Goal: Task Accomplishment & Management: Complete application form

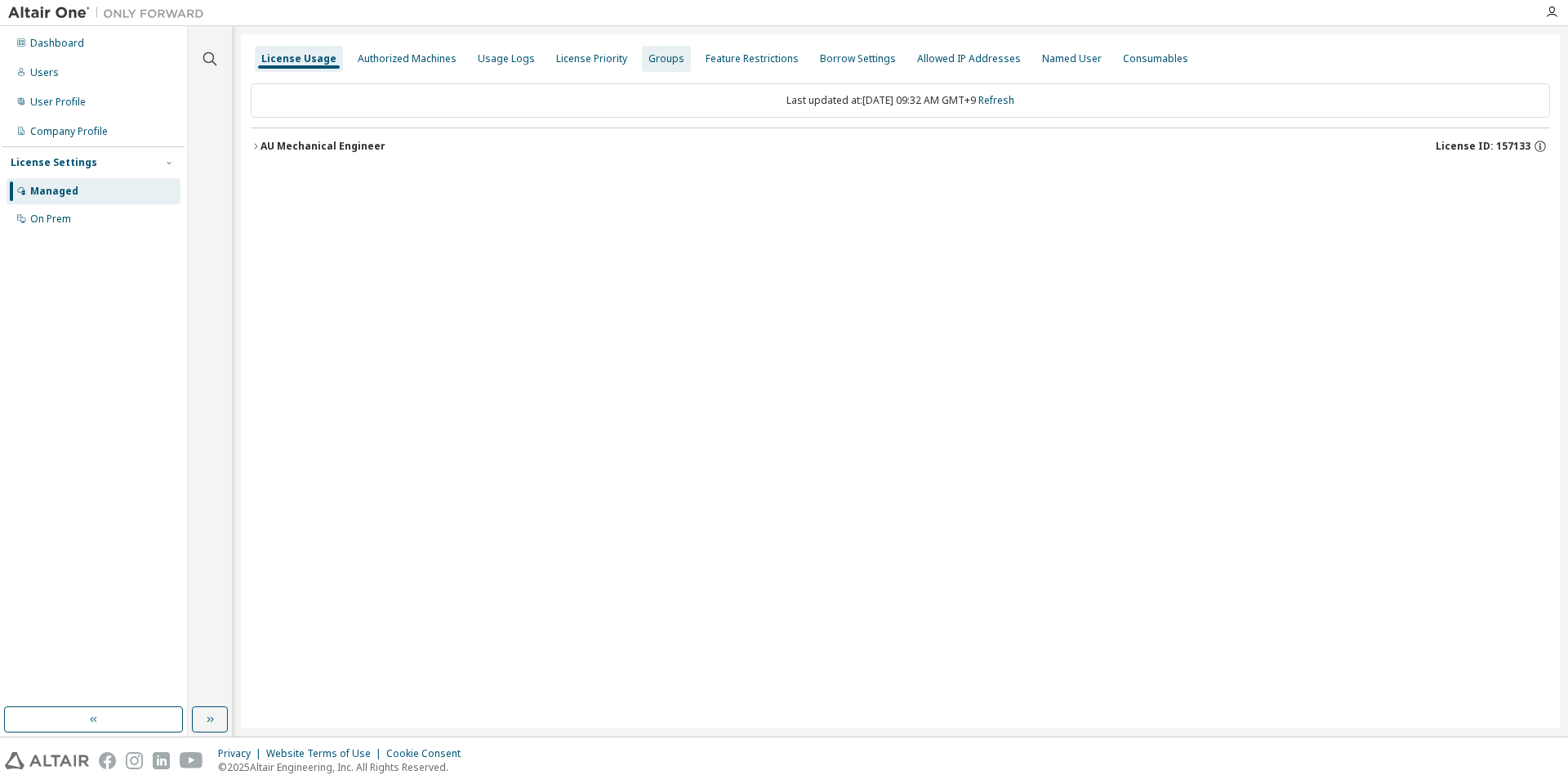
click at [642, 67] on div "Groups" at bounding box center [666, 58] width 49 height 26
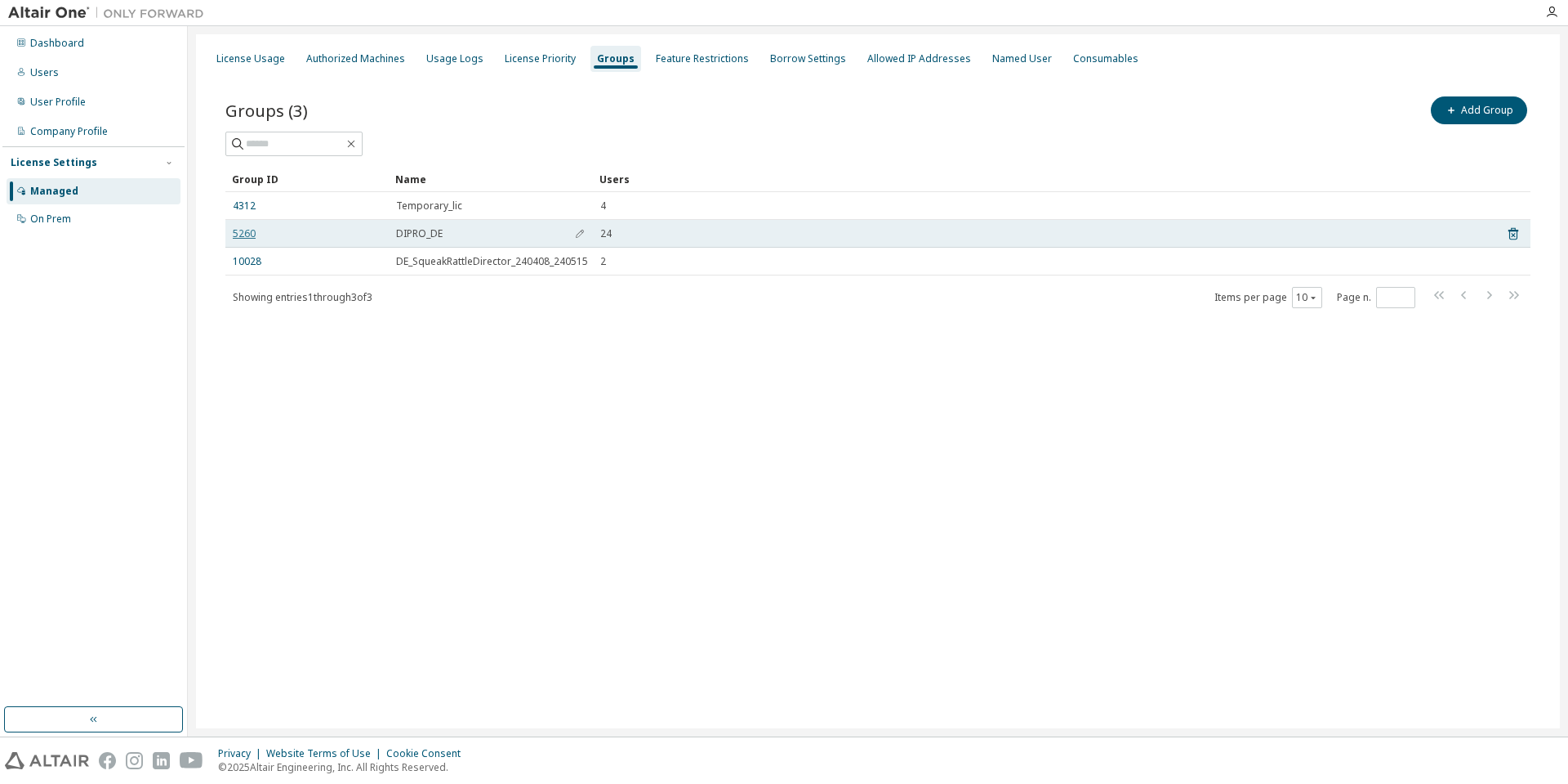
click at [235, 238] on link "5260" at bounding box center [245, 233] width 23 height 13
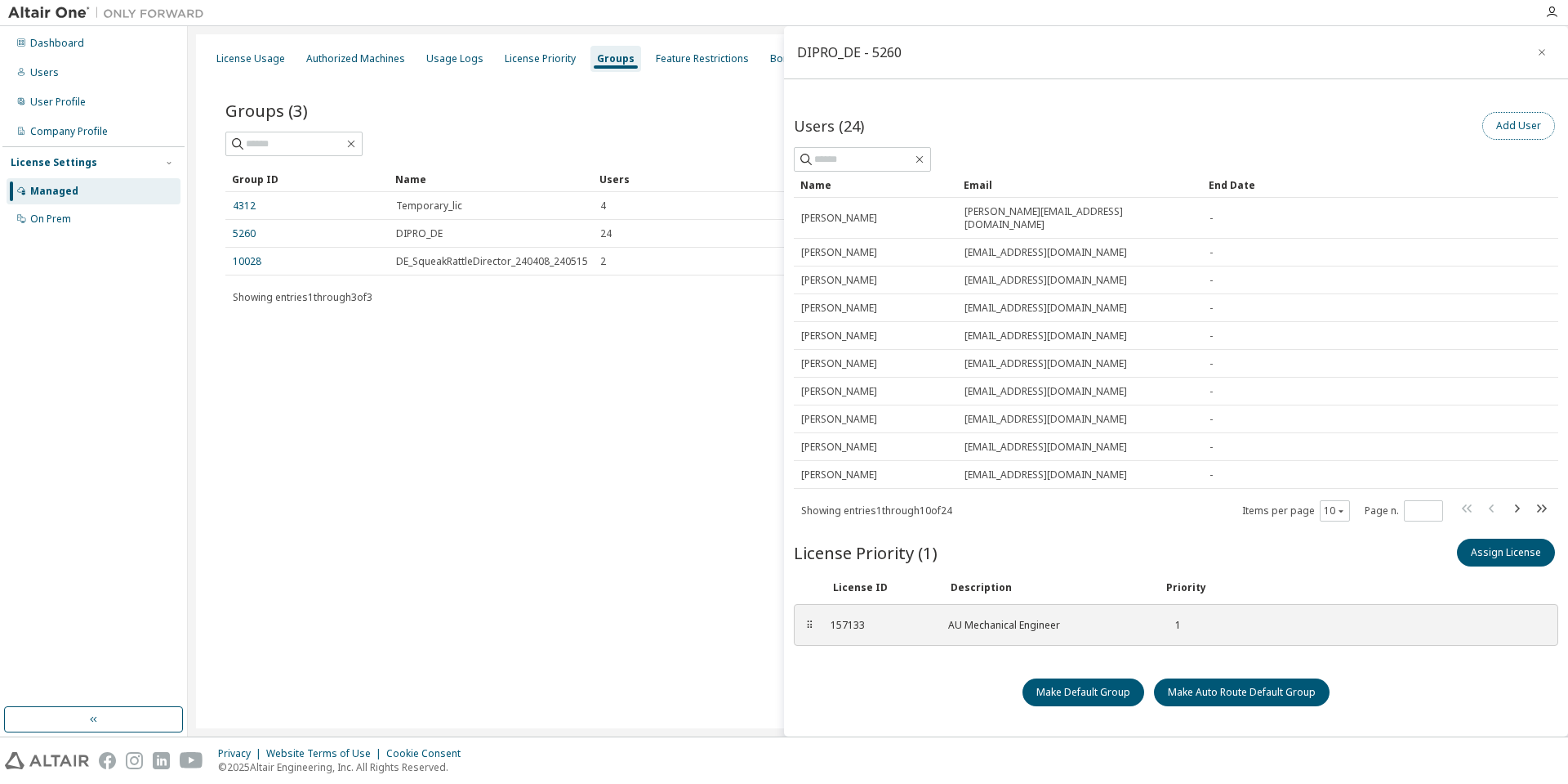
click at [1509, 126] on button "Add User" at bounding box center [1518, 126] width 73 height 28
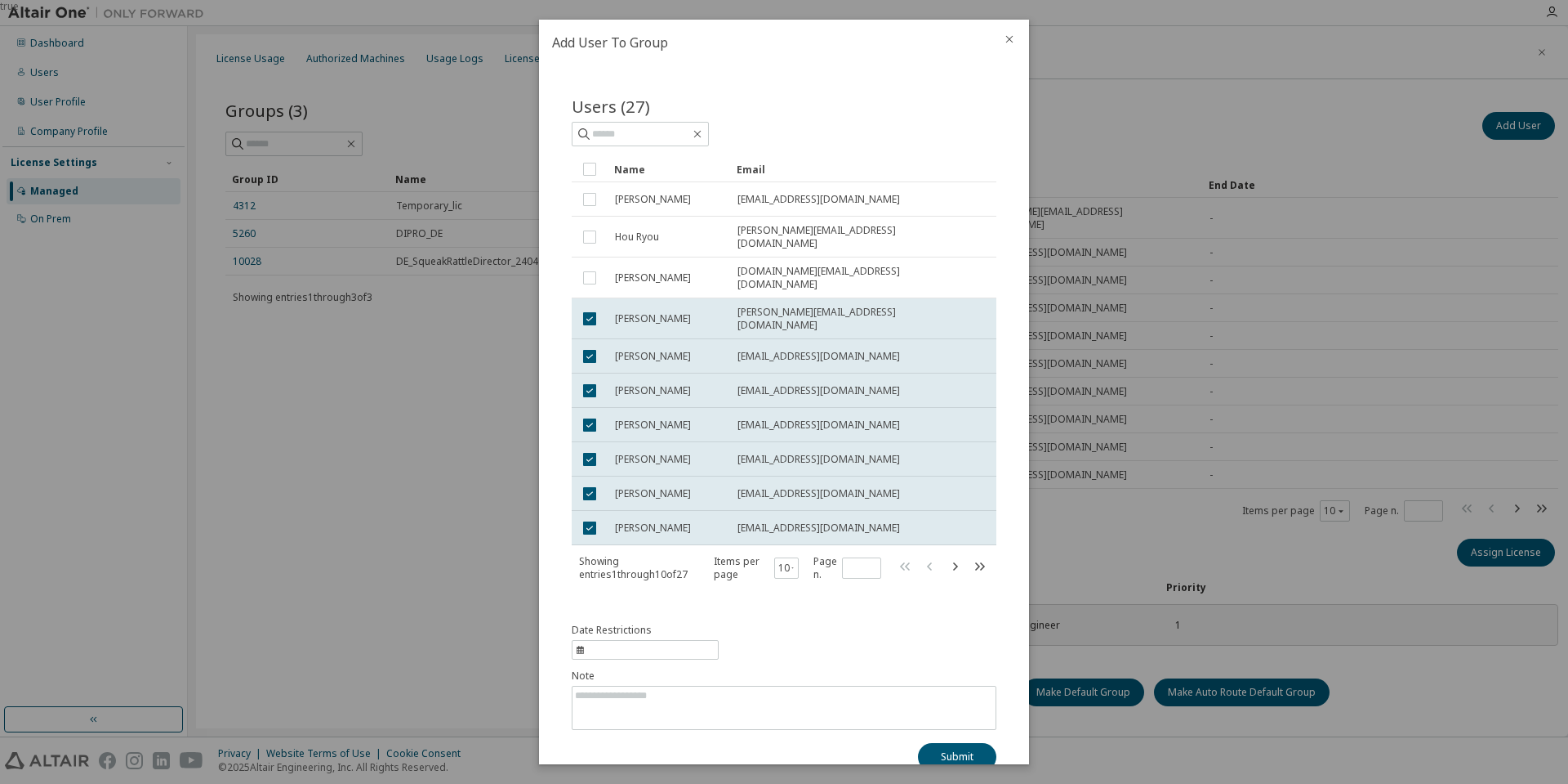
click at [1004, 41] on icon "close" at bounding box center [1009, 39] width 13 height 13
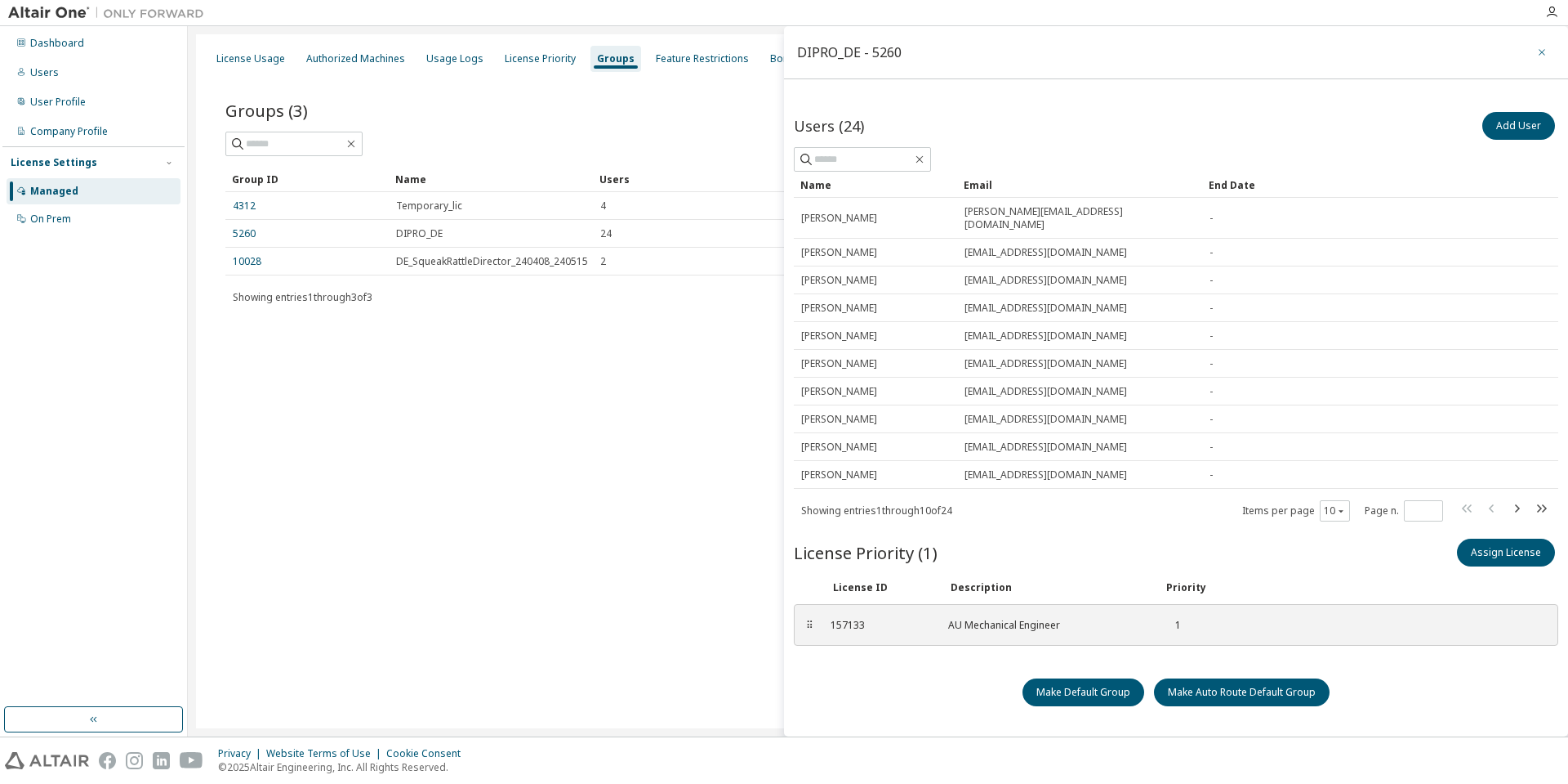
click at [1539, 48] on icon "button" at bounding box center [1541, 52] width 12 height 13
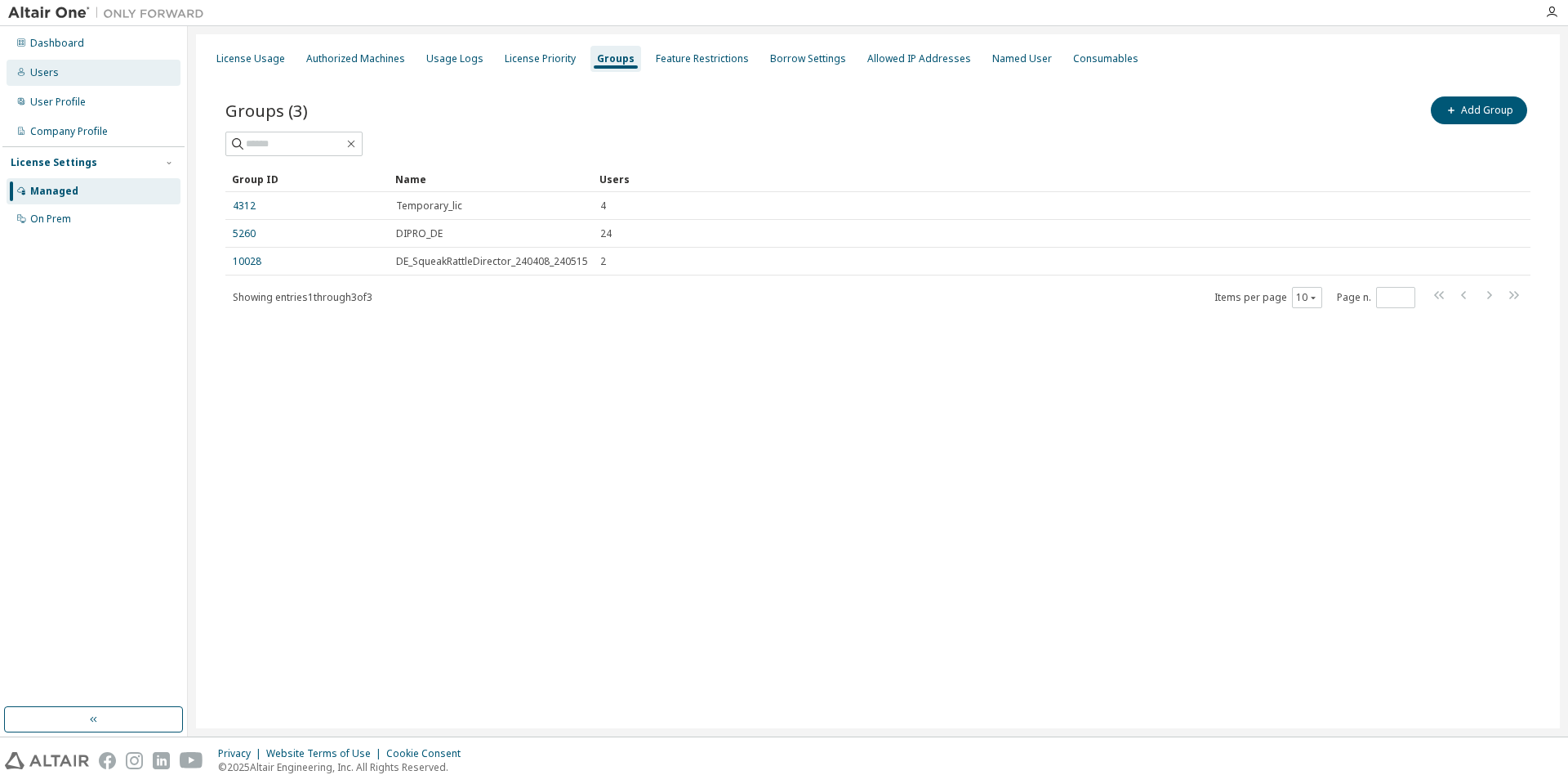
click at [70, 81] on div "Users" at bounding box center [93, 72] width 174 height 26
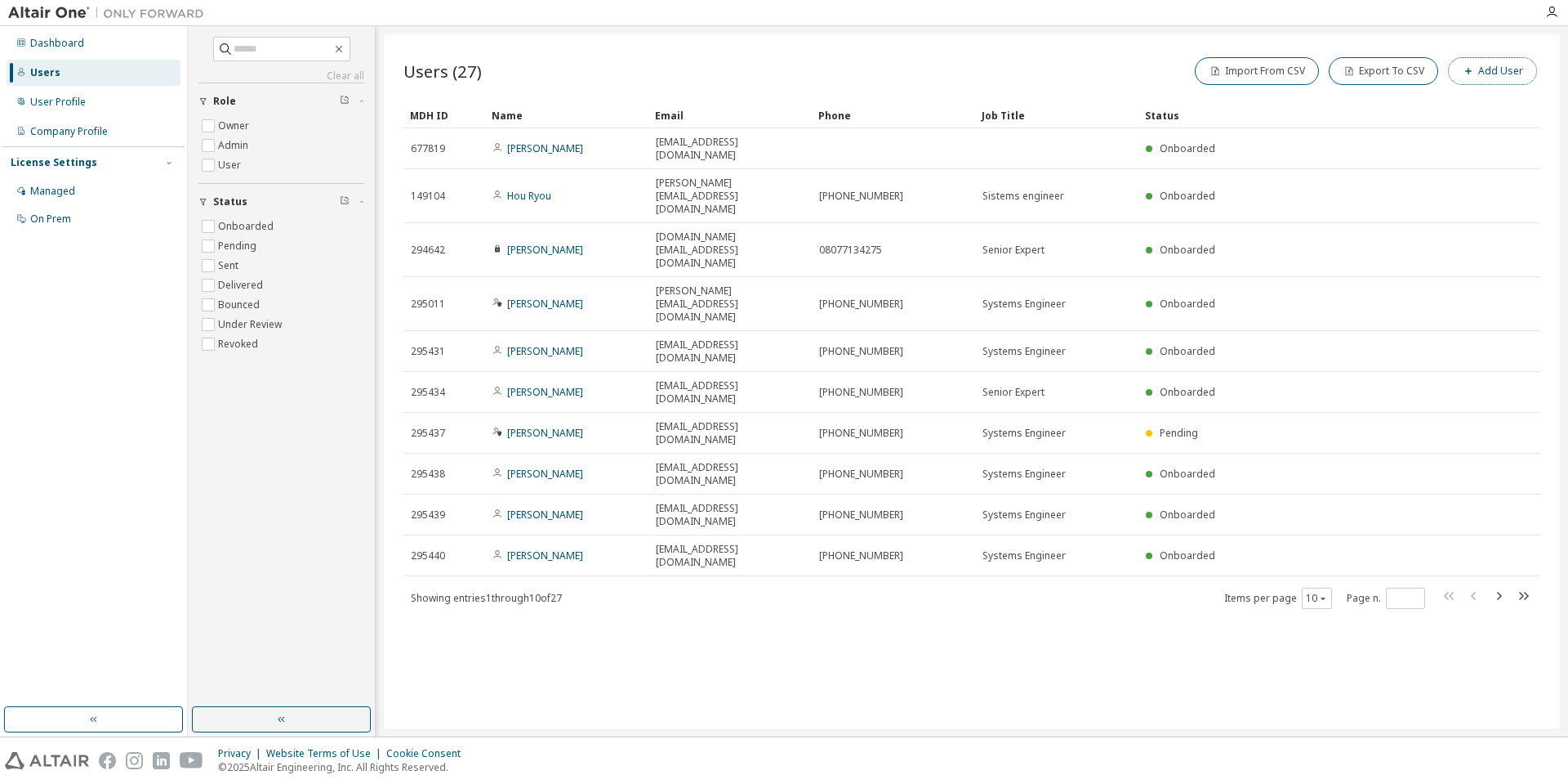
click at [1481, 72] on button "Add User" at bounding box center [1492, 71] width 89 height 28
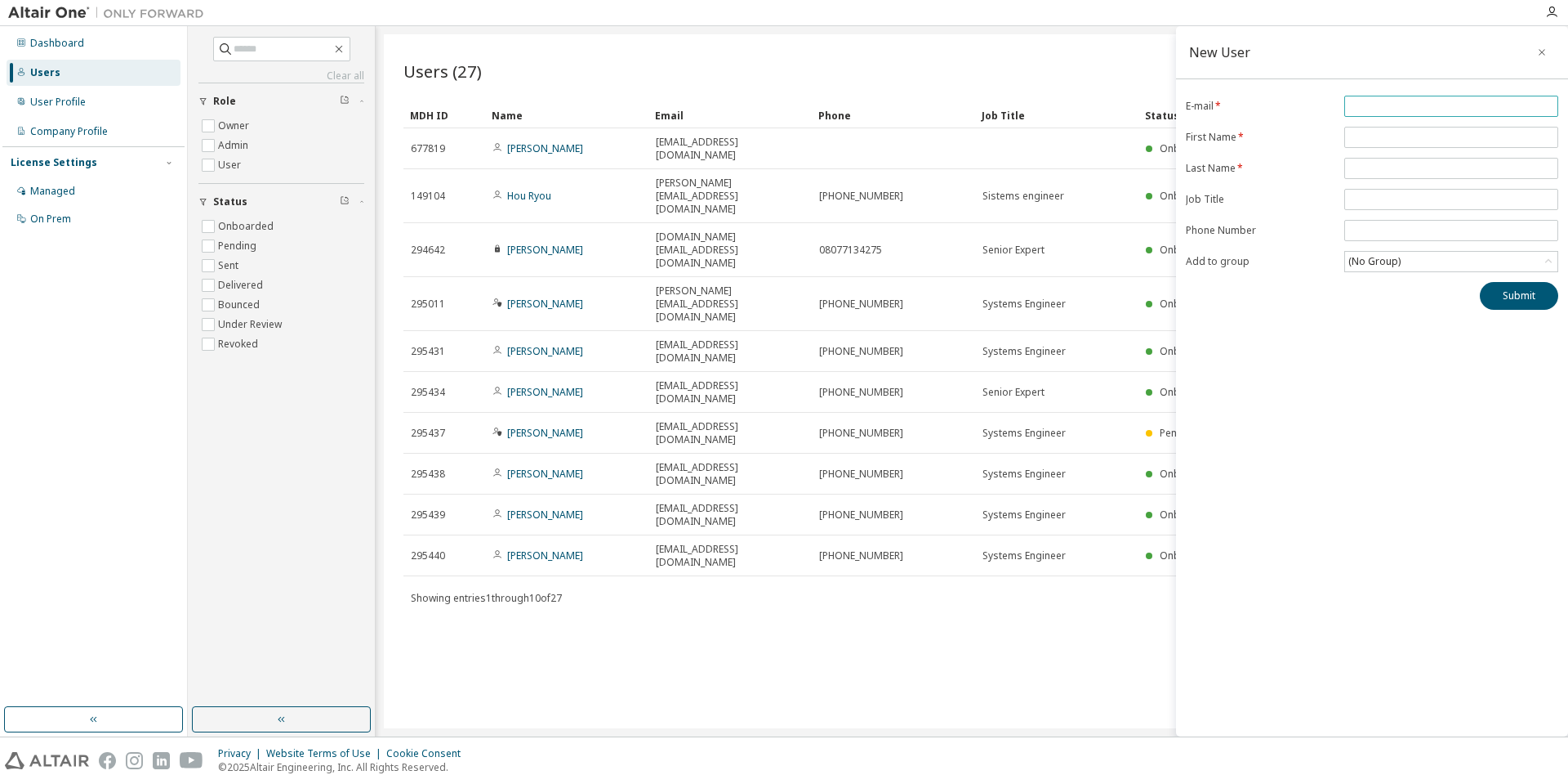
click at [1377, 109] on input "email" at bounding box center [1451, 106] width 206 height 13
paste input "**********"
type input "**********"
click at [1380, 135] on input "text" at bounding box center [1451, 137] width 206 height 13
click at [1399, 164] on input "text" at bounding box center [1451, 168] width 206 height 13
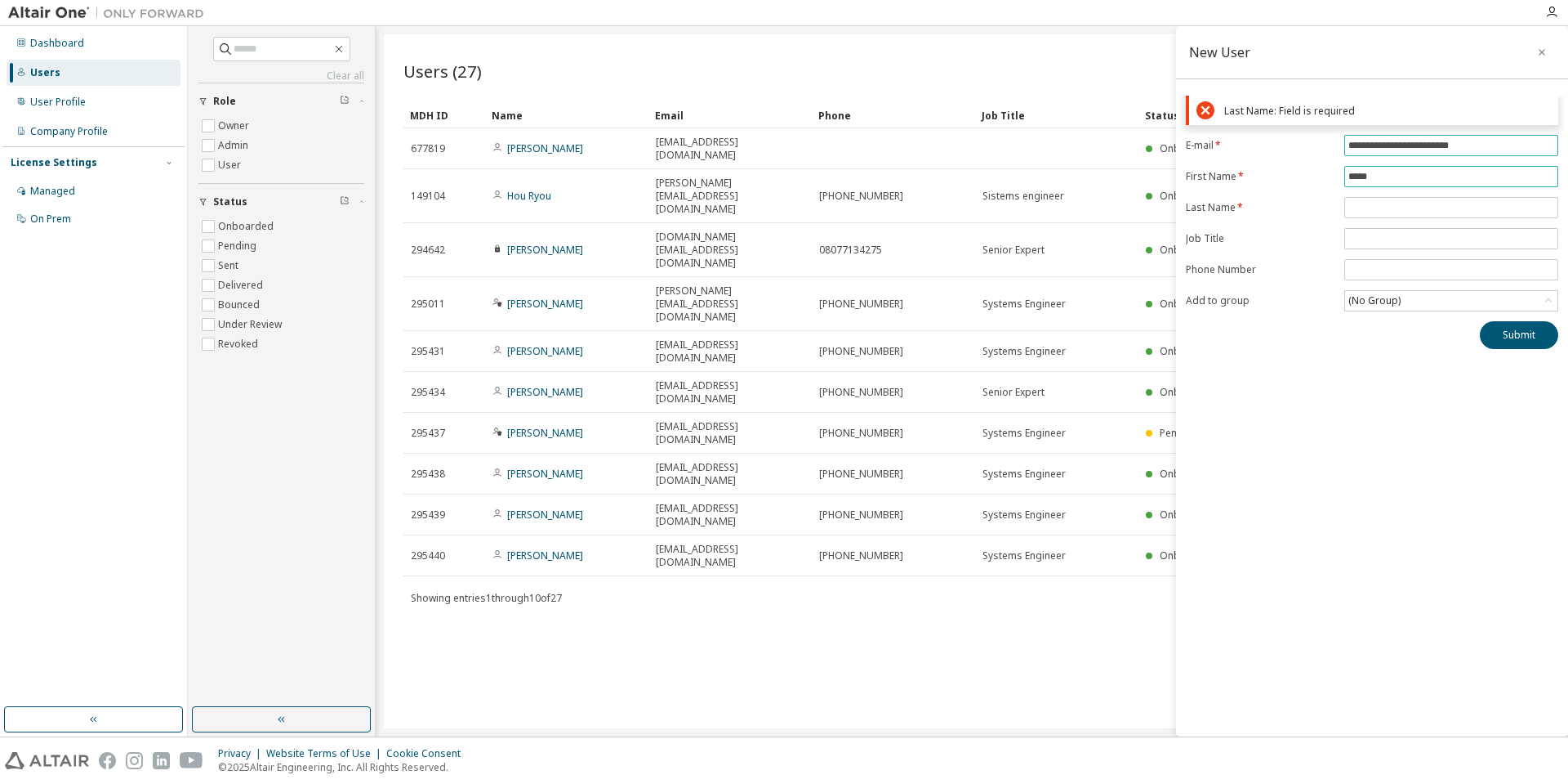
click at [1398, 140] on form "**********" at bounding box center [1372, 222] width 372 height 177
click at [1429, 174] on input "*****" at bounding box center [1451, 176] width 206 height 13
type input "*"
type input "*****"
click at [1444, 200] on span at bounding box center [1451, 208] width 214 height 22
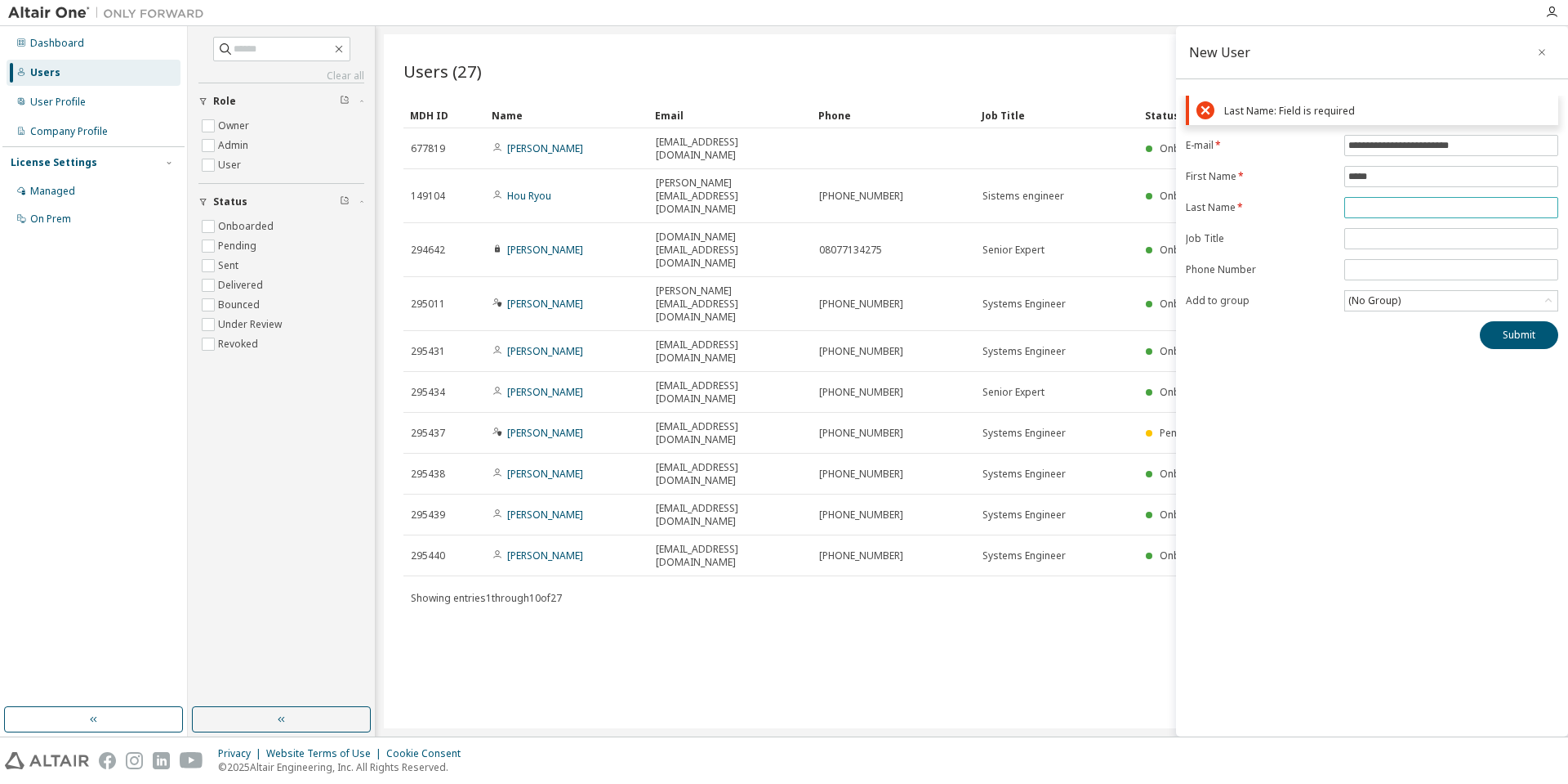
click at [1442, 213] on input "text" at bounding box center [1451, 207] width 206 height 13
type input "***"
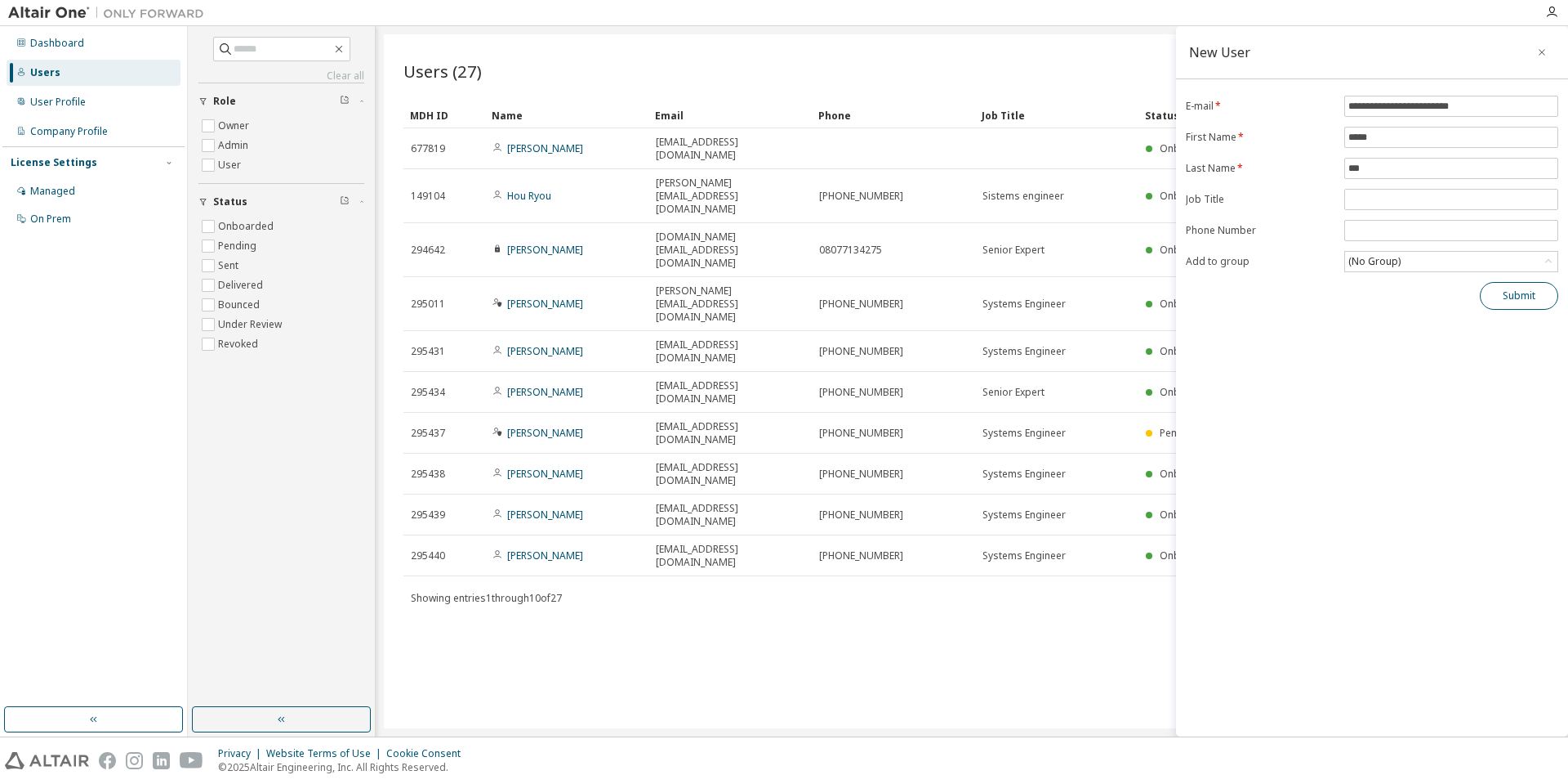
click at [1553, 302] on div "**********" at bounding box center [1372, 203] width 392 height 214
click at [1535, 258] on div "(No Group)" at bounding box center [1451, 262] width 212 height 20
click at [1418, 353] on li "5260 - DIPRO_DE" at bounding box center [1450, 350] width 209 height 22
click at [1516, 301] on button "Submit" at bounding box center [1519, 295] width 78 height 28
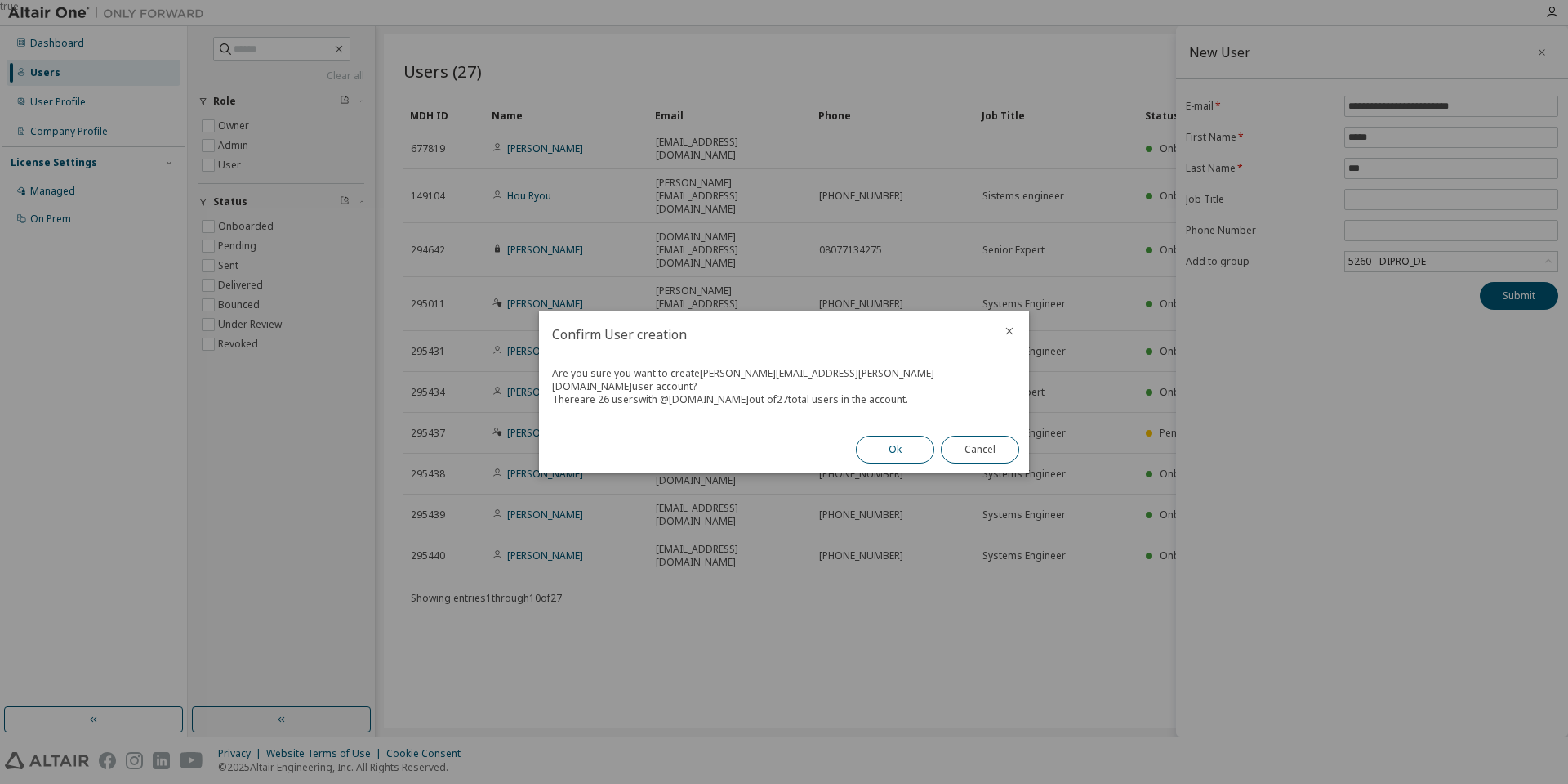
click at [878, 442] on button "Ok" at bounding box center [895, 449] width 78 height 28
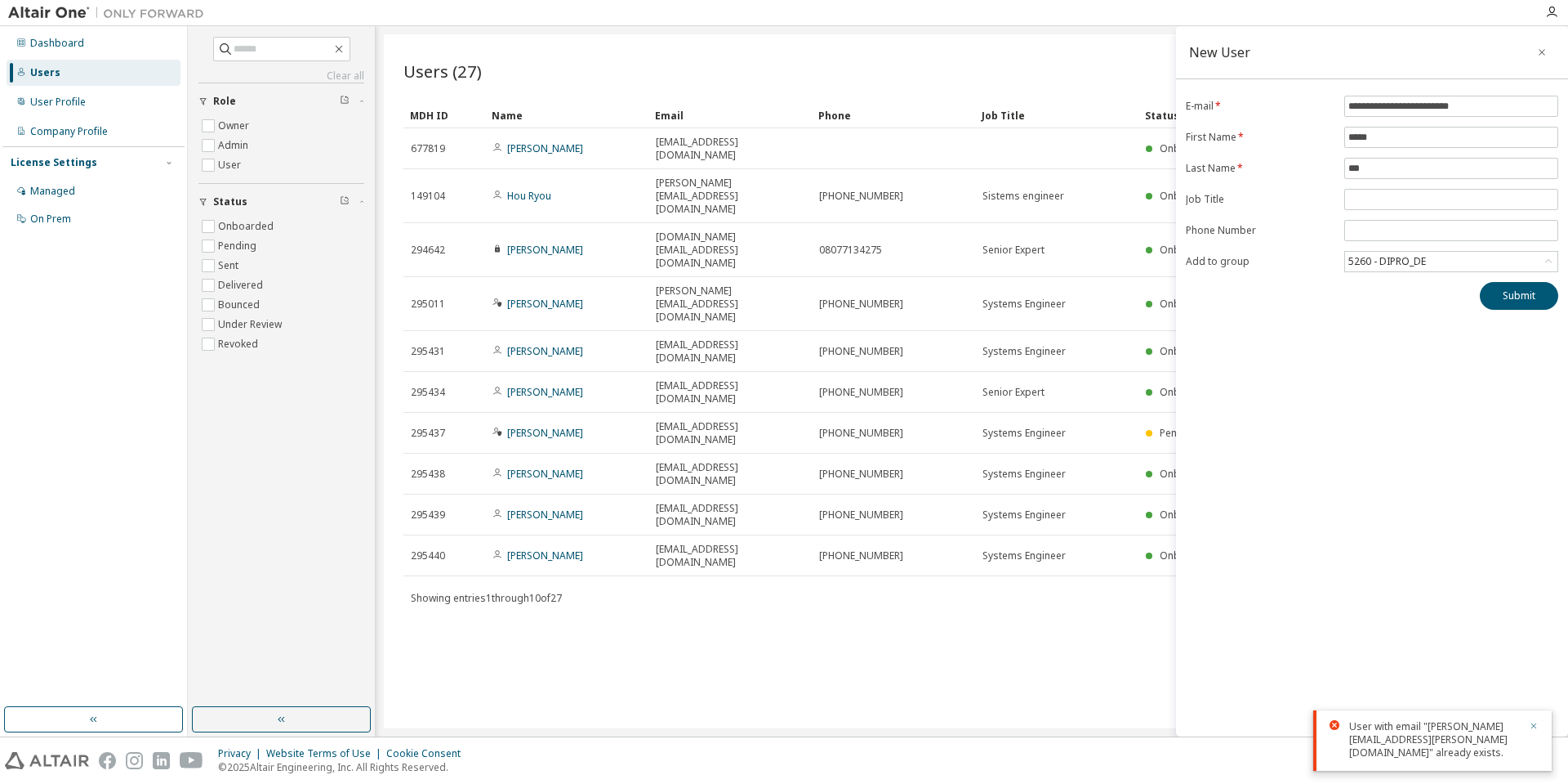
click at [1536, 723] on icon "button" at bounding box center [1533, 725] width 10 height 10
click at [1494, 100] on input "**********" at bounding box center [1451, 106] width 206 height 13
type input "*"
paste input "**********"
type input "**********"
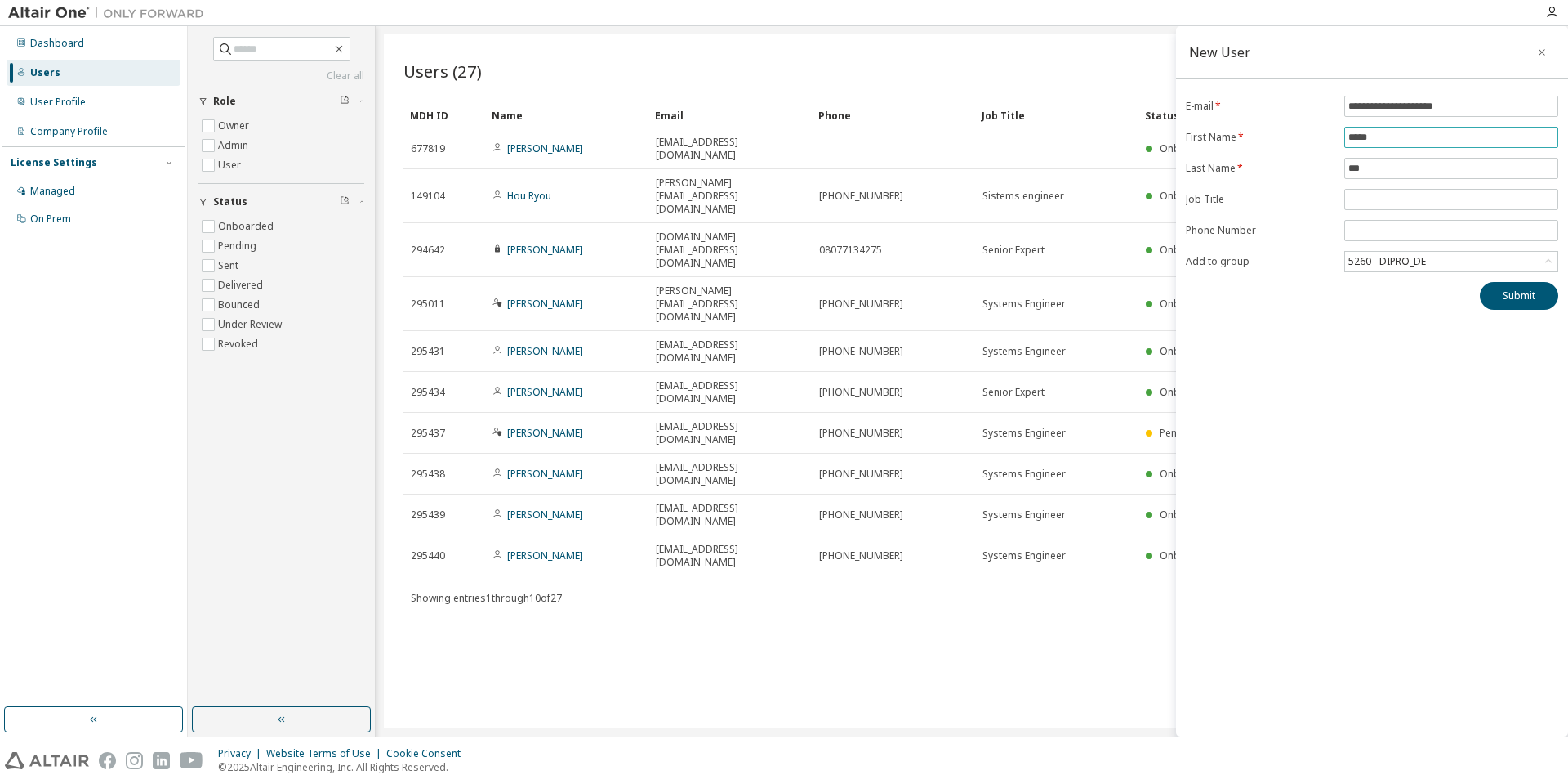
click at [1463, 134] on input "*****" at bounding box center [1451, 137] width 206 height 13
type input "*"
click at [1416, 170] on form "**********" at bounding box center [1372, 184] width 372 height 177
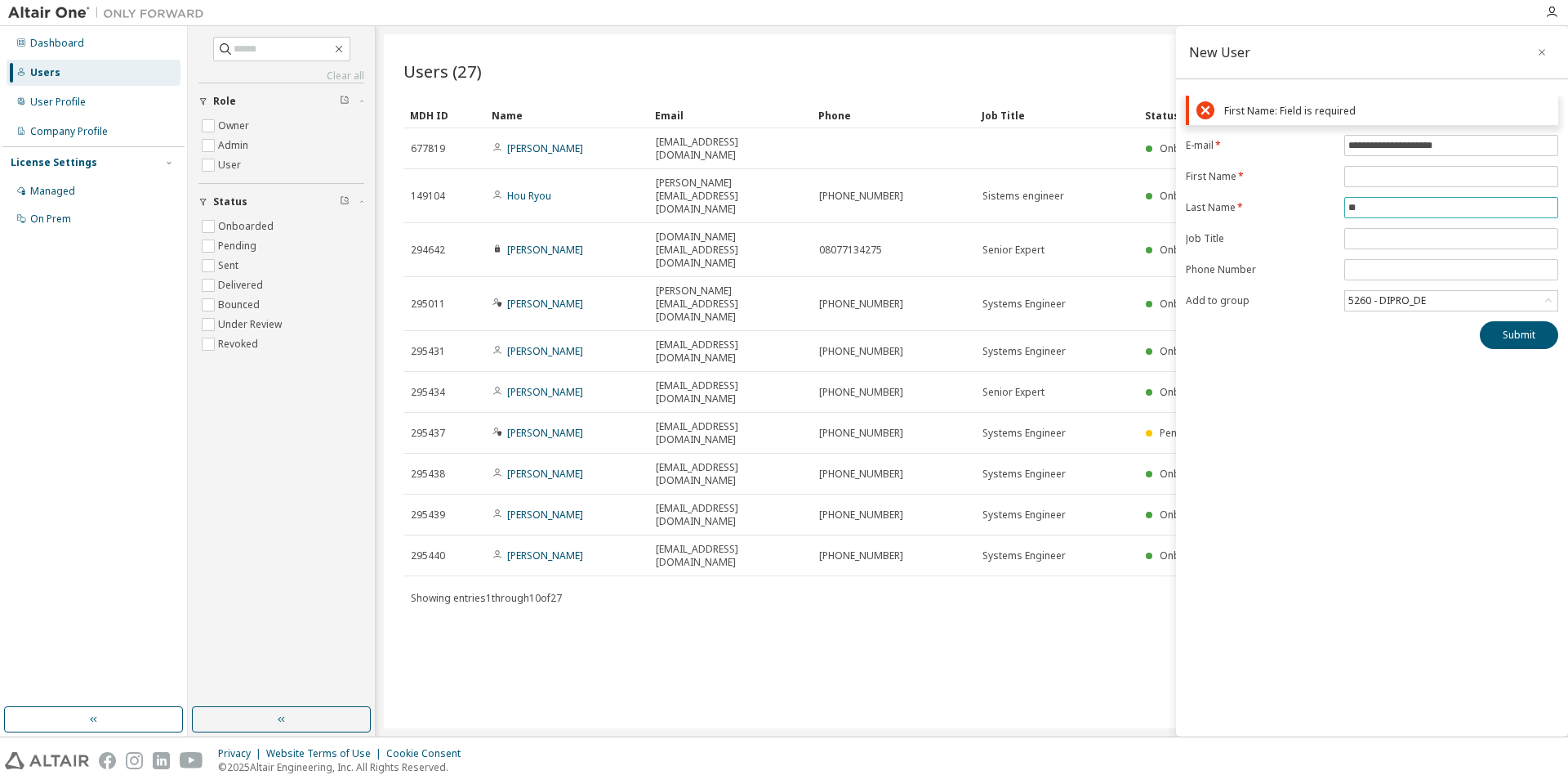
type input "*"
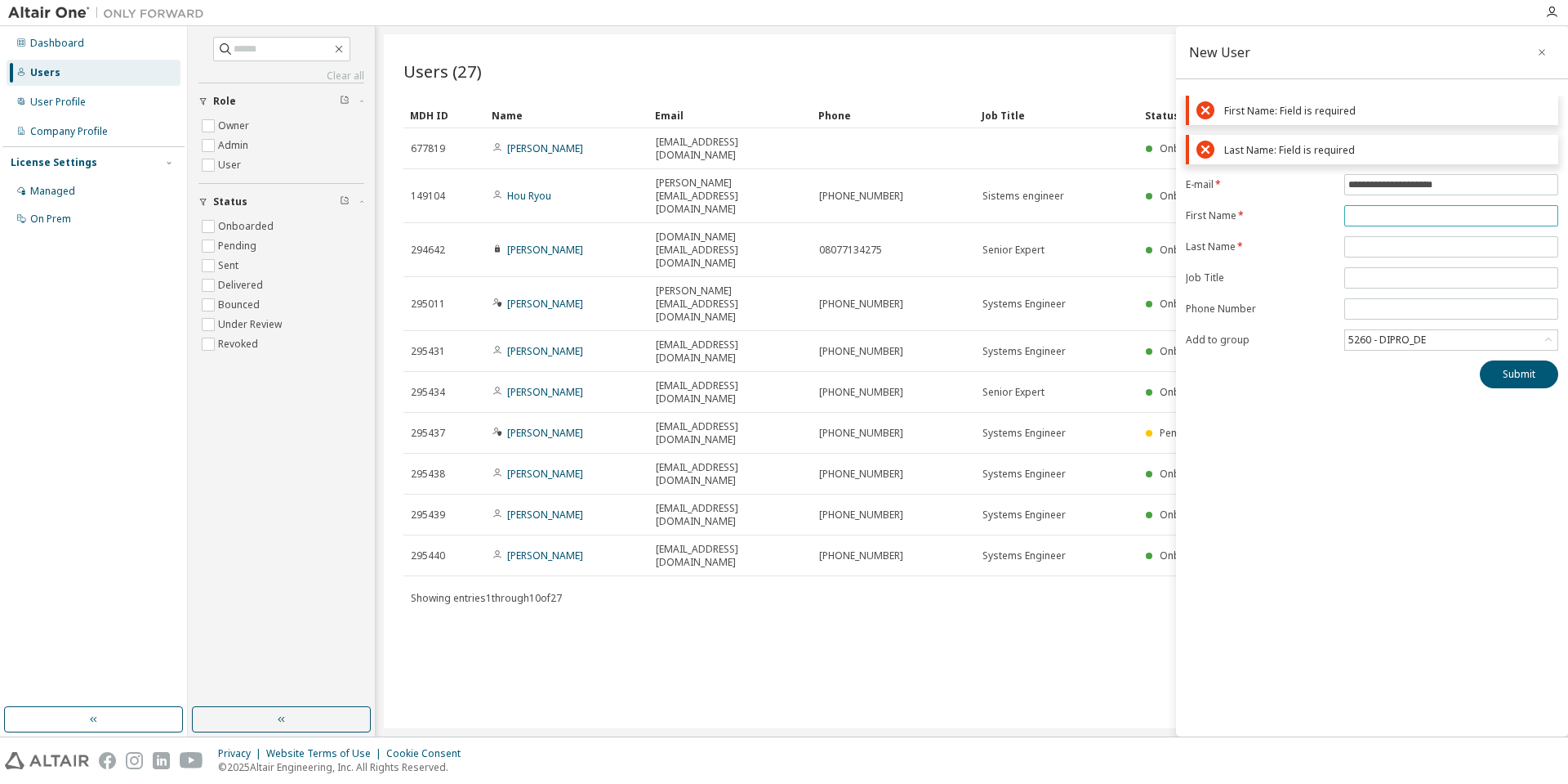
click at [1399, 215] on input "text" at bounding box center [1451, 215] width 206 height 13
type input "*"
type input "****"
click at [1403, 247] on form "**********" at bounding box center [1372, 262] width 372 height 177
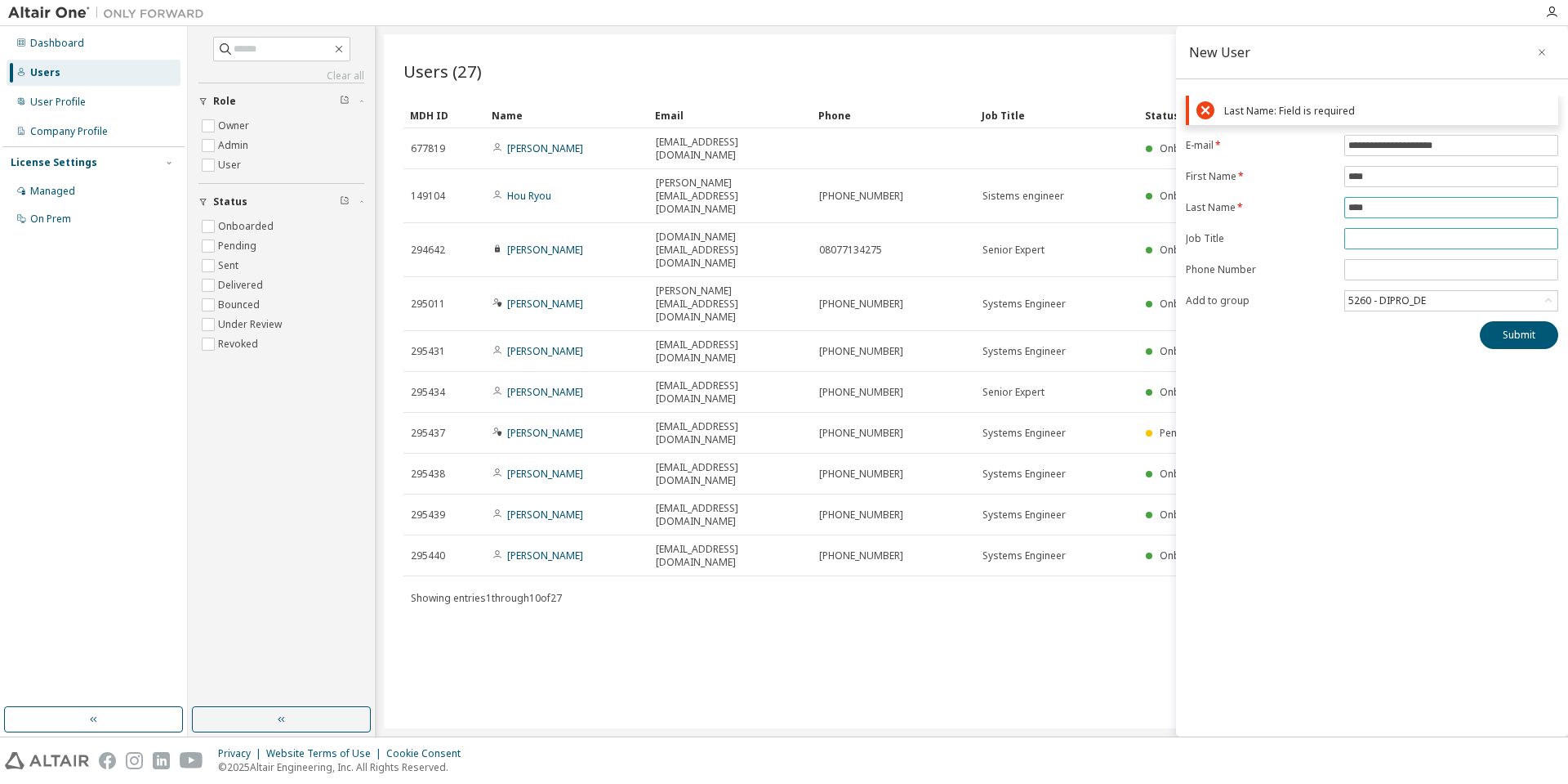
type input "****"
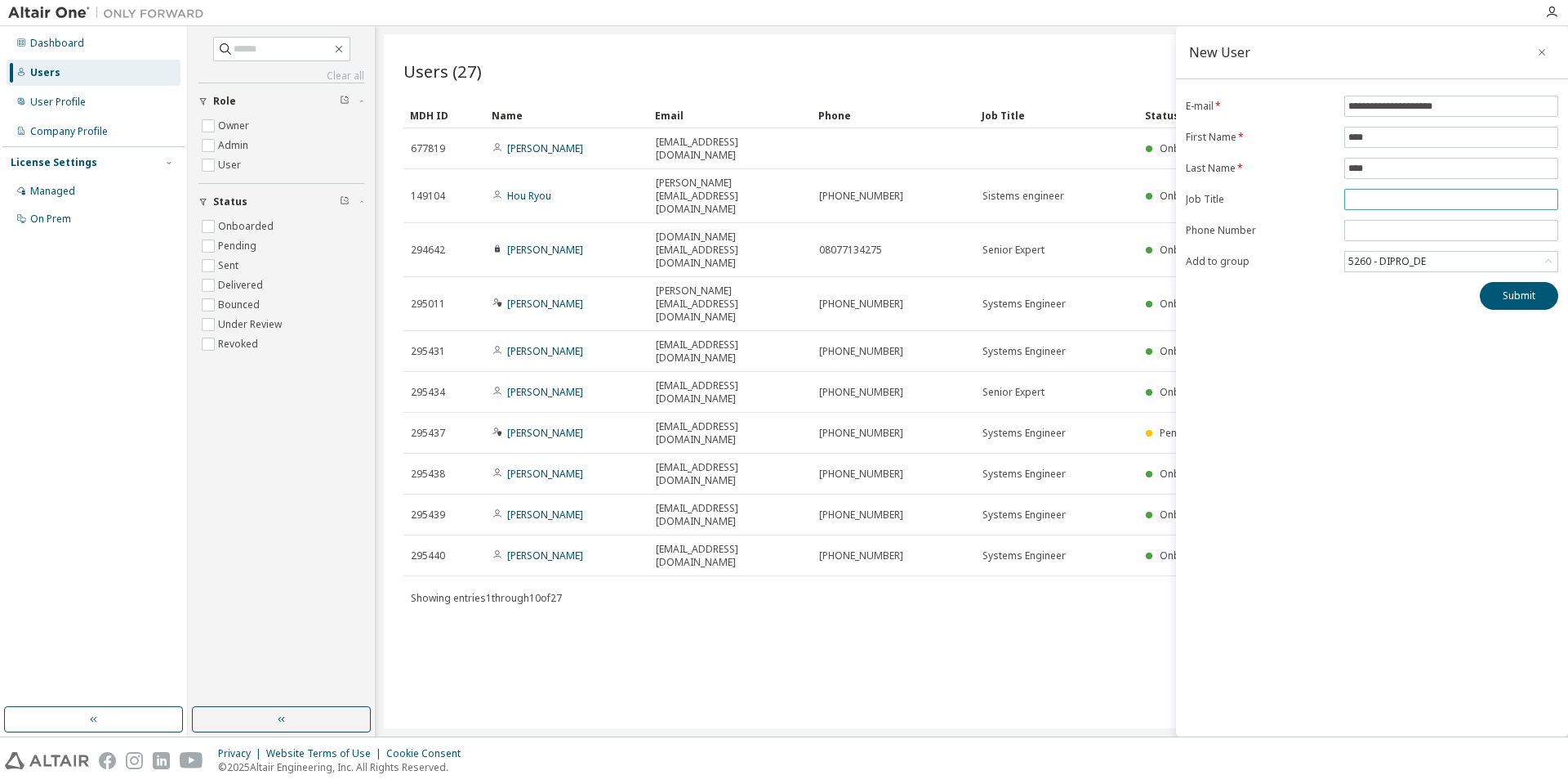
click at [1453, 240] on form "**********" at bounding box center [1372, 184] width 372 height 177
click at [1514, 302] on button "Submit" at bounding box center [1519, 295] width 78 height 28
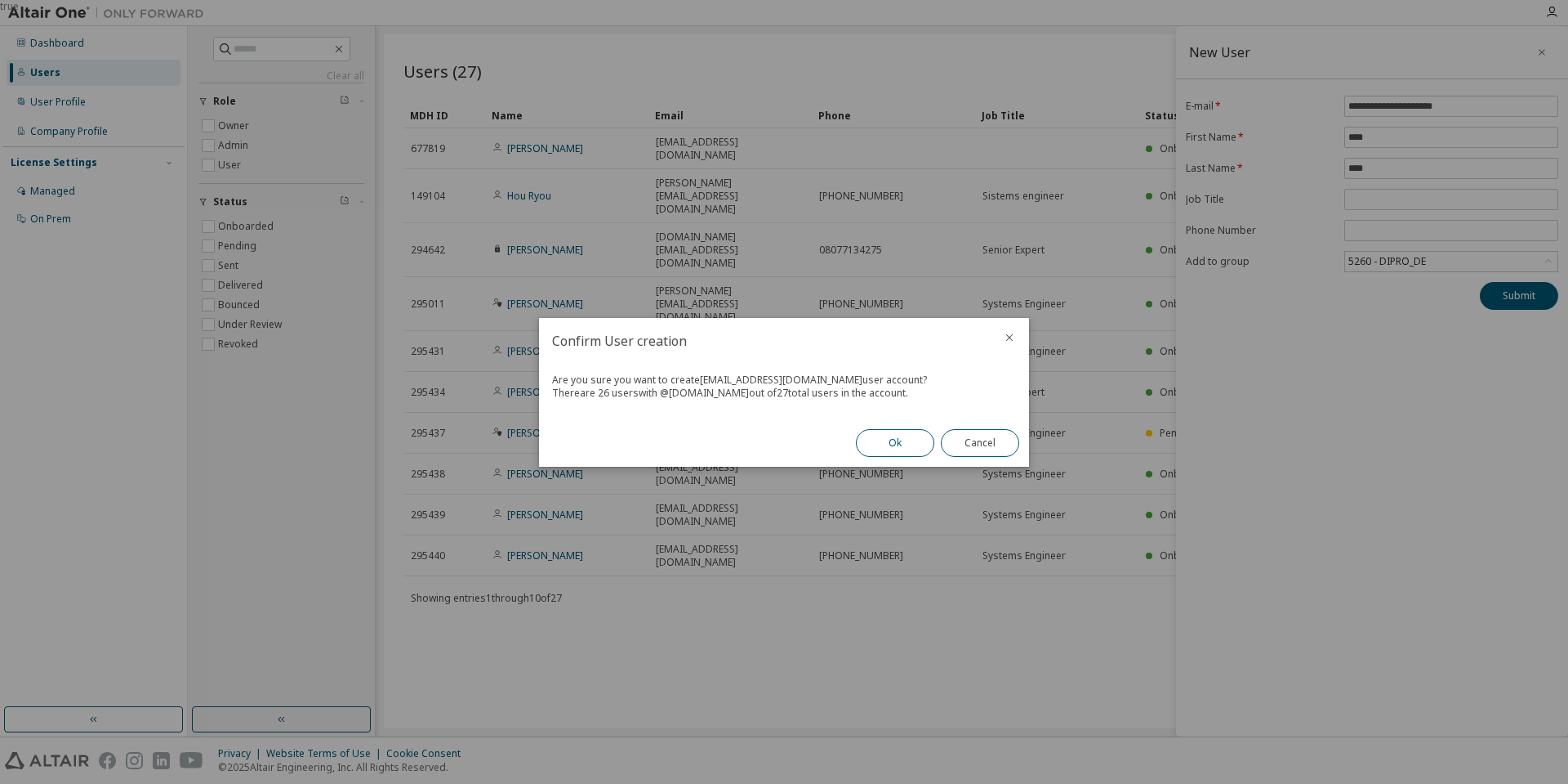
click at [874, 445] on button "Ok" at bounding box center [895, 442] width 78 height 28
click at [992, 447] on button "Close" at bounding box center [979, 442] width 78 height 28
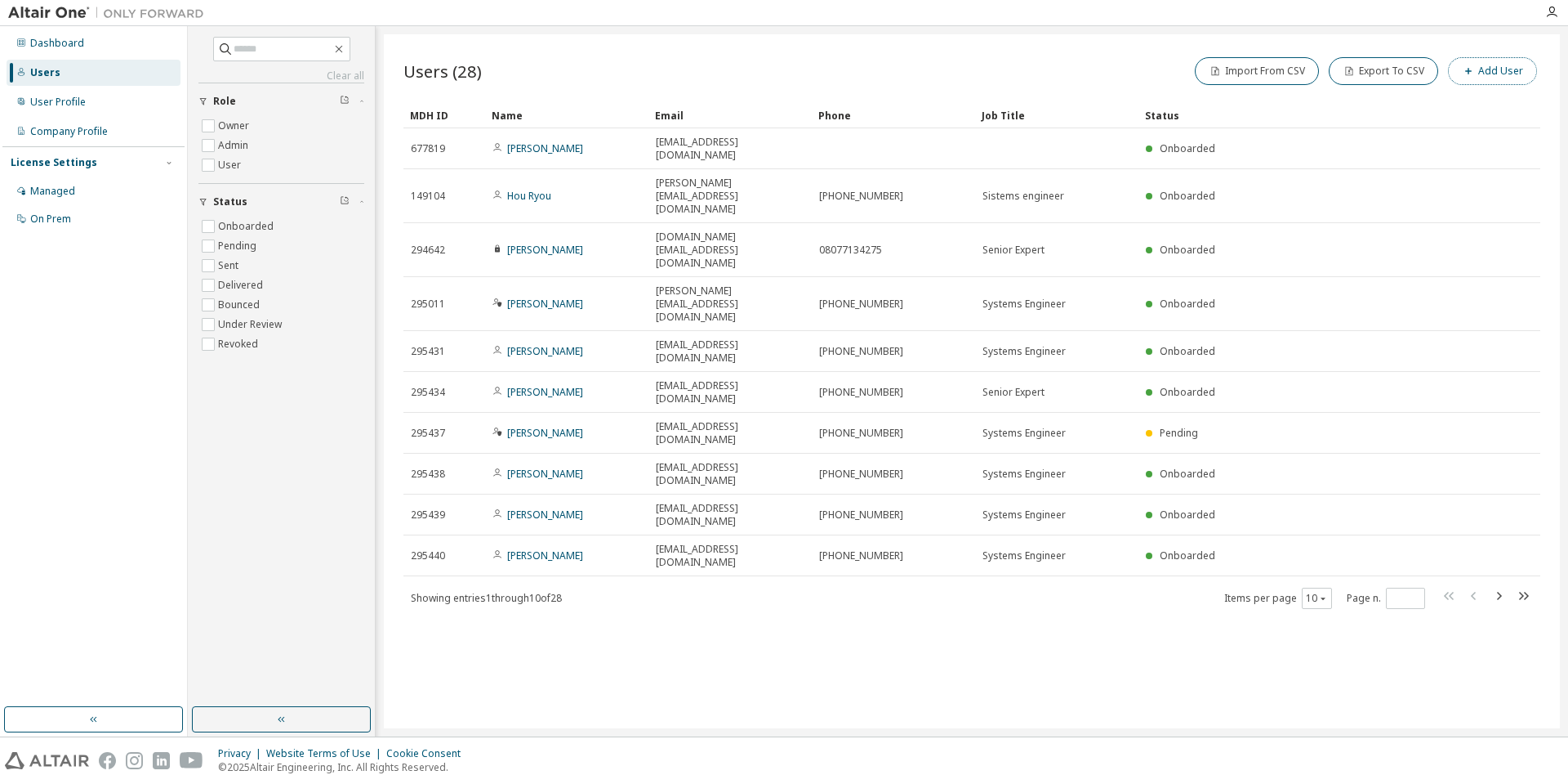
click at [1502, 74] on button "Add User" at bounding box center [1492, 71] width 89 height 28
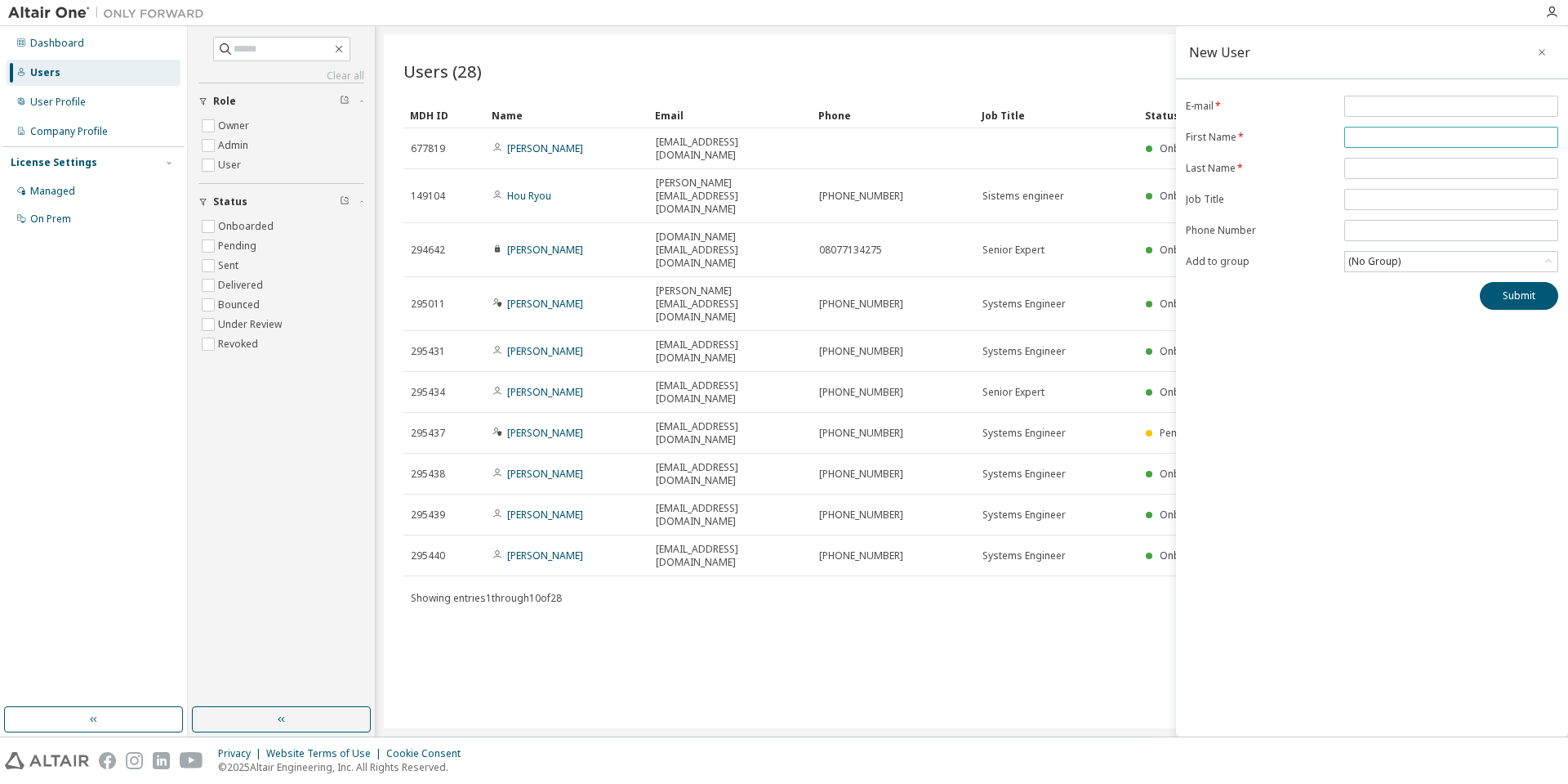
click at [1411, 138] on input "text" at bounding box center [1451, 137] width 206 height 13
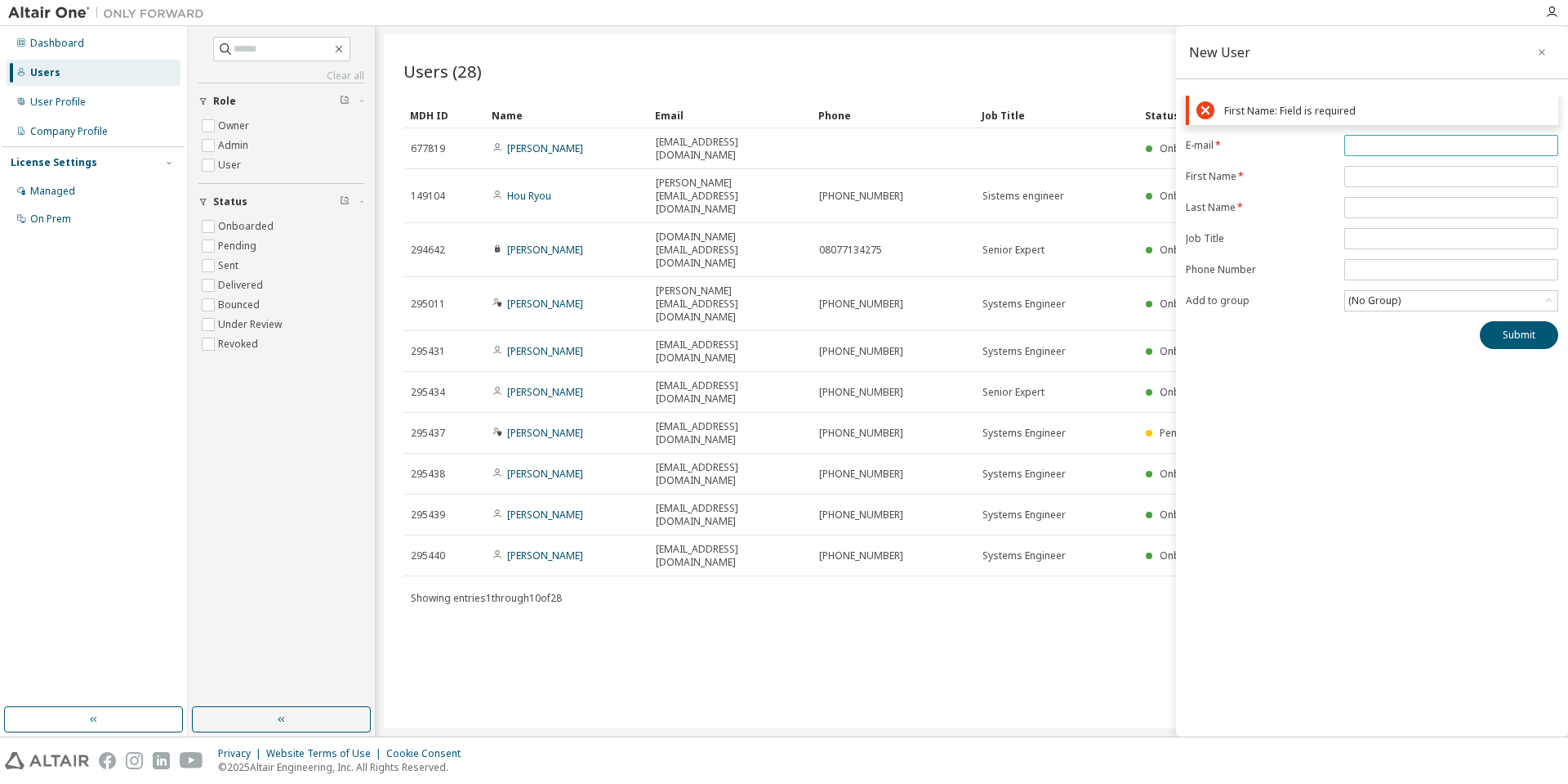
click at [1407, 109] on div "First Name: Field is required E-mail * First Name * Last Name * Job Title Phone…" at bounding box center [1372, 222] width 392 height 253
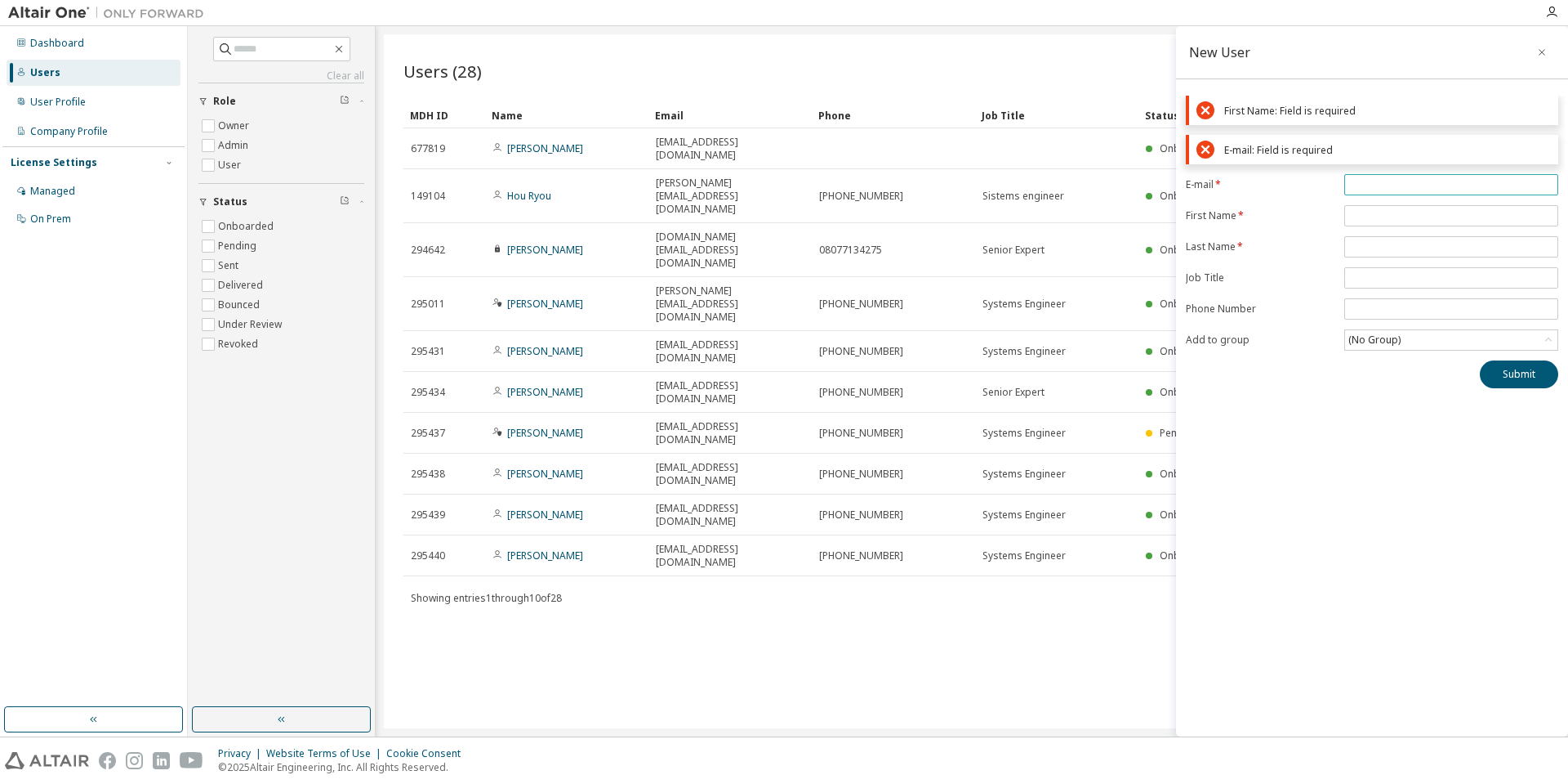
click at [1377, 186] on input "email" at bounding box center [1451, 185] width 206 height 13
paste input "**********"
type input "**********"
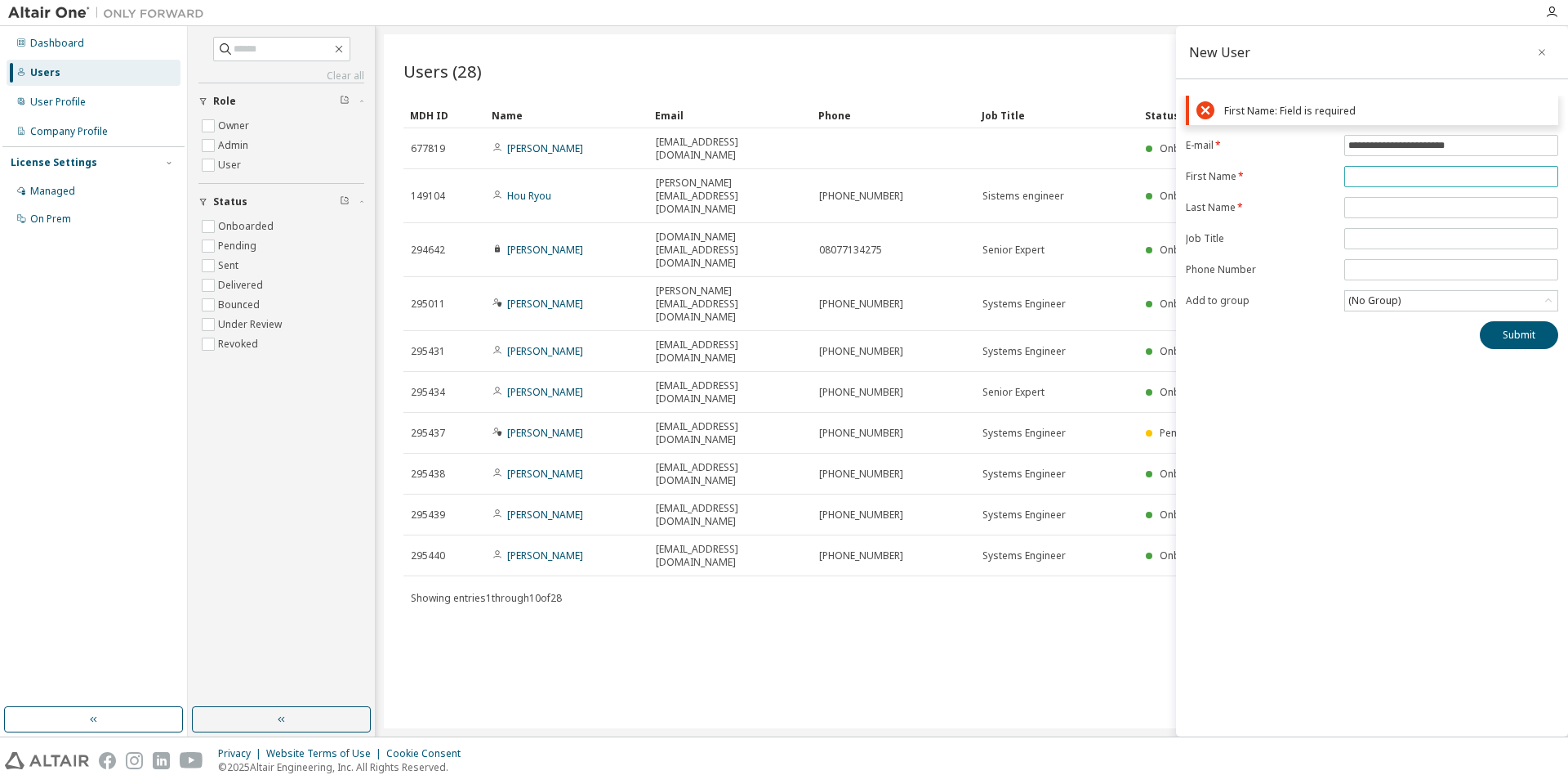
click at [1382, 178] on input "text" at bounding box center [1451, 176] width 206 height 13
type input "****"
click at [1406, 207] on form "**********" at bounding box center [1372, 222] width 372 height 177
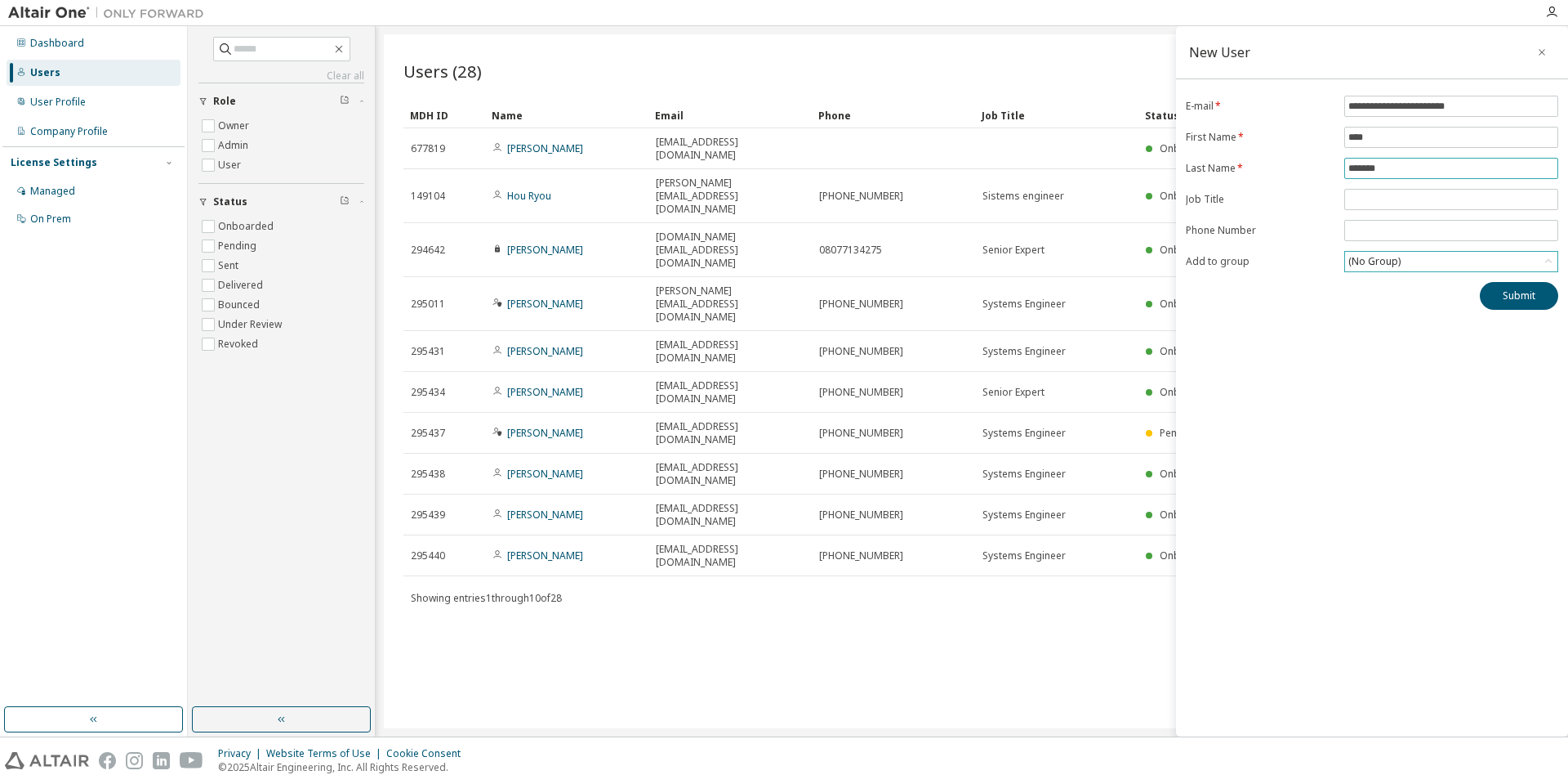
type input "*******"
click at [1542, 255] on icon at bounding box center [1548, 261] width 16 height 16
click at [1412, 349] on li "5260 - DIPRO_DE" at bounding box center [1450, 350] width 209 height 22
click at [1512, 299] on button "Submit" at bounding box center [1519, 295] width 78 height 28
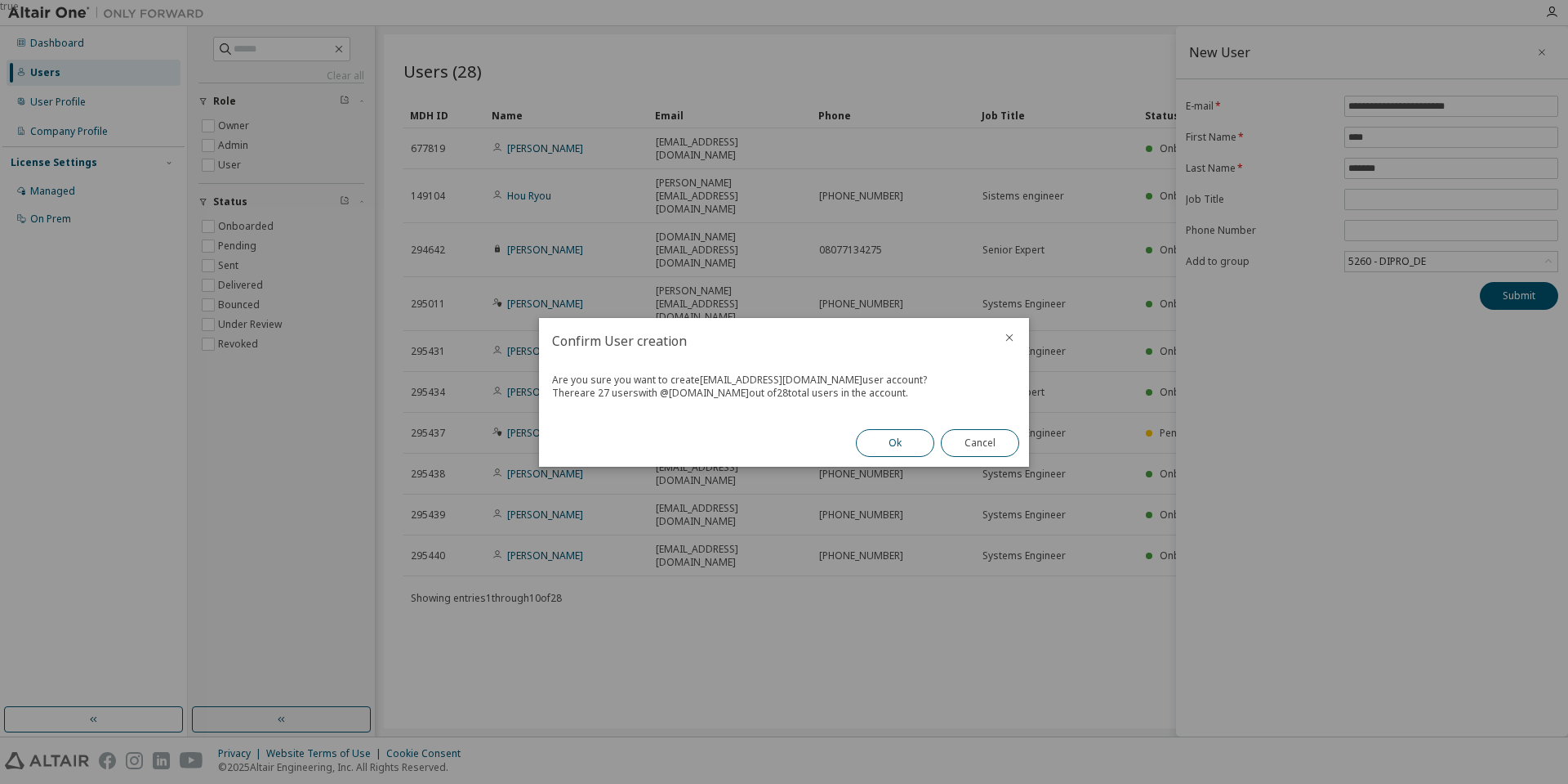
click at [879, 442] on button "Ok" at bounding box center [895, 442] width 78 height 28
click at [995, 446] on button "Close" at bounding box center [979, 442] width 78 height 28
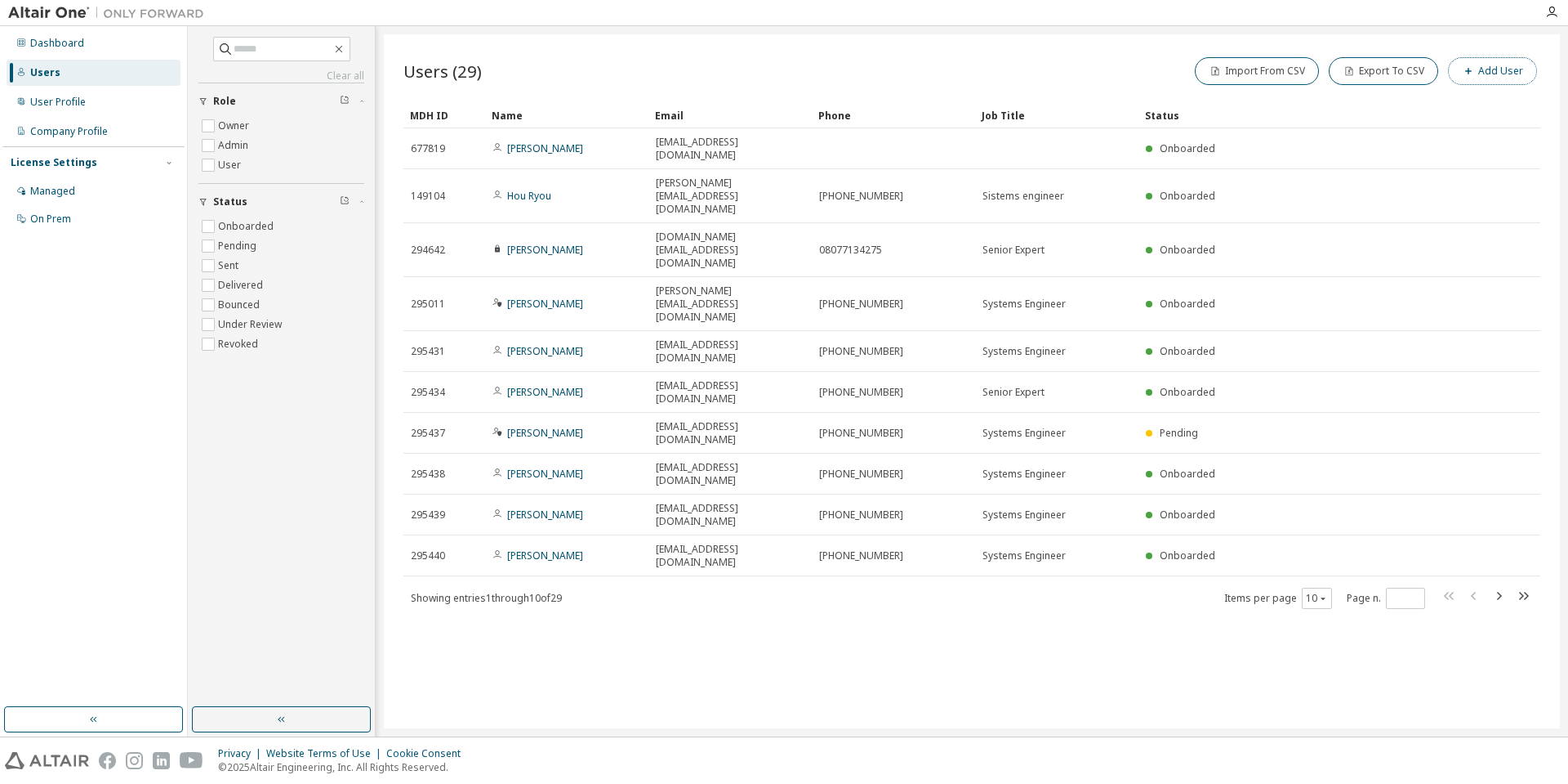
click at [1496, 76] on button "Add User" at bounding box center [1492, 71] width 89 height 28
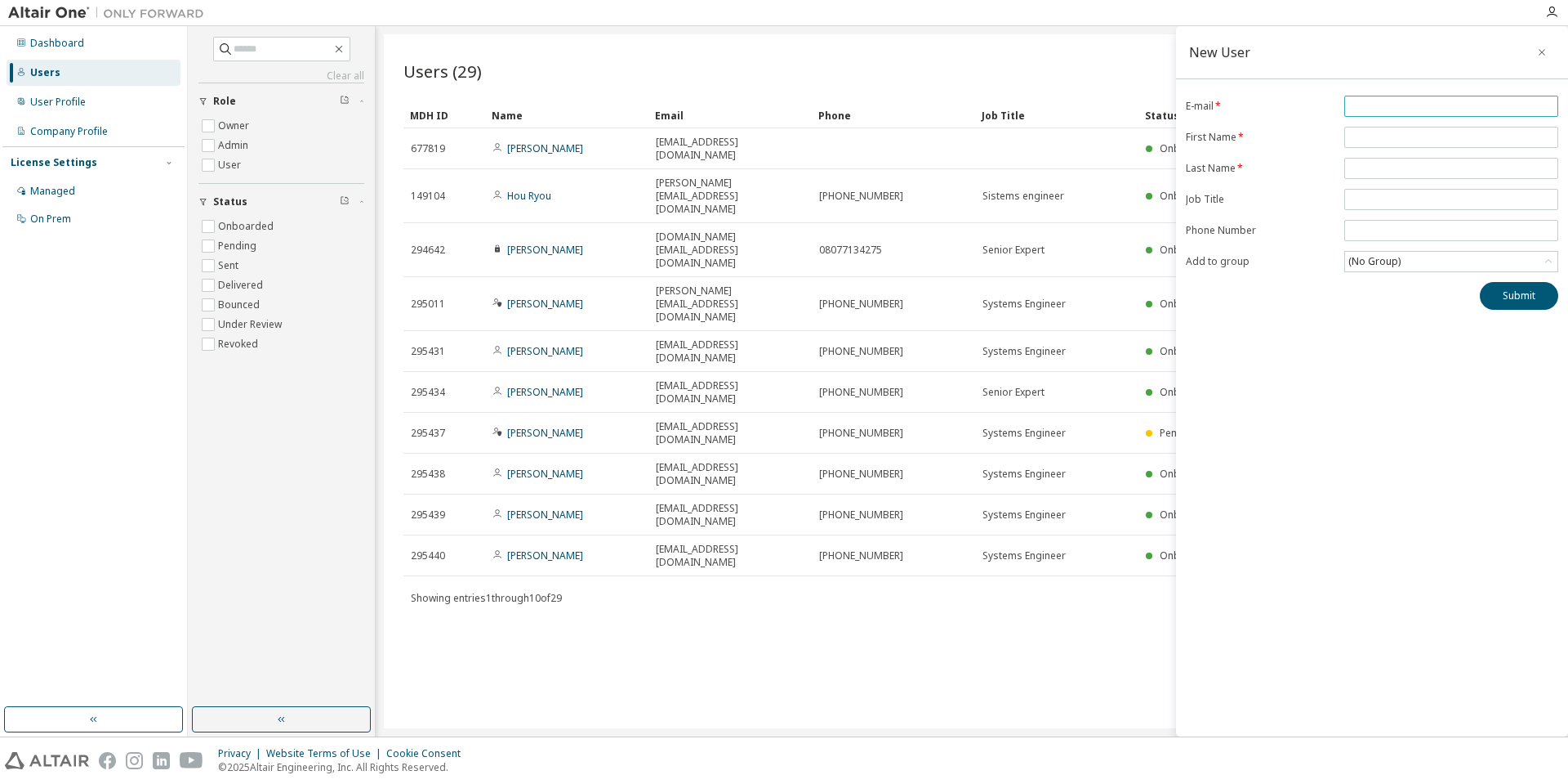
click at [1401, 104] on input "email" at bounding box center [1451, 106] width 206 height 13
paste input "**********"
type input "**********"
click at [1395, 141] on input "text" at bounding box center [1451, 137] width 206 height 13
type input "***"
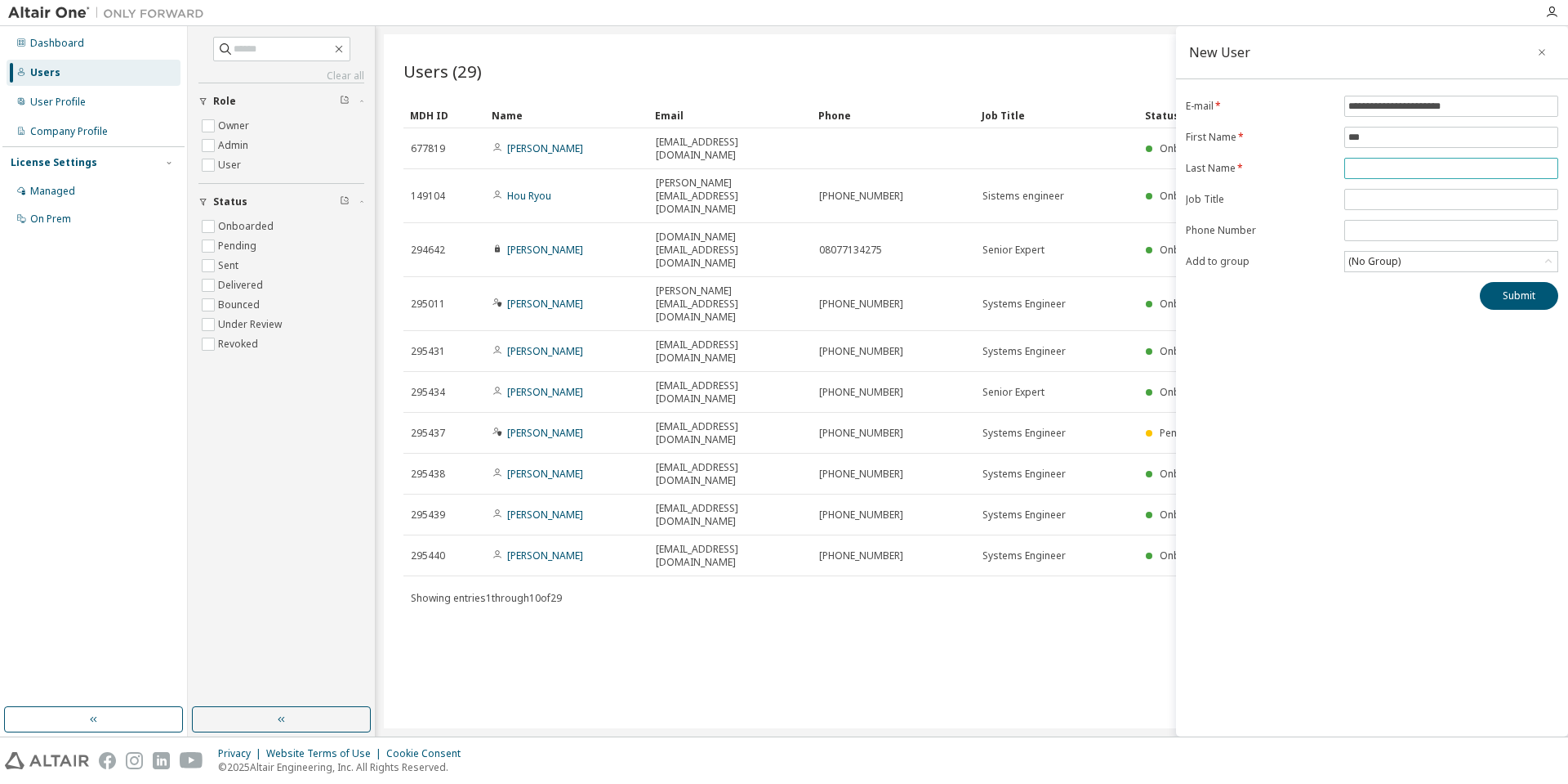
click at [1393, 162] on input "text" at bounding box center [1451, 168] width 206 height 13
type input "*"
type input "*******"
click at [1548, 261] on icon at bounding box center [1548, 261] width 16 height 16
click at [1403, 344] on li "5260 - DIPRO_DE" at bounding box center [1450, 350] width 209 height 22
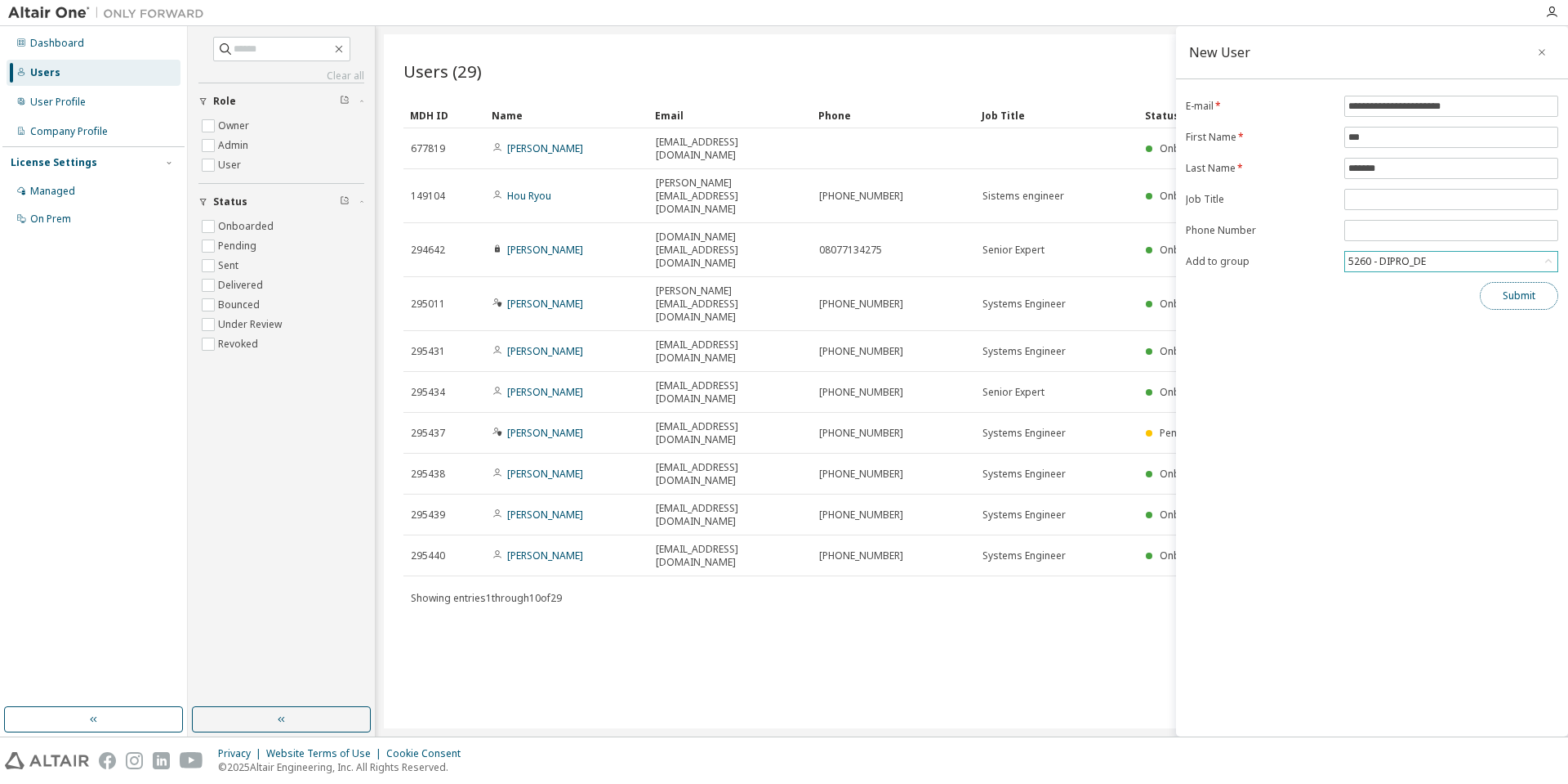
click at [1520, 300] on button "Submit" at bounding box center [1519, 295] width 78 height 28
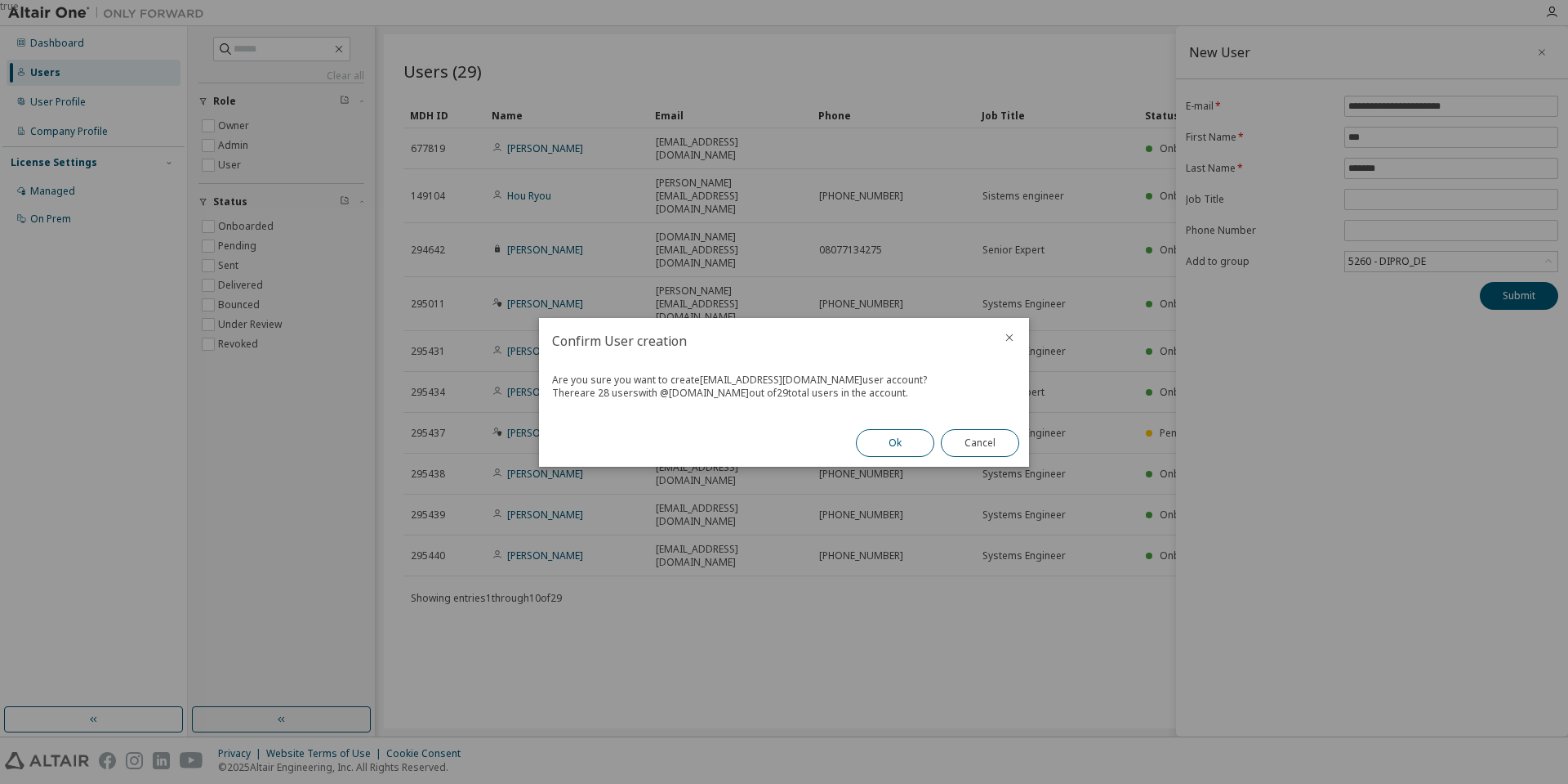
click at [876, 446] on button "Ok" at bounding box center [895, 442] width 78 height 28
click at [978, 448] on button "Close" at bounding box center [979, 442] width 78 height 28
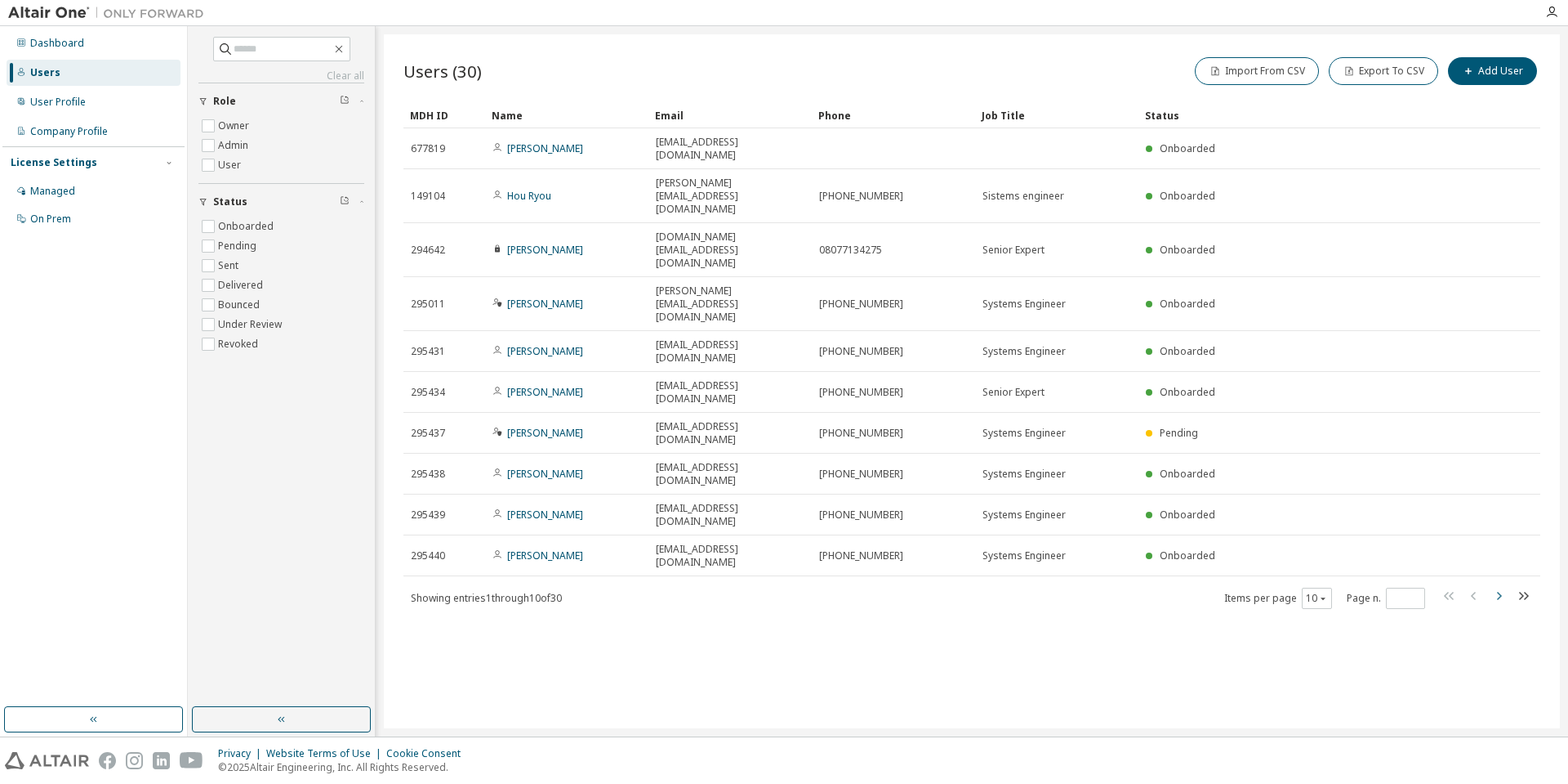
click at [1498, 586] on icon "button" at bounding box center [1499, 596] width 20 height 20
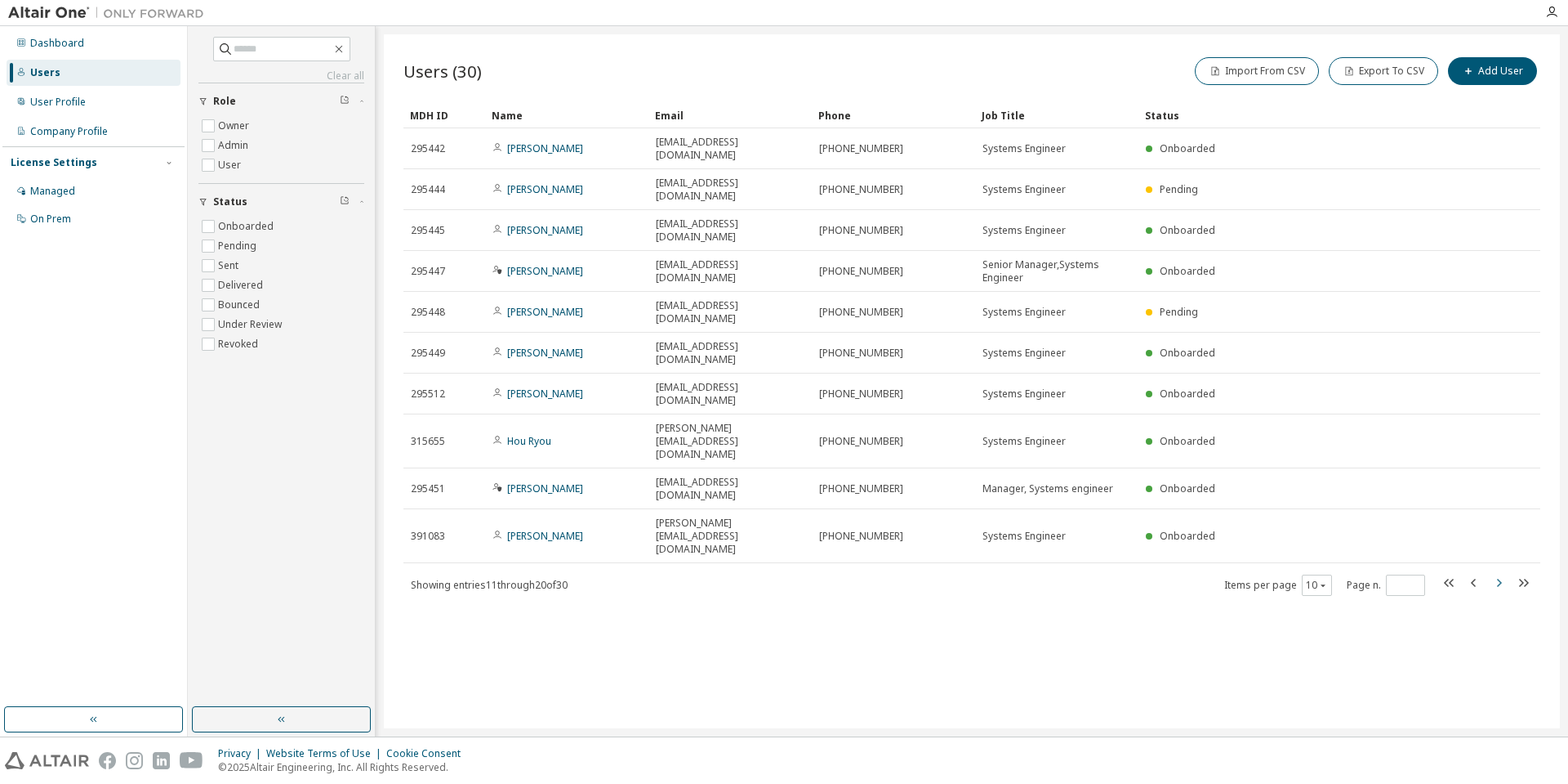
click at [1498, 426] on div "MDH ID Name Email Phone Job Title Status 295442 Shinya Hamakawa shinya_hamakawa…" at bounding box center [972, 349] width 1137 height 494
click at [1499, 579] on icon "button" at bounding box center [1499, 582] width 4 height 8
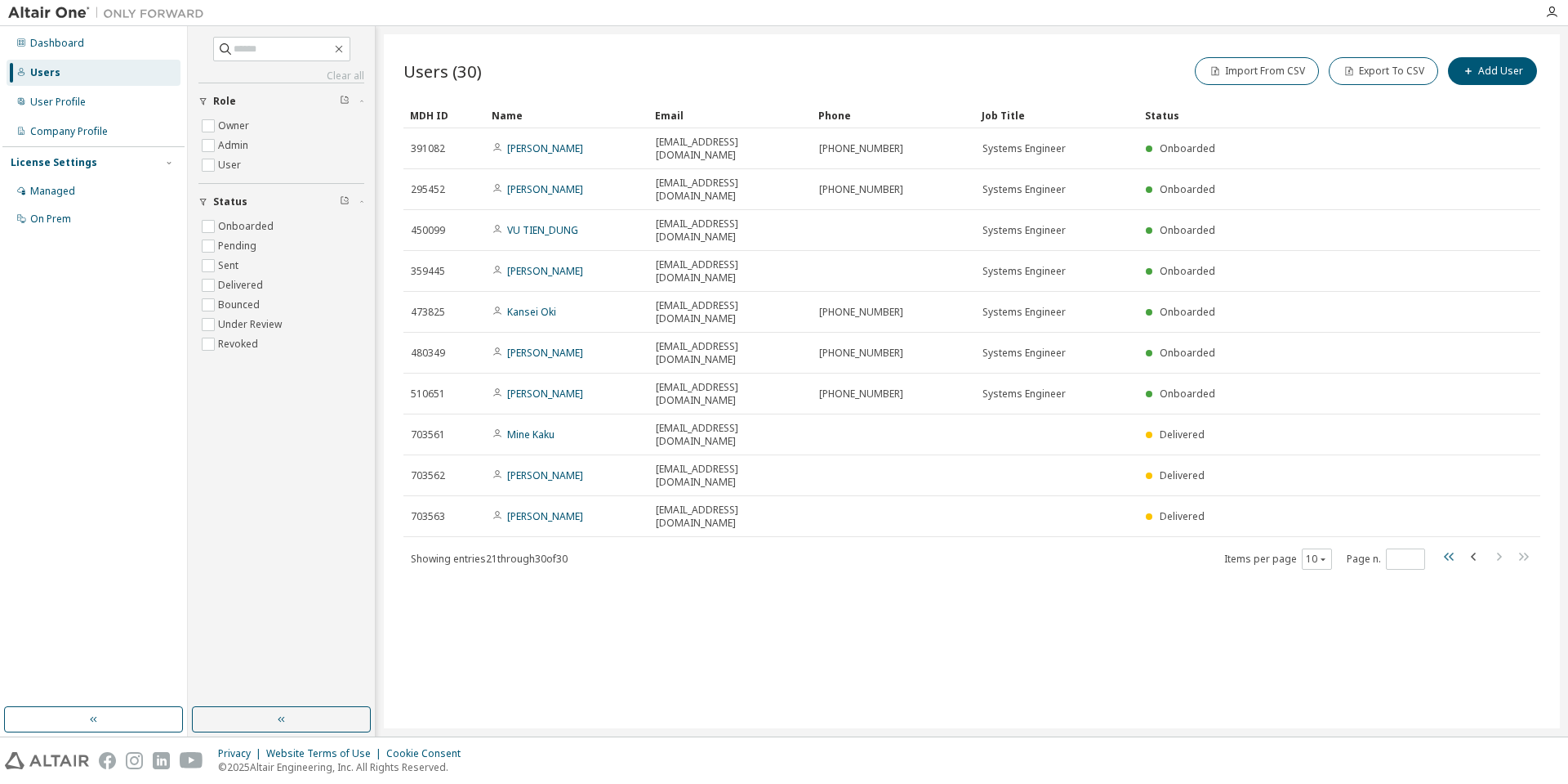
click at [1445, 546] on icon "button" at bounding box center [1450, 556] width 20 height 20
type input "*"
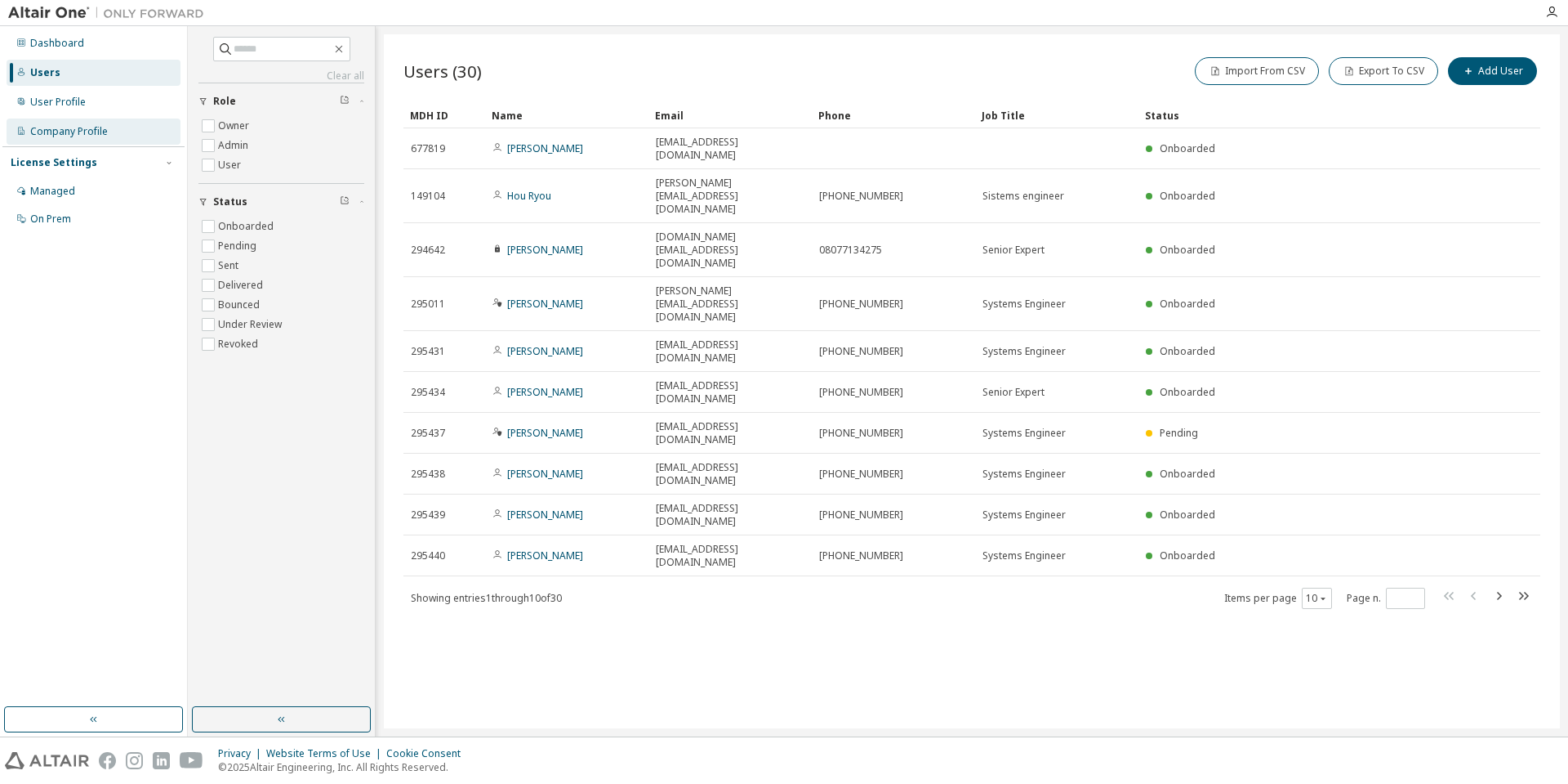
click at [77, 141] on div "Company Profile" at bounding box center [93, 131] width 174 height 26
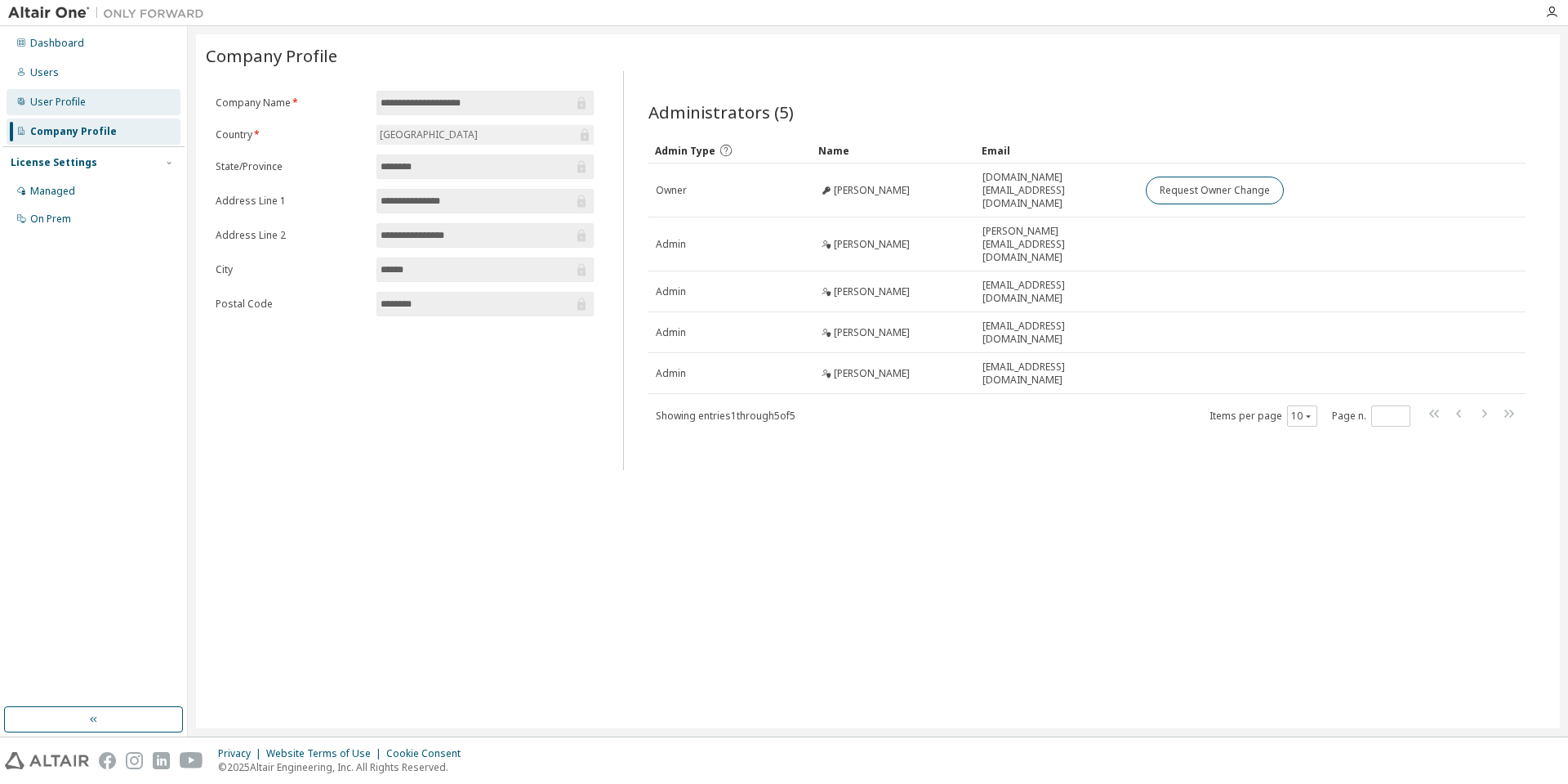
click at [65, 106] on div "User Profile" at bounding box center [58, 102] width 56 height 13
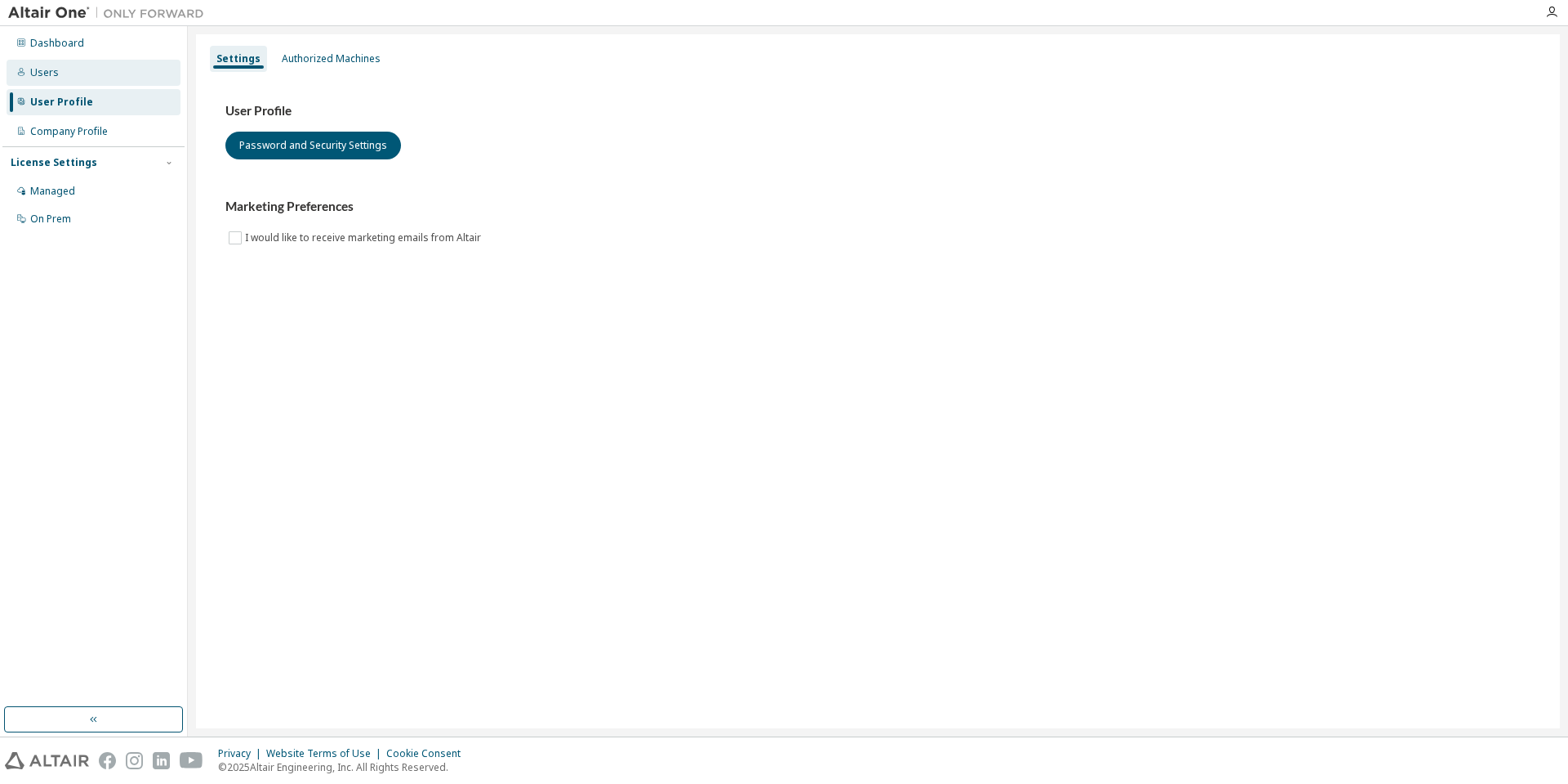
click at [68, 77] on div "Users" at bounding box center [93, 72] width 174 height 26
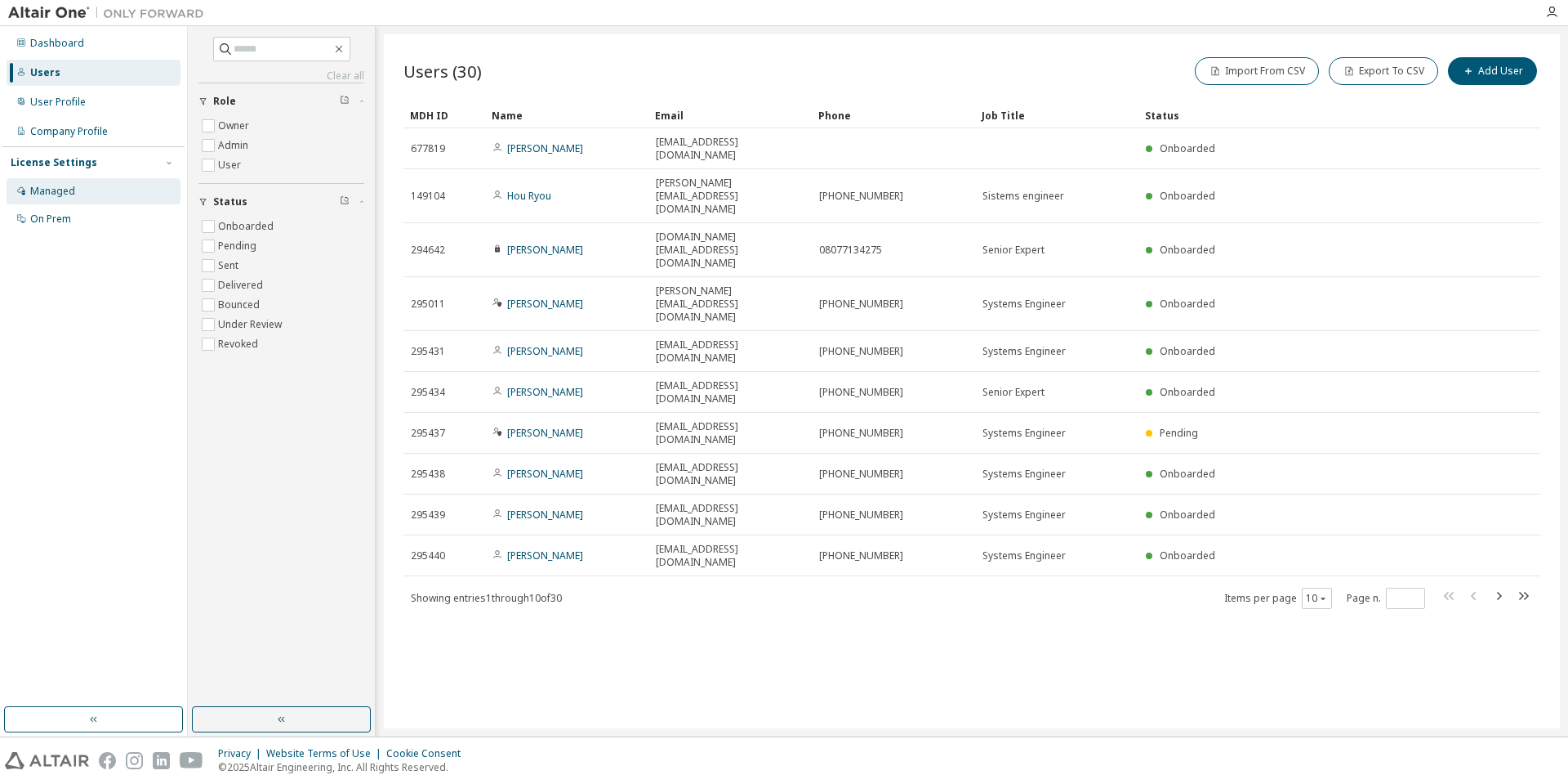
click at [93, 185] on div "Managed" at bounding box center [93, 191] width 174 height 26
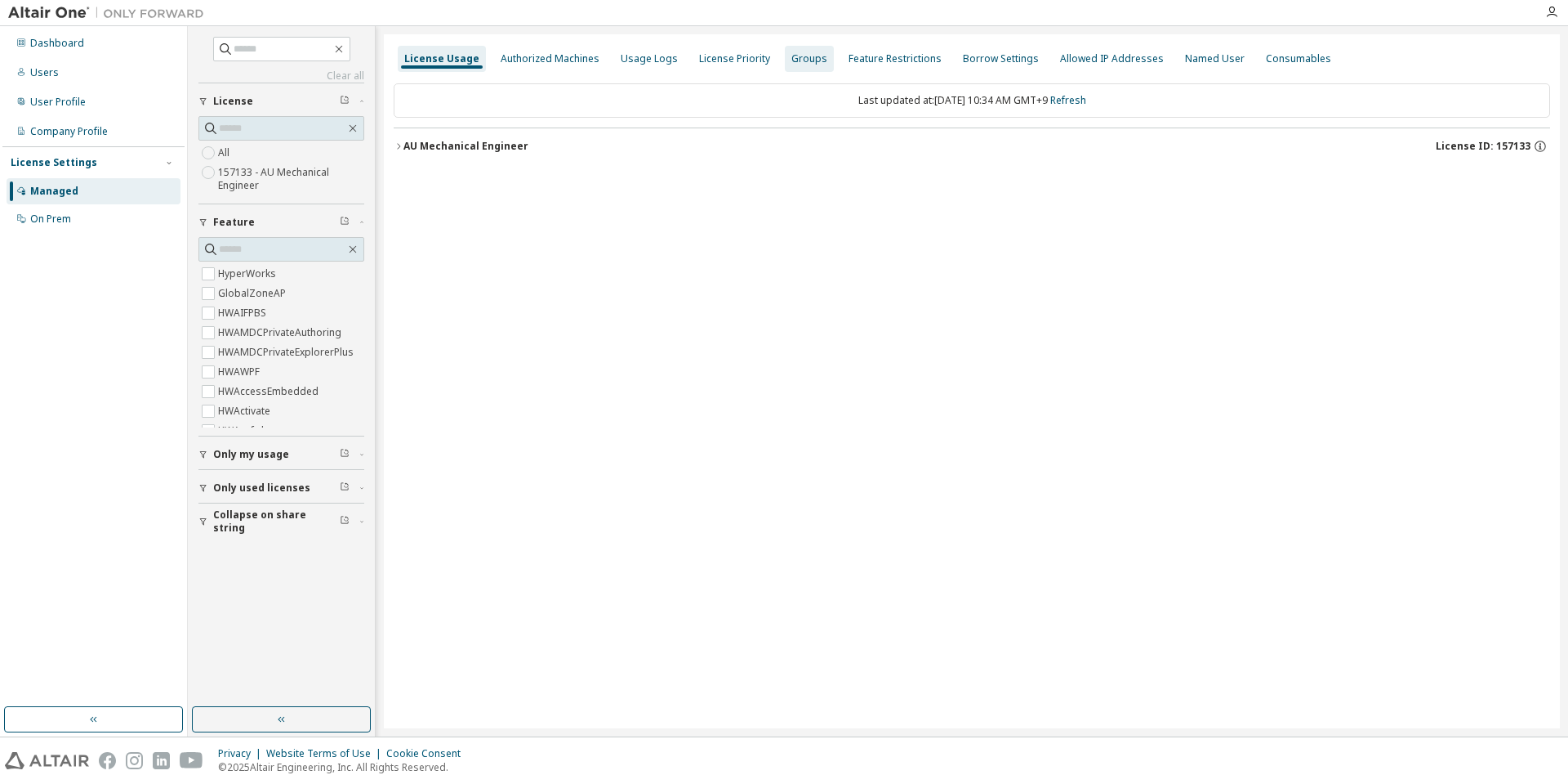
click at [795, 65] on div "Groups" at bounding box center [809, 58] width 49 height 26
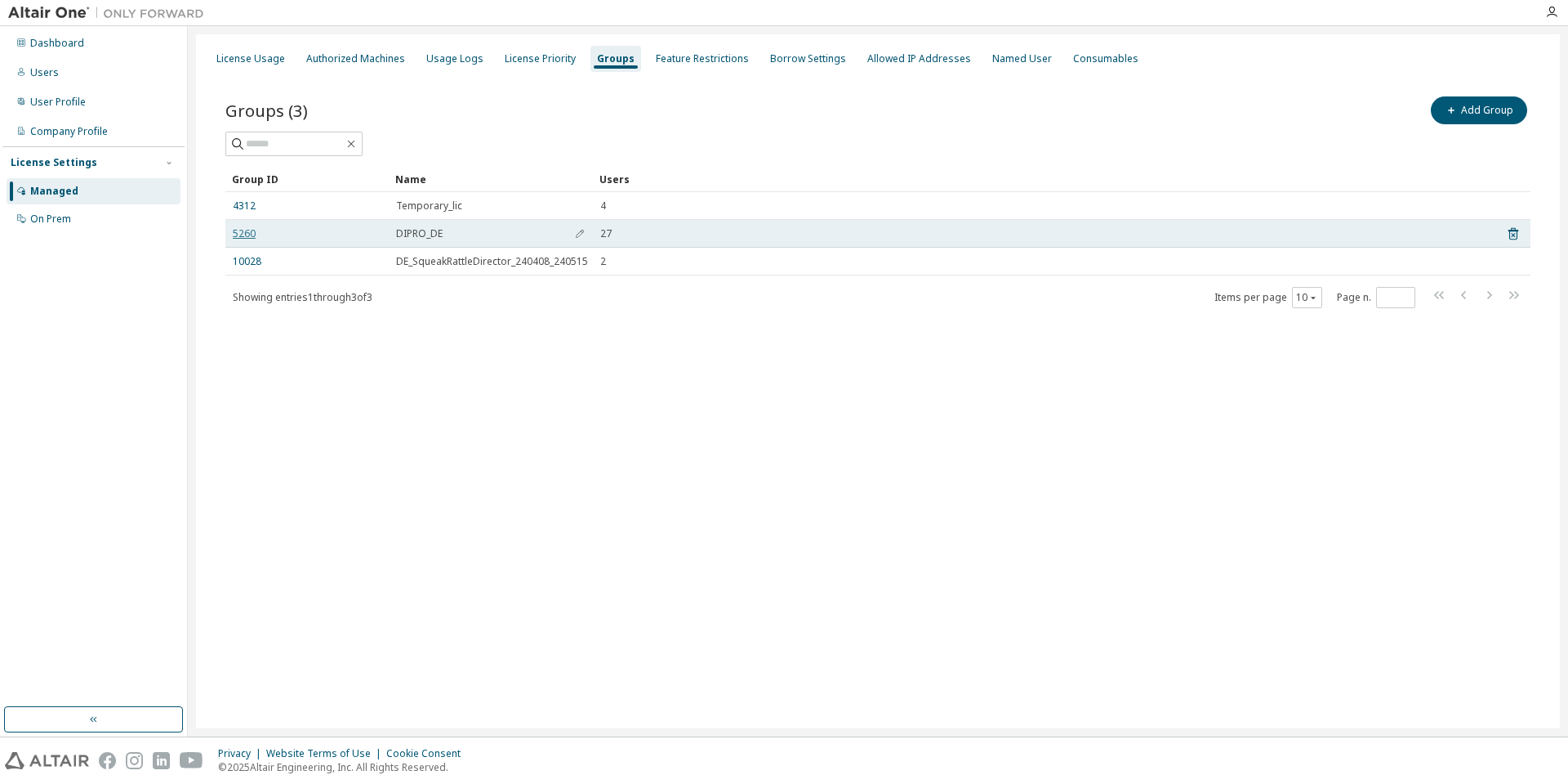
click at [250, 235] on link "5260" at bounding box center [245, 233] width 23 height 13
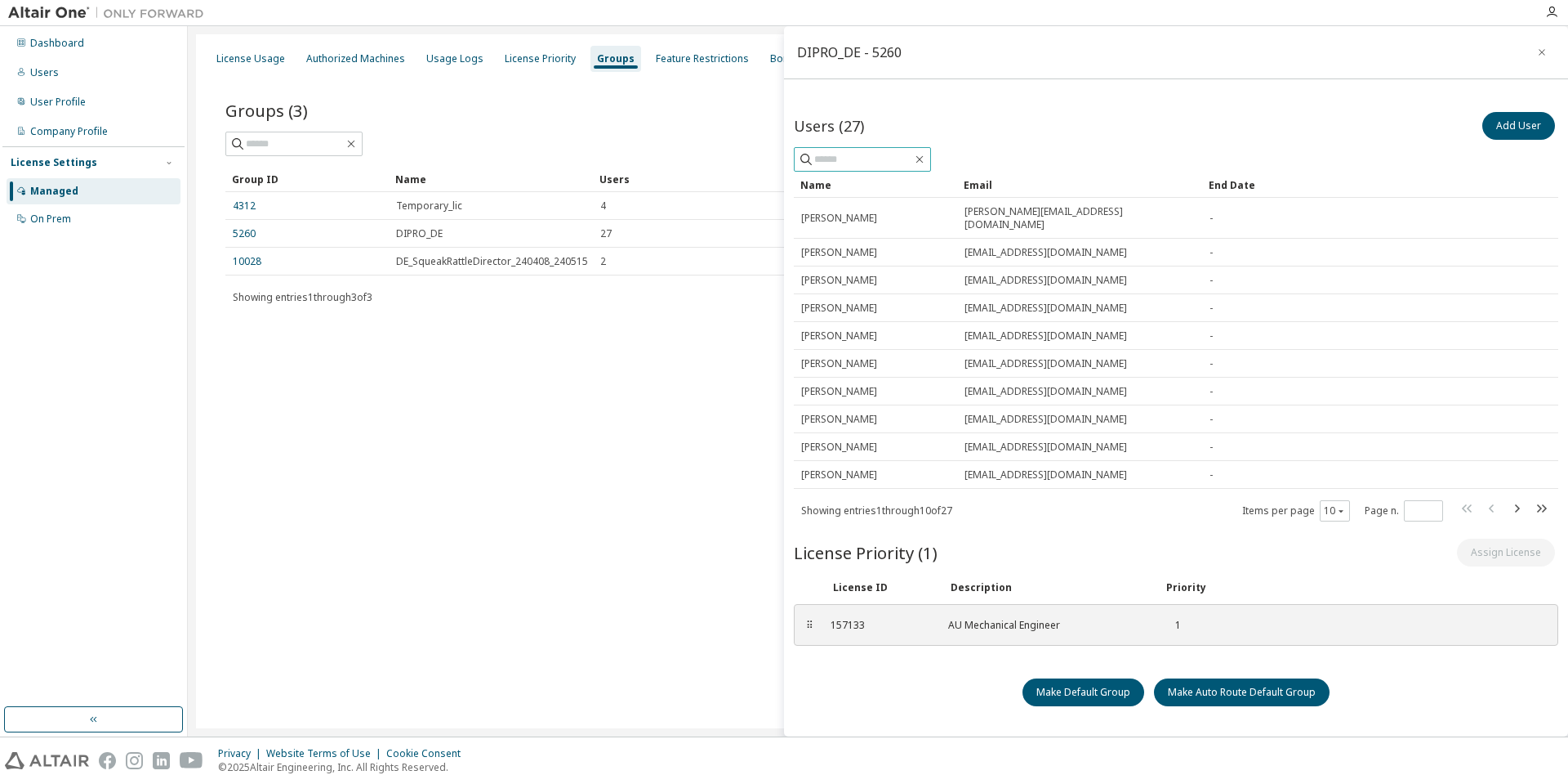
click at [885, 159] on input "text" at bounding box center [862, 160] width 98 height 16
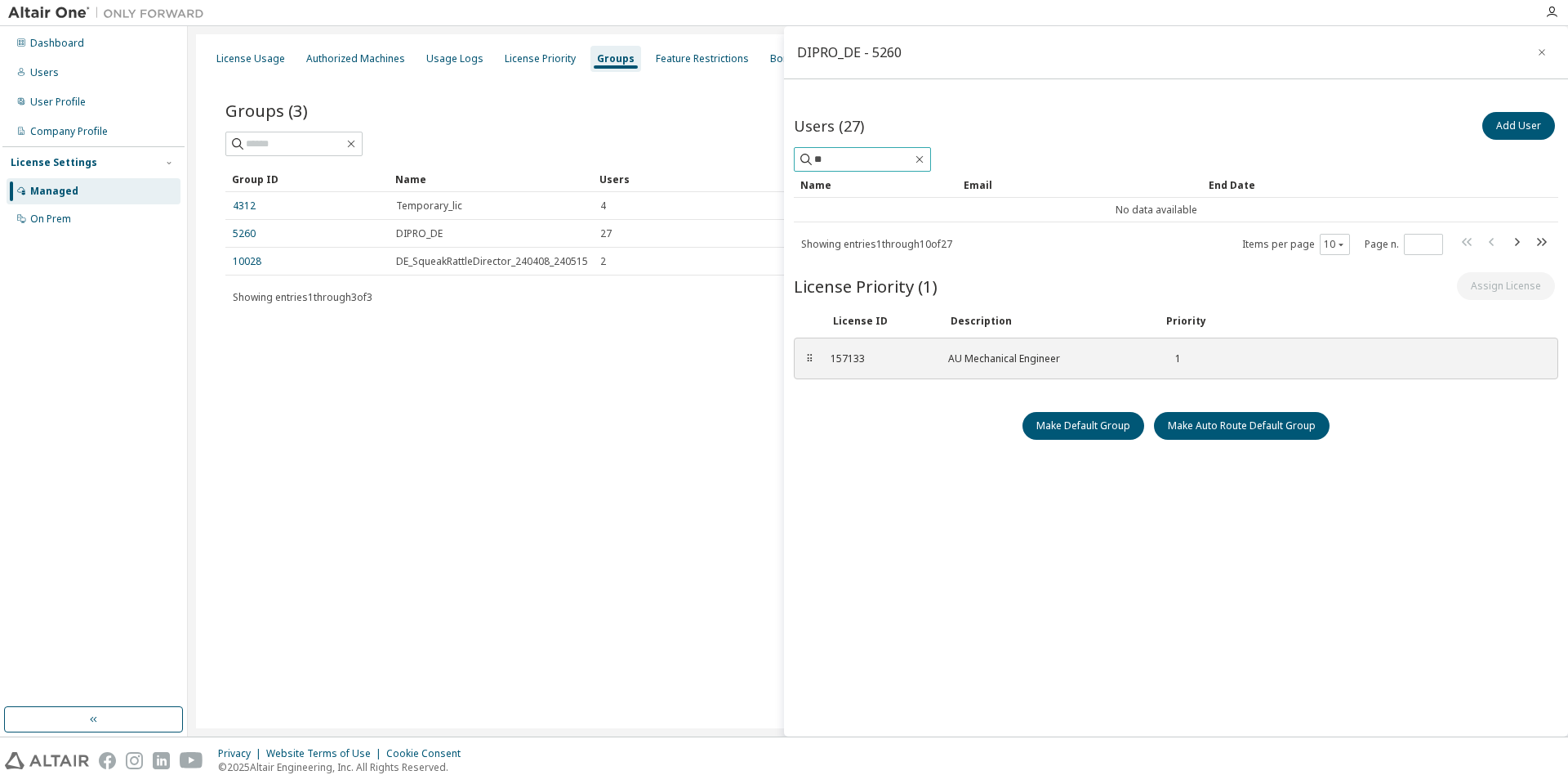
type input "*"
click at [1546, 55] on icon "button" at bounding box center [1541, 52] width 12 height 13
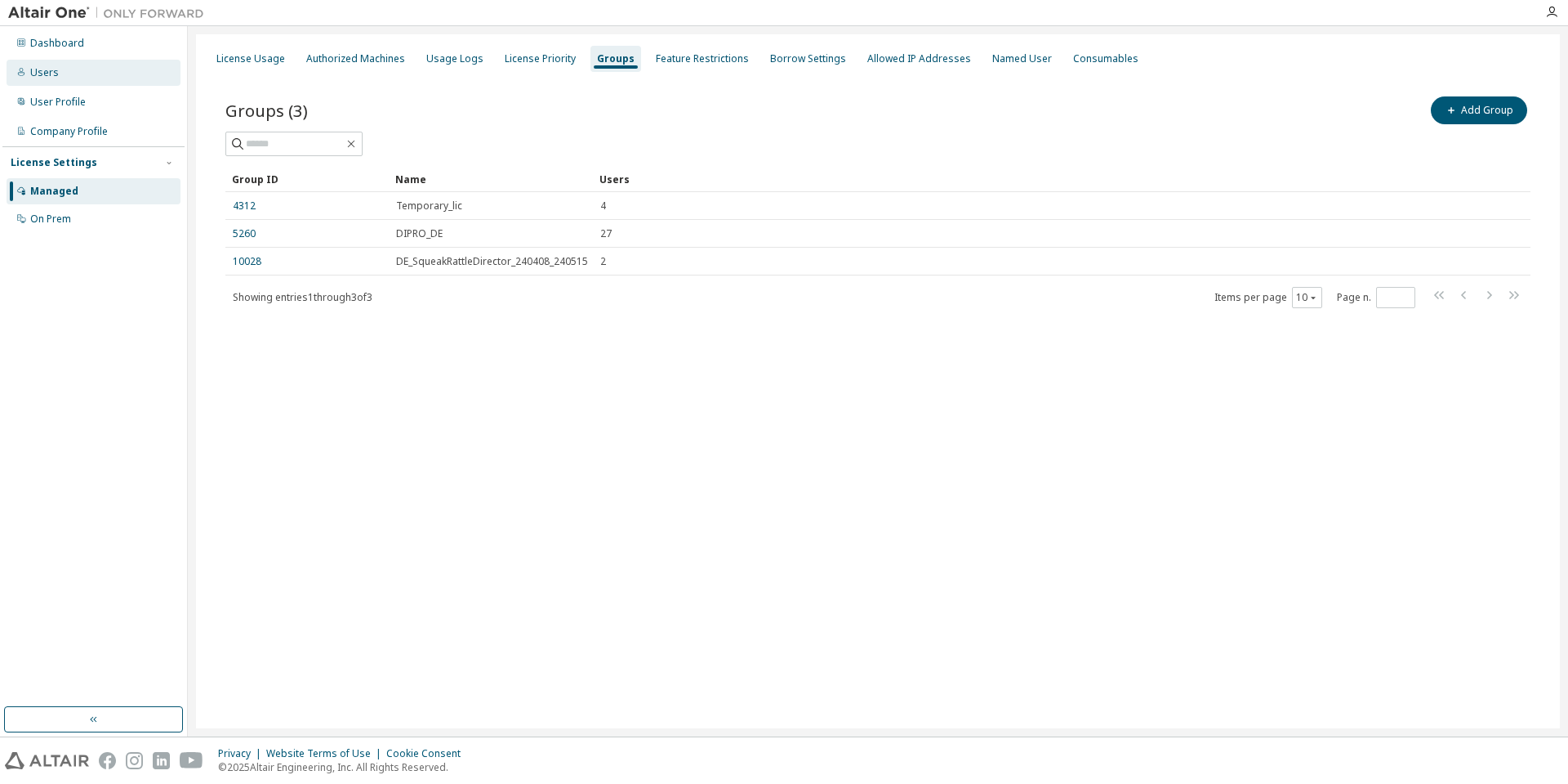
click at [80, 76] on div "Users" at bounding box center [93, 72] width 174 height 26
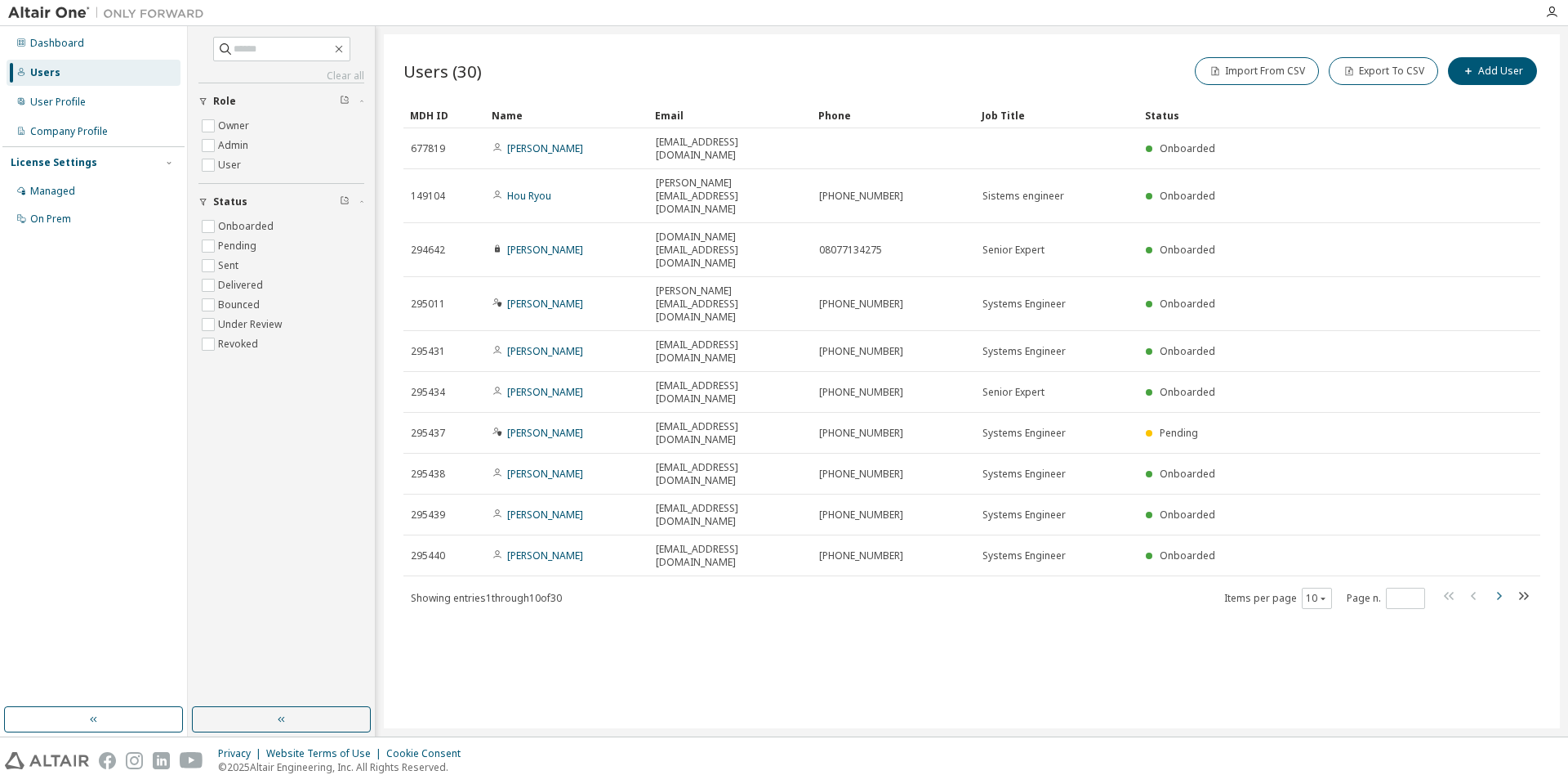
click at [1500, 592] on icon "button" at bounding box center [1499, 596] width 4 height 8
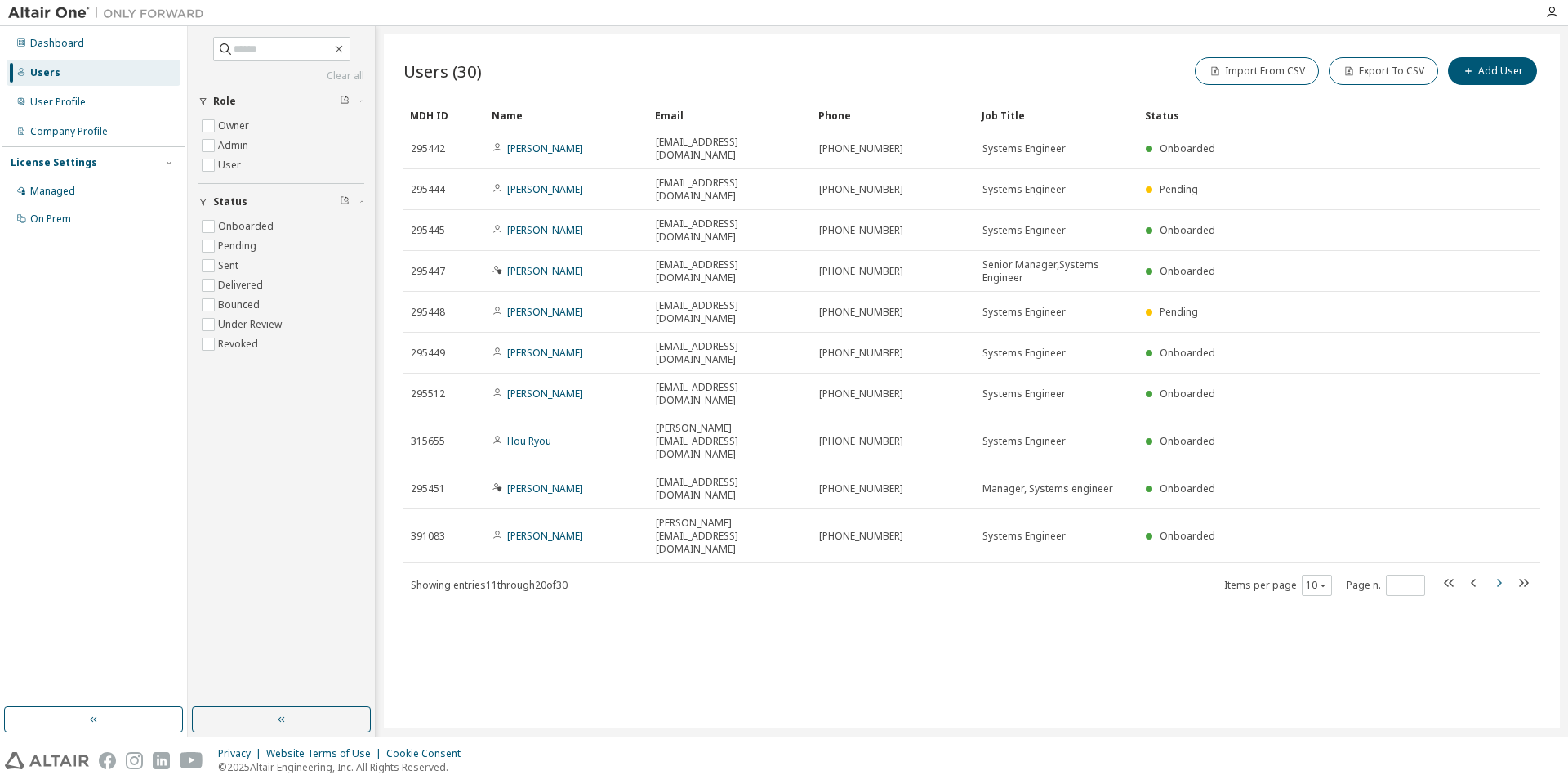
click at [1500, 425] on div "MDH ID Name Email Phone Job Title Status 295442 Shinya Hamakawa shinya_hamakawa…" at bounding box center [972, 349] width 1137 height 494
click at [1495, 573] on icon "button" at bounding box center [1499, 583] width 20 height 20
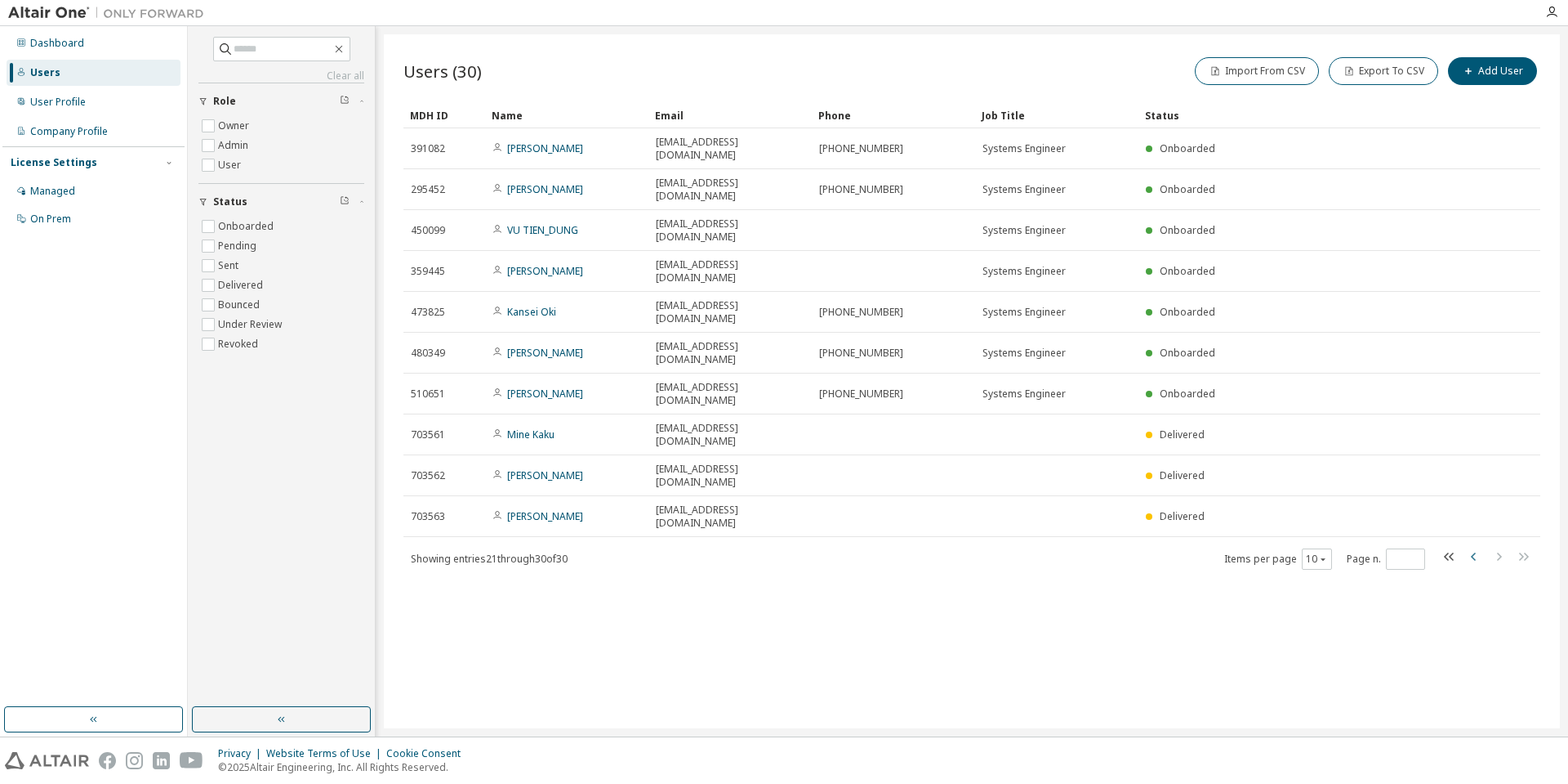
click at [1472, 546] on icon "button" at bounding box center [1474, 556] width 20 height 20
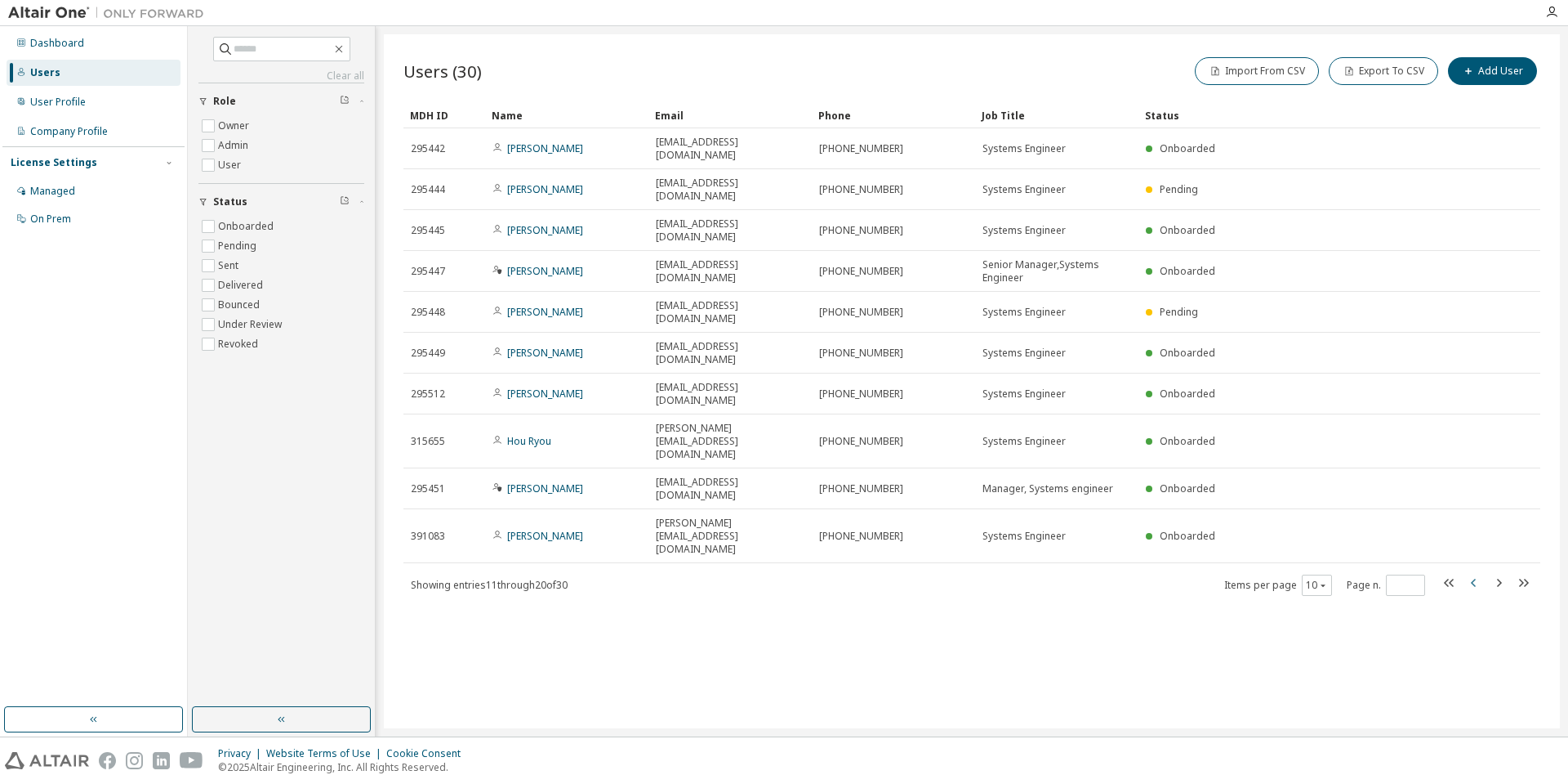
click at [1472, 573] on icon "button" at bounding box center [1474, 583] width 20 height 20
type input "*"
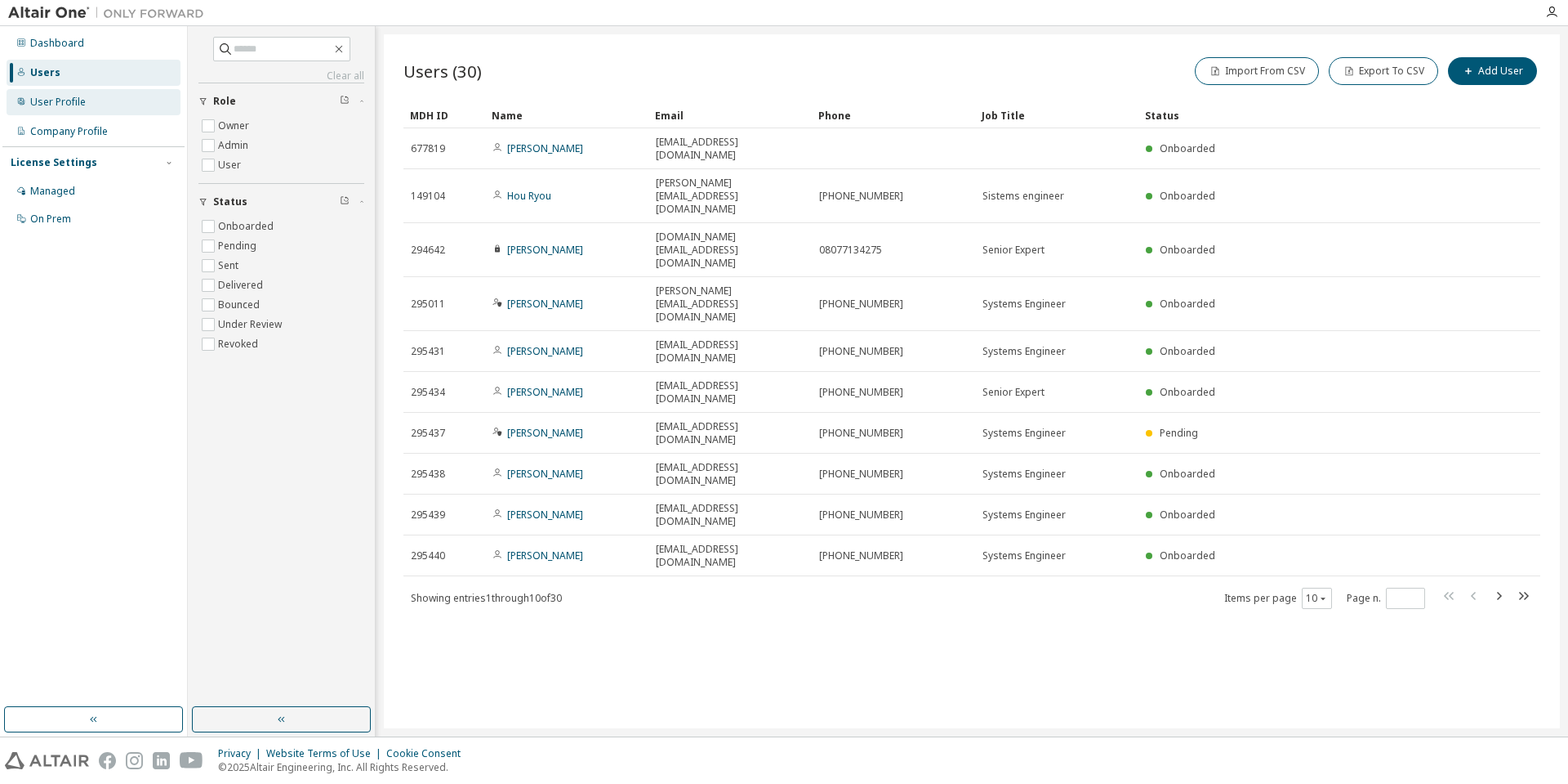
click at [78, 109] on div "User Profile" at bounding box center [93, 101] width 174 height 26
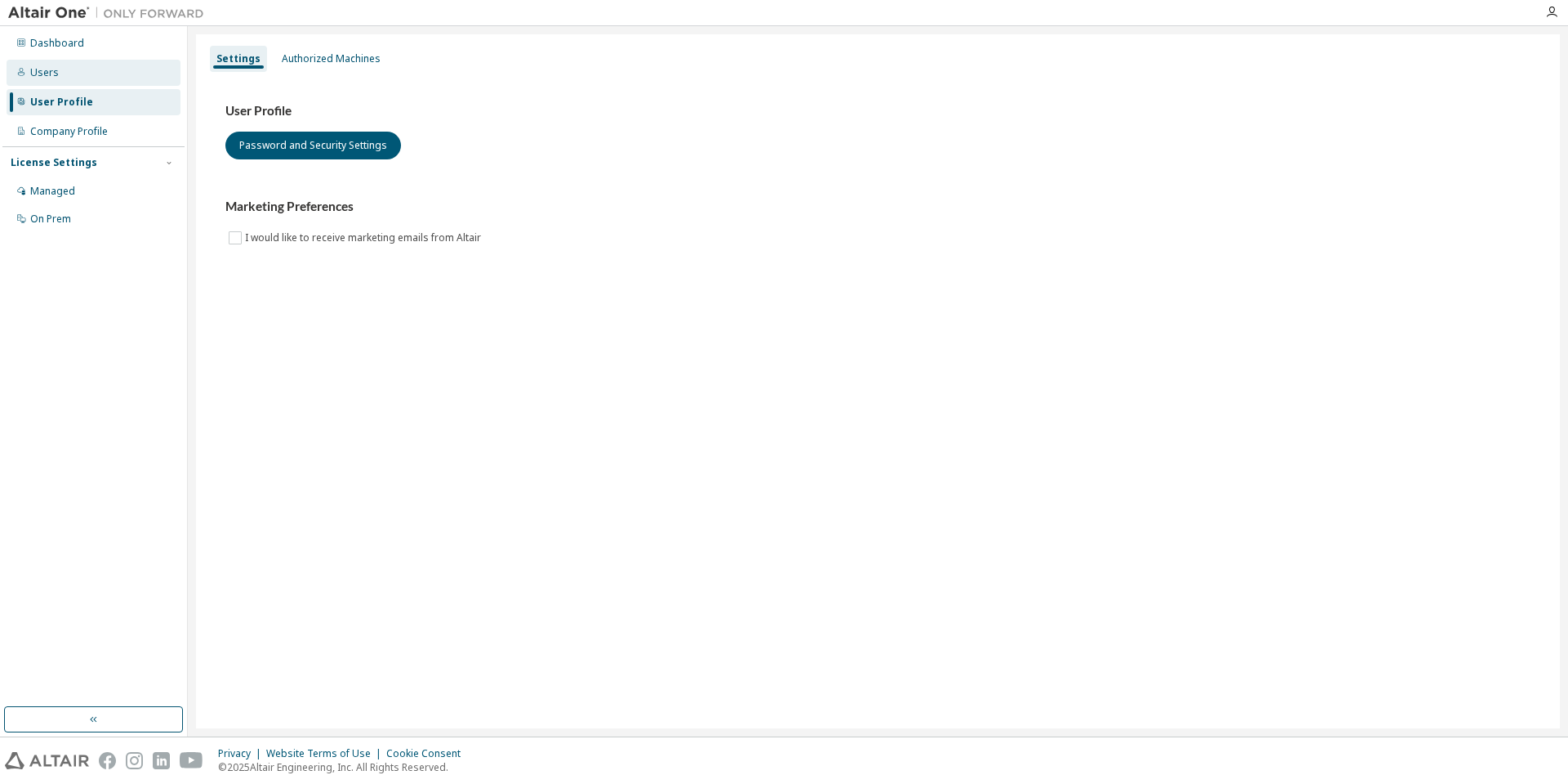
click at [74, 65] on div "Users" at bounding box center [93, 72] width 174 height 26
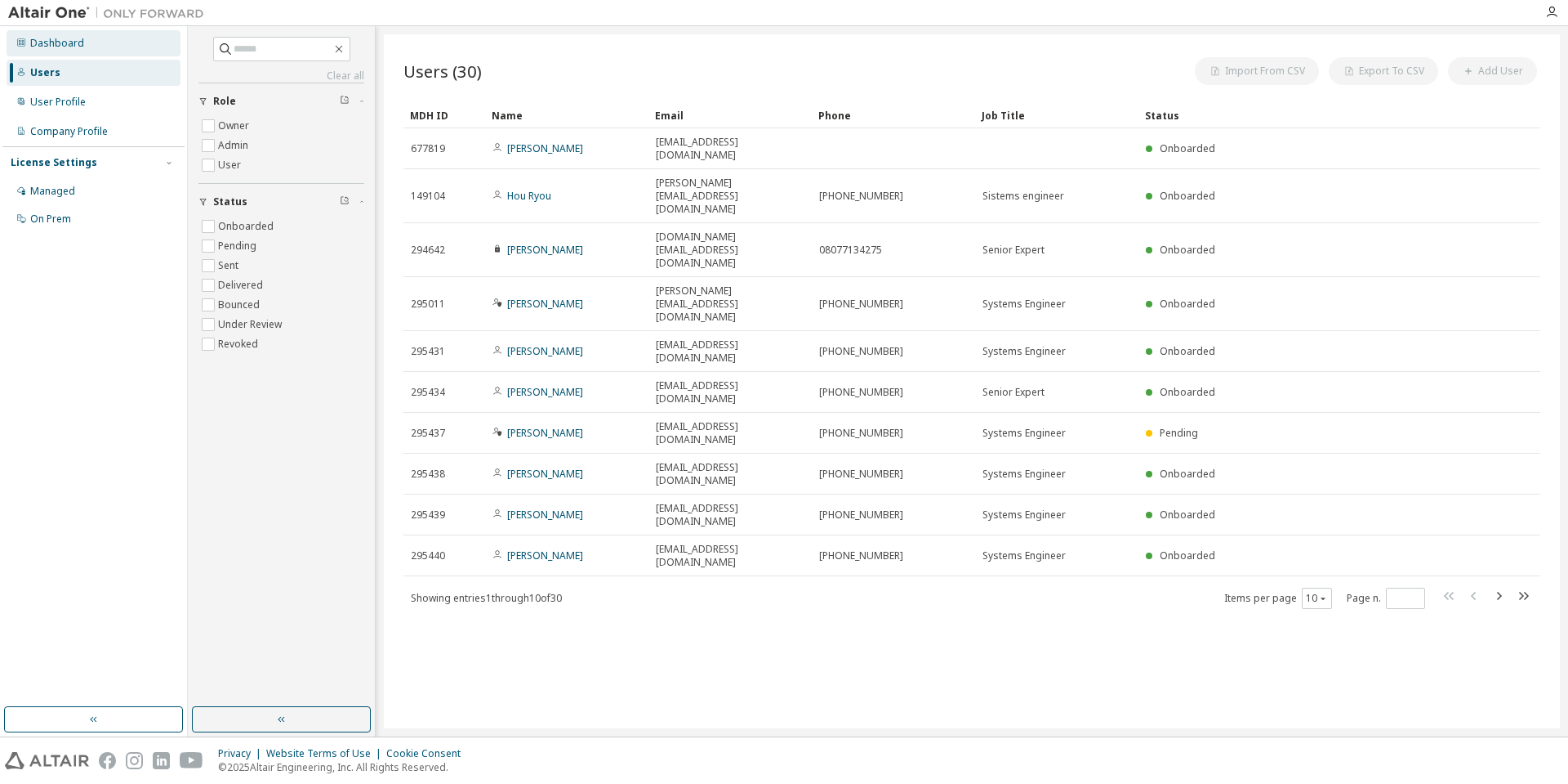
click at [74, 41] on div "Dashboard" at bounding box center [57, 43] width 54 height 13
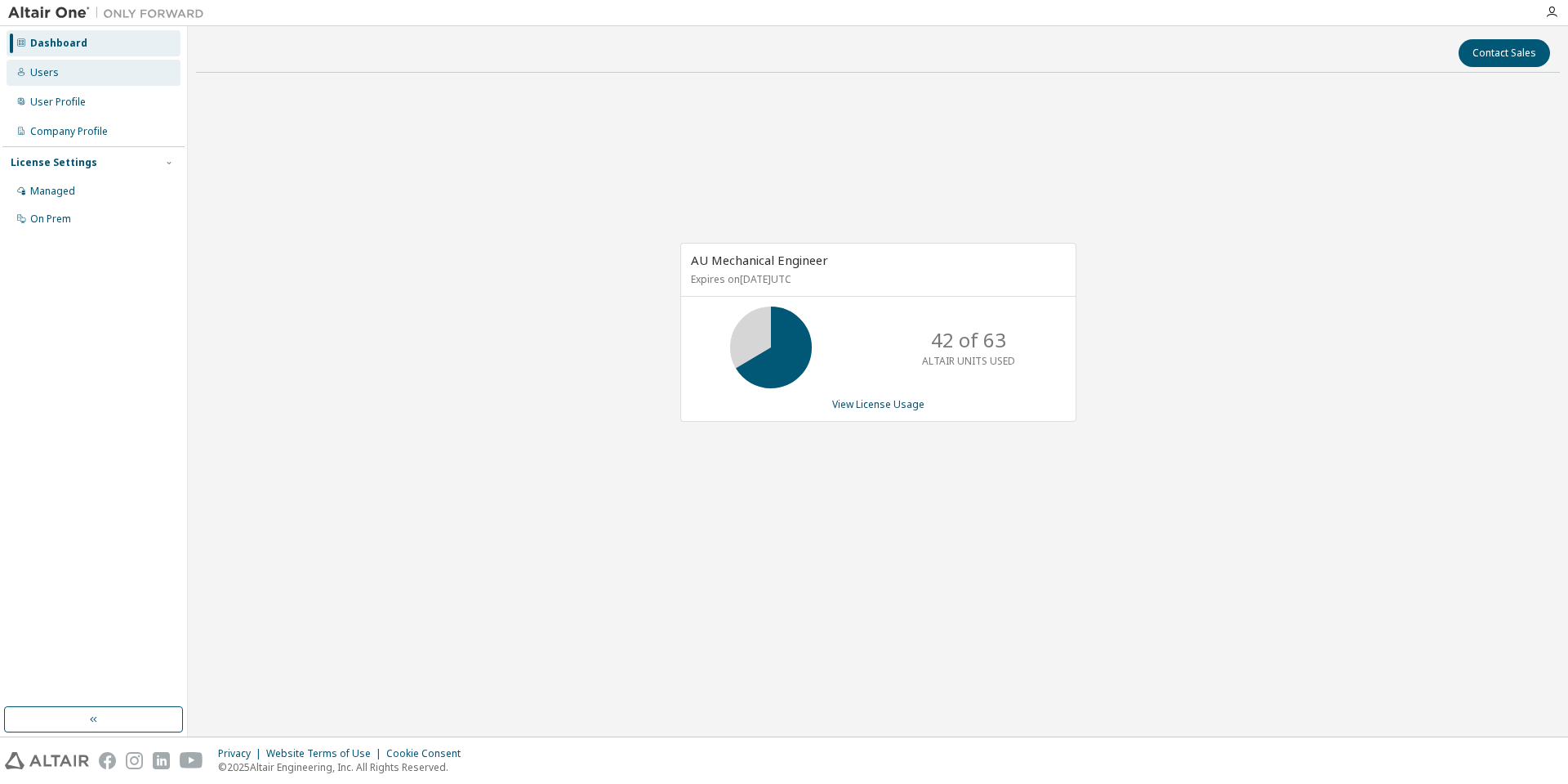
click at [78, 78] on div "Users" at bounding box center [93, 72] width 174 height 26
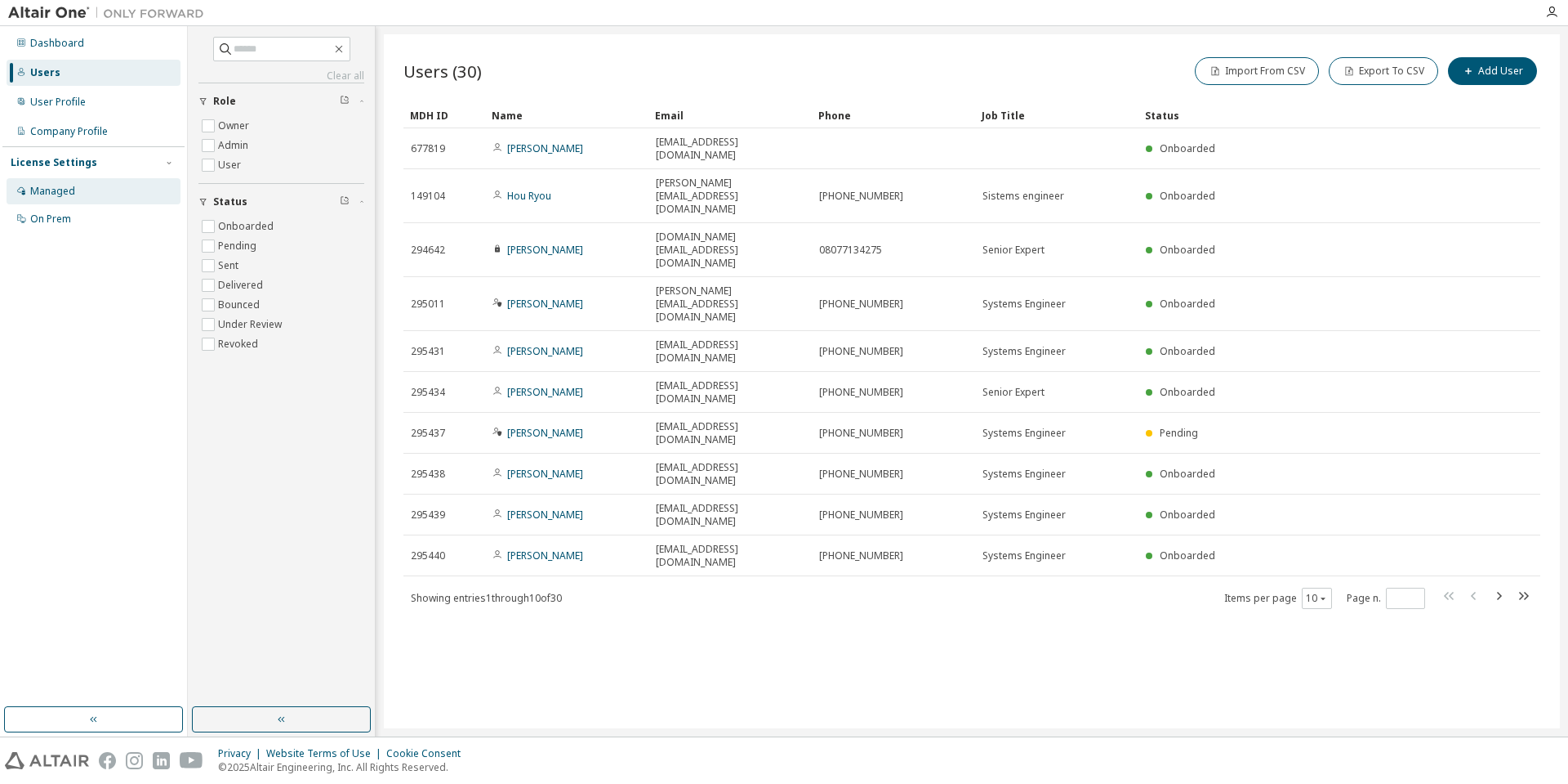
click at [85, 190] on div "Managed" at bounding box center [93, 191] width 174 height 26
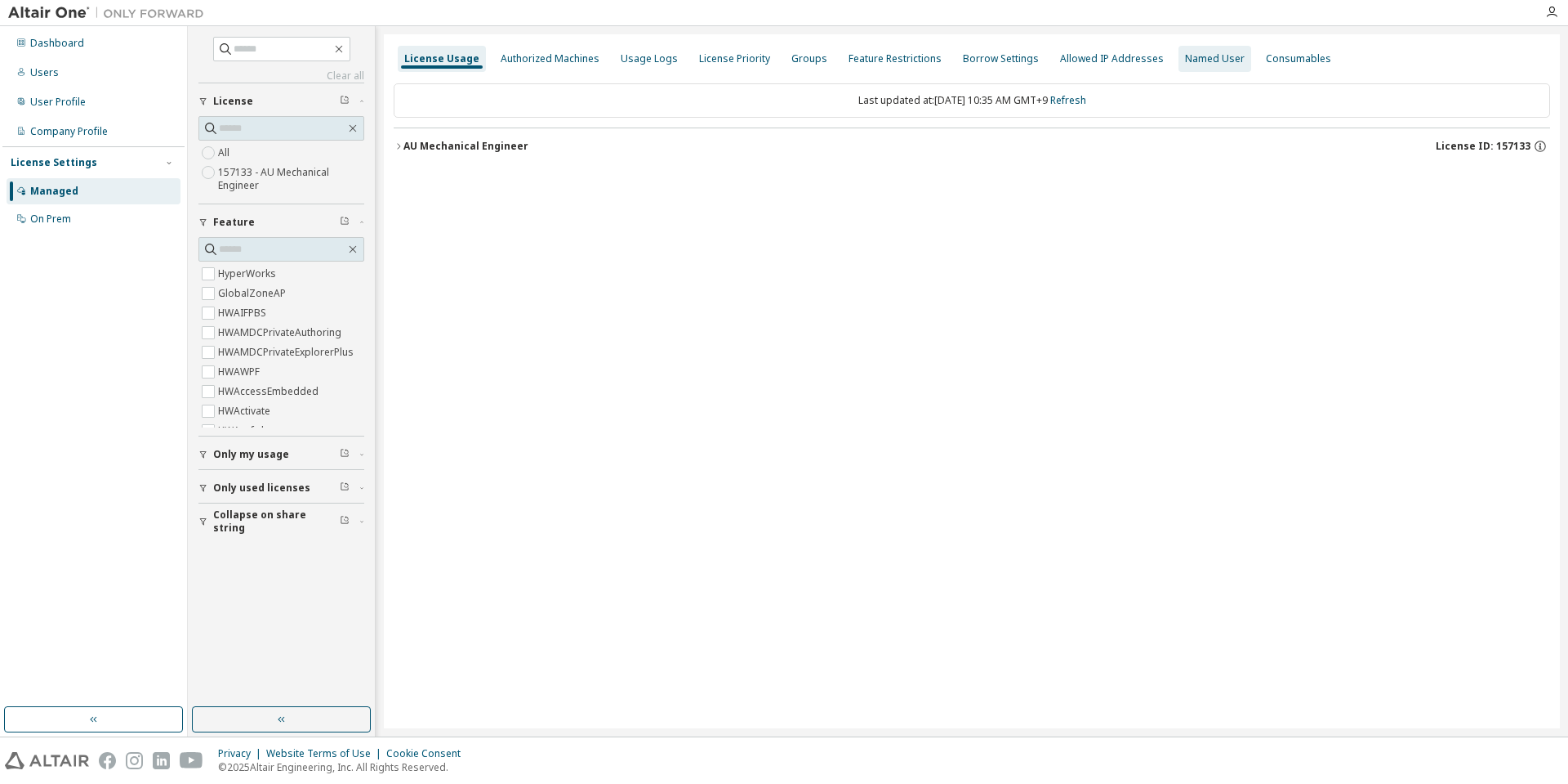
click at [1193, 66] on div "Named User" at bounding box center [1214, 58] width 73 height 26
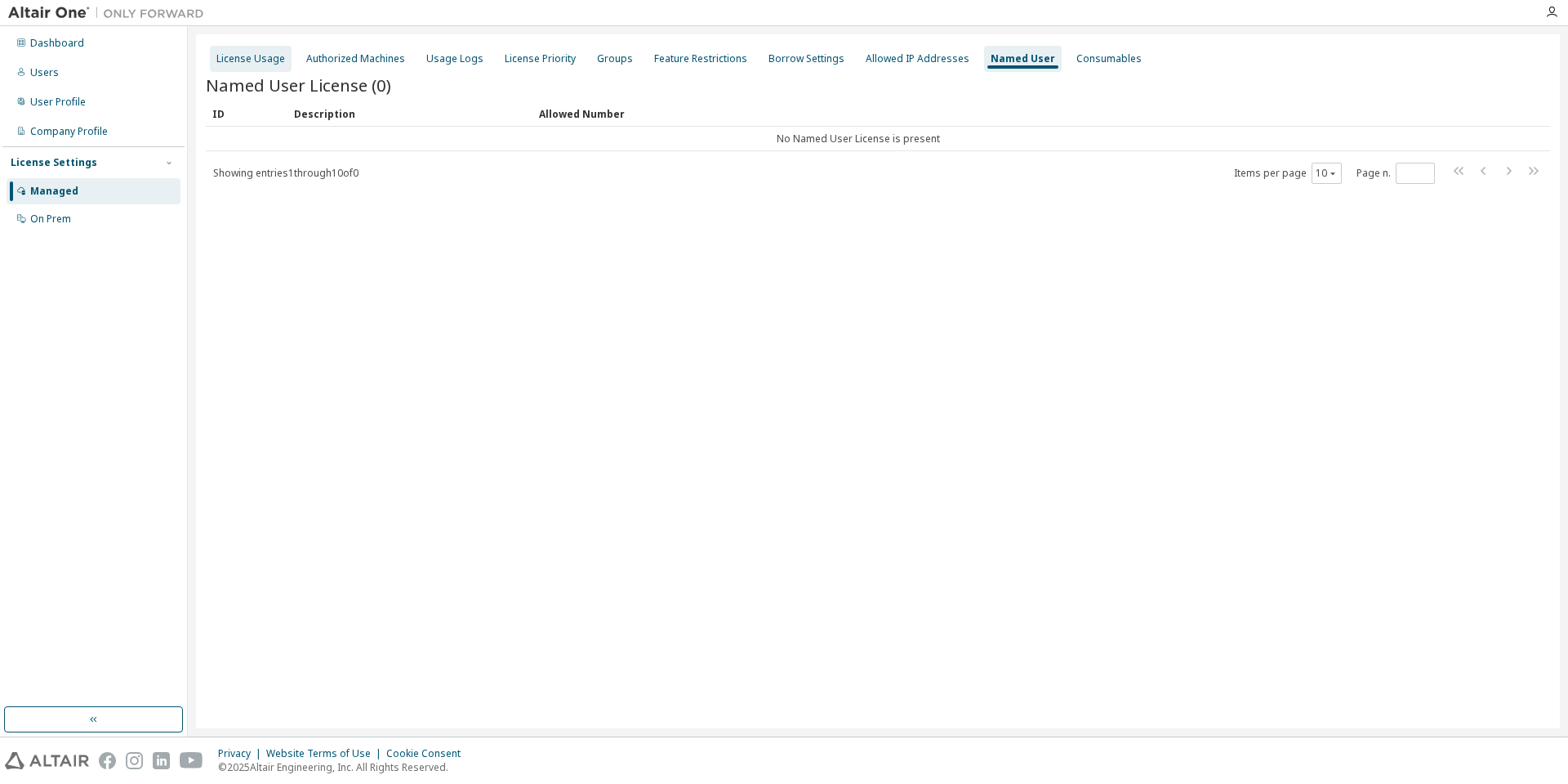
click at [255, 61] on div "License Usage" at bounding box center [250, 58] width 69 height 13
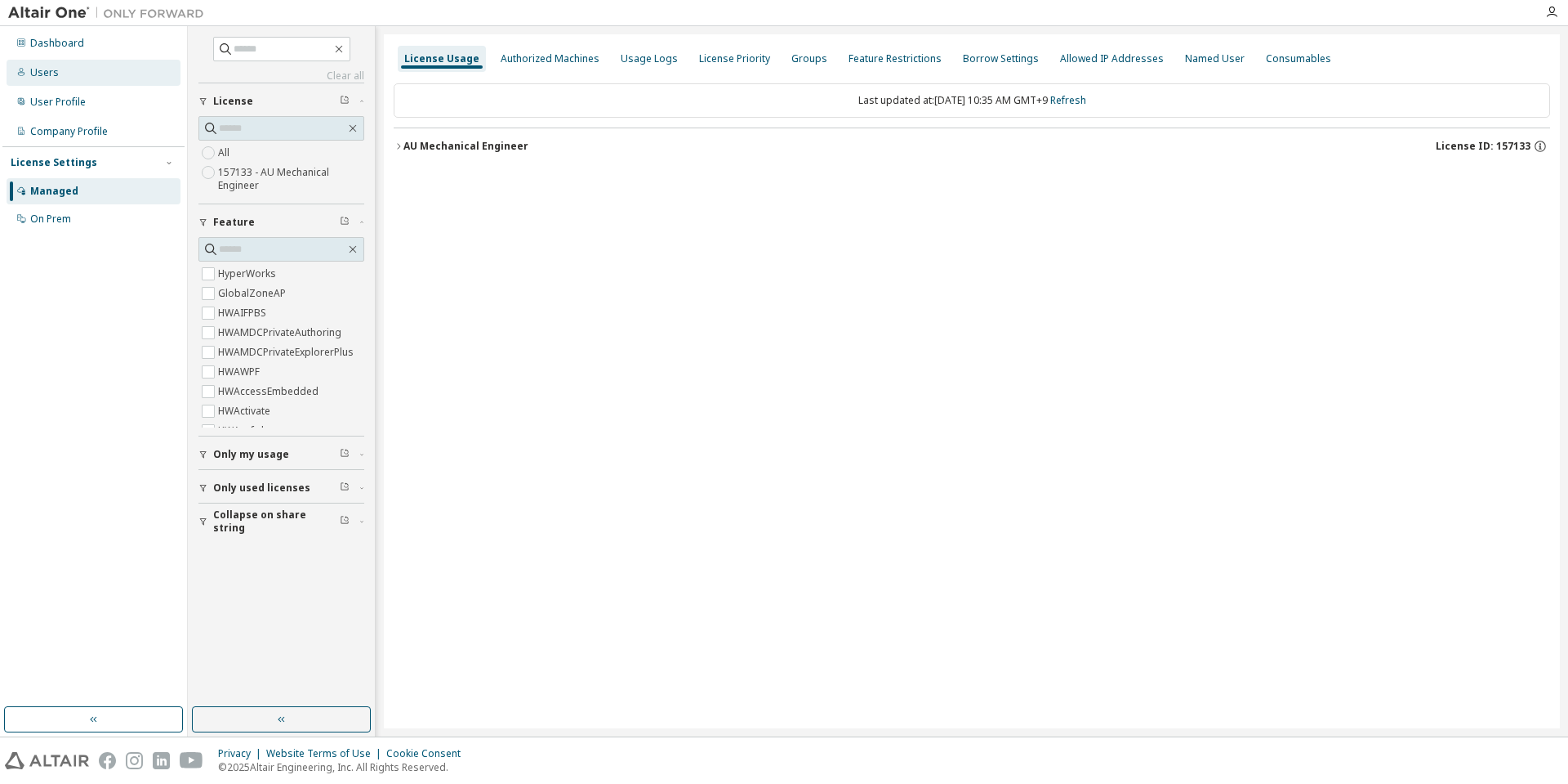
click at [49, 81] on div "Users" at bounding box center [93, 72] width 174 height 26
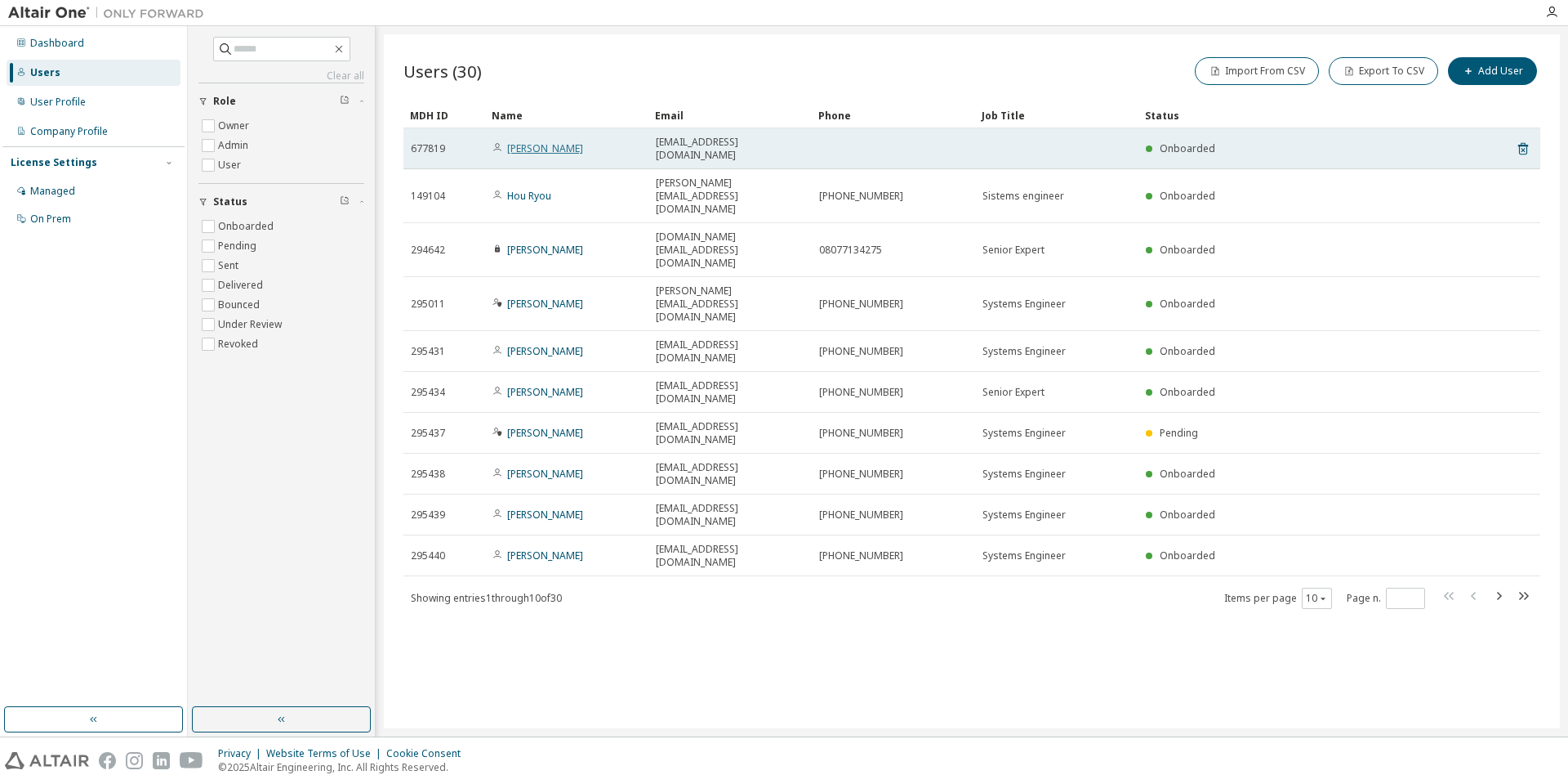
click at [558, 142] on link "Takashi Yamagajo" at bounding box center [545, 148] width 76 height 13
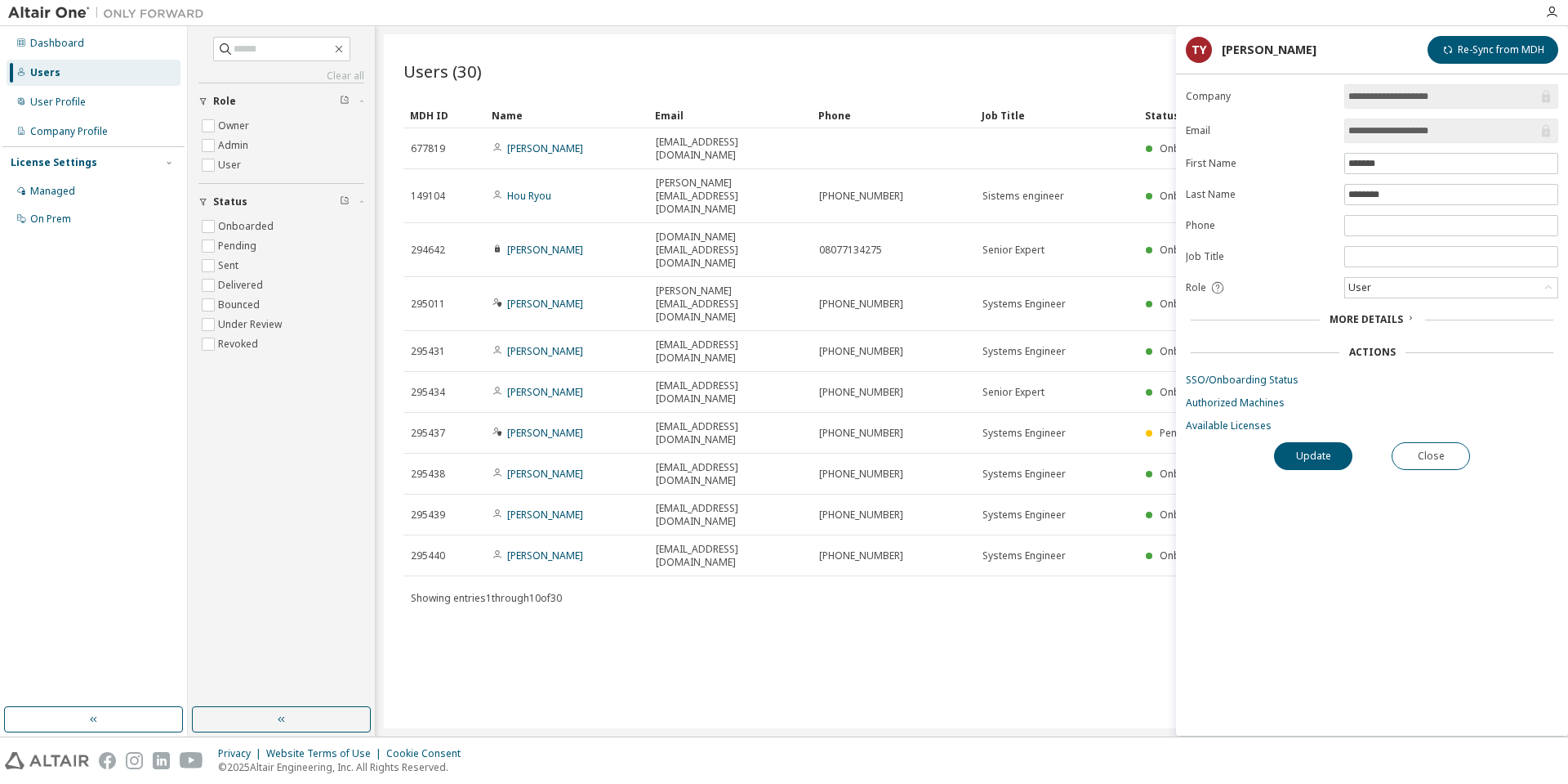
click at [1407, 318] on icon at bounding box center [1410, 318] width 10 height 10
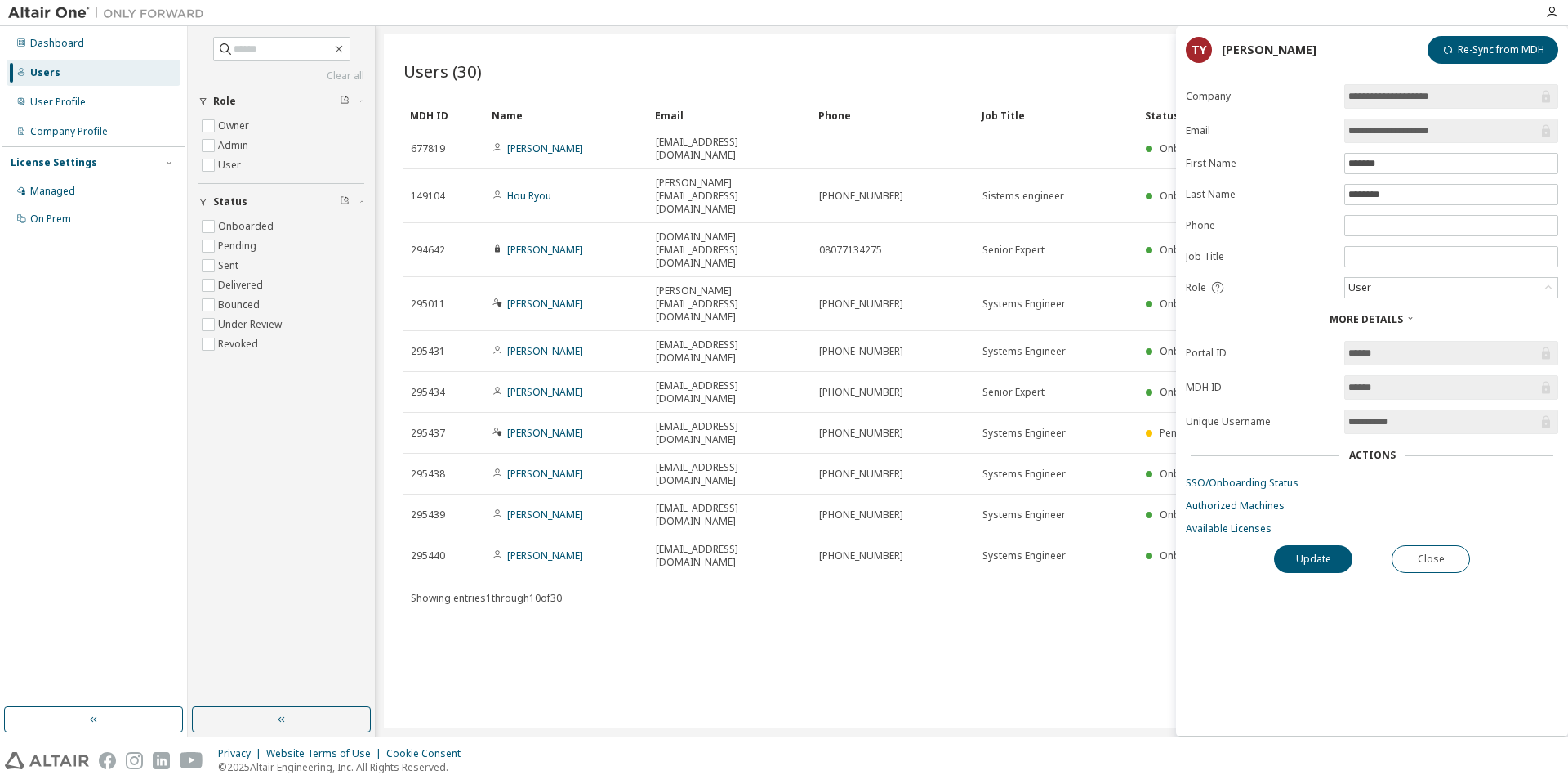
click at [1407, 318] on icon at bounding box center [1410, 318] width 10 height 10
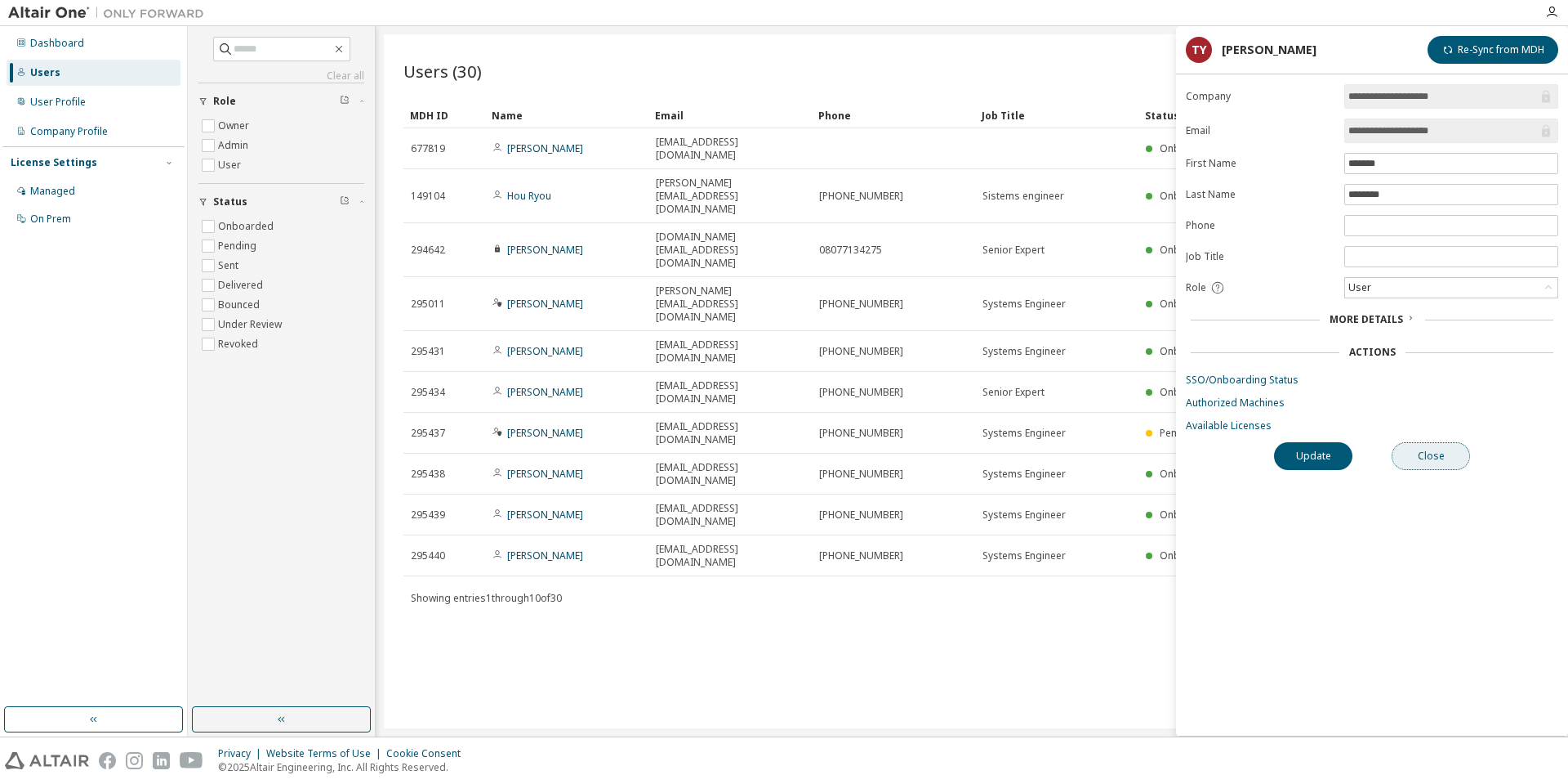
click at [1426, 463] on button "Close" at bounding box center [1430, 456] width 78 height 28
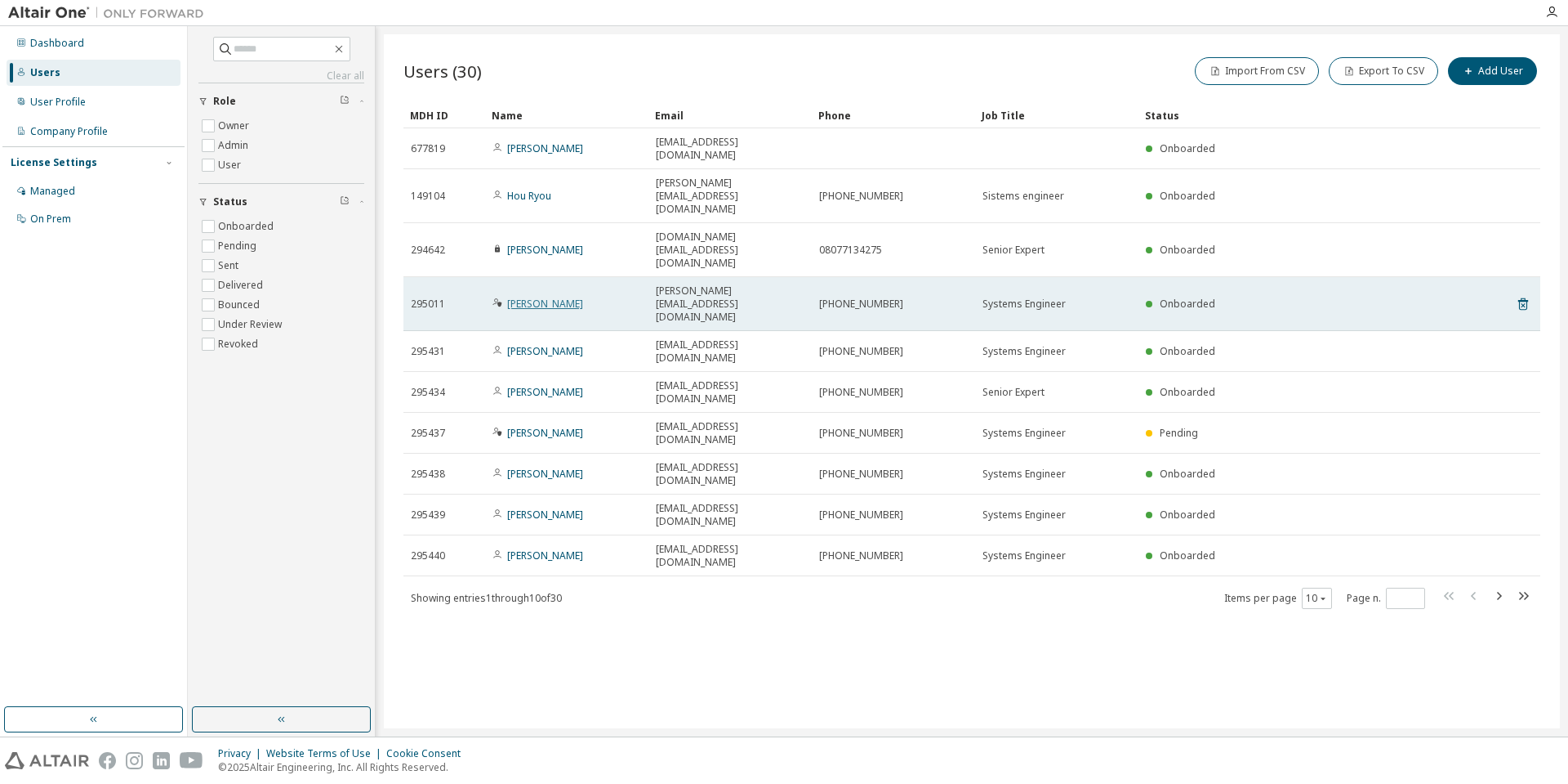
click at [549, 297] on link "Yusuke Akiya" at bounding box center [545, 303] width 76 height 13
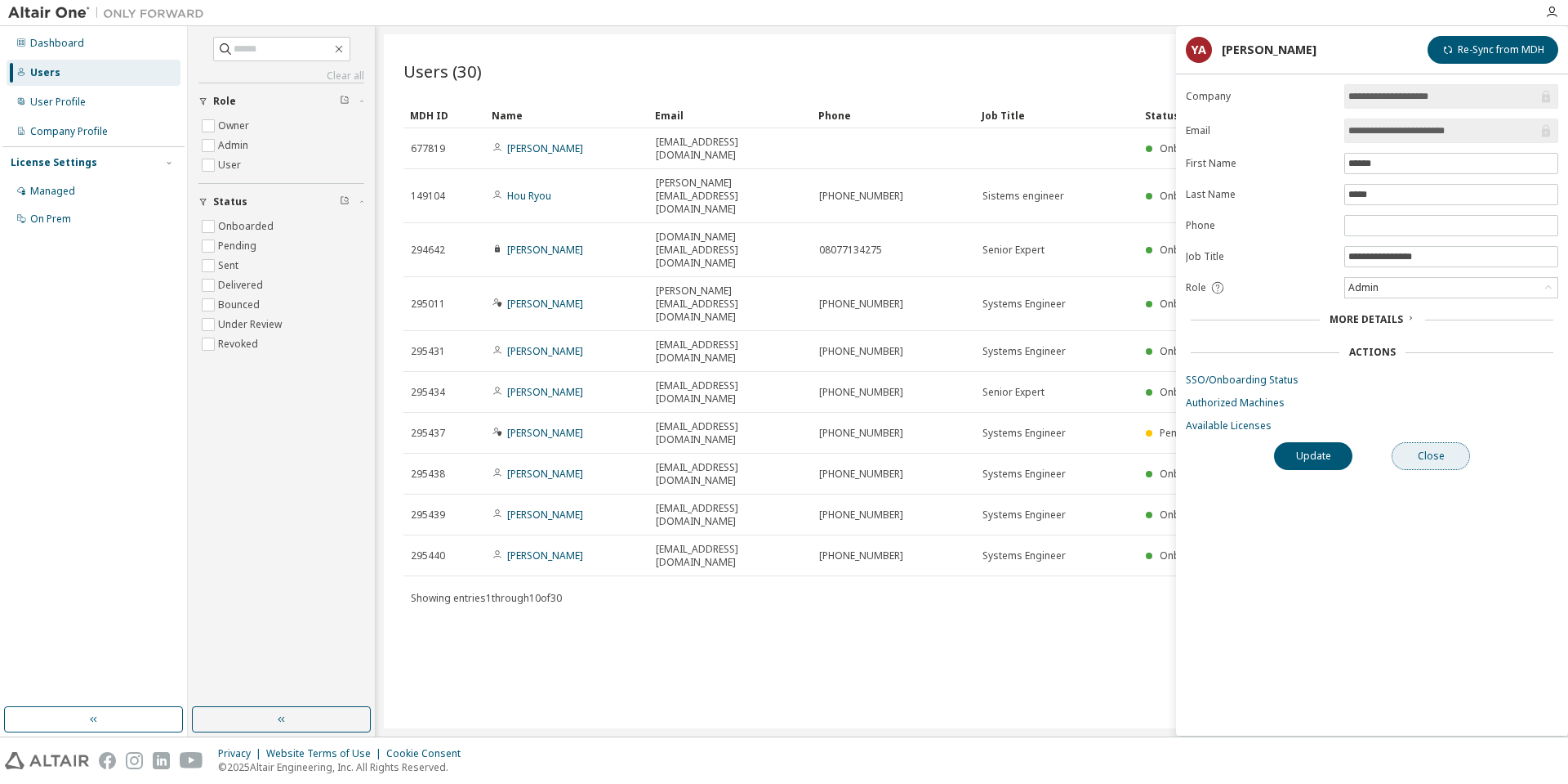
click at [1450, 454] on button "Close" at bounding box center [1430, 456] width 78 height 28
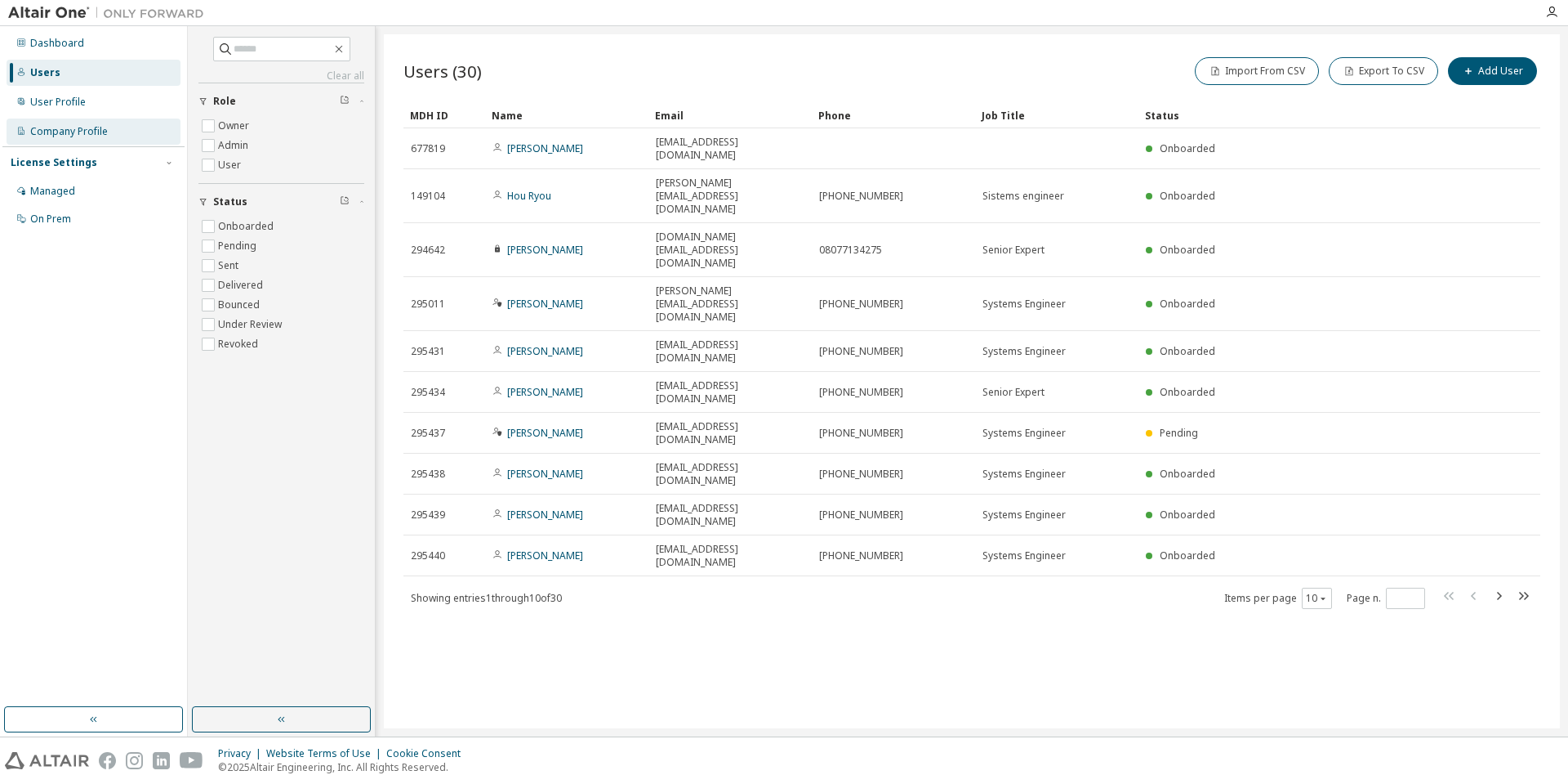
click at [69, 132] on div "Company Profile" at bounding box center [69, 131] width 78 height 13
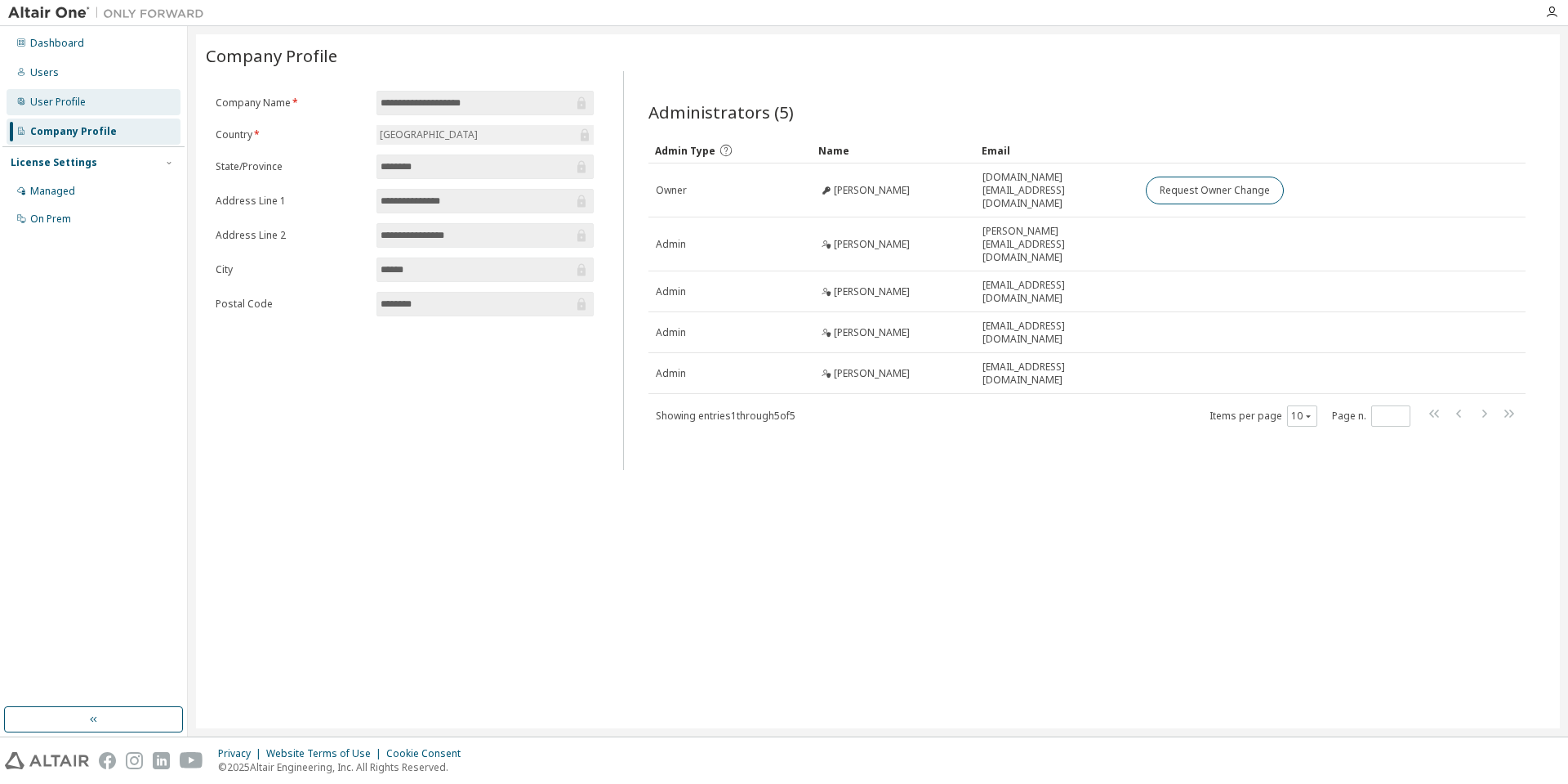
click at [100, 106] on div "User Profile" at bounding box center [93, 101] width 174 height 26
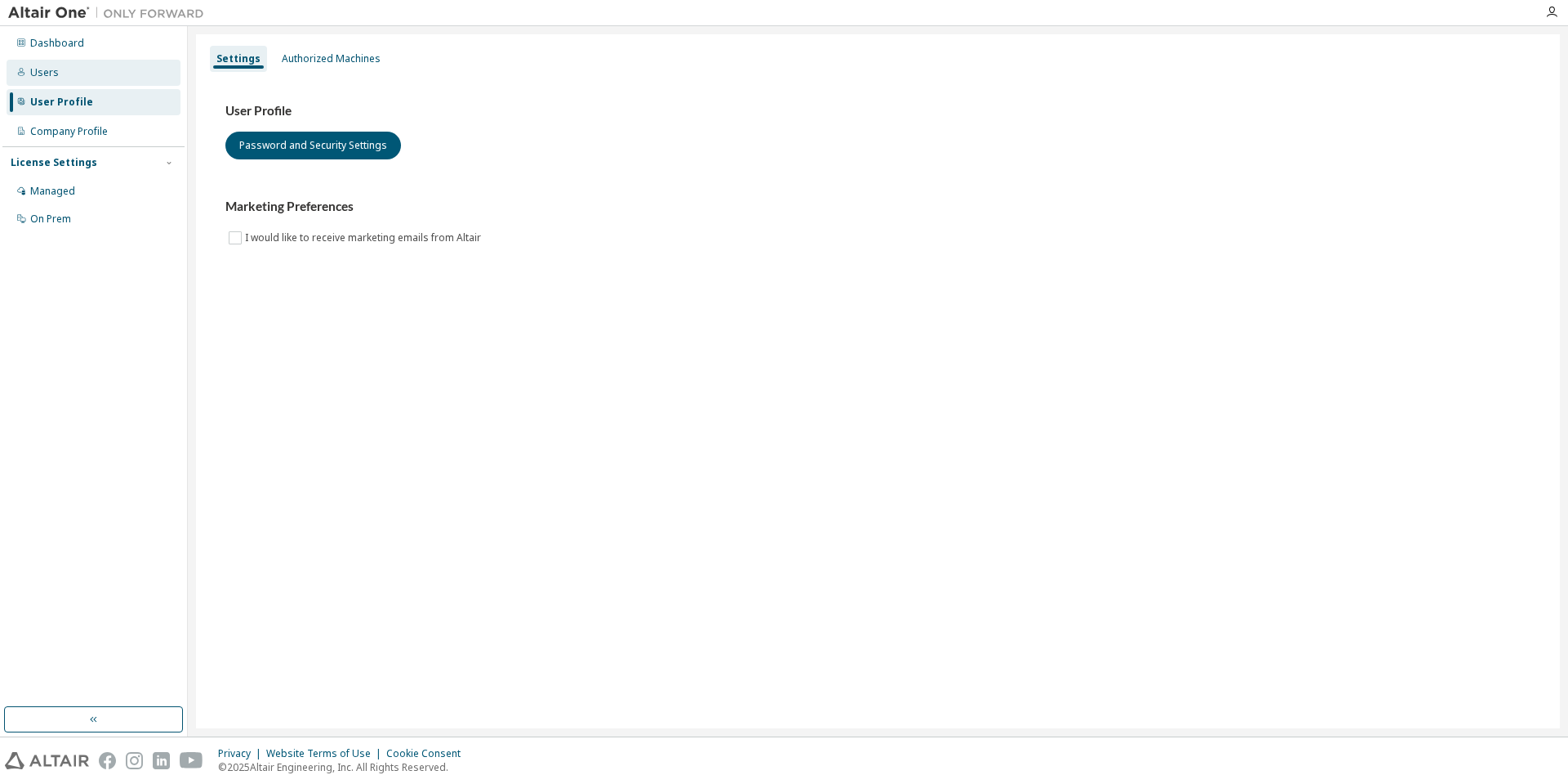
click at [104, 78] on div "Users" at bounding box center [93, 72] width 174 height 26
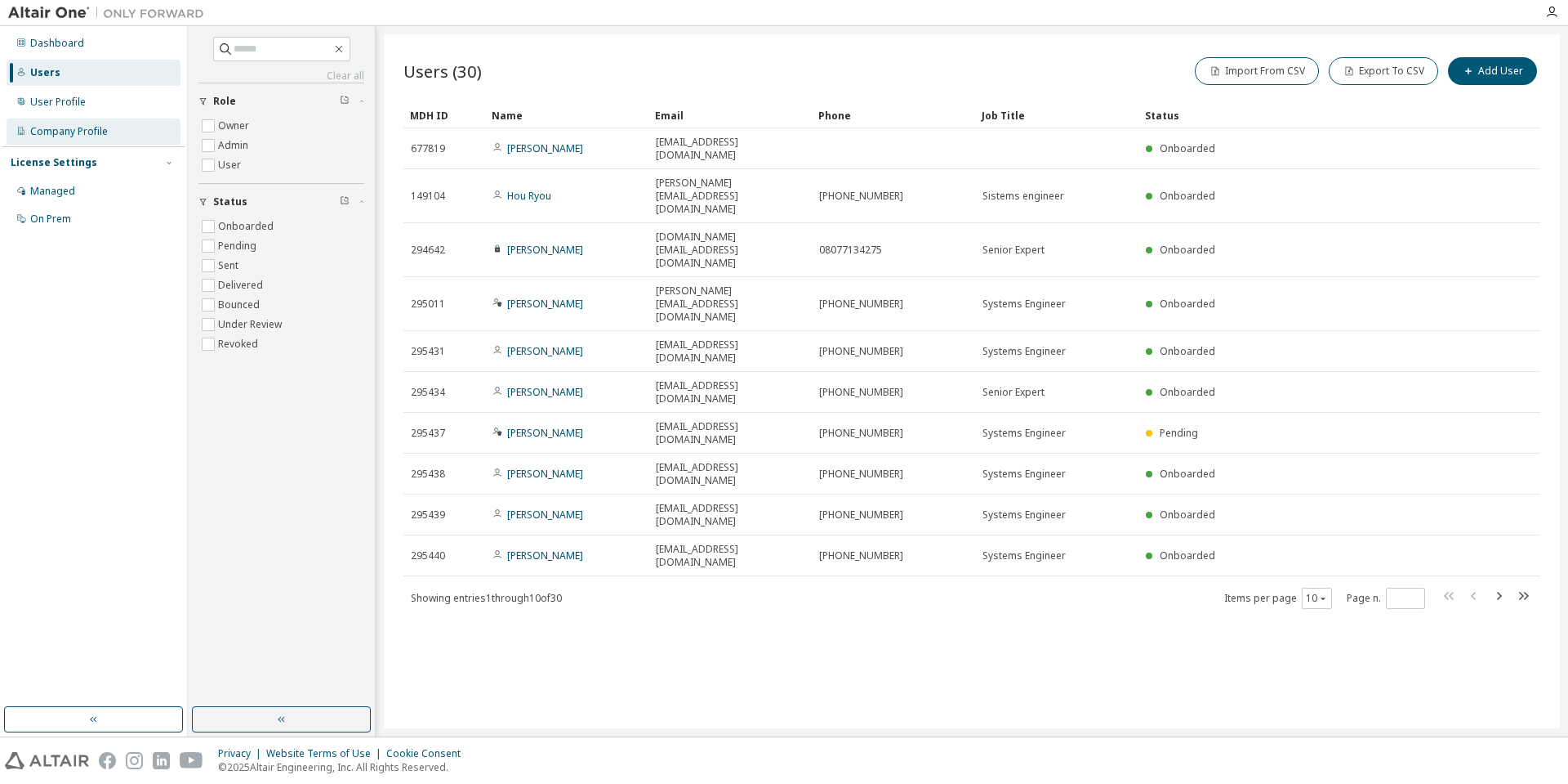
click at [100, 140] on div "Company Profile" at bounding box center [93, 131] width 174 height 26
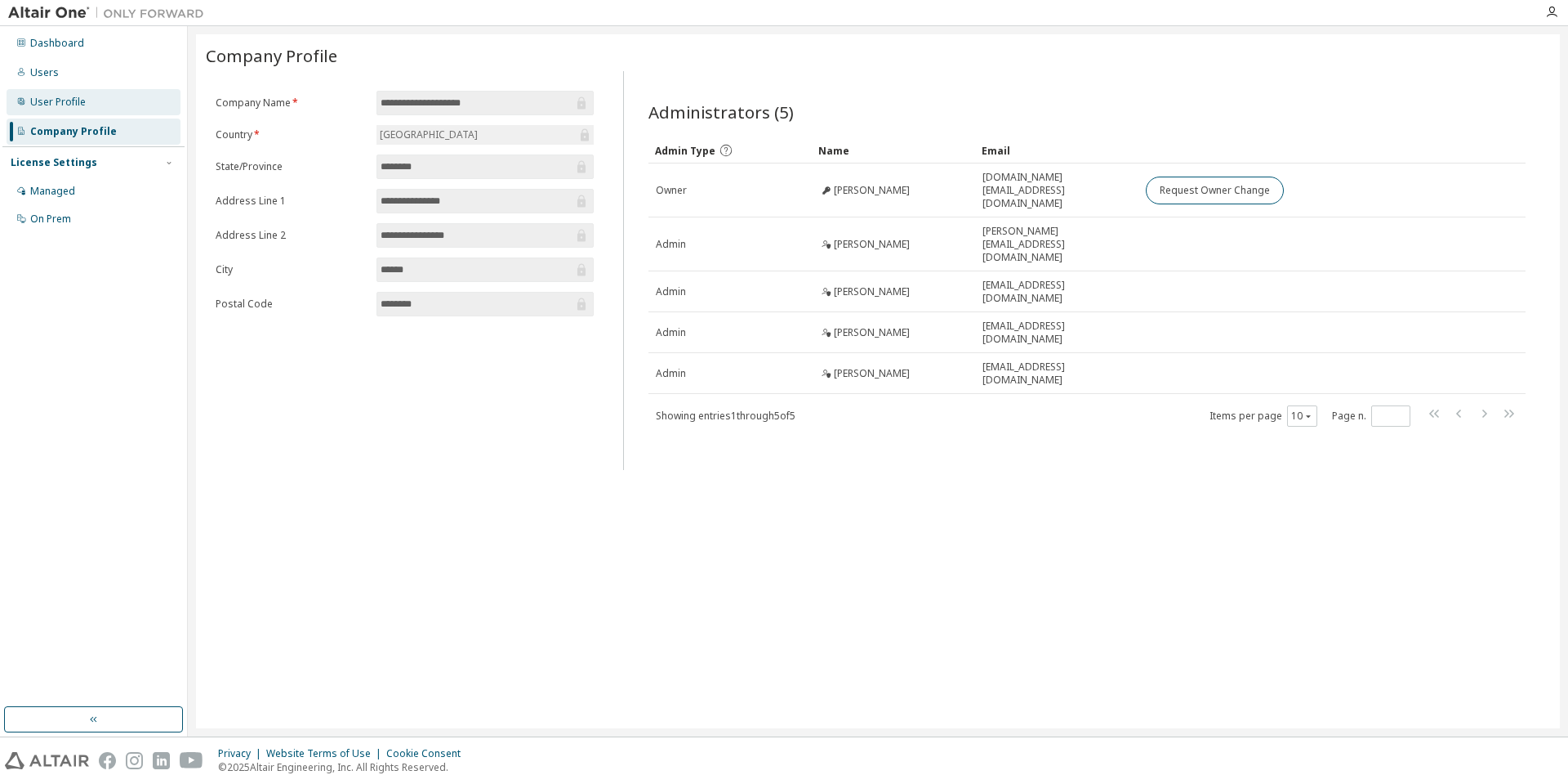
click at [117, 103] on div "User Profile" at bounding box center [93, 101] width 174 height 26
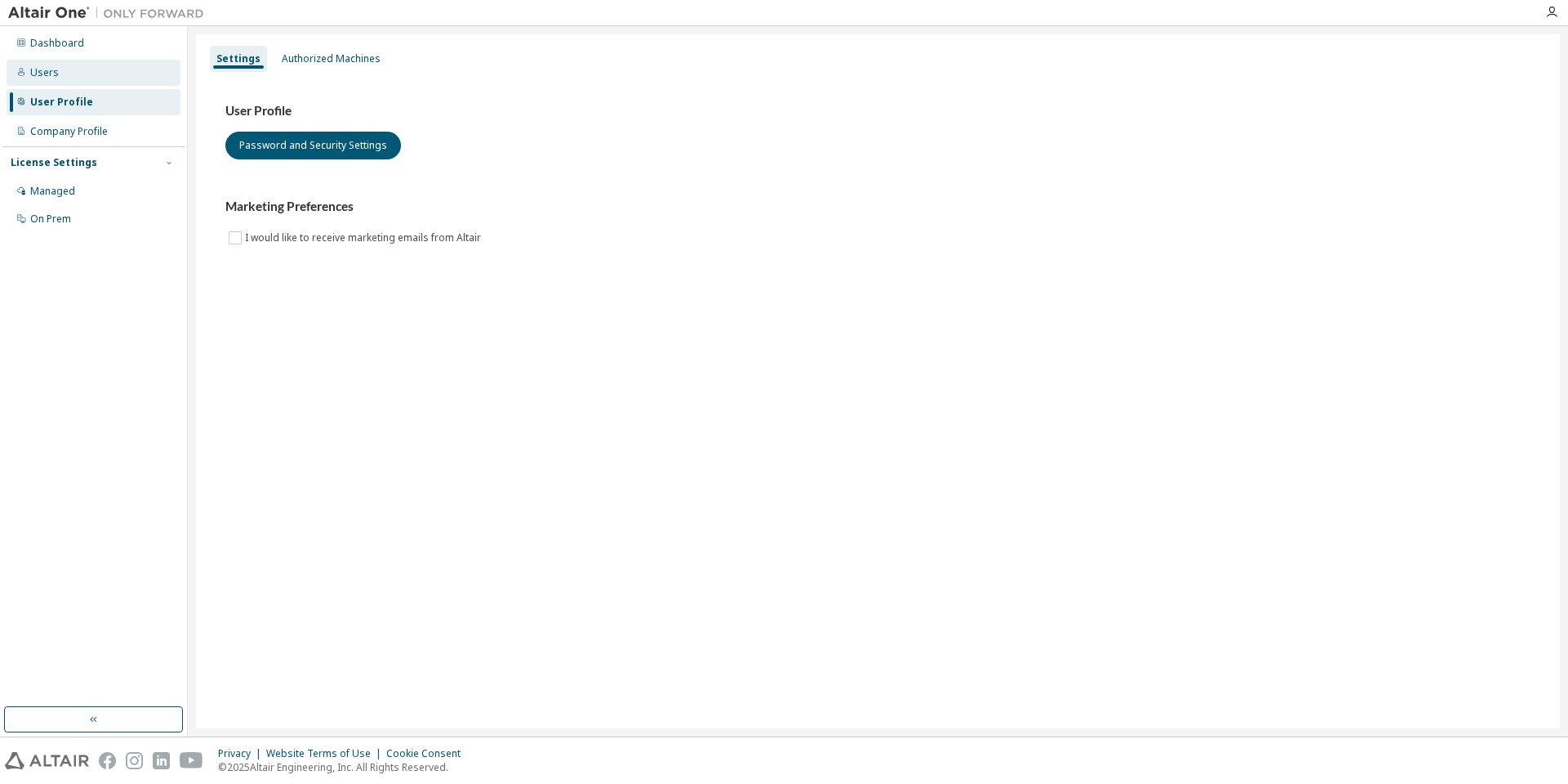
click at [66, 74] on div "Users" at bounding box center [93, 72] width 174 height 26
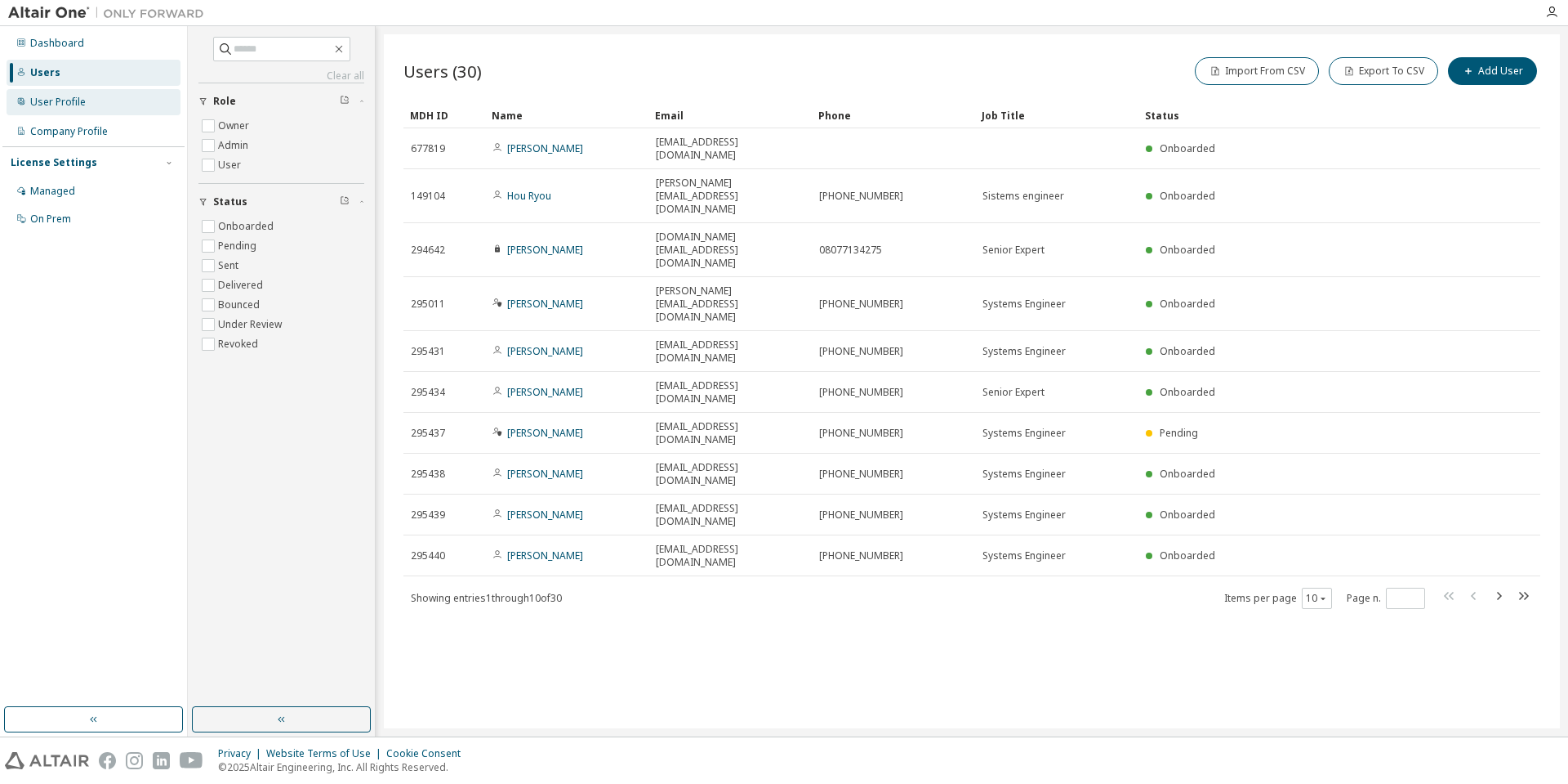
click at [70, 106] on div "User Profile" at bounding box center [58, 102] width 56 height 13
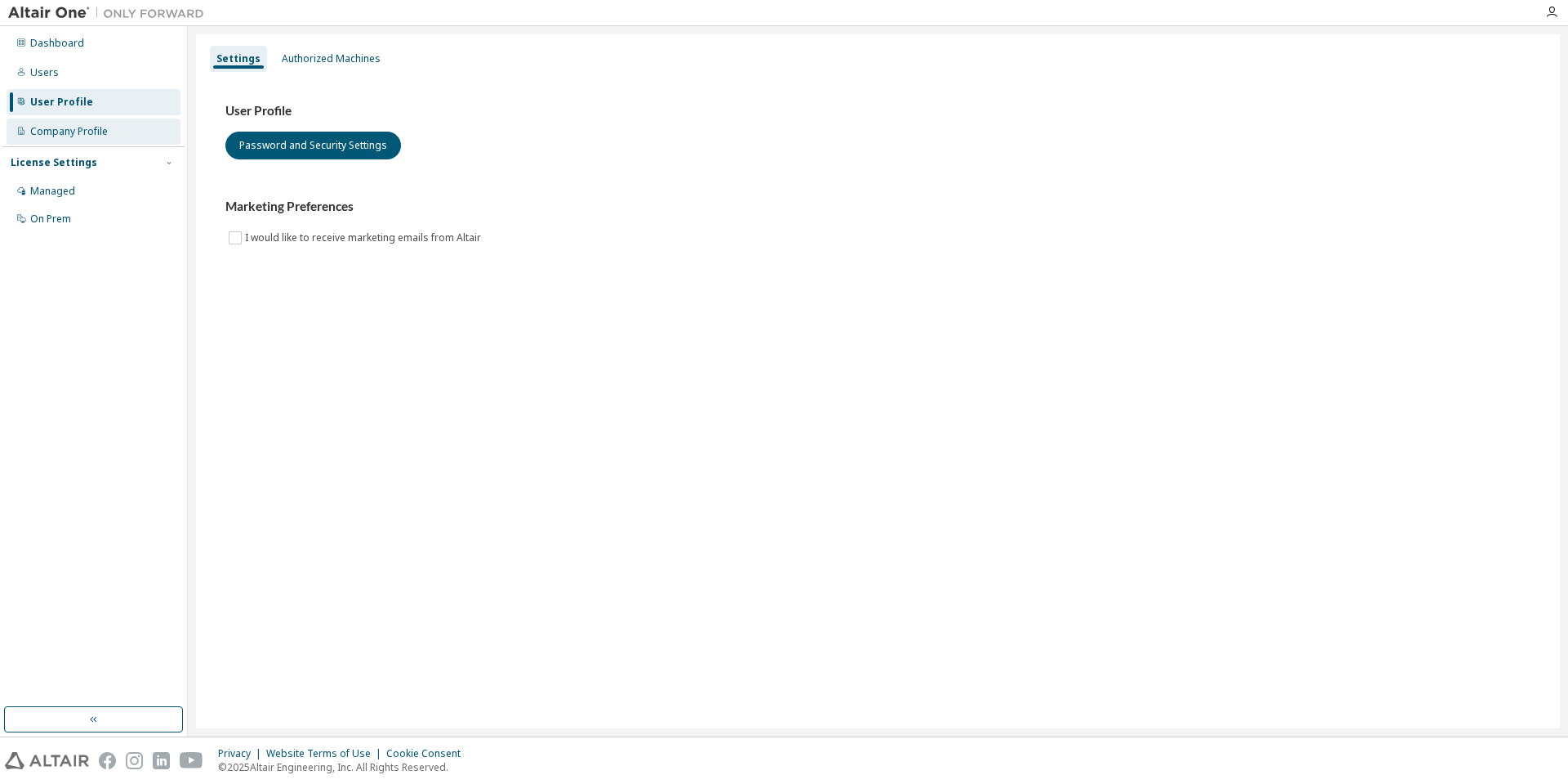
click at [76, 128] on div "Company Profile" at bounding box center [69, 131] width 78 height 13
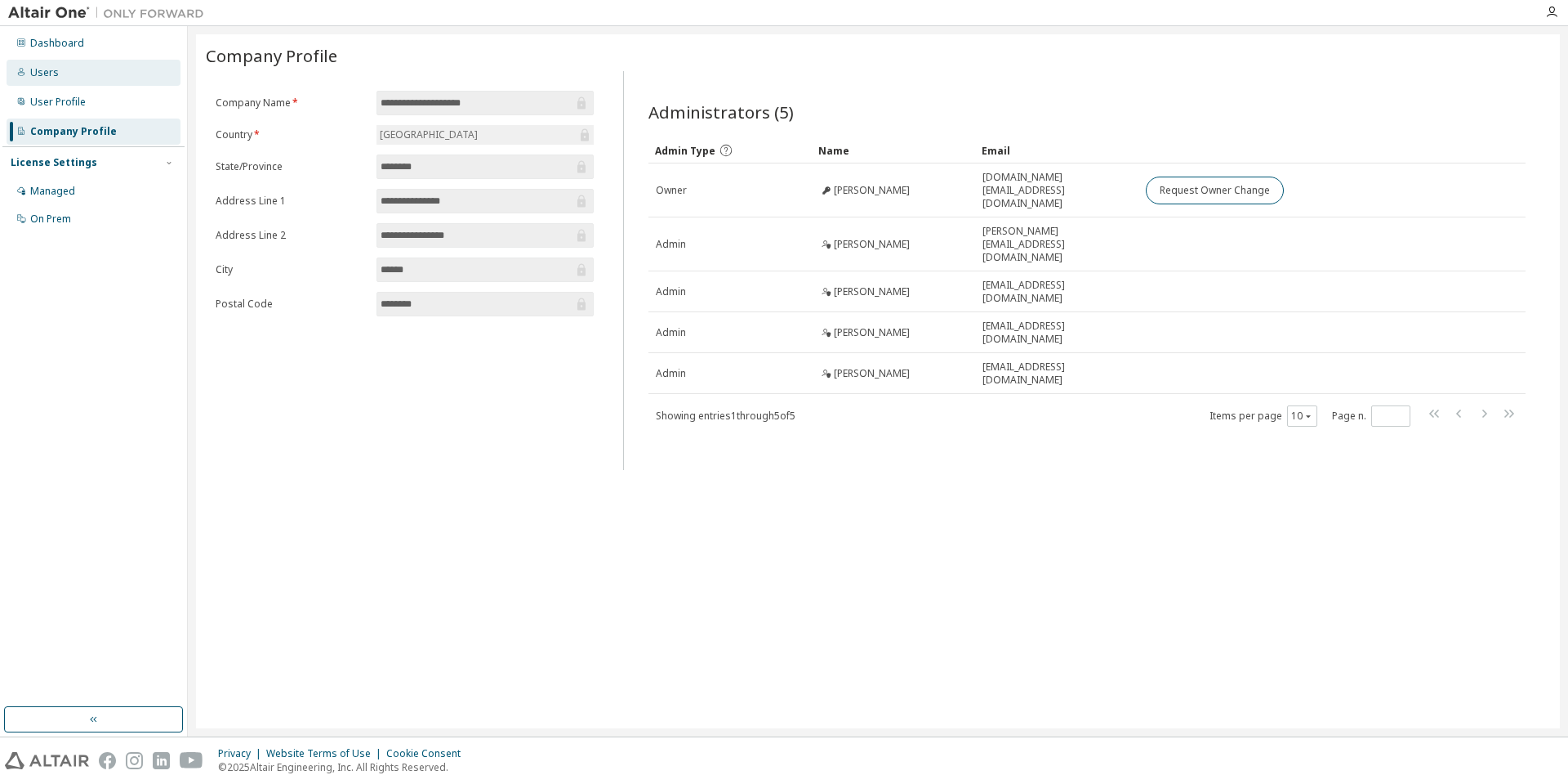
click at [78, 69] on div "Users" at bounding box center [93, 72] width 174 height 26
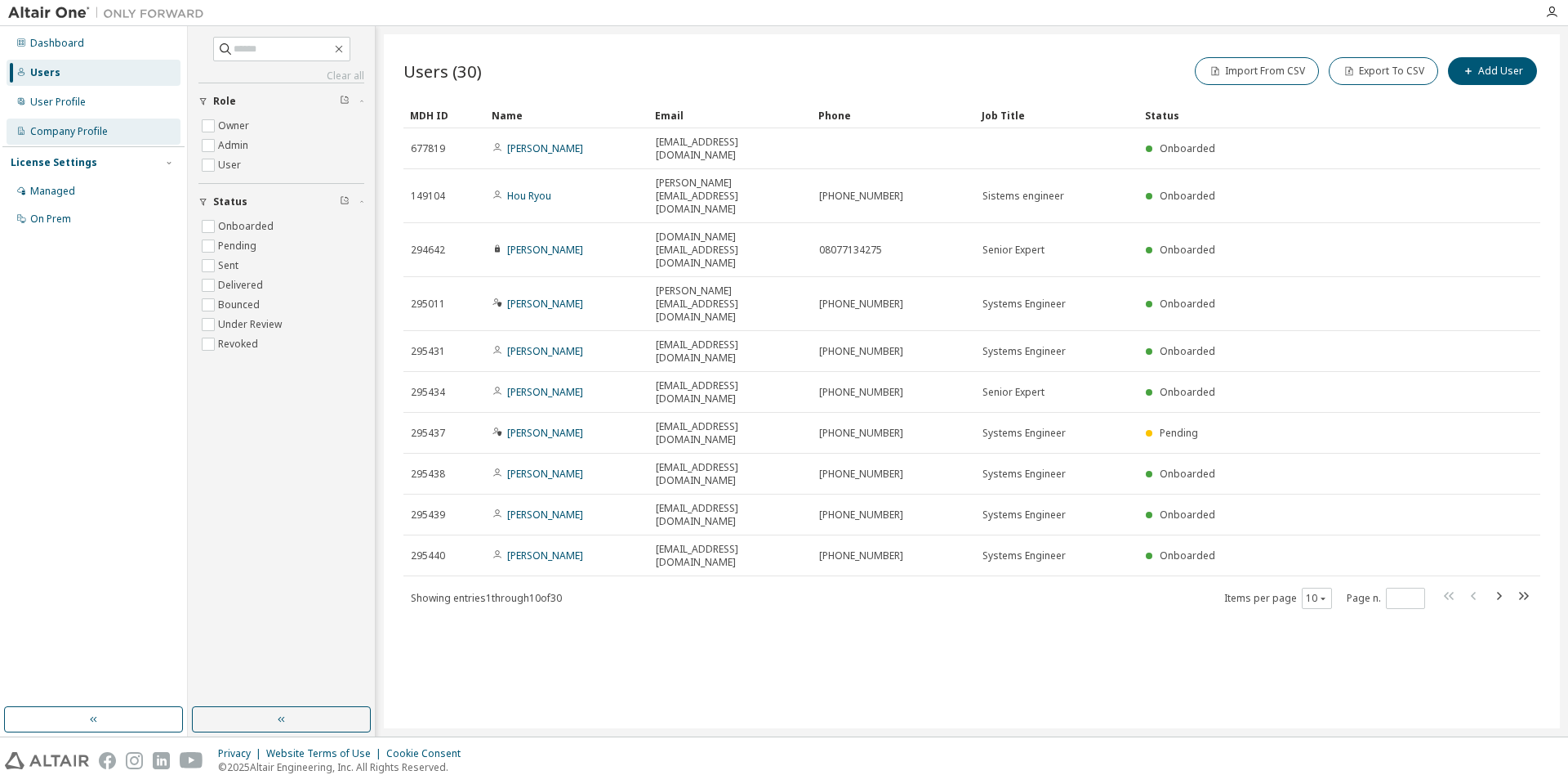
click at [69, 137] on div "Company Profile" at bounding box center [69, 131] width 78 height 13
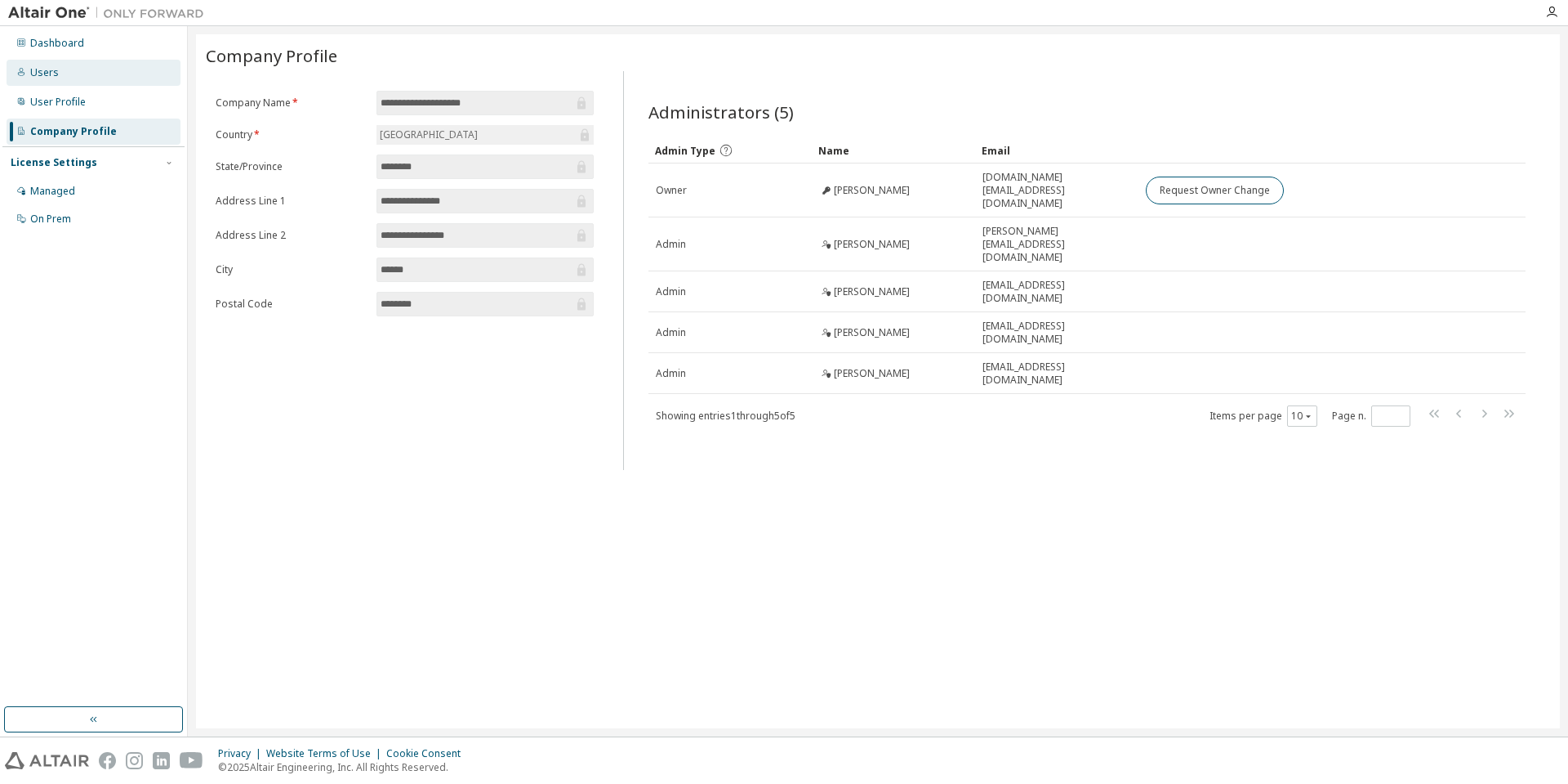
click at [63, 69] on div "Users" at bounding box center [93, 72] width 174 height 26
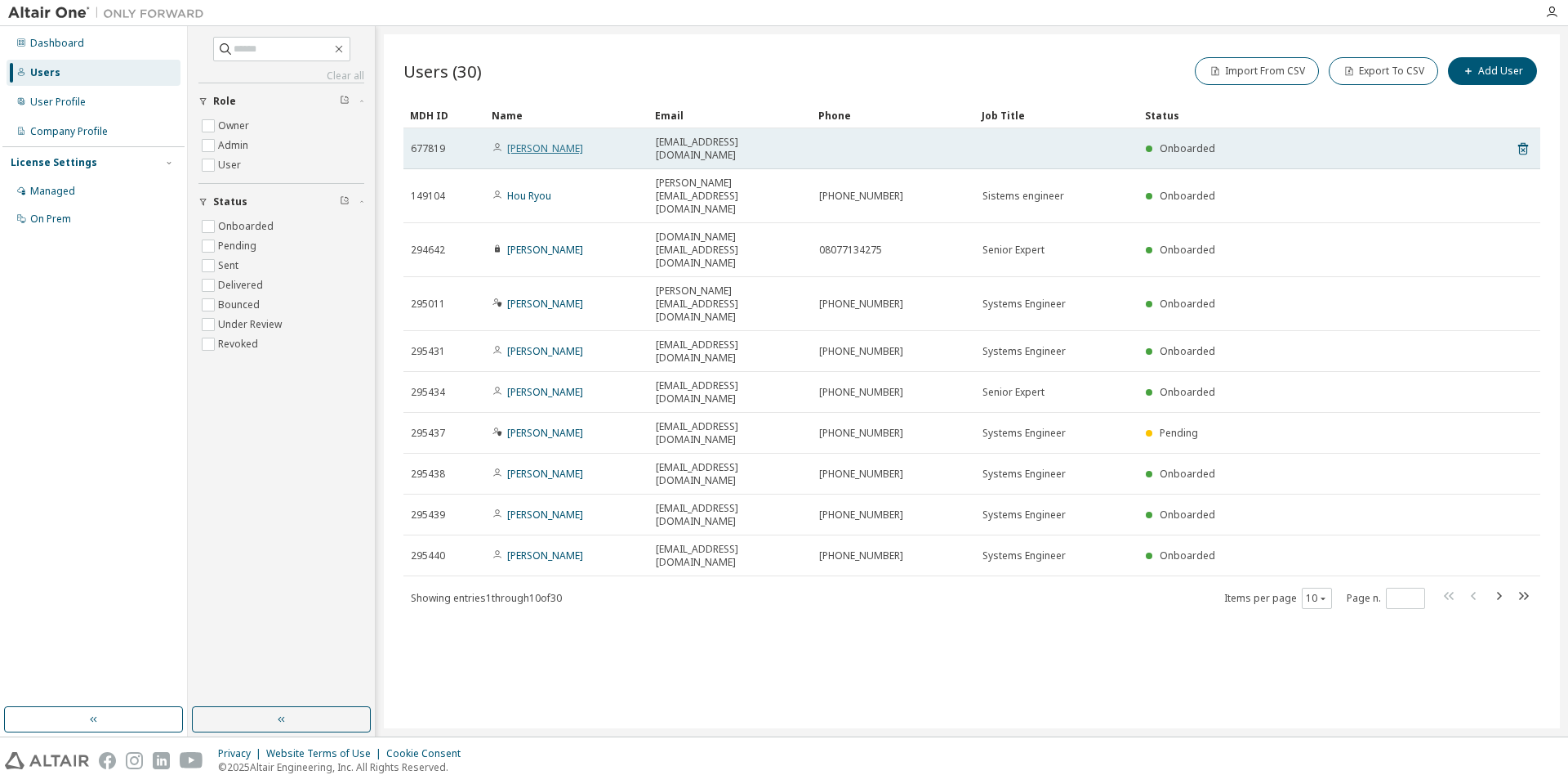
click at [531, 144] on link "Takashi Yamagajo" at bounding box center [545, 148] width 76 height 13
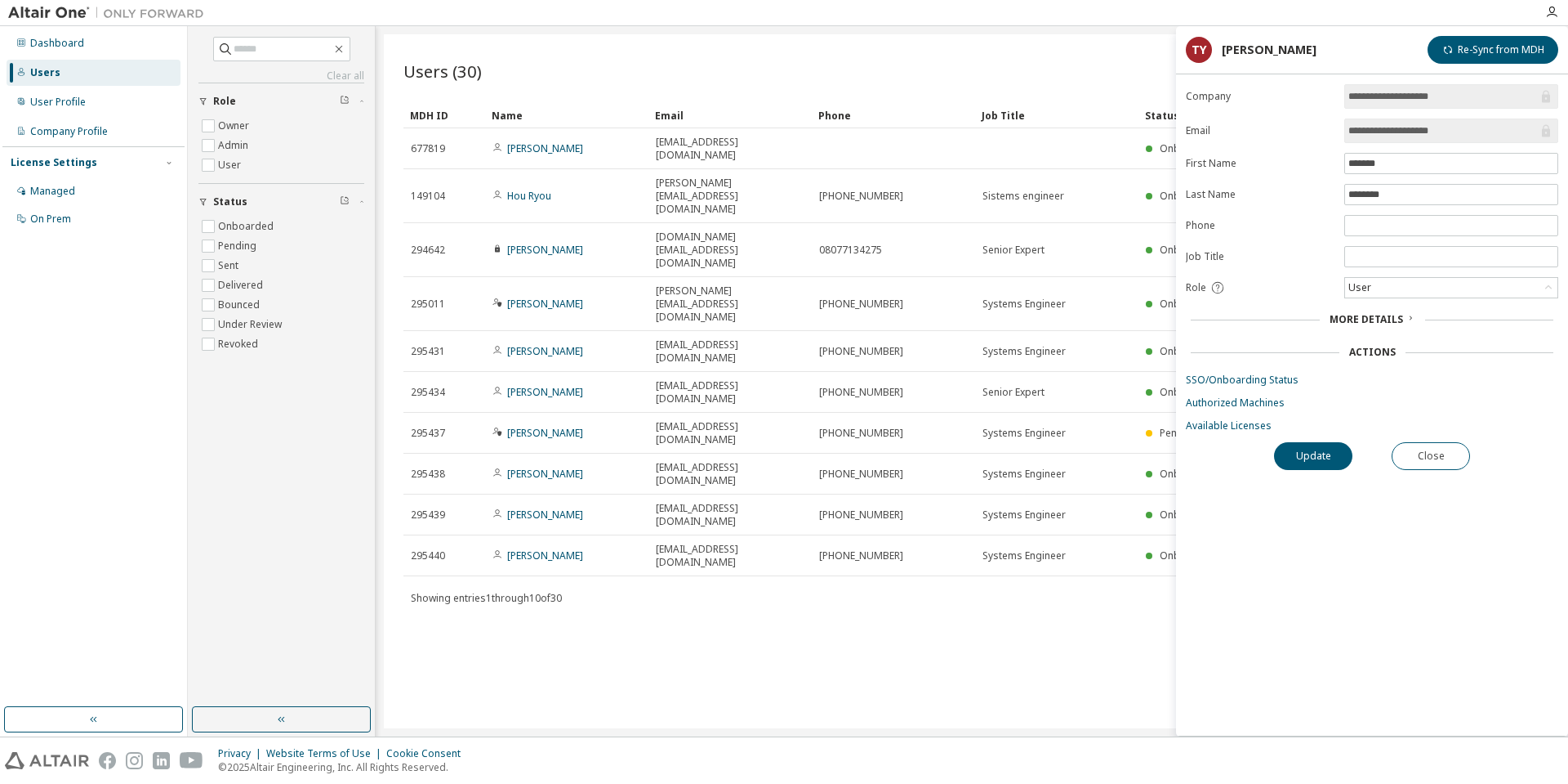
click at [895, 589] on div "Users (30) Import From CSV Export To CSV Add User Clear Load Save Save As Field…" at bounding box center [972, 380] width 1176 height 693
click at [1438, 456] on button "Close" at bounding box center [1430, 456] width 78 height 28
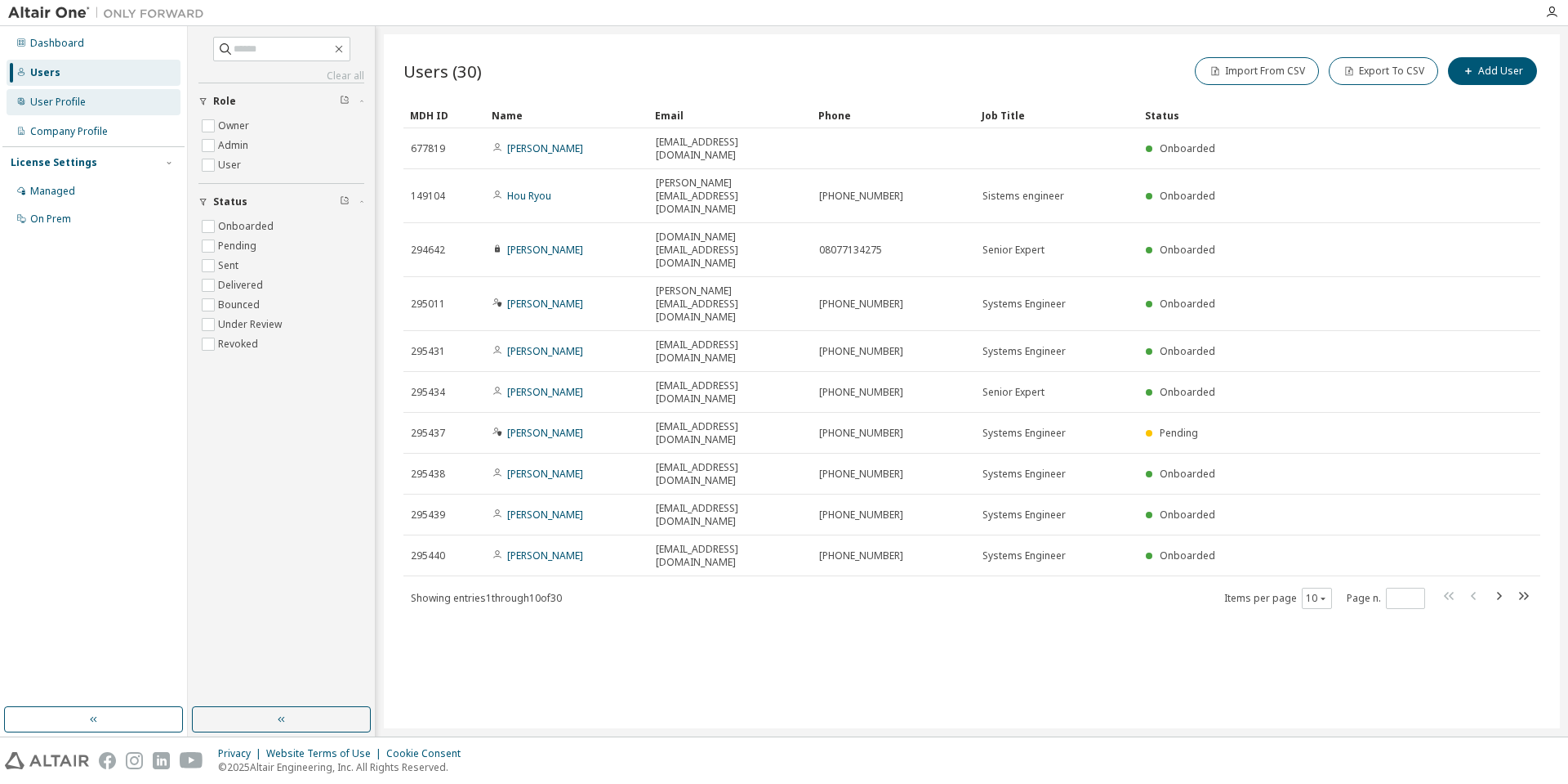
click at [93, 106] on div "User Profile" at bounding box center [93, 101] width 174 height 26
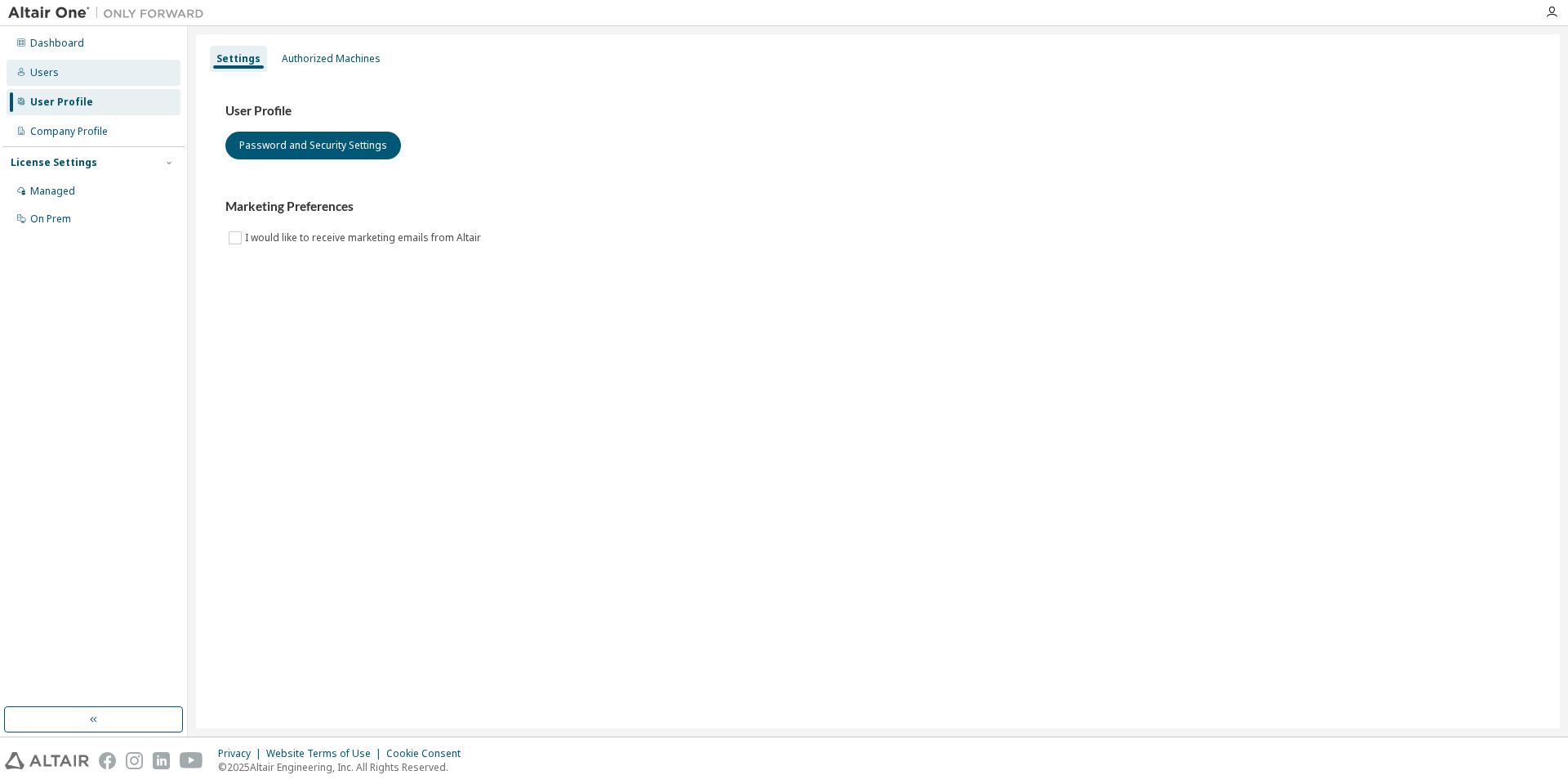
click at [80, 68] on div "Users" at bounding box center [93, 72] width 174 height 26
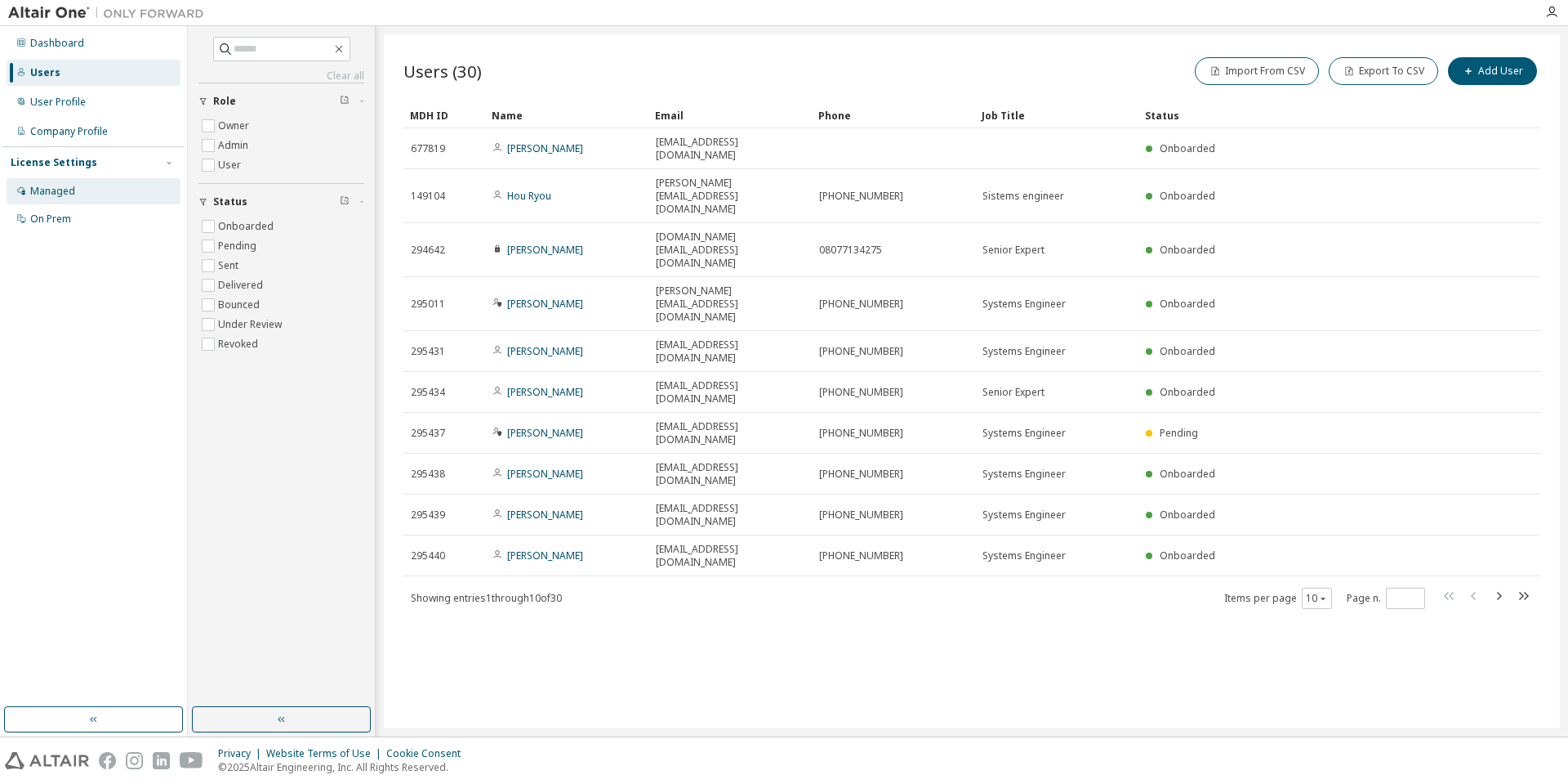
click at [112, 188] on div "Managed" at bounding box center [93, 191] width 174 height 26
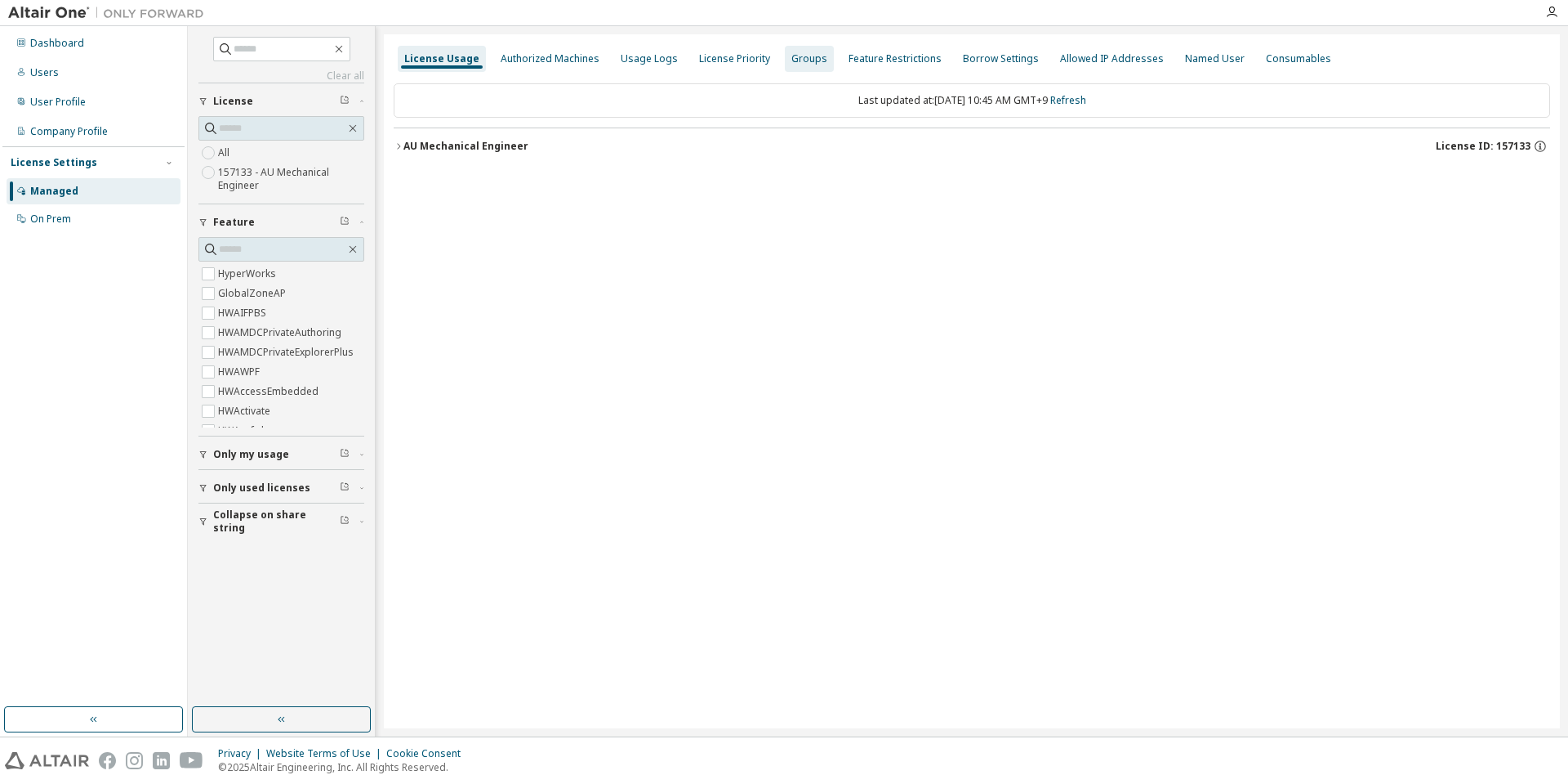
click at [792, 55] on div "Groups" at bounding box center [810, 58] width 36 height 13
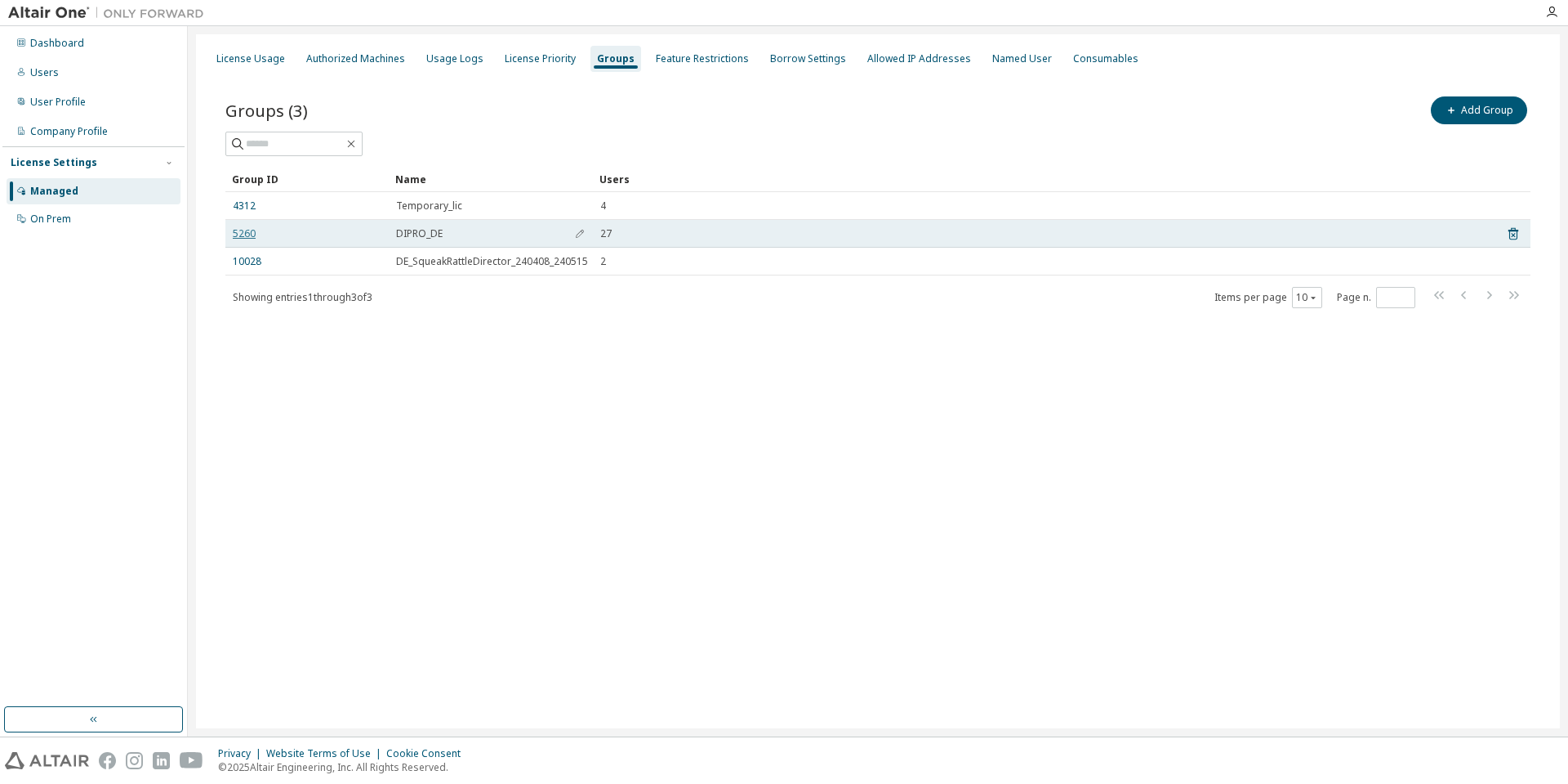
click at [252, 230] on link "5260" at bounding box center [245, 233] width 23 height 13
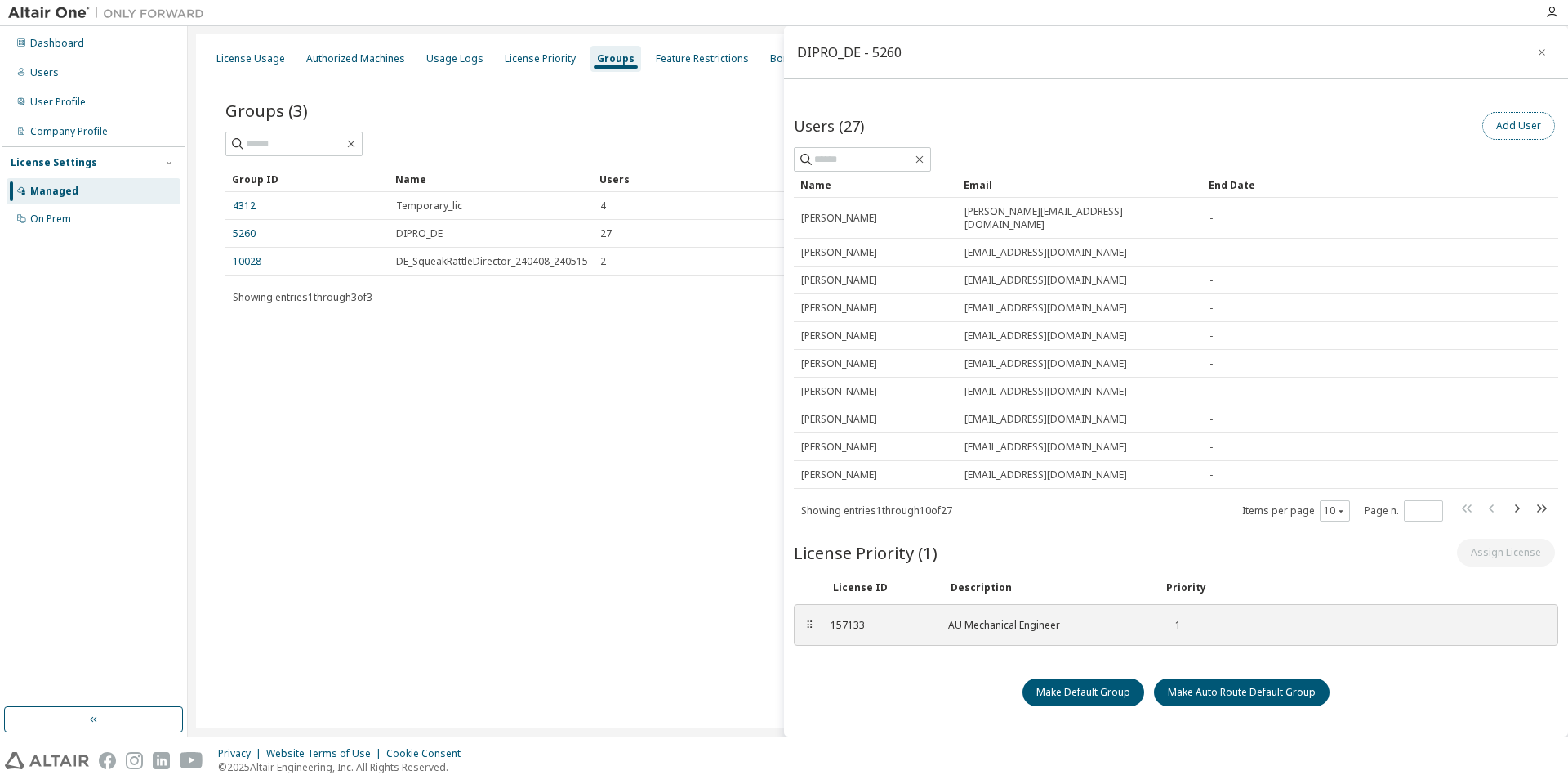
click at [1497, 127] on button "Add User" at bounding box center [1518, 126] width 73 height 28
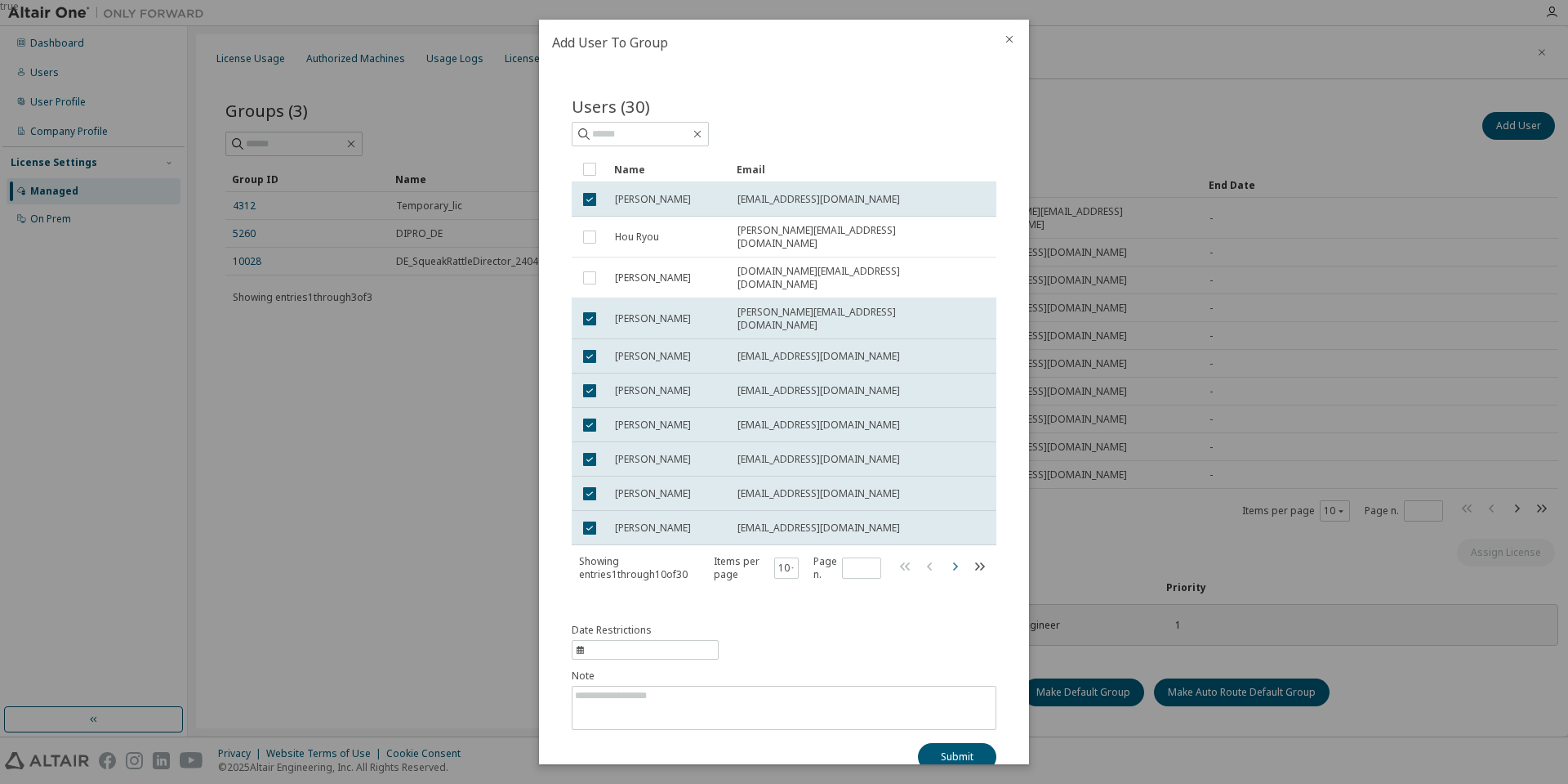
click at [946, 556] on icon "button" at bounding box center [955, 566] width 20 height 20
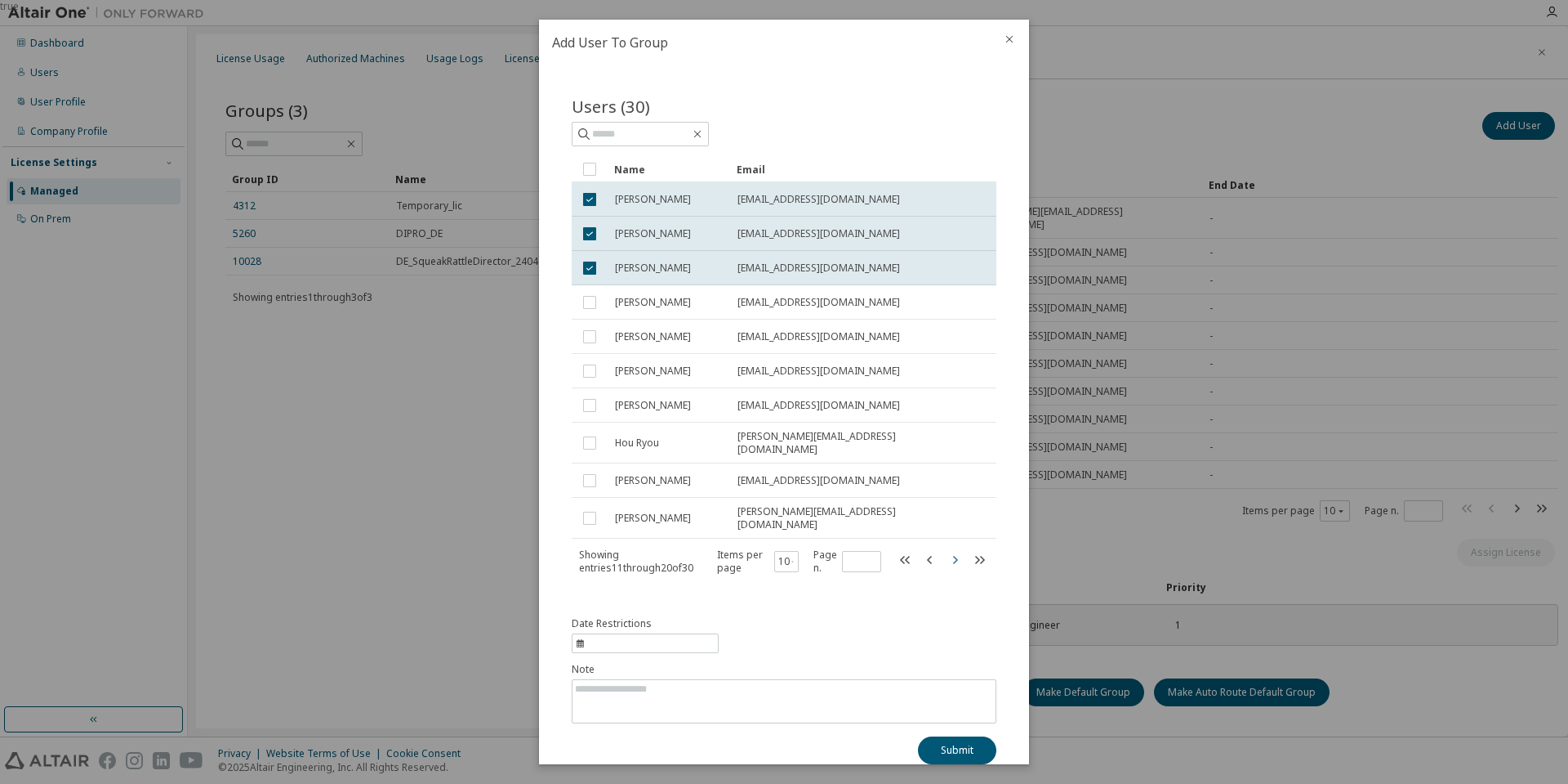
click at [946, 553] on icon "button" at bounding box center [955, 560] width 20 height 20
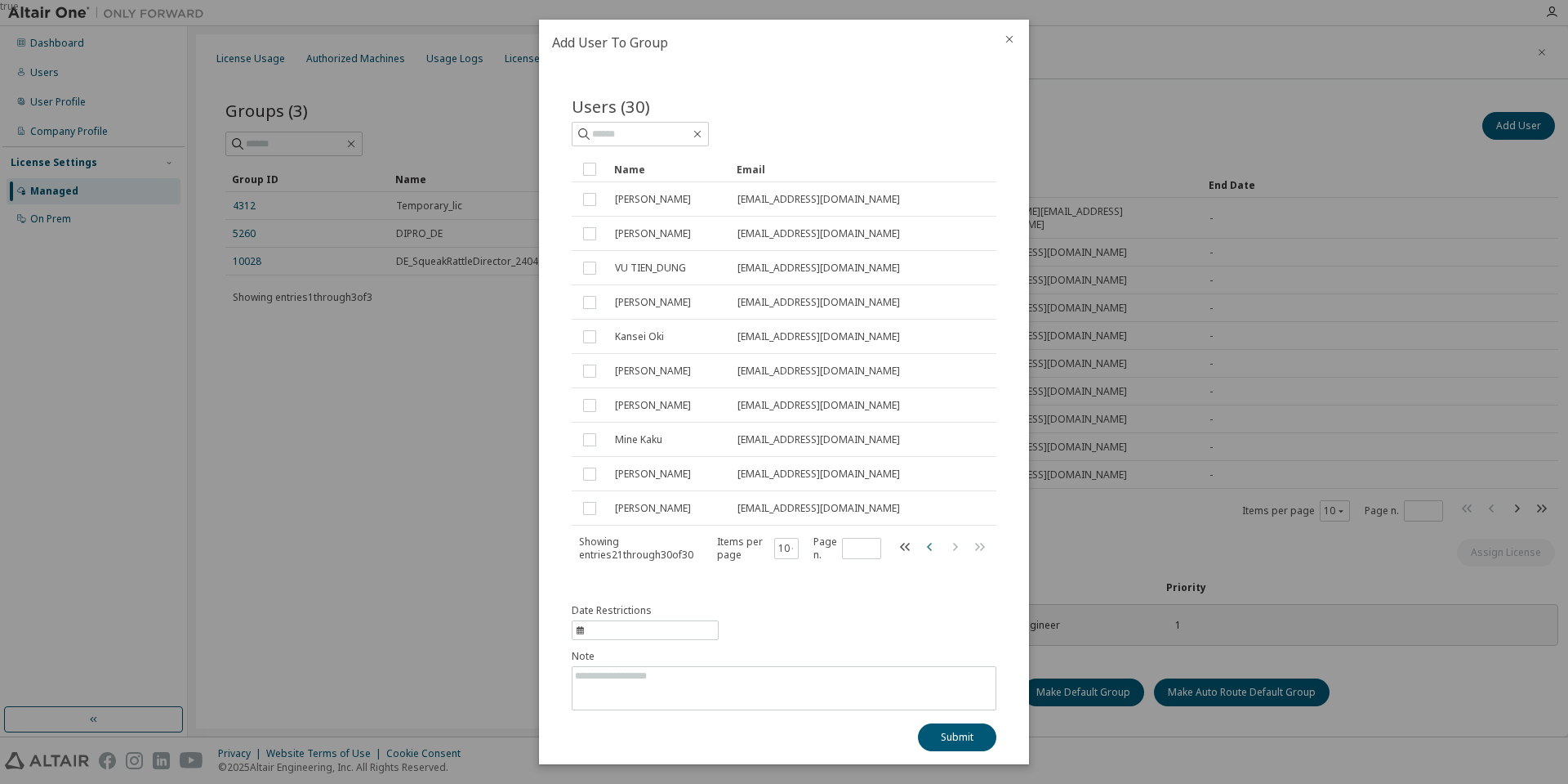
click at [921, 551] on icon "button" at bounding box center [931, 546] width 20 height 20
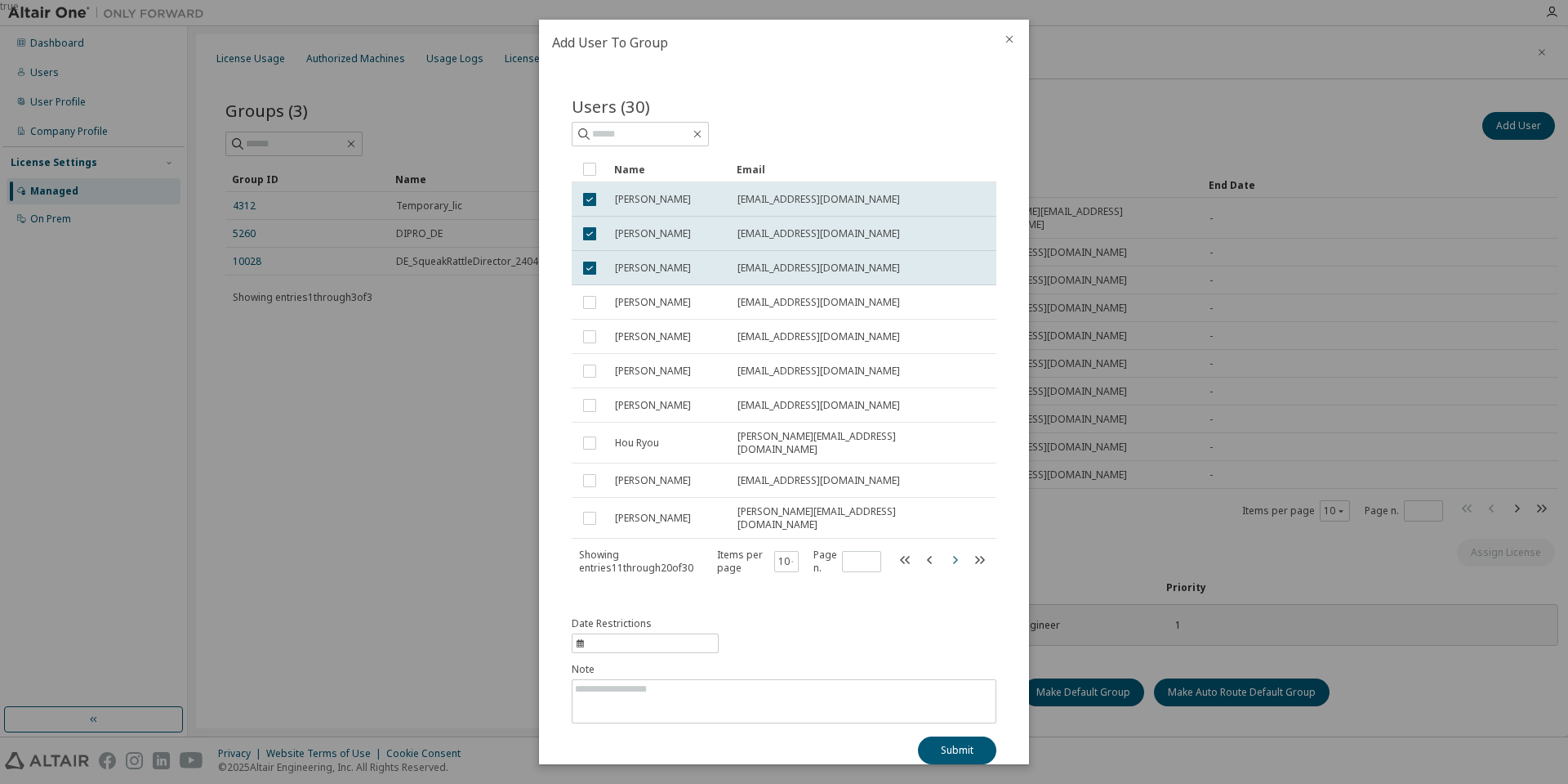
click at [953, 555] on icon "button" at bounding box center [955, 559] width 4 height 8
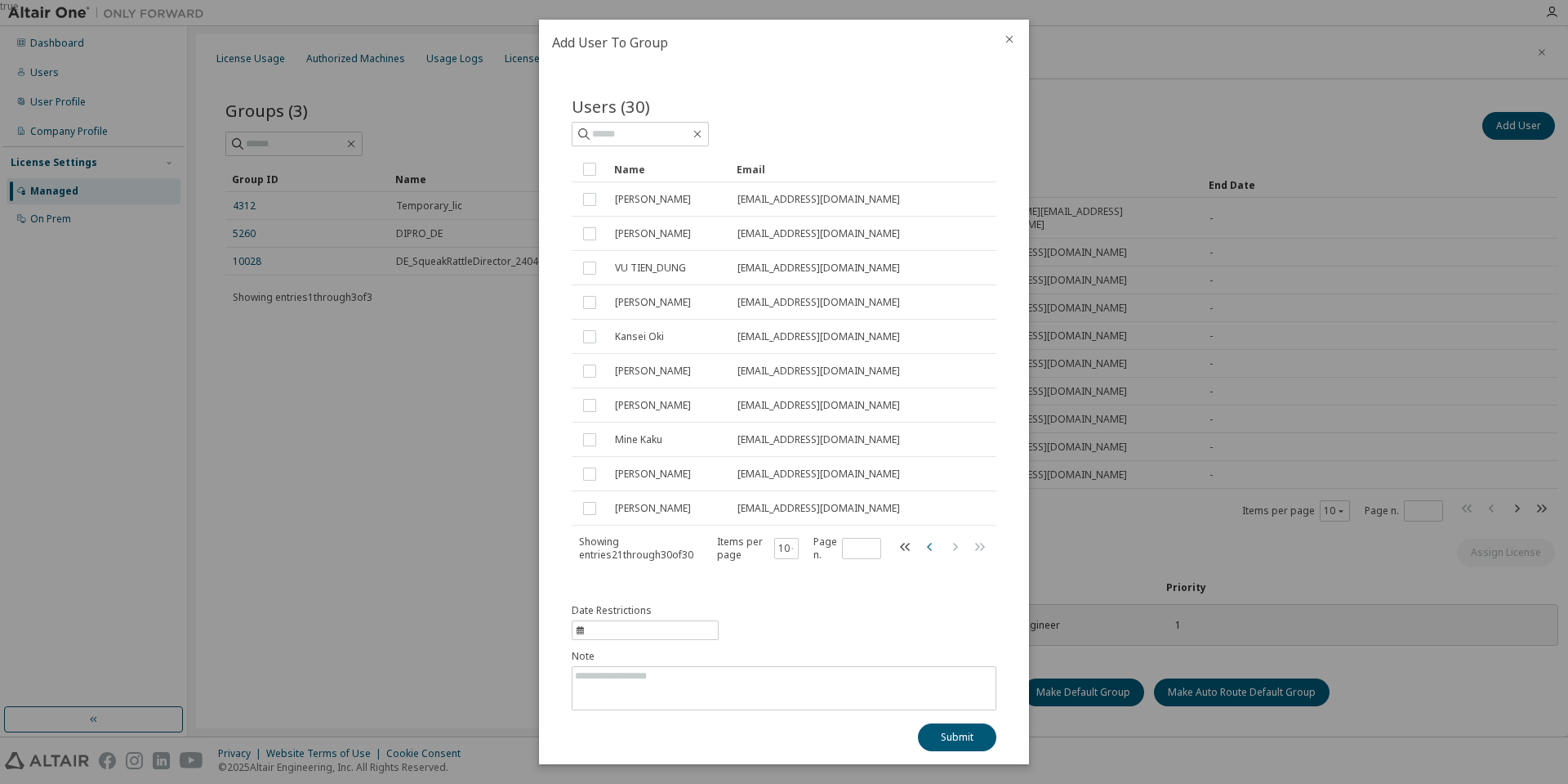
click at [921, 553] on icon "button" at bounding box center [931, 546] width 20 height 20
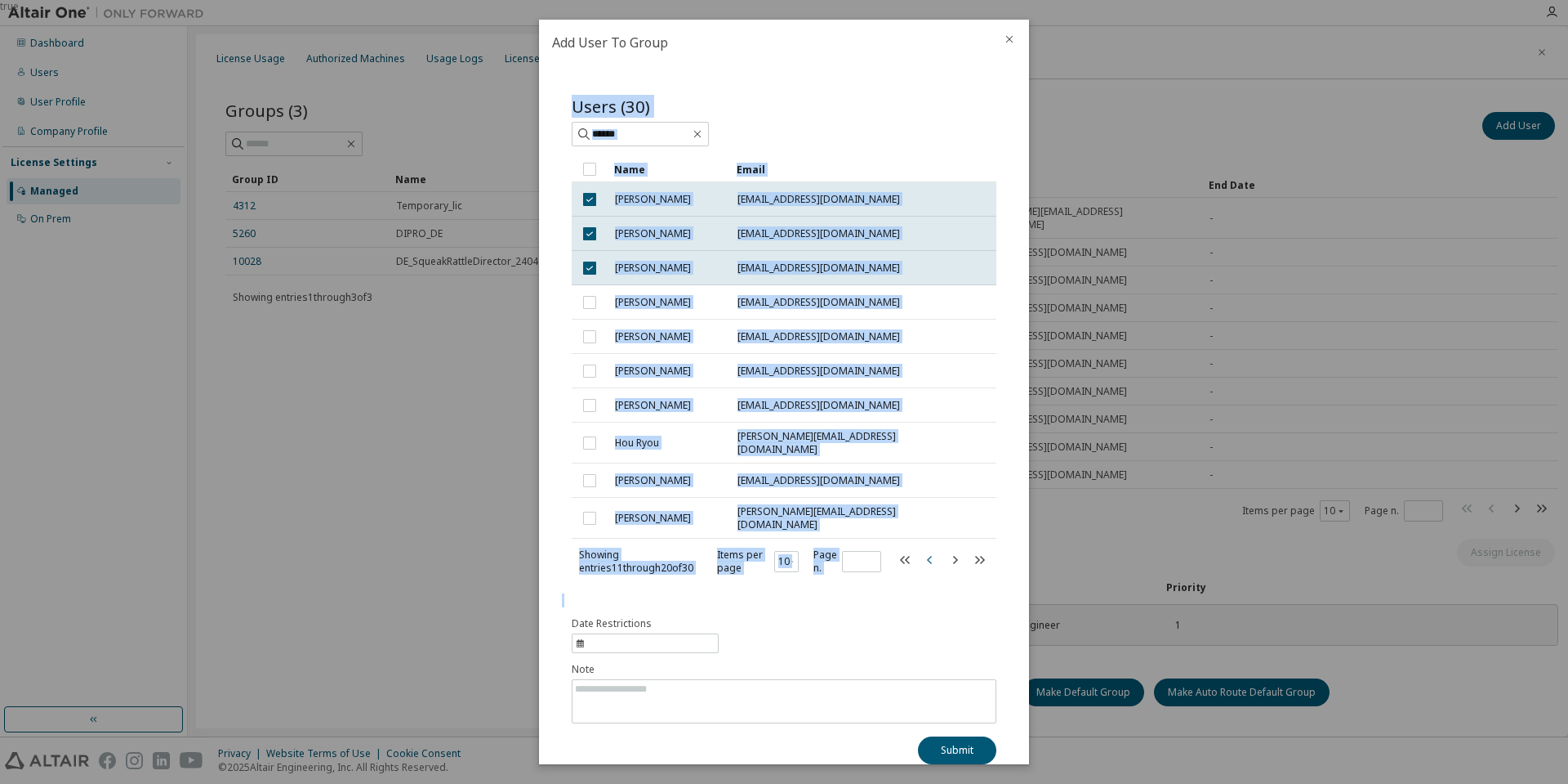
click at [921, 553] on icon "button" at bounding box center [931, 560] width 20 height 20
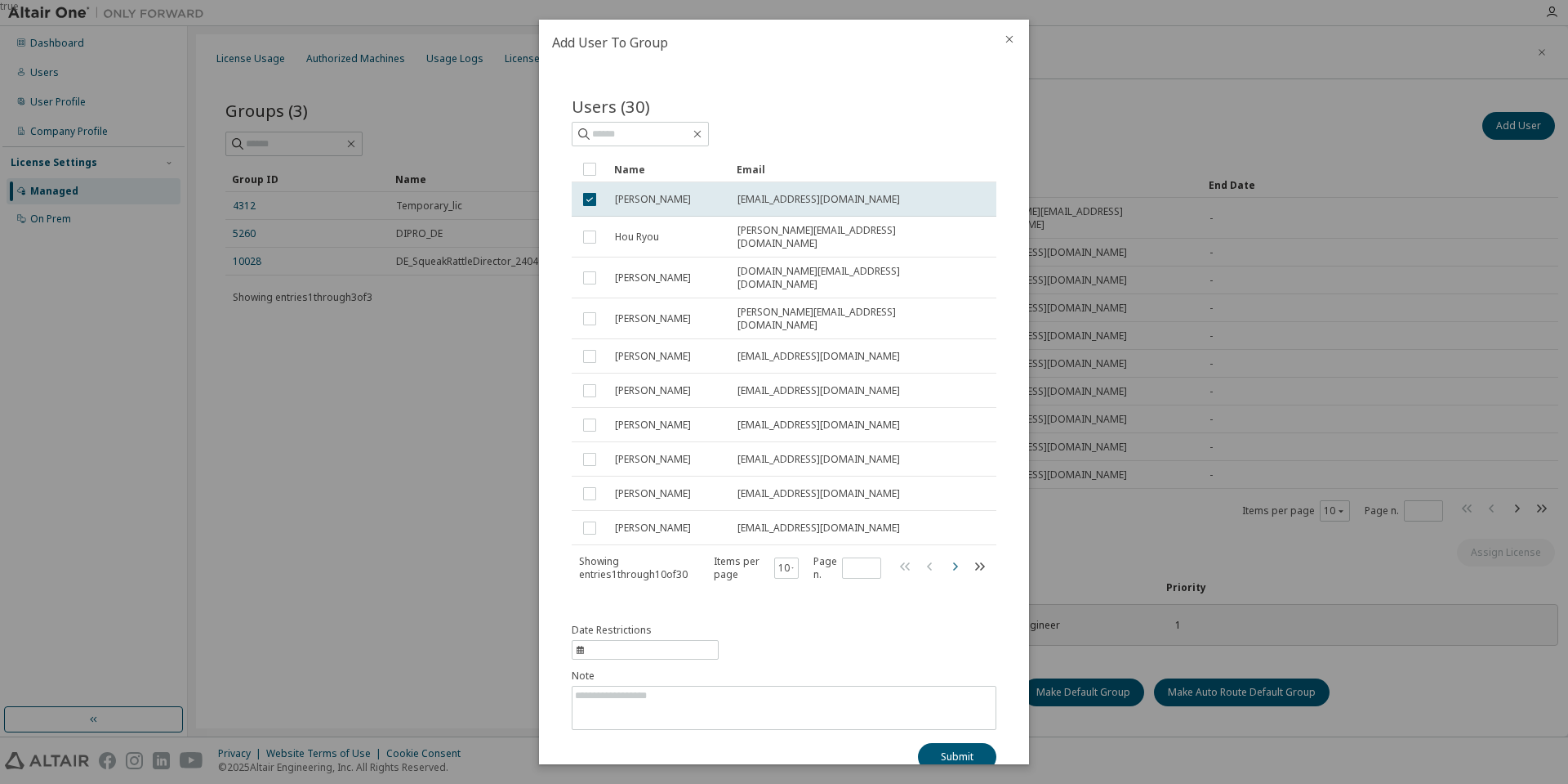
click at [945, 556] on icon "button" at bounding box center [955, 566] width 20 height 20
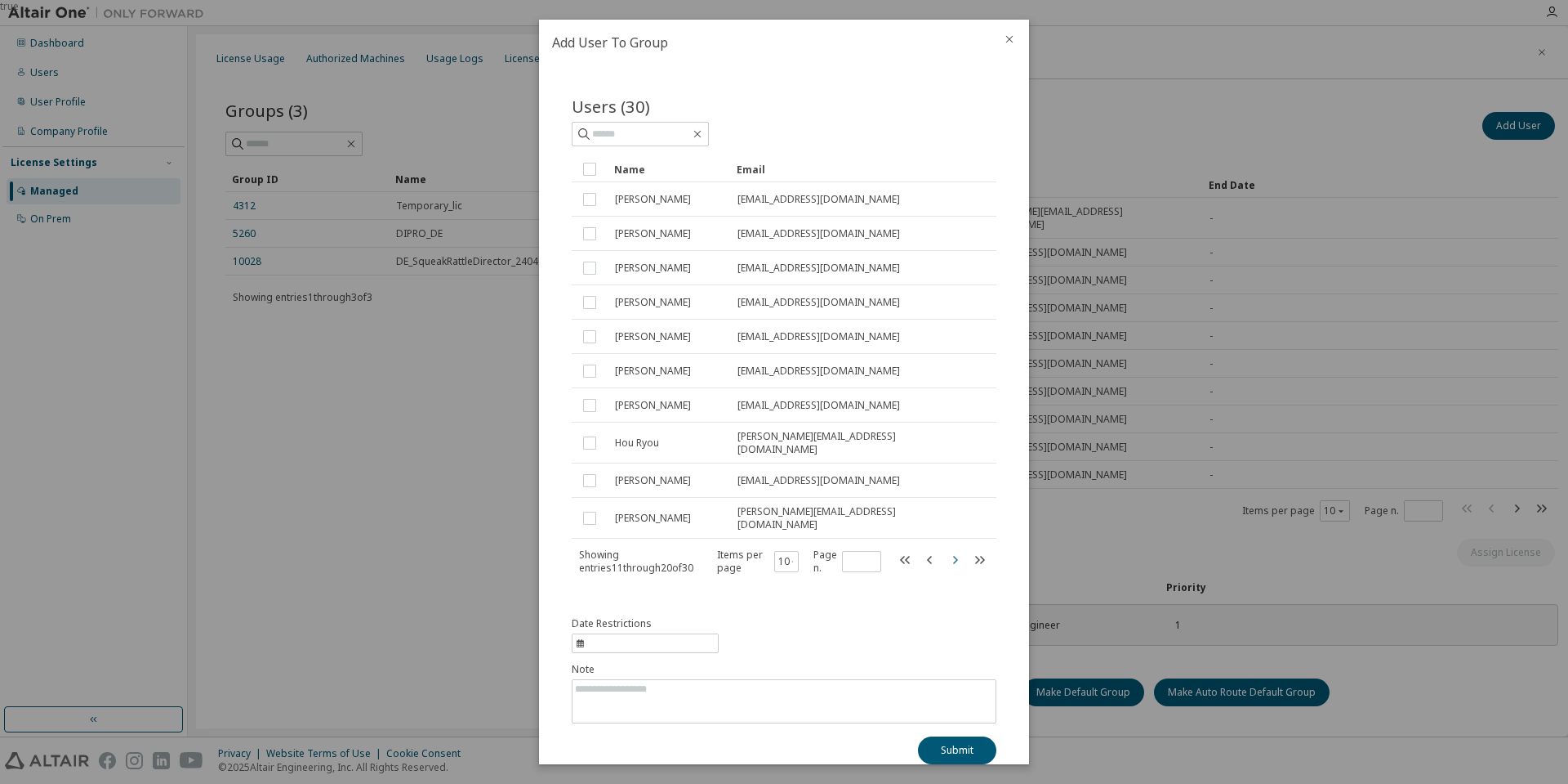
click at [946, 550] on icon "button" at bounding box center [955, 560] width 20 height 20
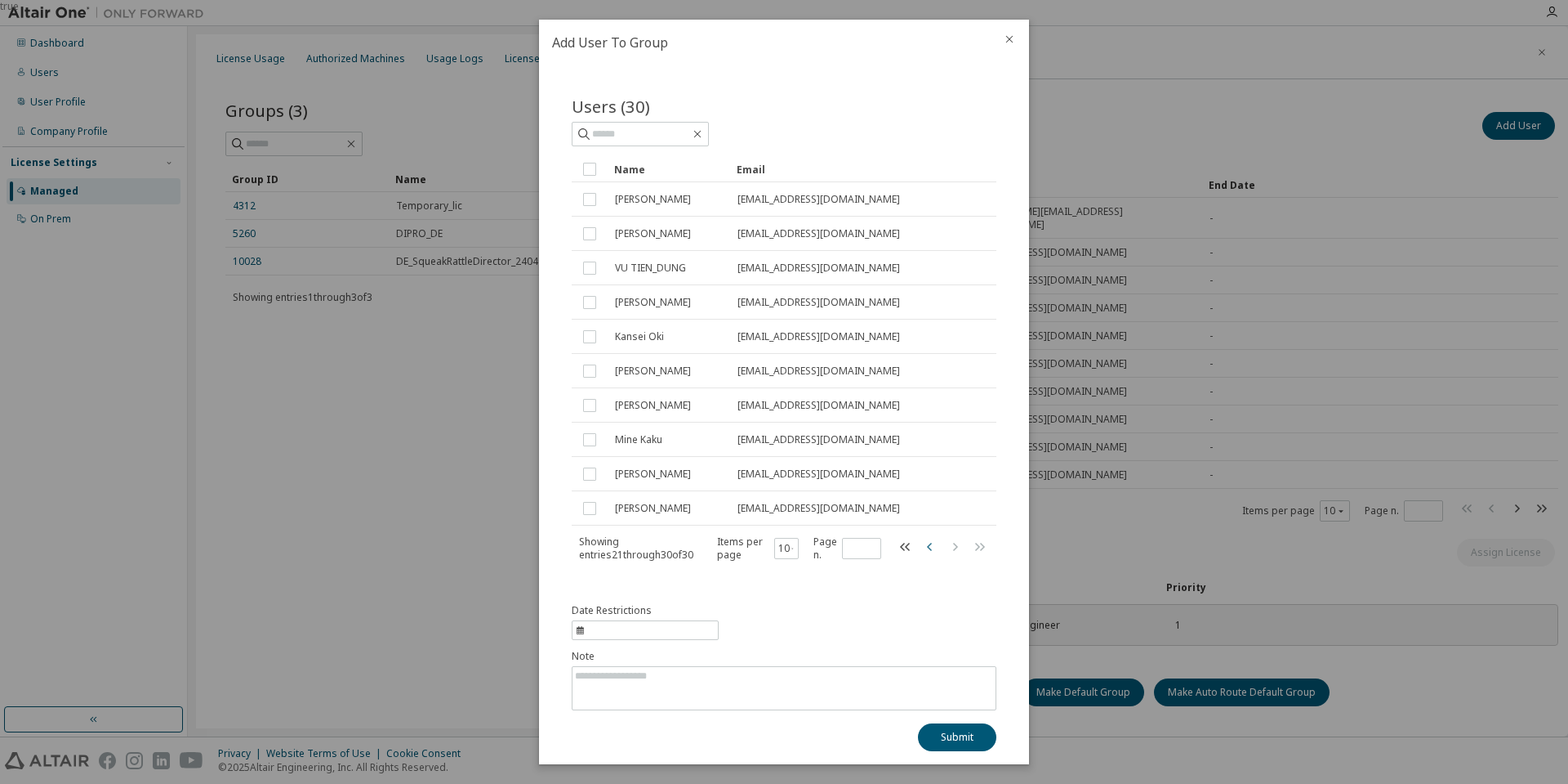
click at [927, 550] on icon "button" at bounding box center [929, 545] width 4 height 8
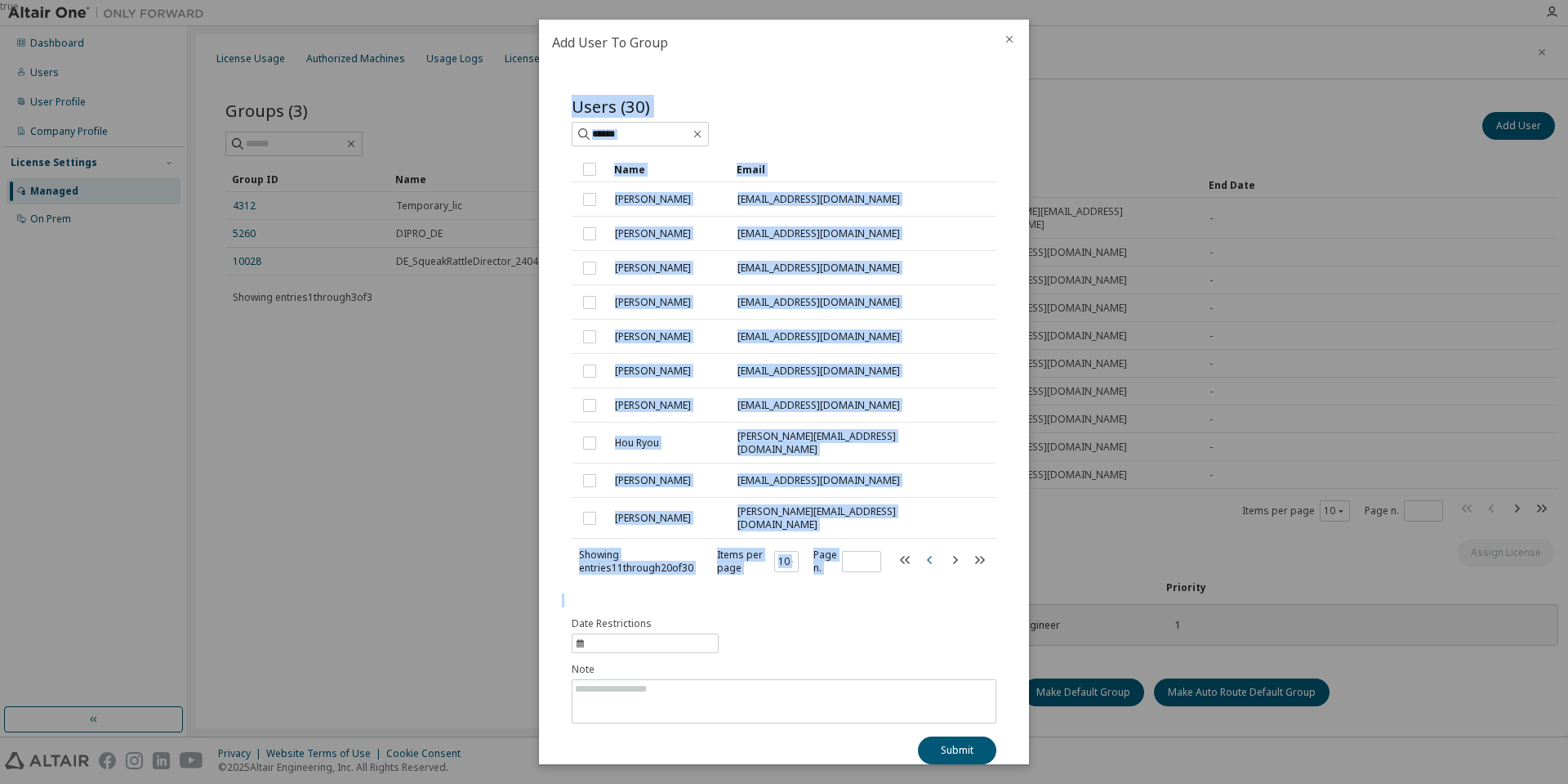
click at [927, 555] on icon "button" at bounding box center [929, 559] width 4 height 8
type input "*"
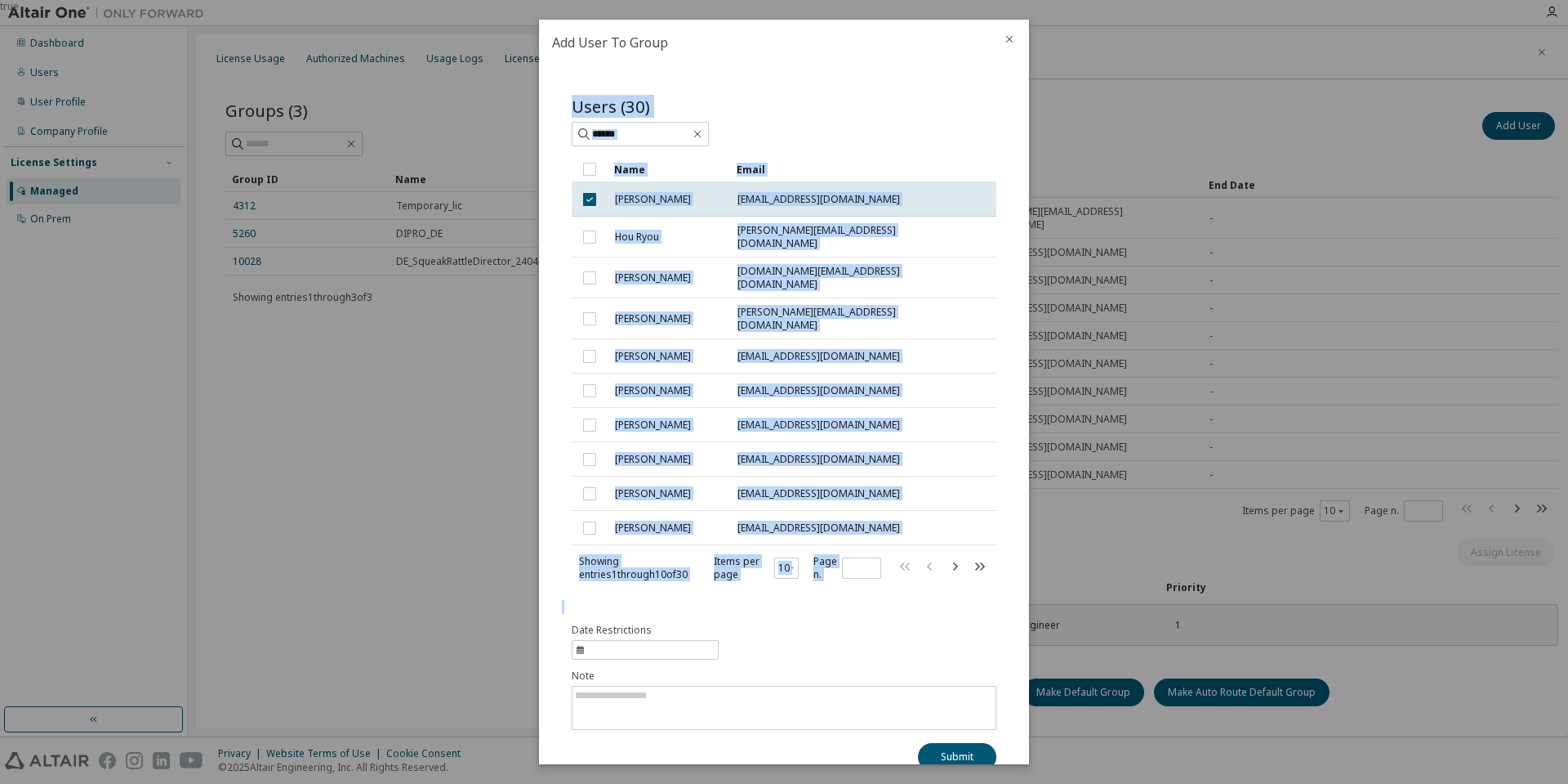
click at [1003, 41] on icon "close" at bounding box center [1009, 39] width 13 height 13
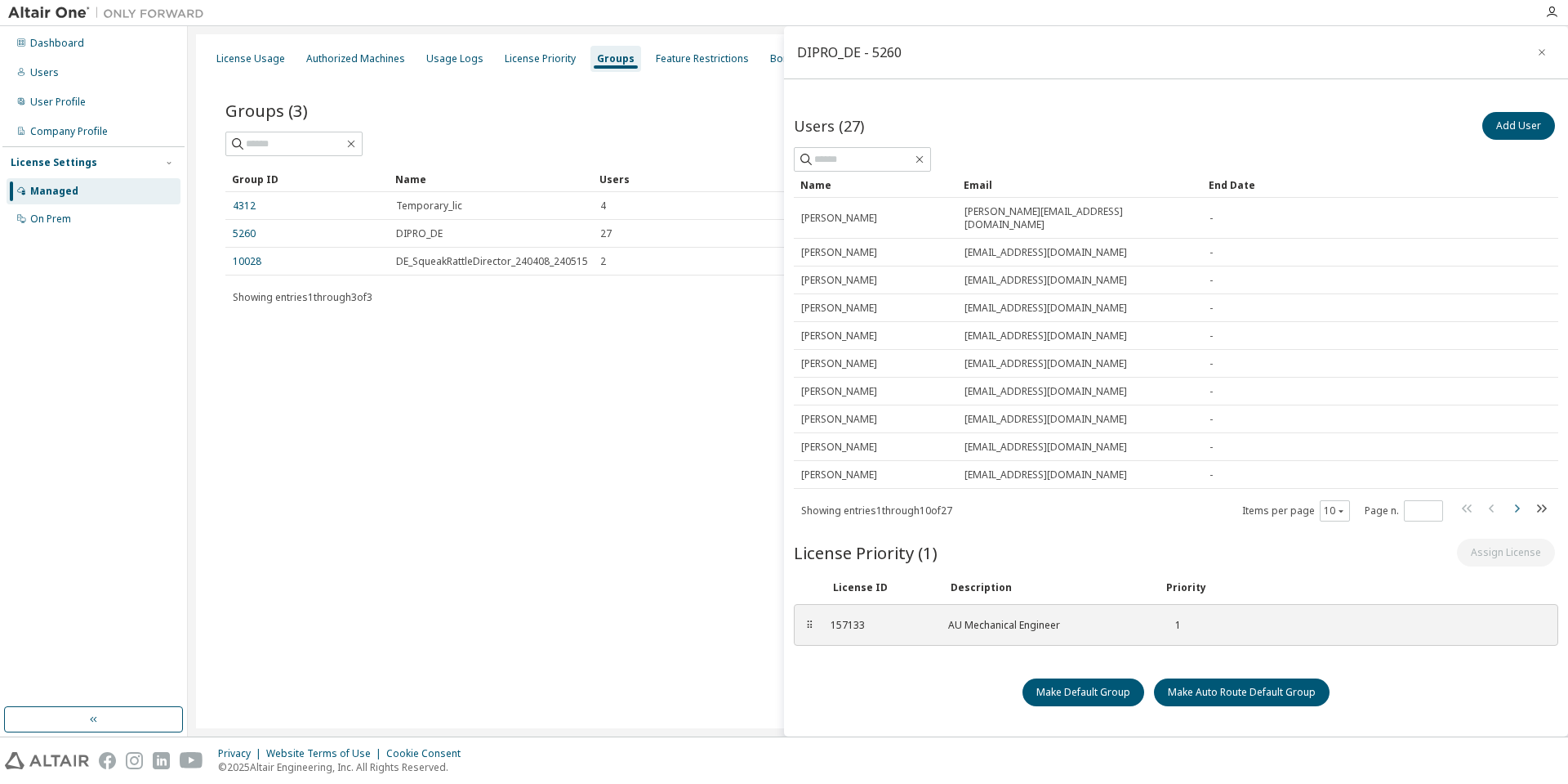
click at [1513, 499] on icon "button" at bounding box center [1517, 509] width 20 height 20
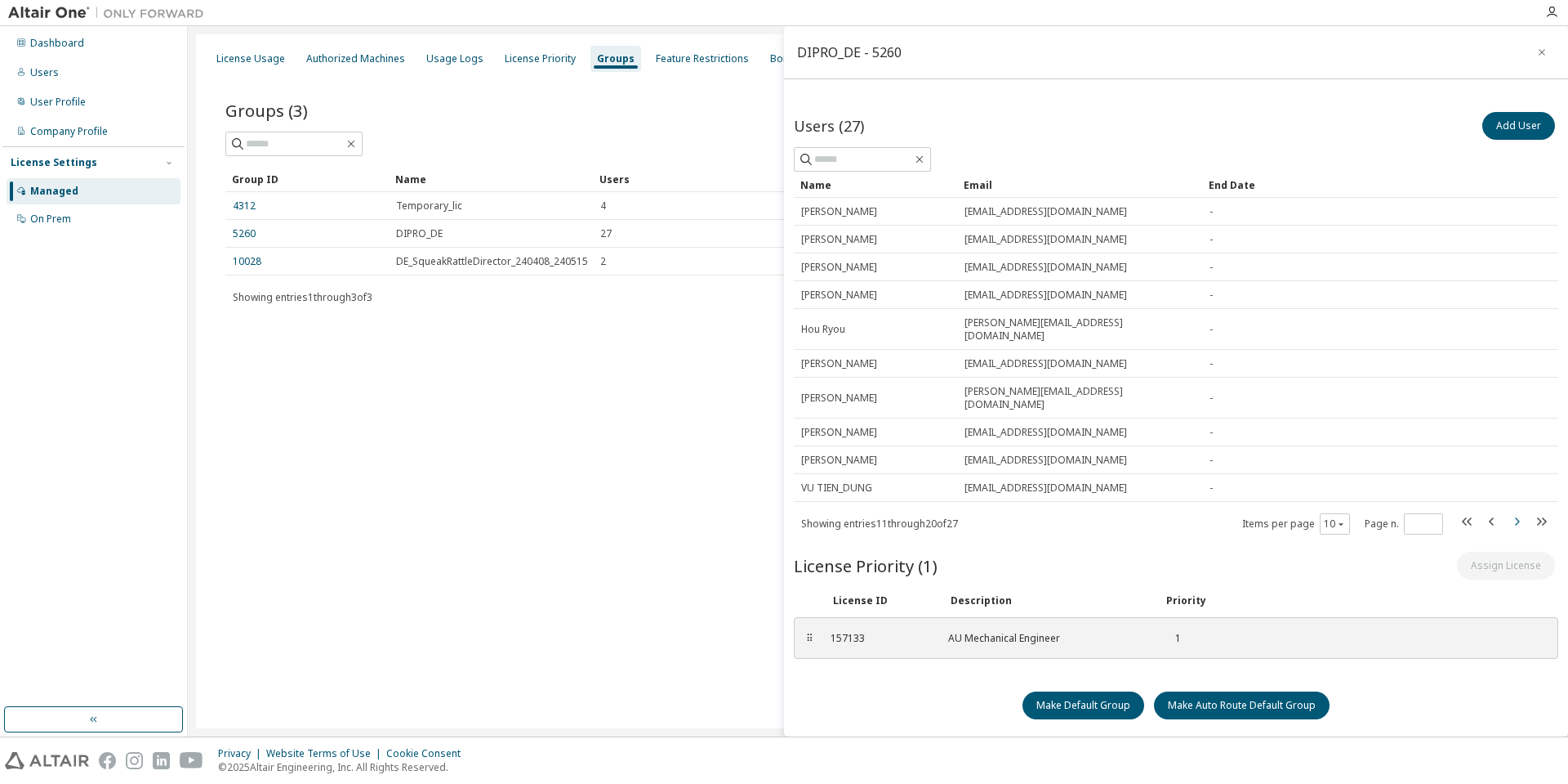
click at [1513, 511] on icon "button" at bounding box center [1517, 521] width 20 height 20
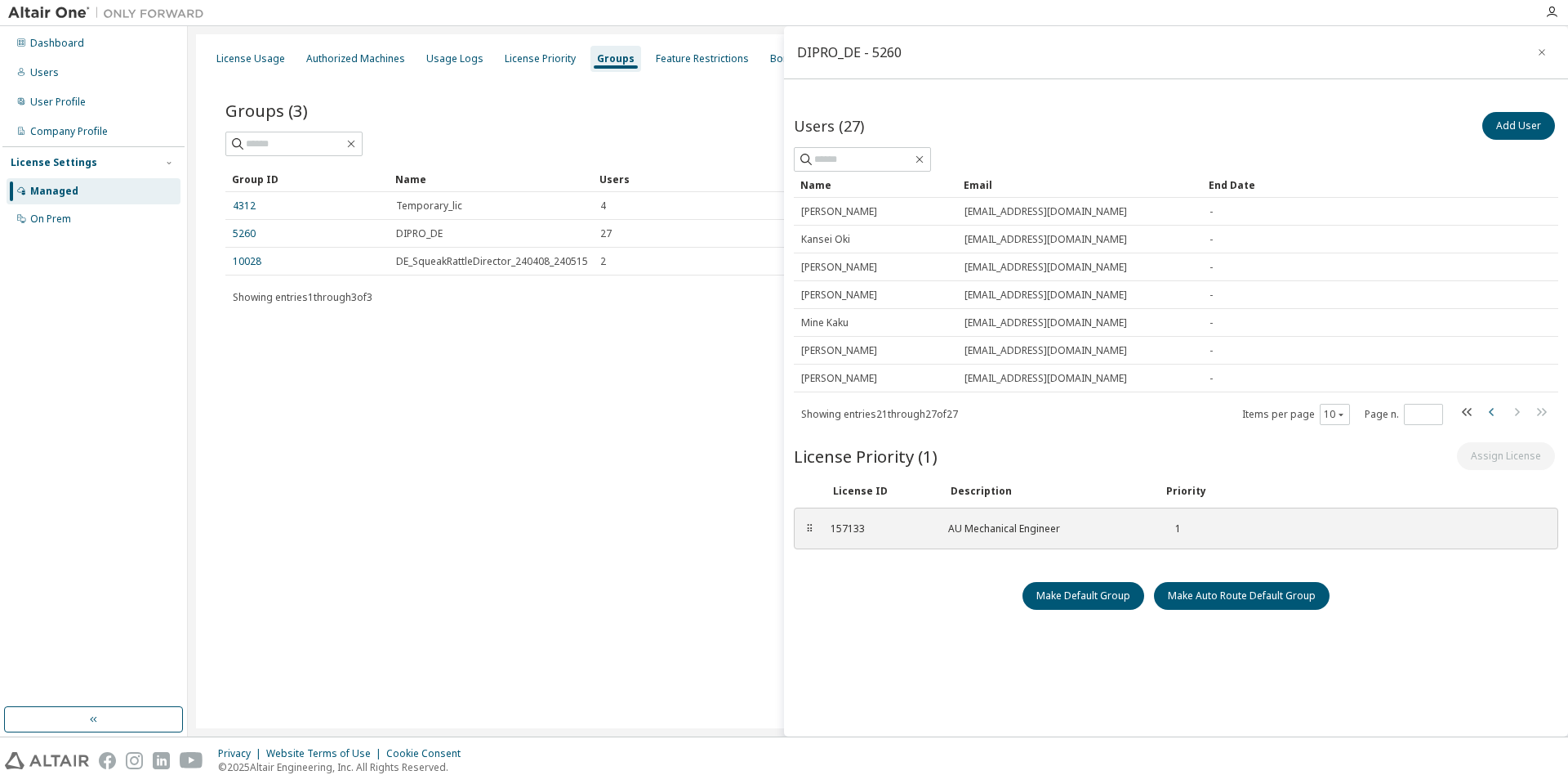
click at [1489, 413] on icon "button" at bounding box center [1492, 412] width 20 height 20
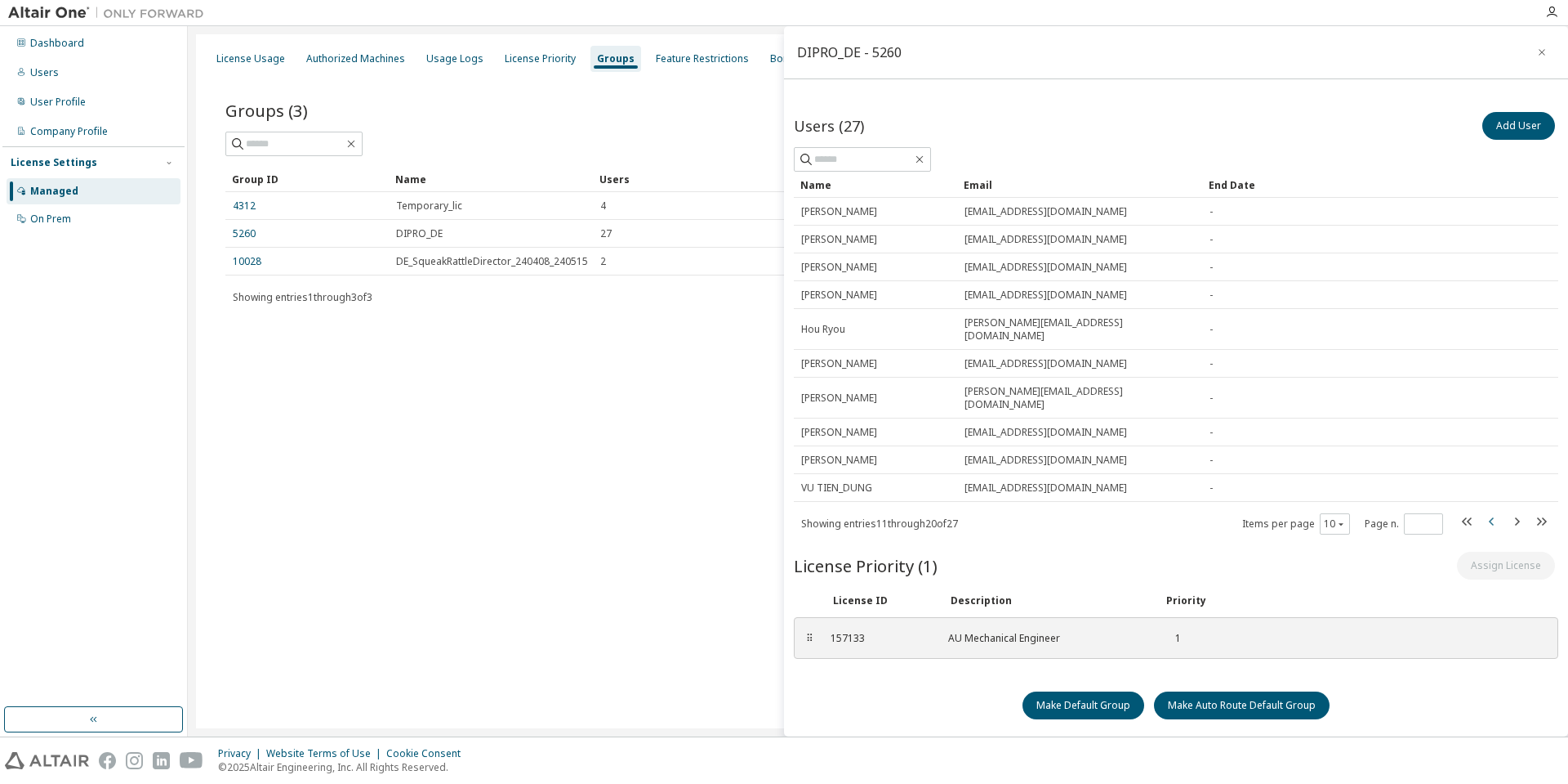
click at [1486, 511] on icon "button" at bounding box center [1492, 521] width 20 height 20
type input "*"
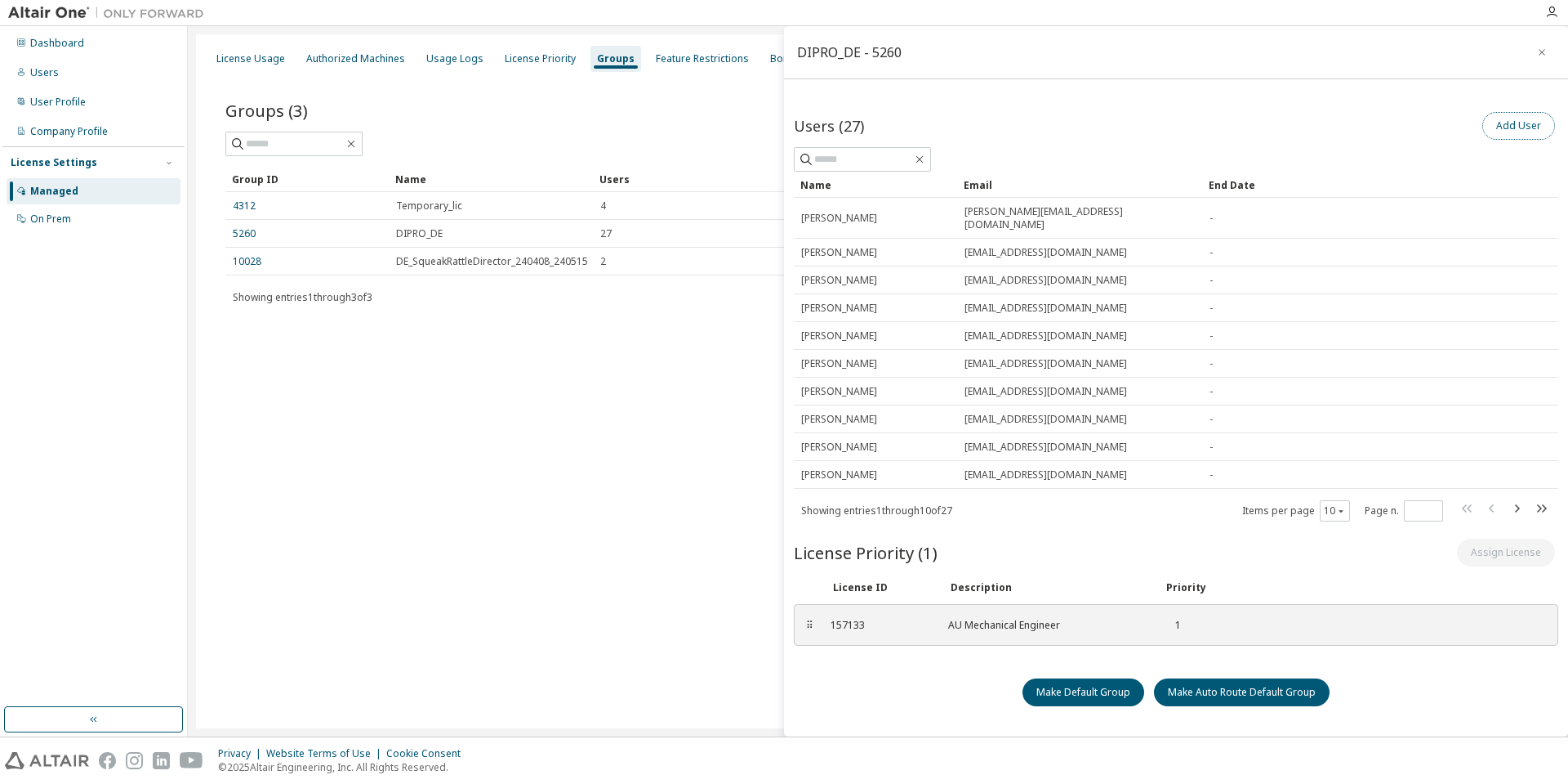
click at [1522, 132] on button "Add User" at bounding box center [1518, 126] width 73 height 28
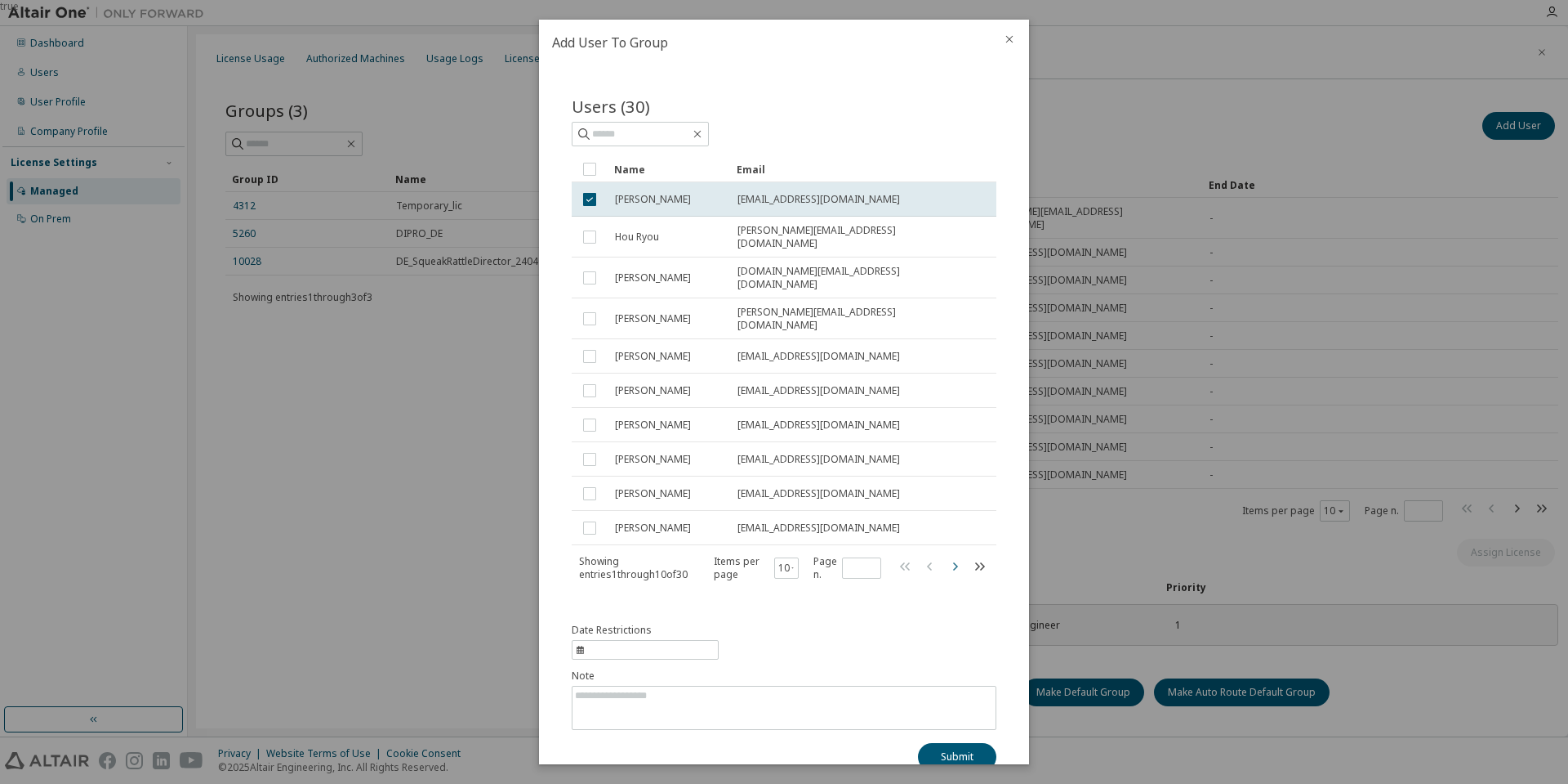
click at [945, 556] on icon "button" at bounding box center [955, 566] width 20 height 20
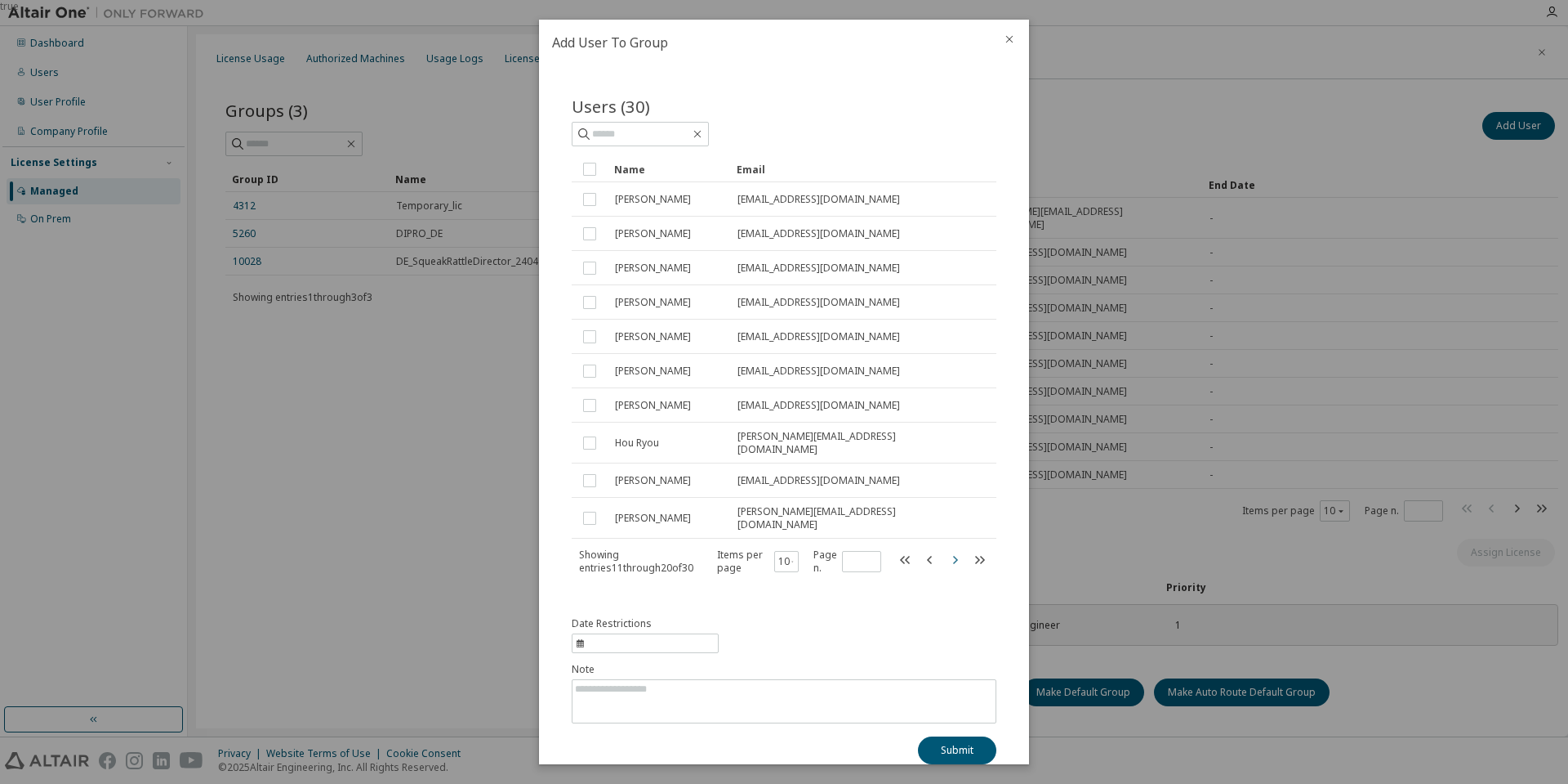
click at [953, 555] on icon "button" at bounding box center [955, 559] width 4 height 8
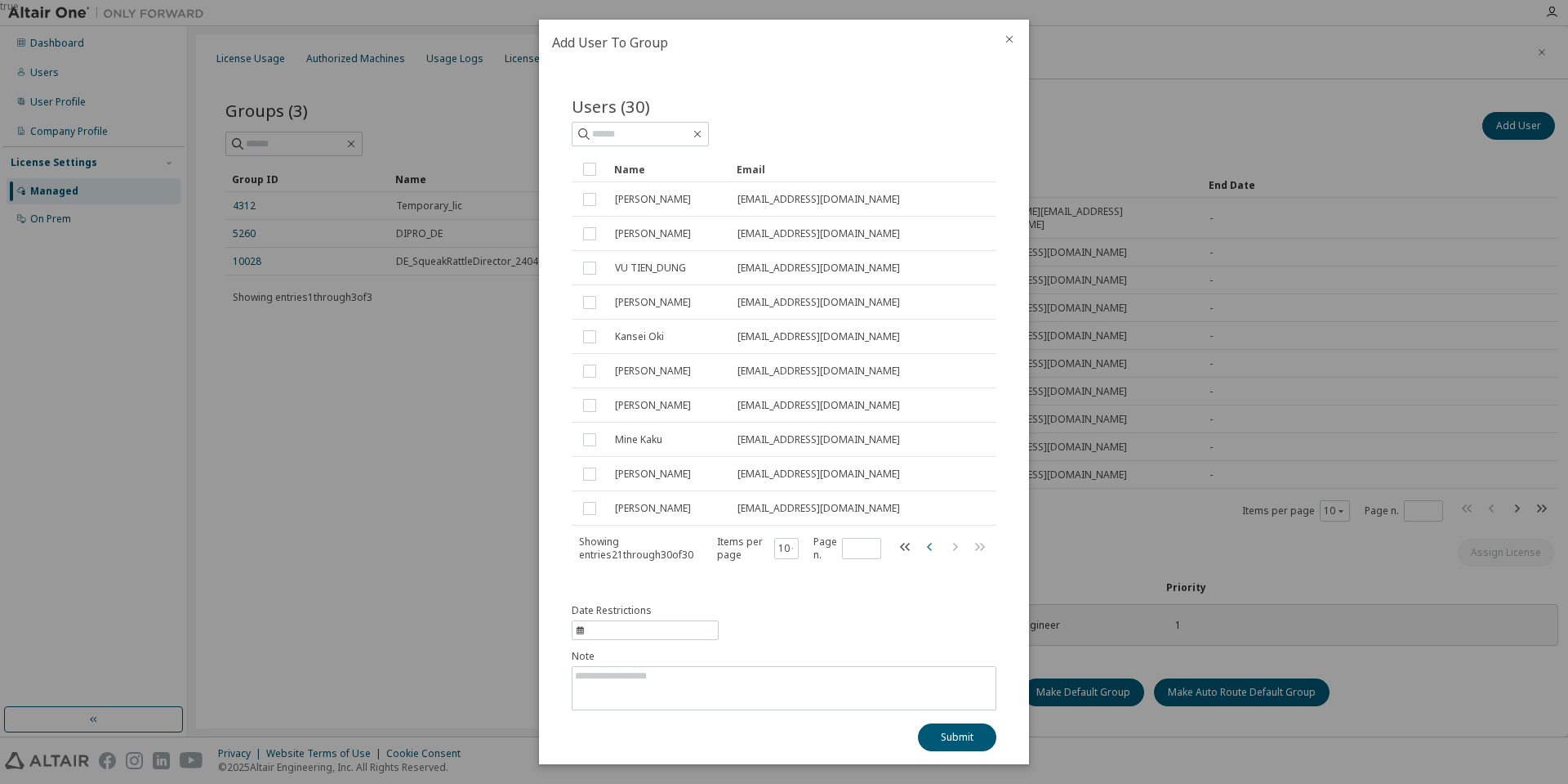
click at [921, 543] on icon "button" at bounding box center [931, 546] width 20 height 20
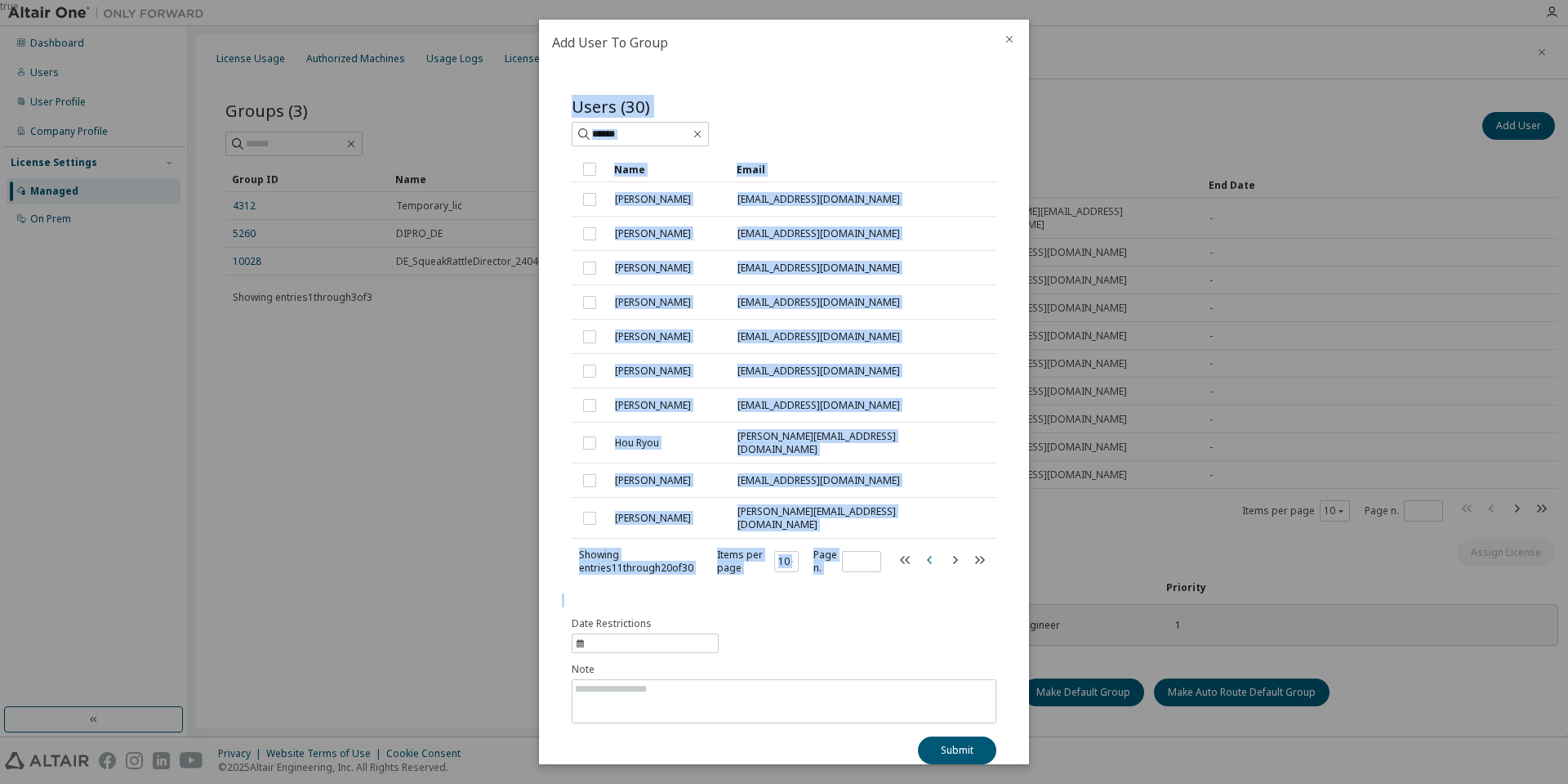
click at [921, 550] on icon "button" at bounding box center [931, 560] width 20 height 20
type input "*"
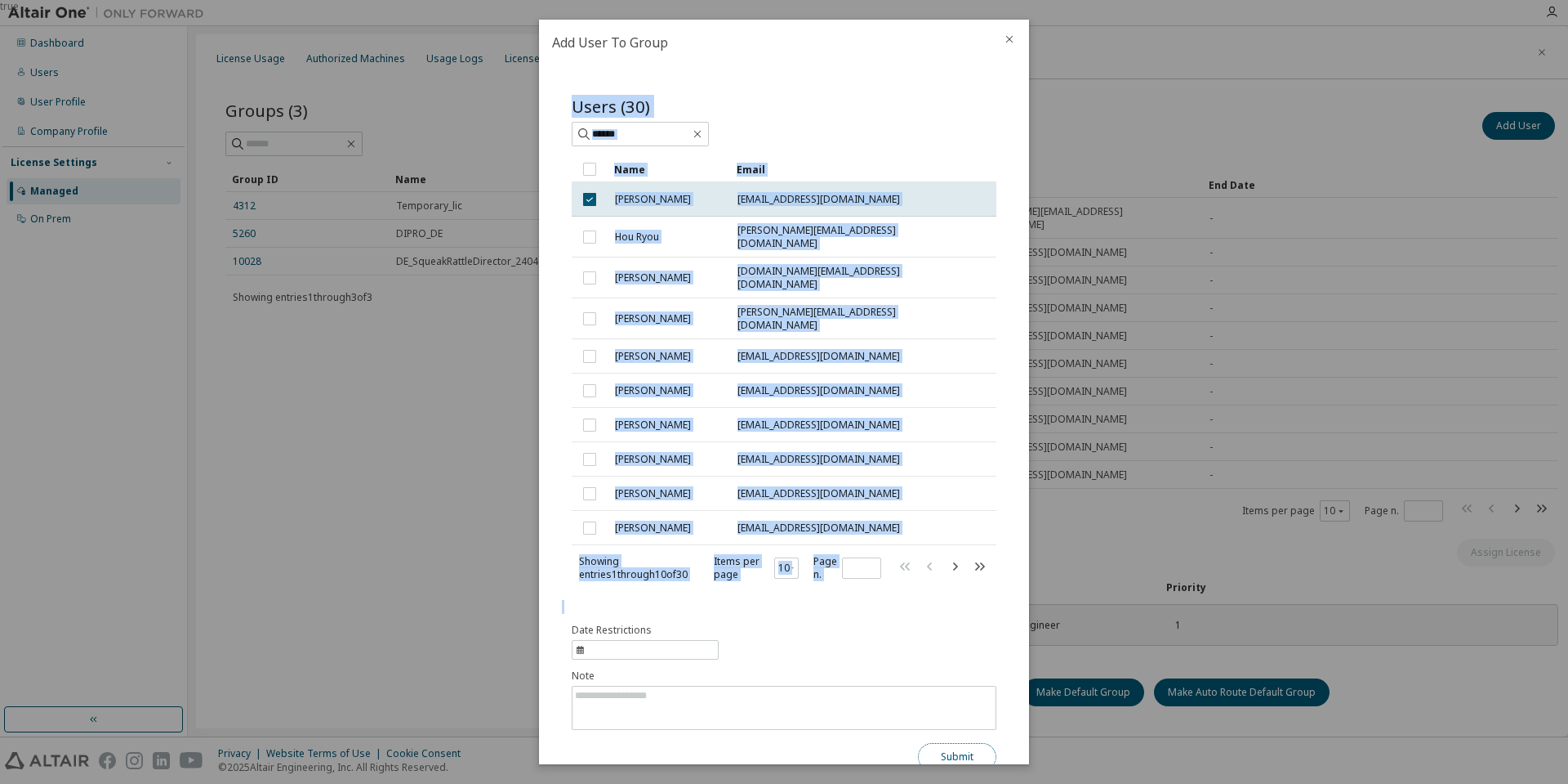
click at [938, 746] on button "Submit" at bounding box center [957, 756] width 78 height 28
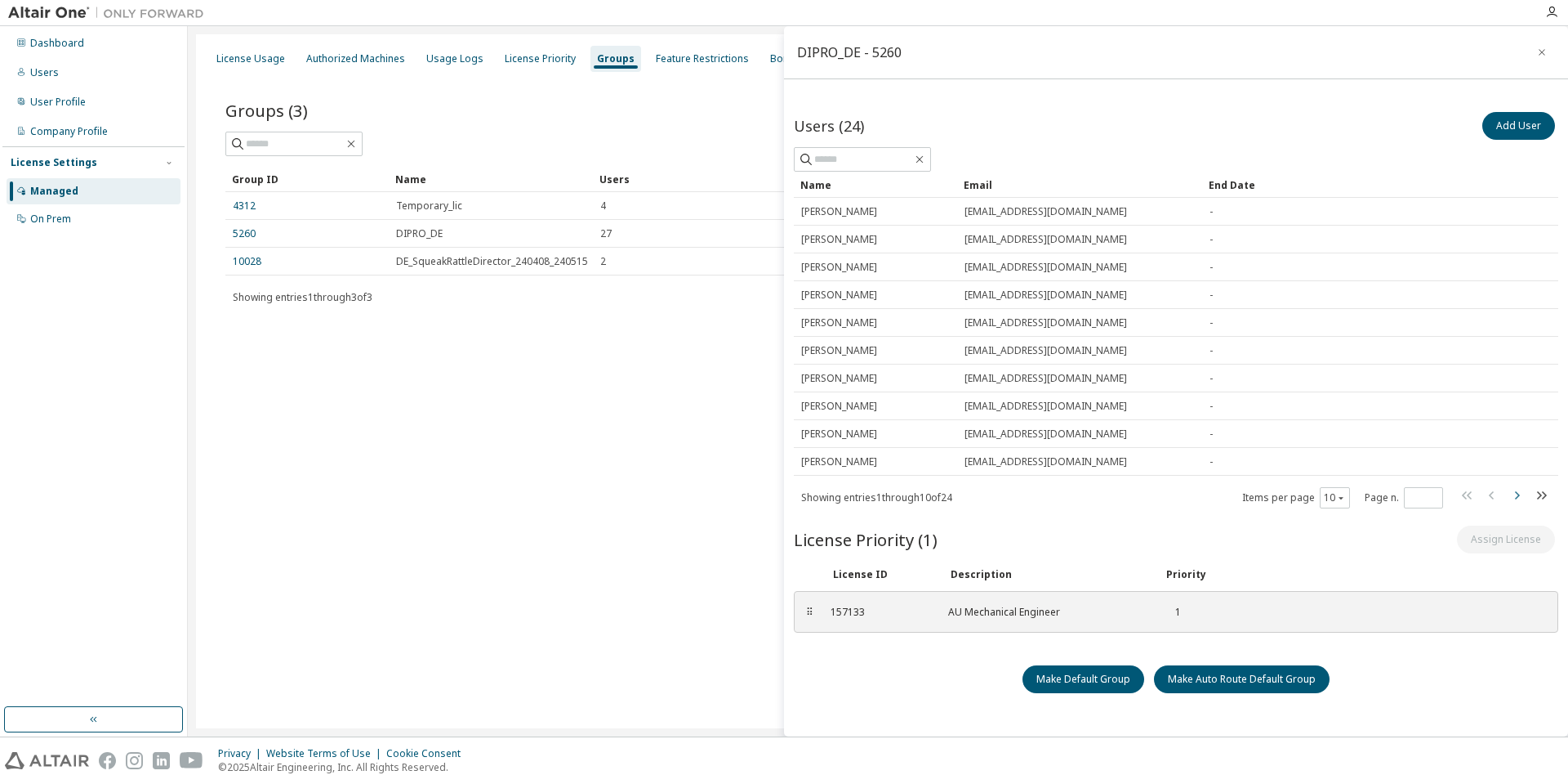
click at [1515, 496] on icon "button" at bounding box center [1517, 495] width 20 height 20
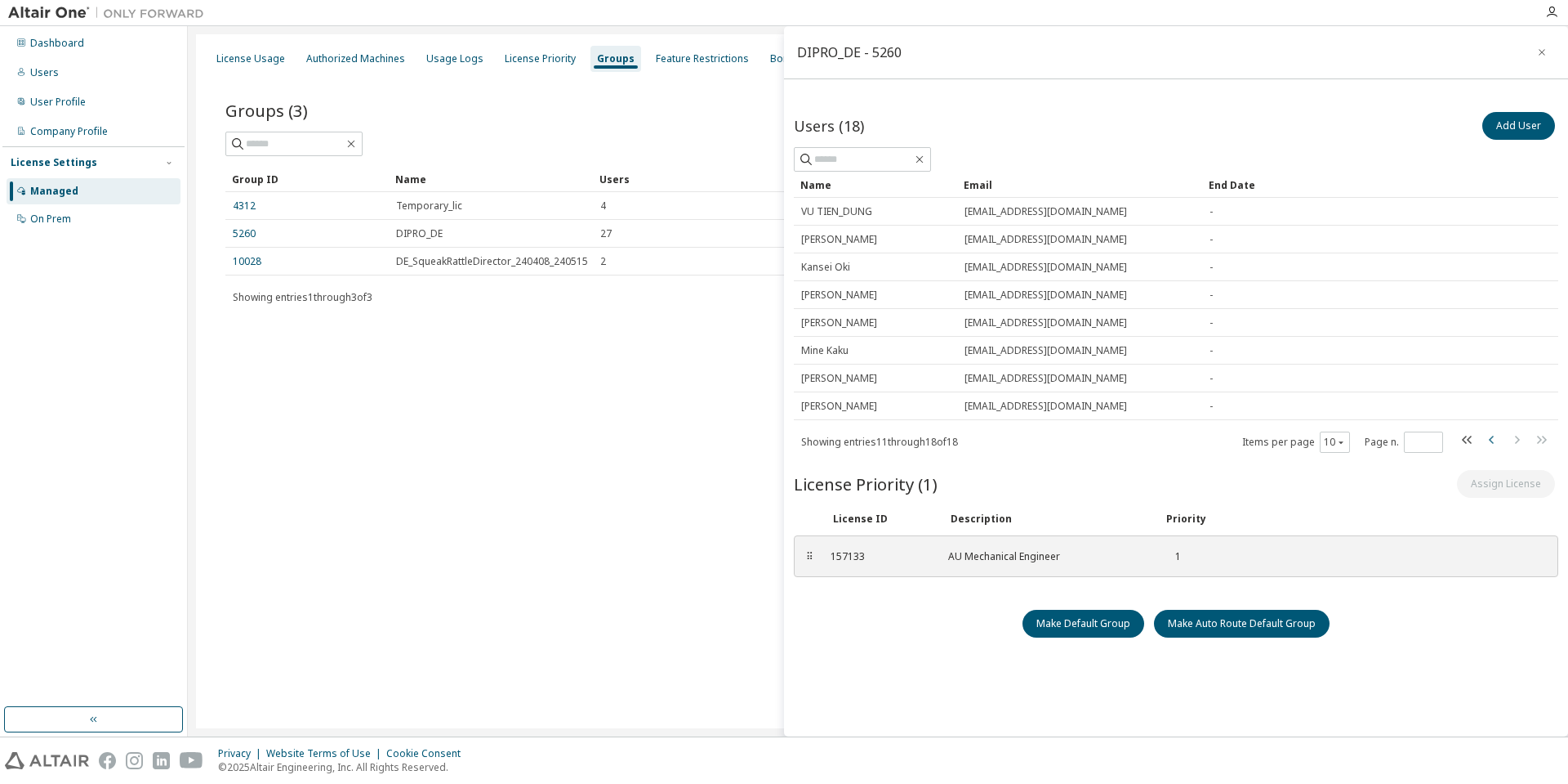
click at [1494, 443] on icon "button" at bounding box center [1492, 440] width 20 height 20
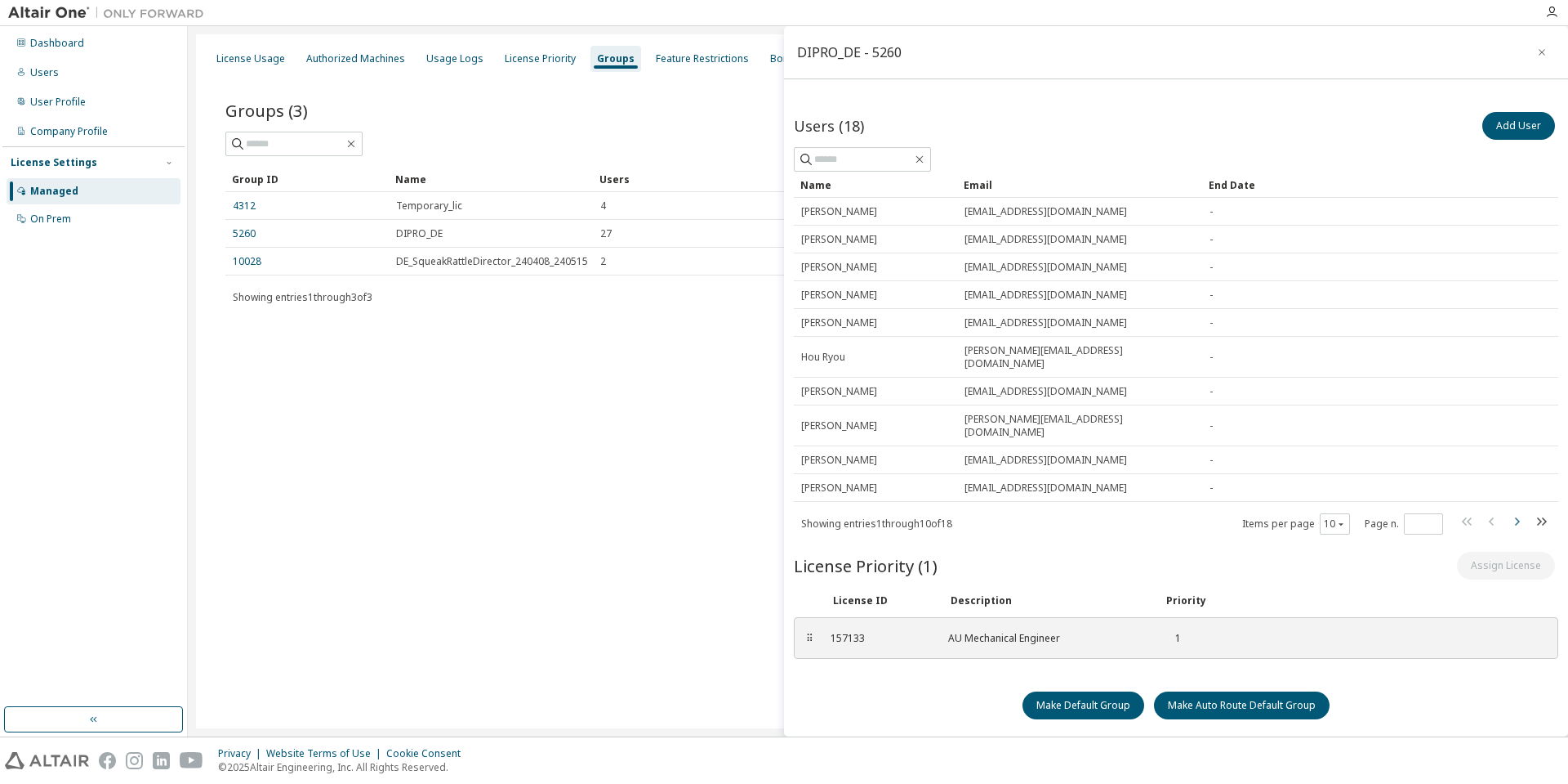
click at [1515, 511] on icon "button" at bounding box center [1517, 521] width 20 height 20
type input "*"
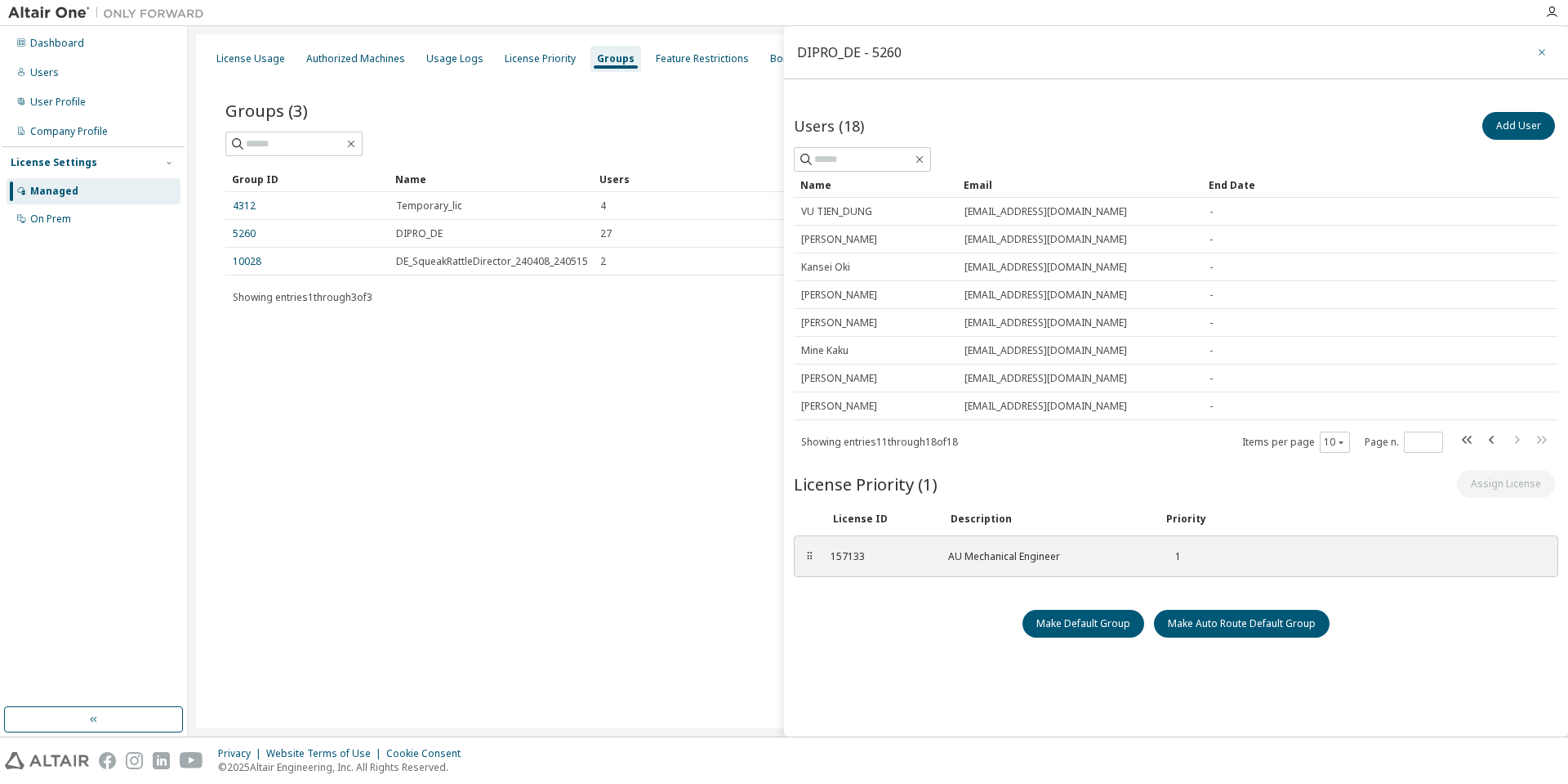
click at [1534, 53] on button "button" at bounding box center [1541, 52] width 26 height 26
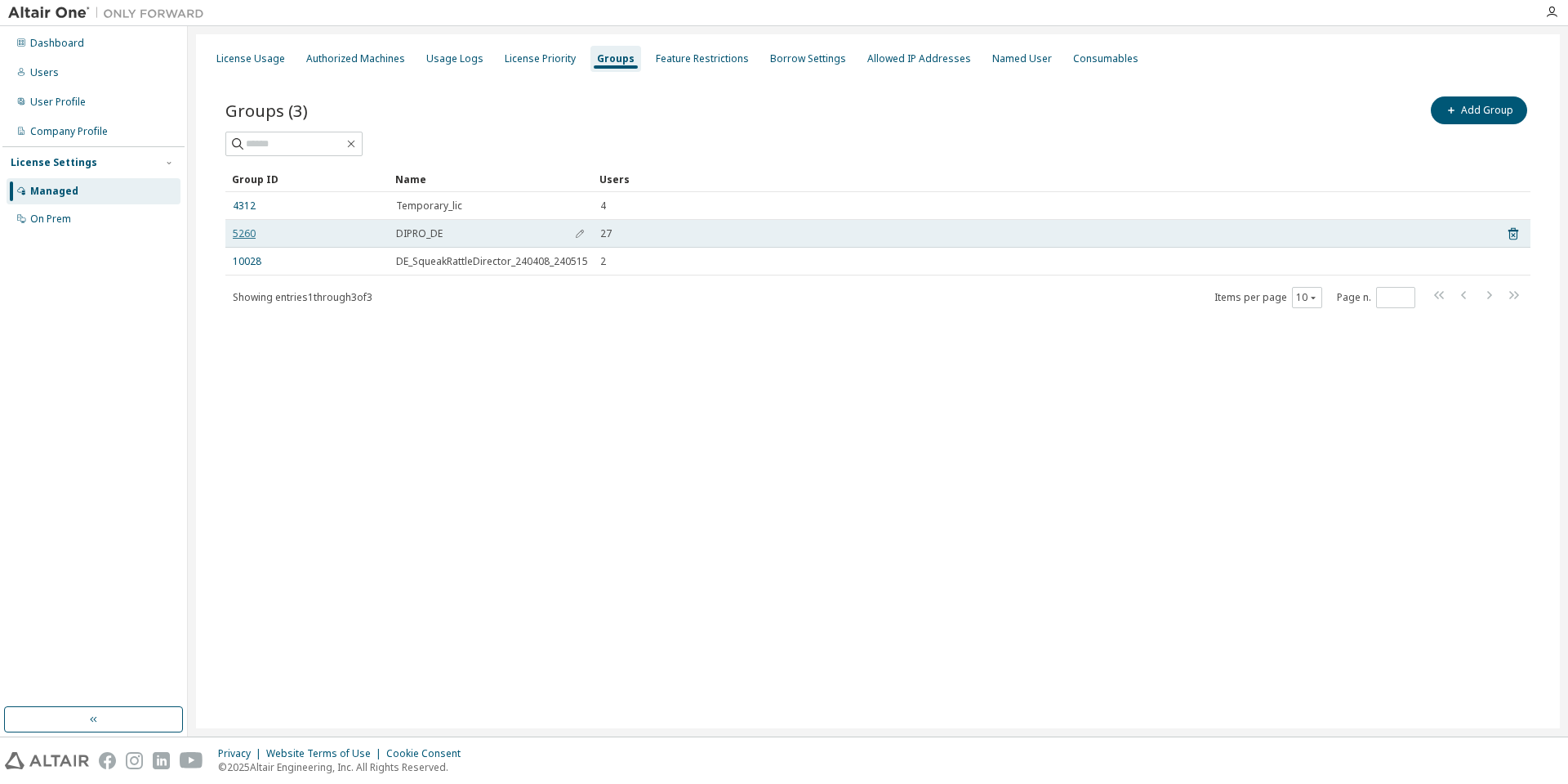
click at [247, 232] on link "5260" at bounding box center [245, 233] width 23 height 13
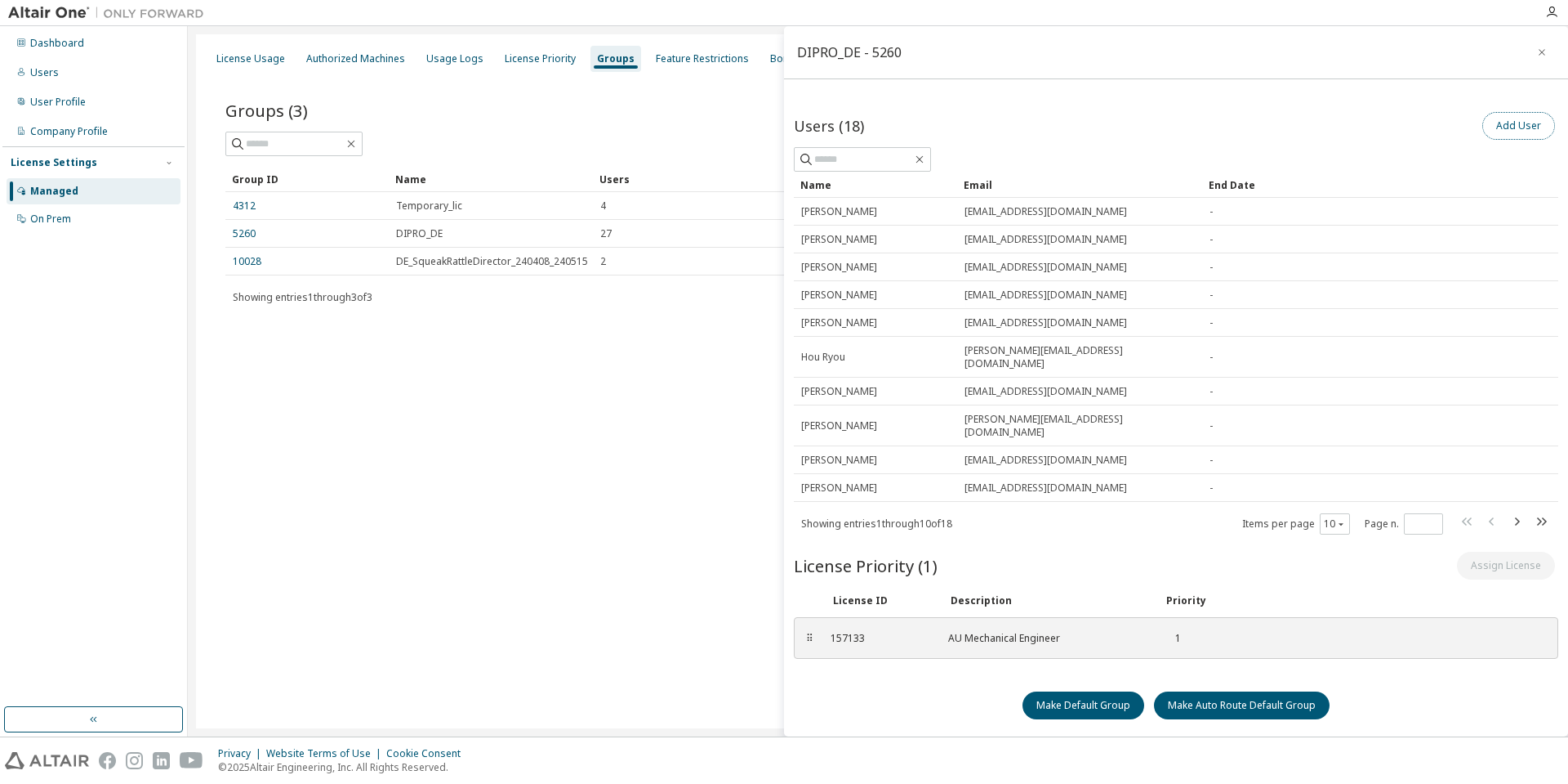
click at [1527, 133] on button "Add User" at bounding box center [1518, 126] width 73 height 28
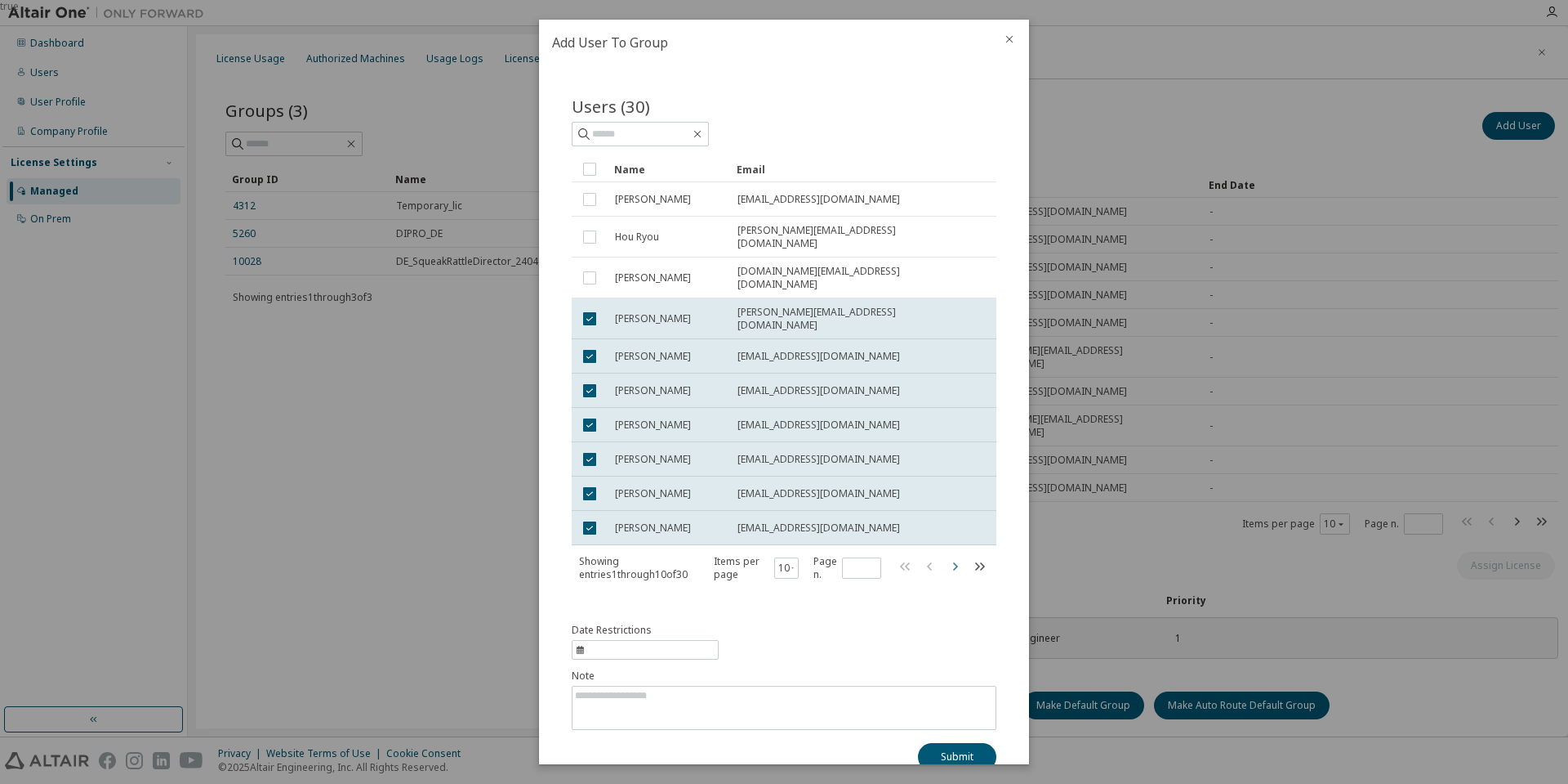
click at [947, 556] on icon "button" at bounding box center [955, 566] width 20 height 20
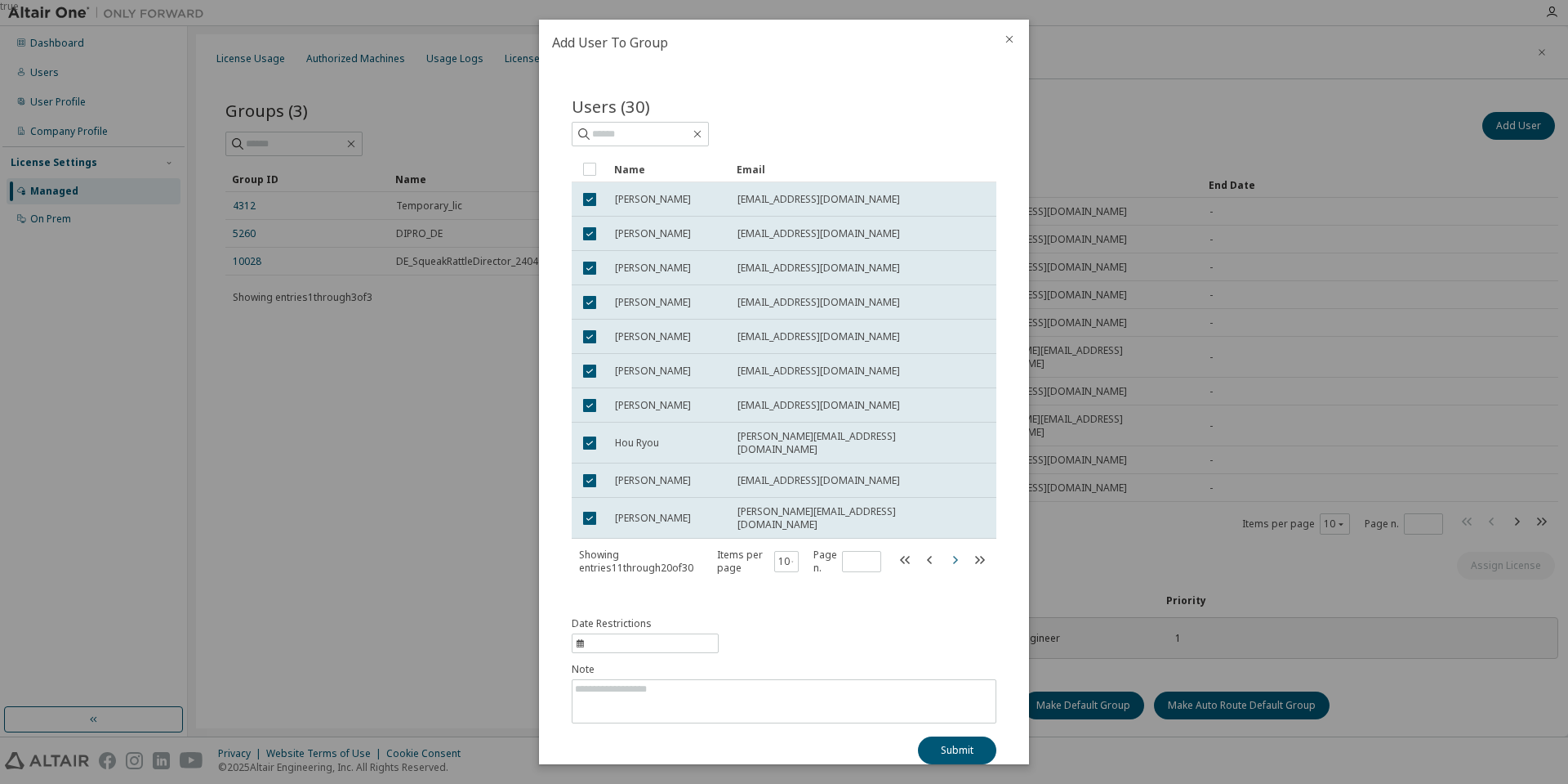
click at [945, 552] on icon "button" at bounding box center [955, 560] width 20 height 20
type input "*"
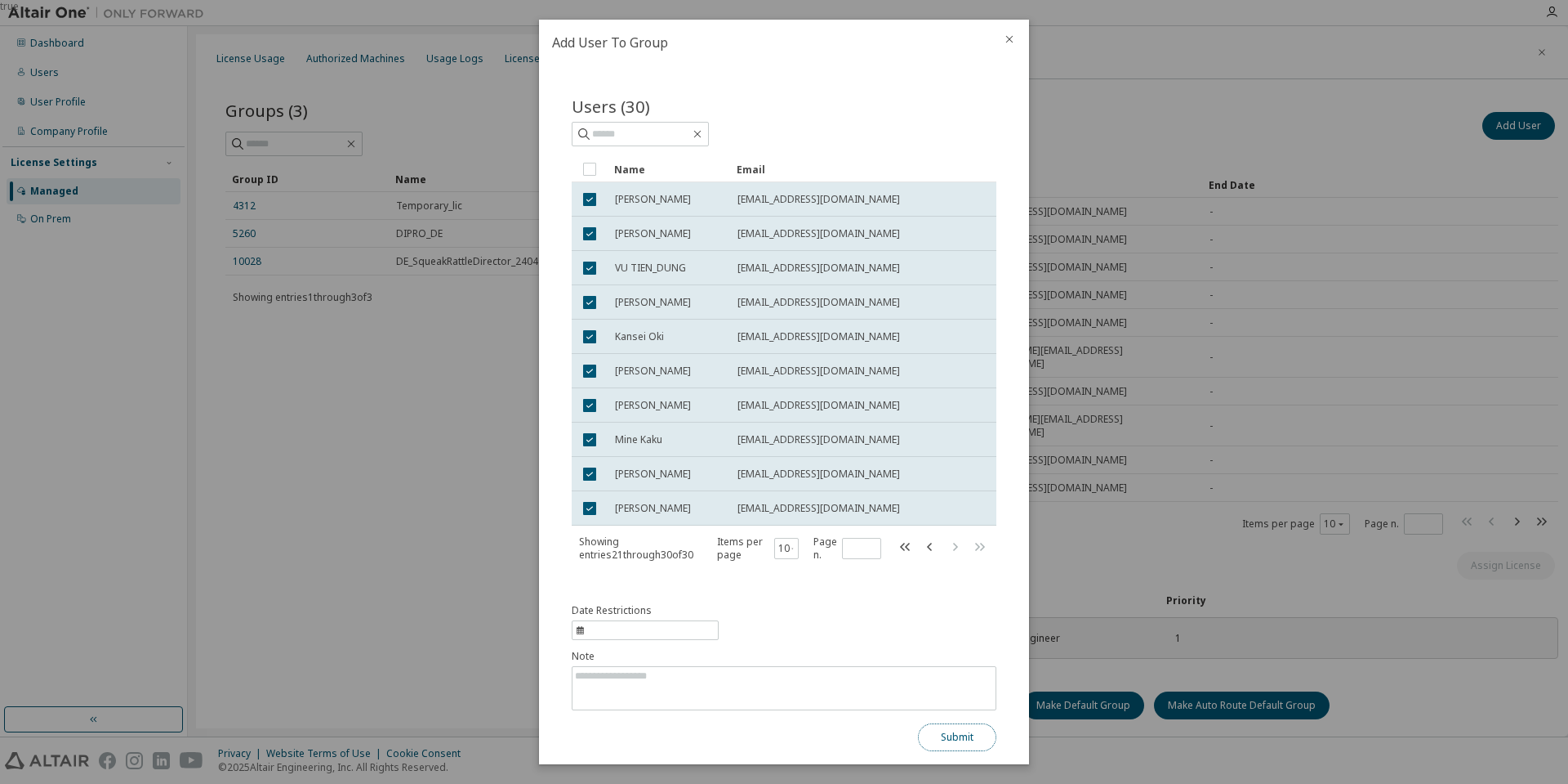
click at [940, 730] on button "Submit" at bounding box center [957, 736] width 78 height 28
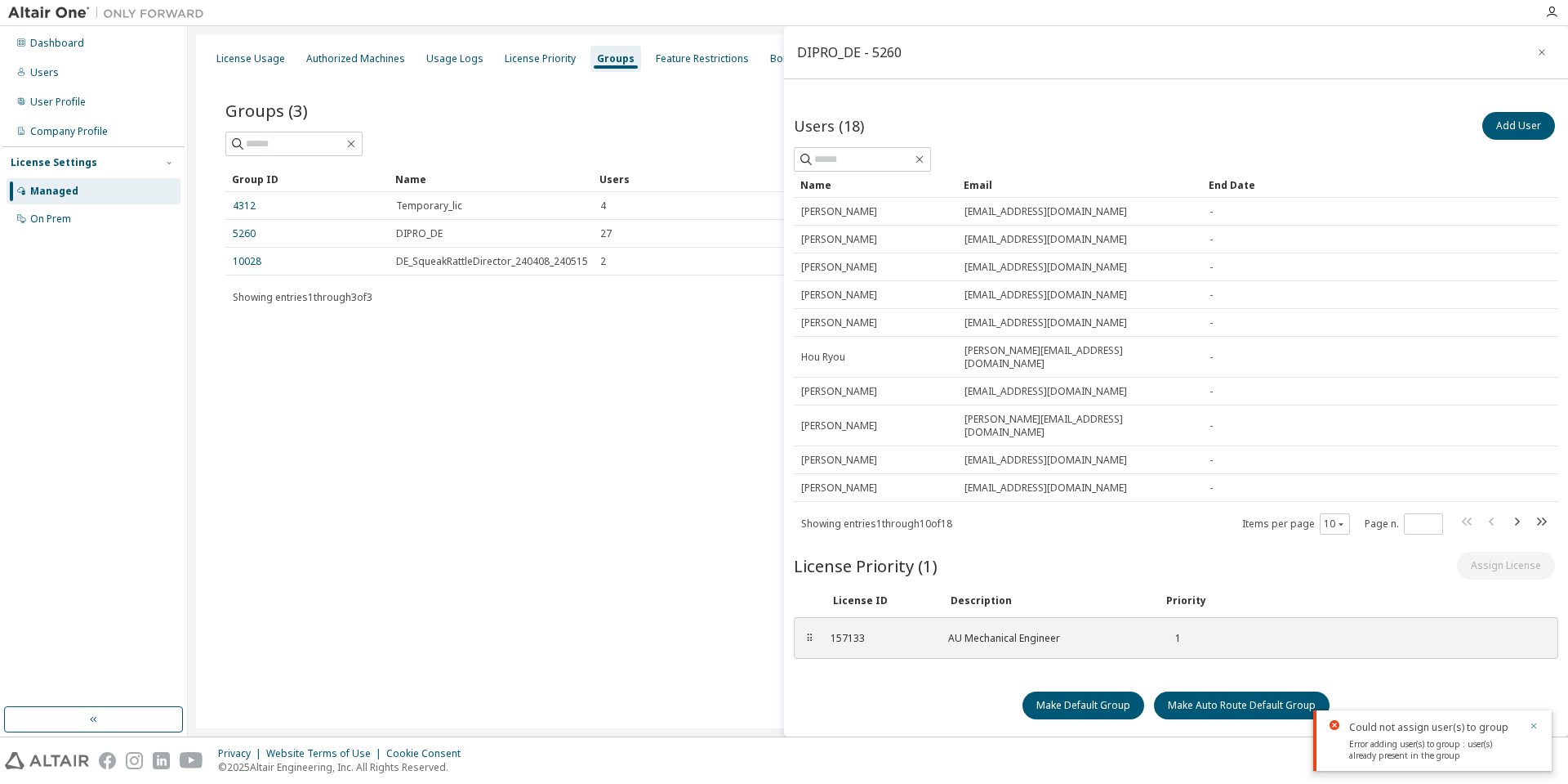
click at [1536, 725] on icon "button" at bounding box center [1533, 725] width 10 height 10
click at [1546, 55] on icon "button" at bounding box center [1541, 52] width 12 height 13
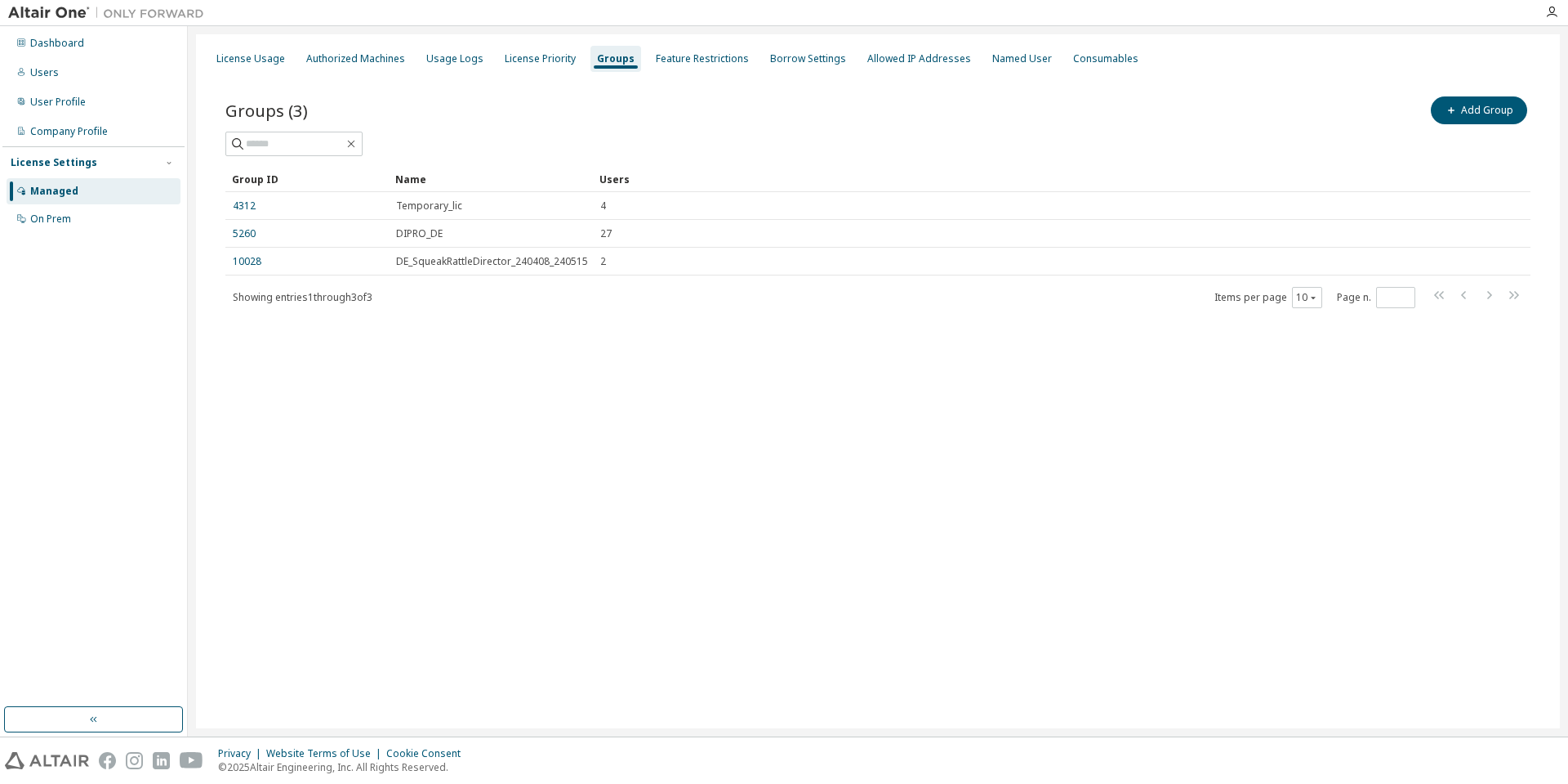
click at [619, 394] on div "License Usage Authorized Machines Usage Logs License Priority Groups Feature Re…" at bounding box center [878, 380] width 1364 height 693
click at [550, 62] on div "License Priority" at bounding box center [540, 58] width 71 height 13
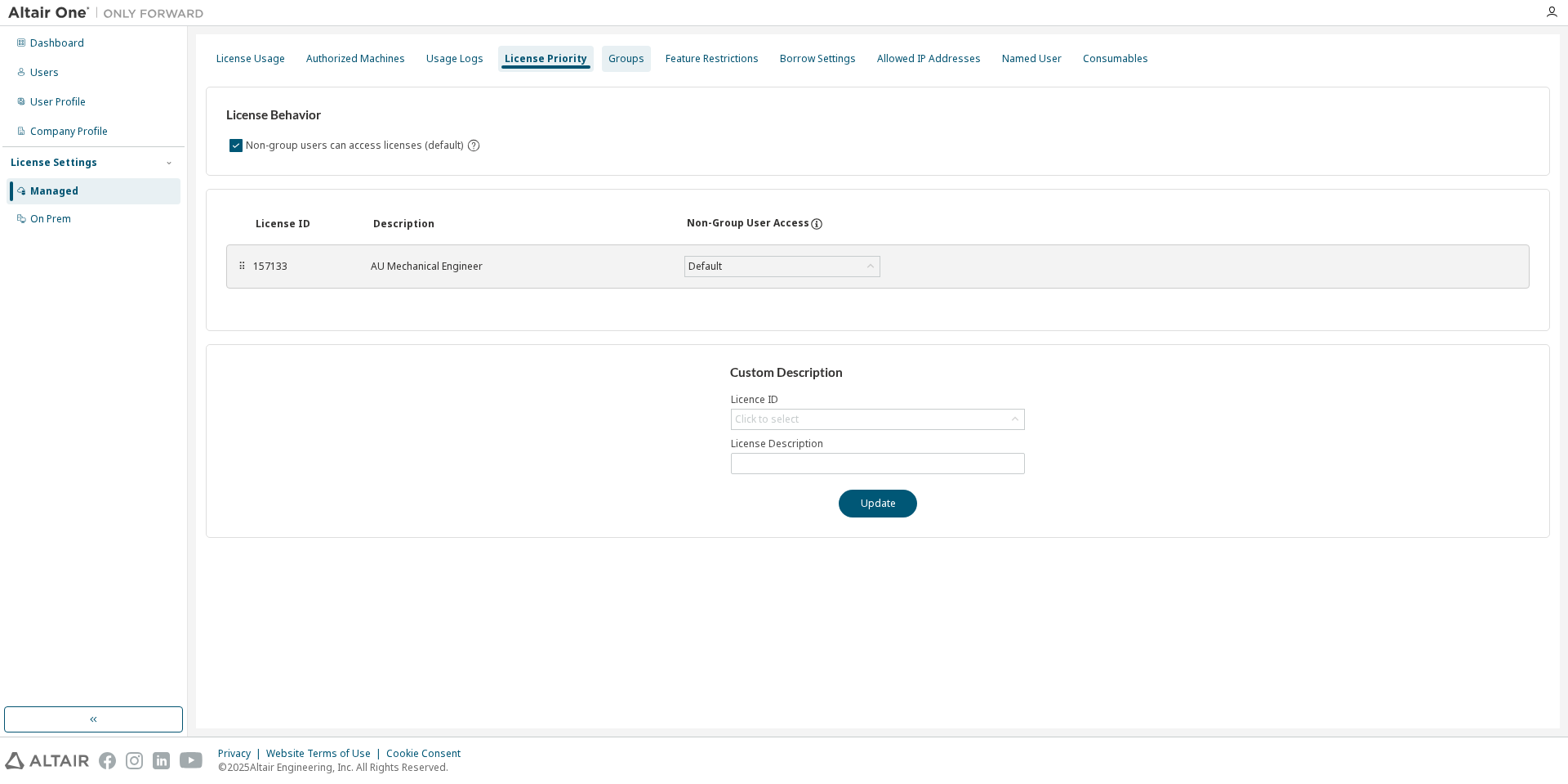
click at [609, 57] on div "Groups" at bounding box center [627, 58] width 36 height 13
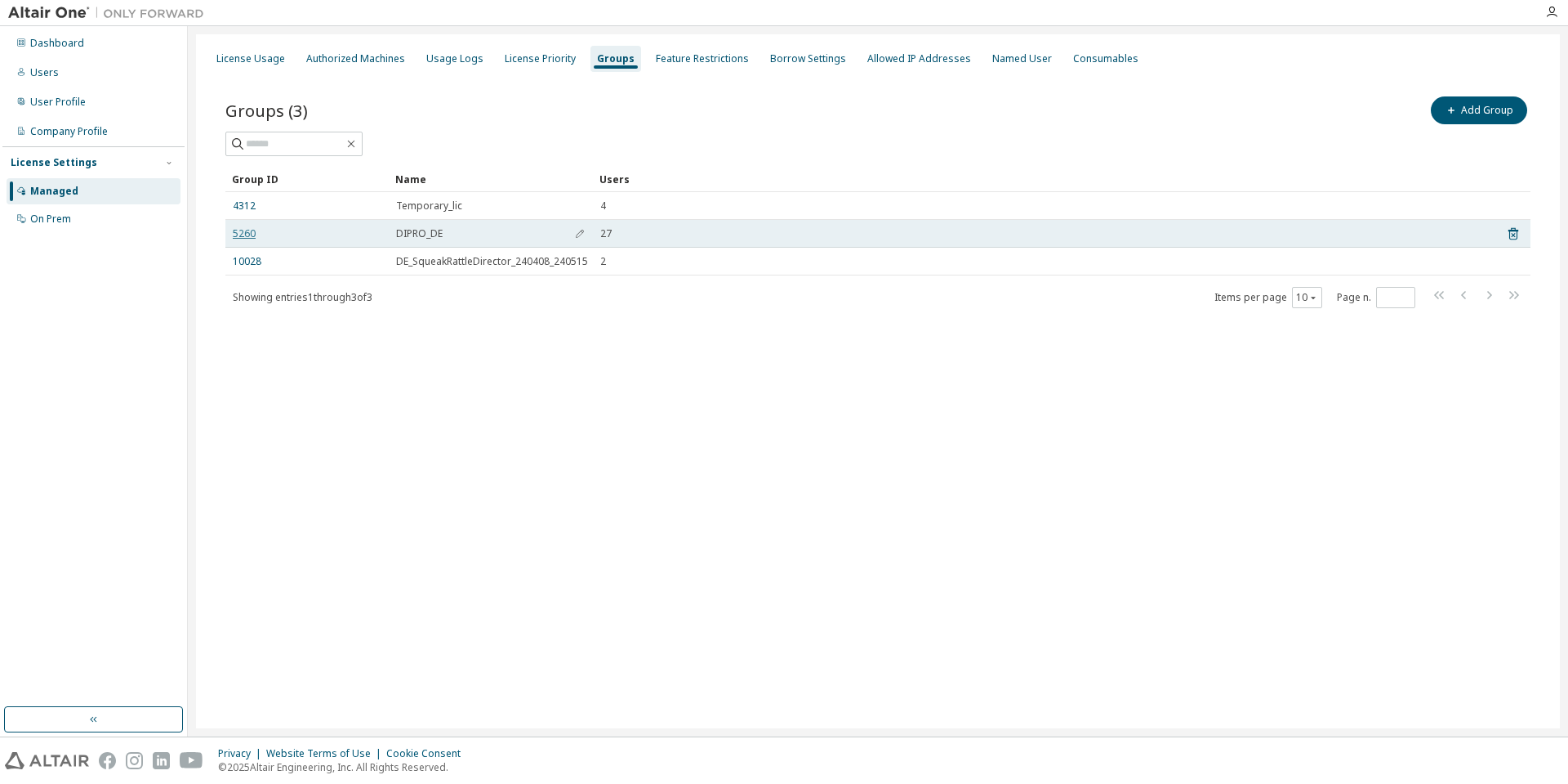
click at [238, 231] on link "5260" at bounding box center [245, 233] width 23 height 13
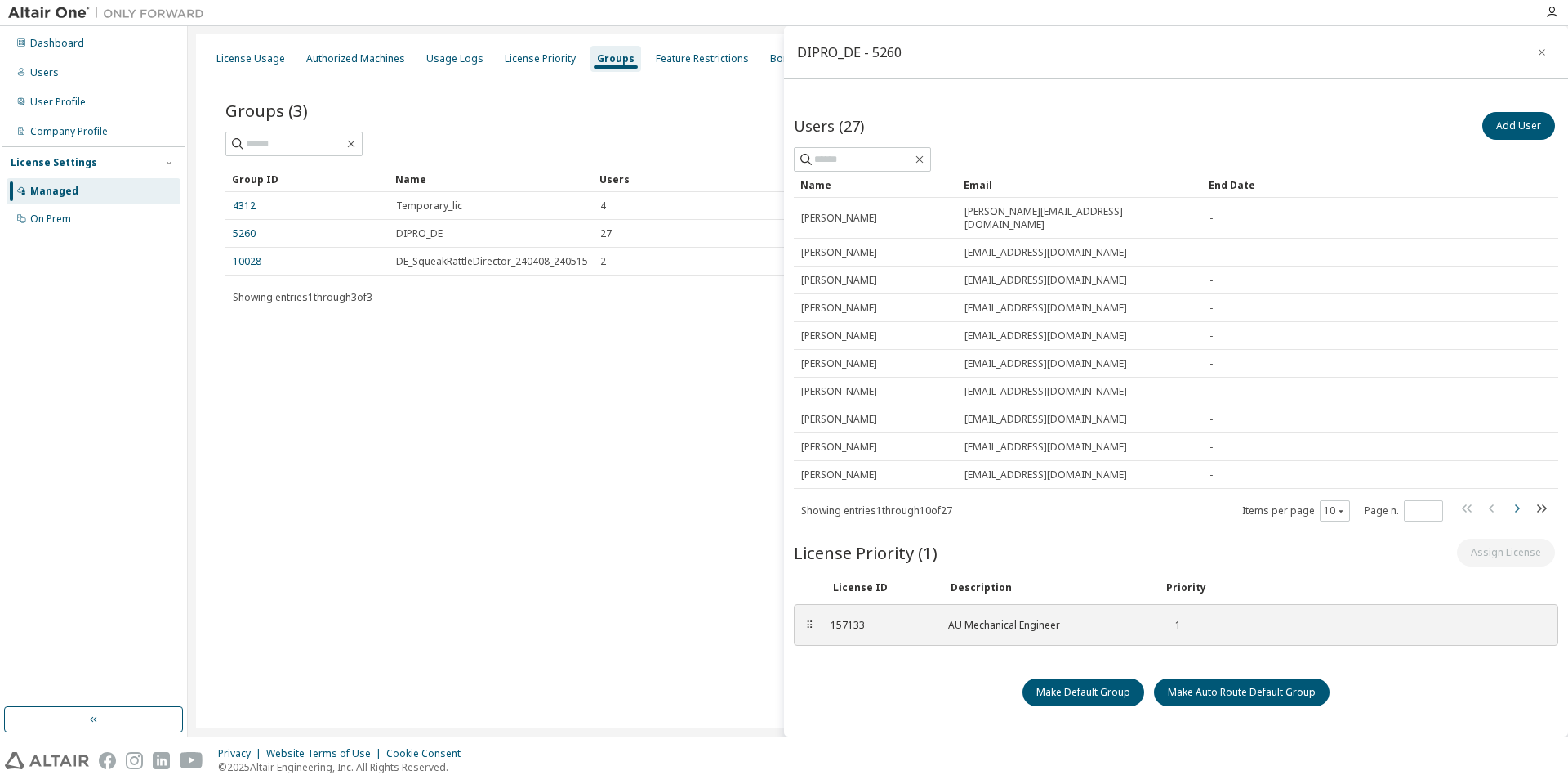
click at [1516, 499] on icon "button" at bounding box center [1517, 509] width 20 height 20
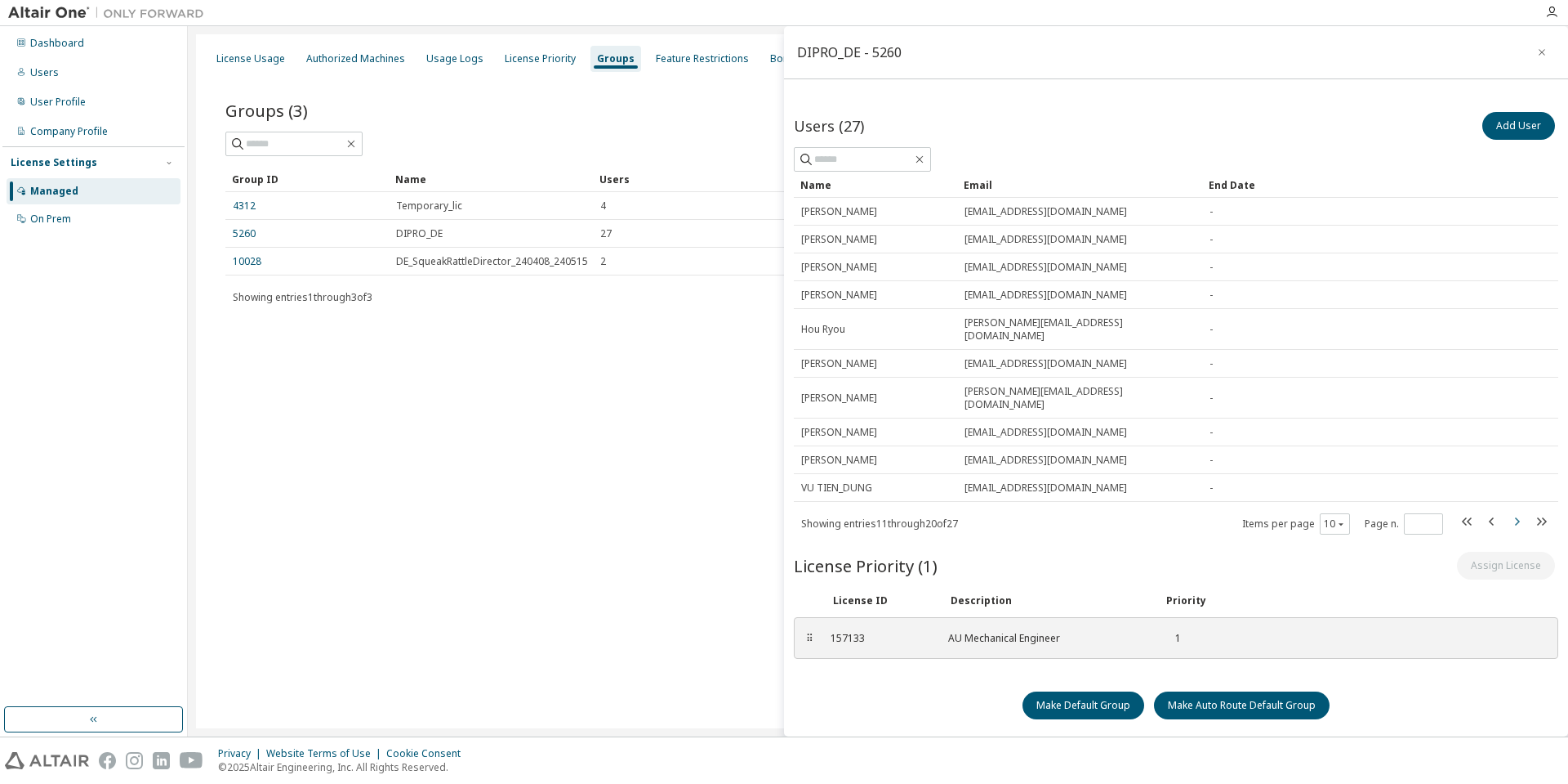
click at [1517, 511] on icon "button" at bounding box center [1517, 521] width 20 height 20
type input "*"
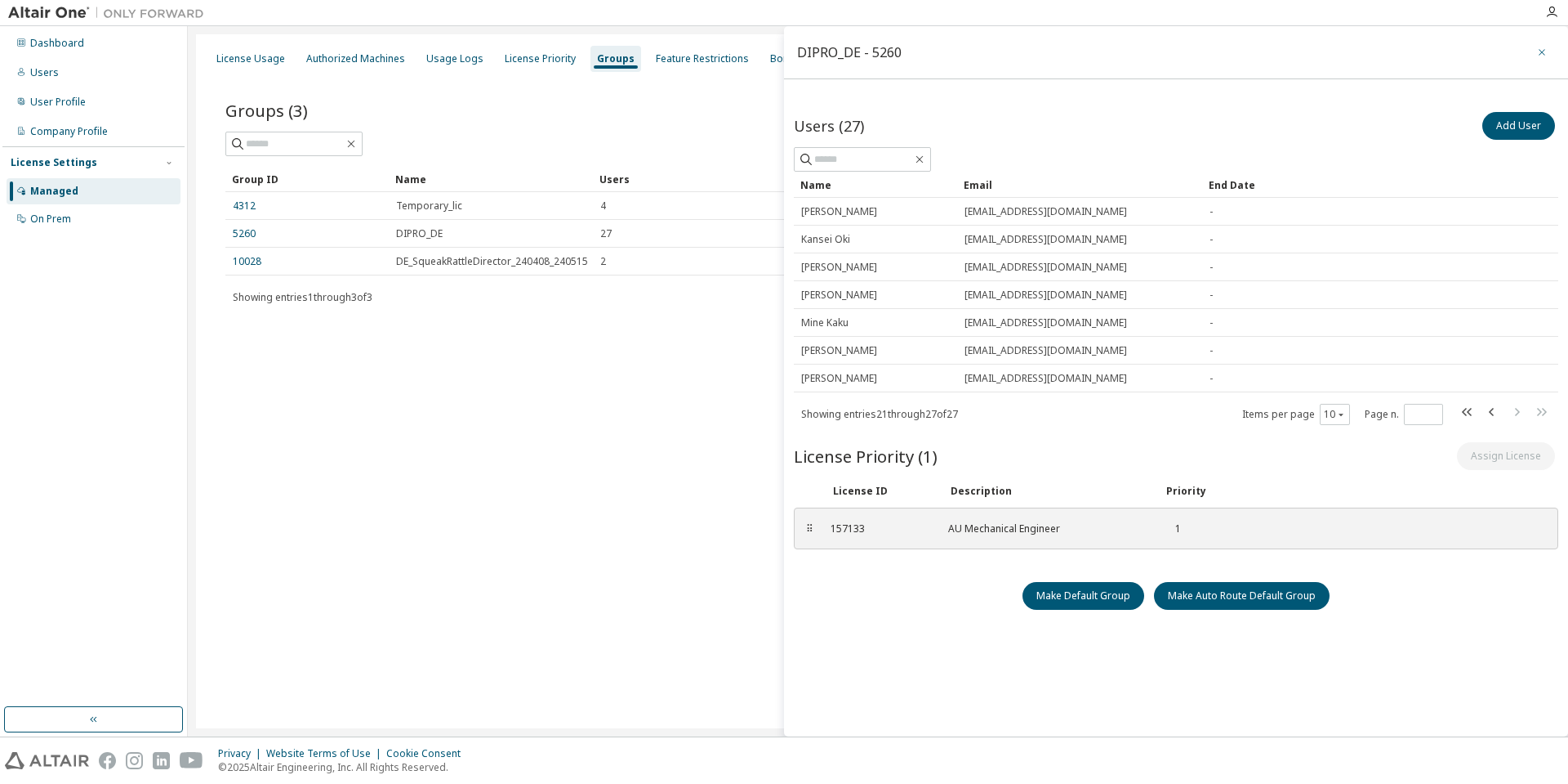
click at [1538, 48] on icon "button" at bounding box center [1541, 52] width 12 height 13
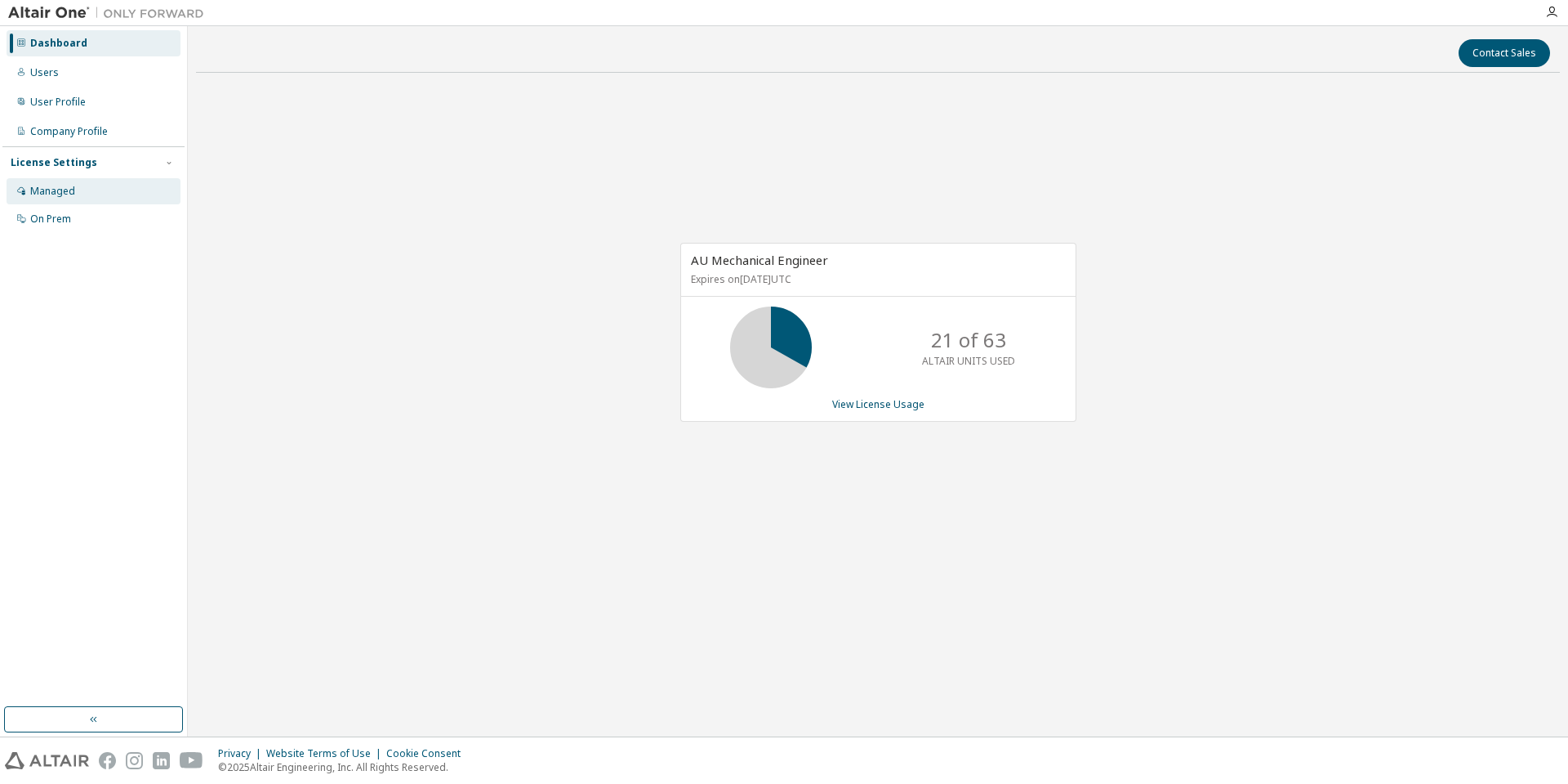
click at [70, 185] on div "Managed" at bounding box center [53, 191] width 45 height 13
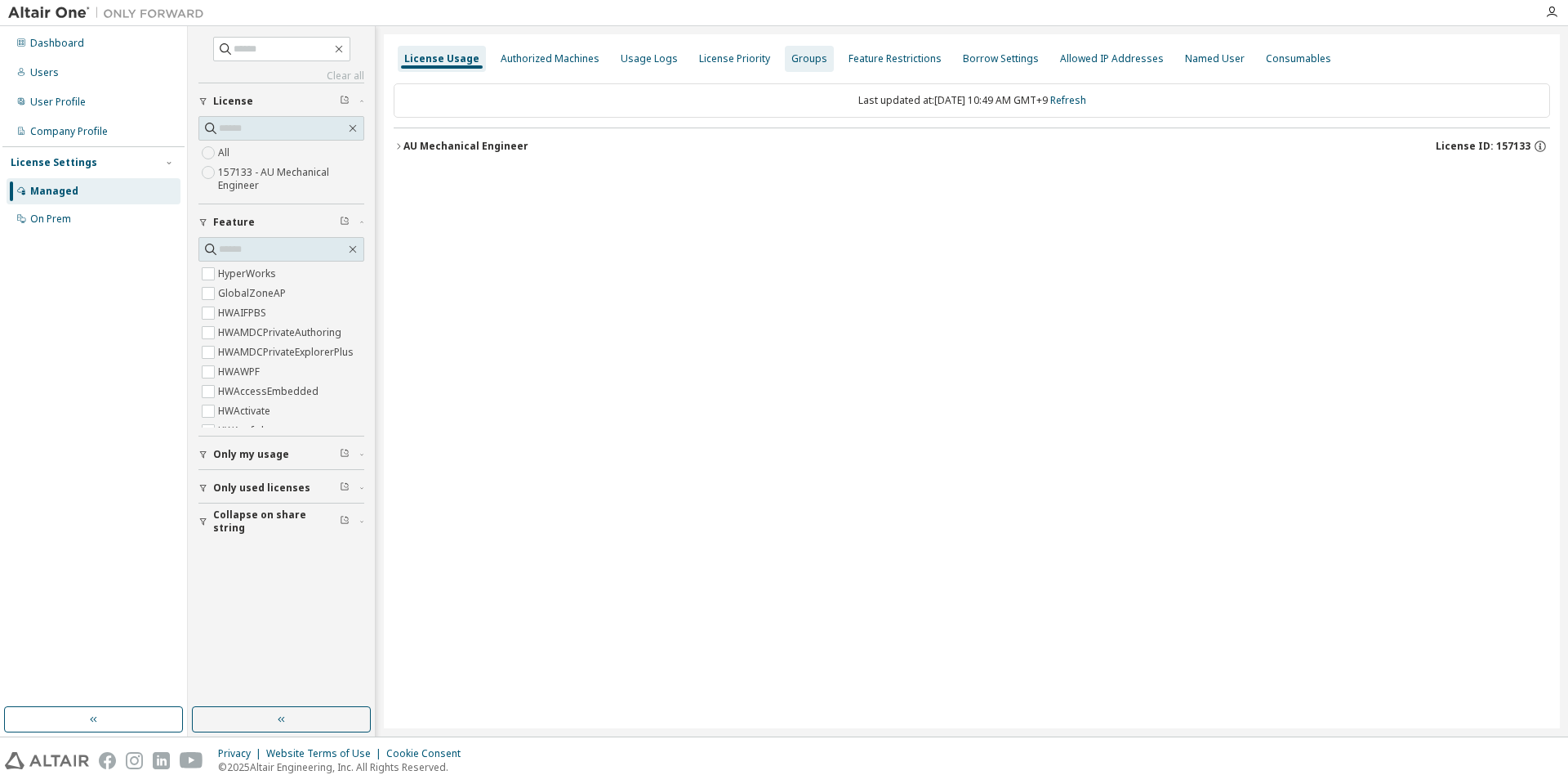
click at [795, 60] on div "Groups" at bounding box center [810, 58] width 36 height 13
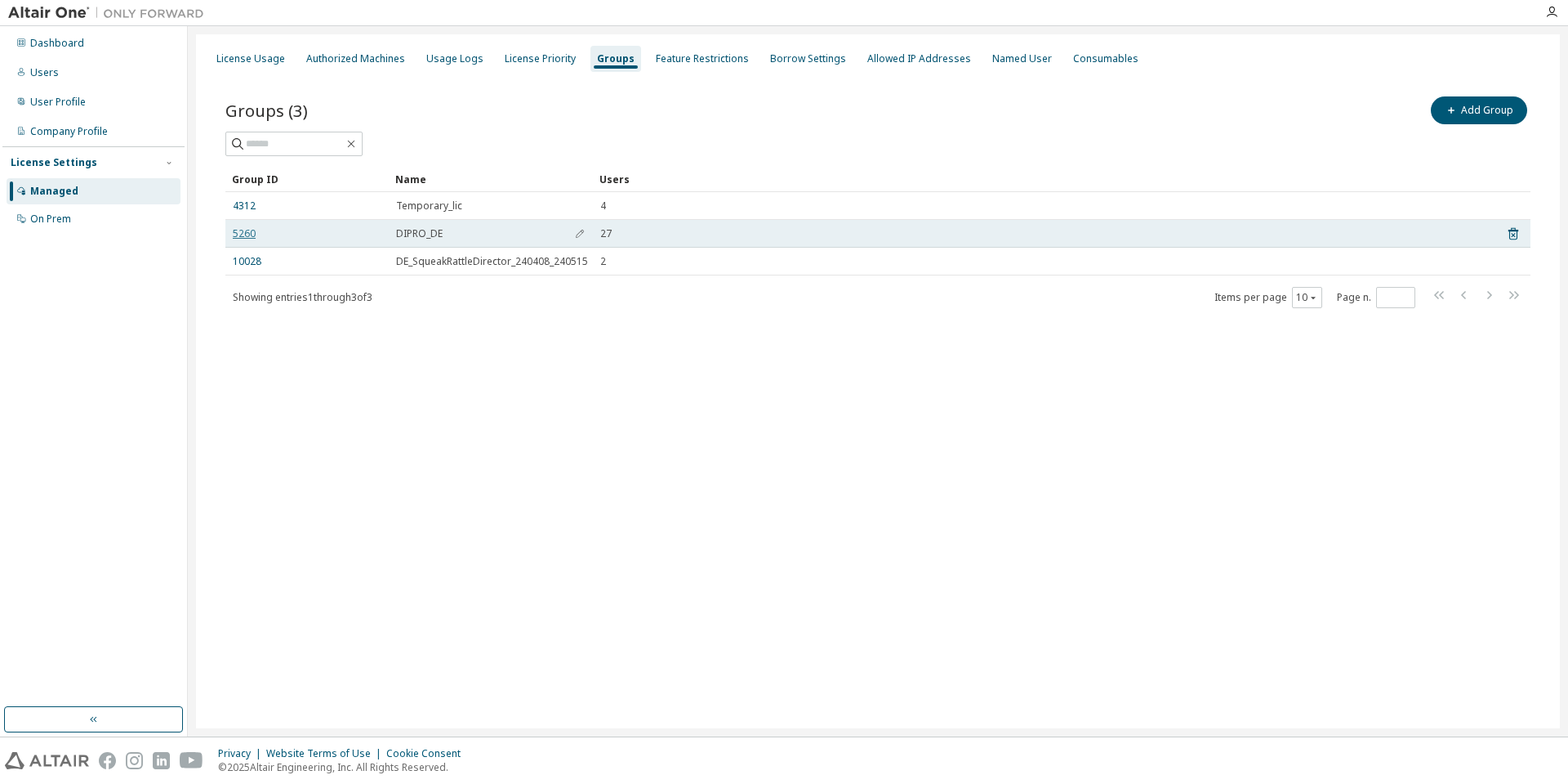
click at [245, 234] on link "5260" at bounding box center [245, 233] width 23 height 13
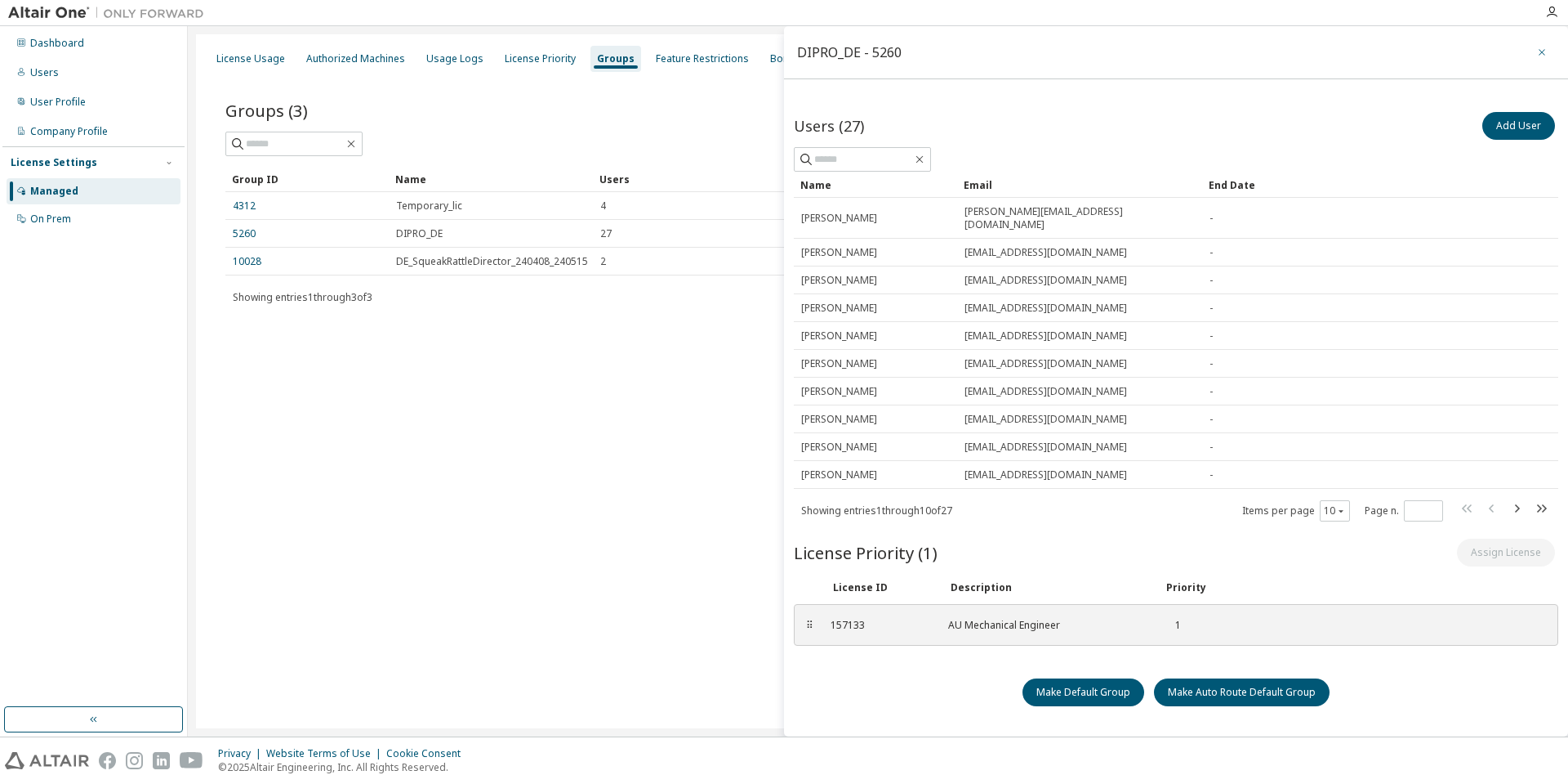
click at [1546, 50] on icon "button" at bounding box center [1541, 52] width 12 height 13
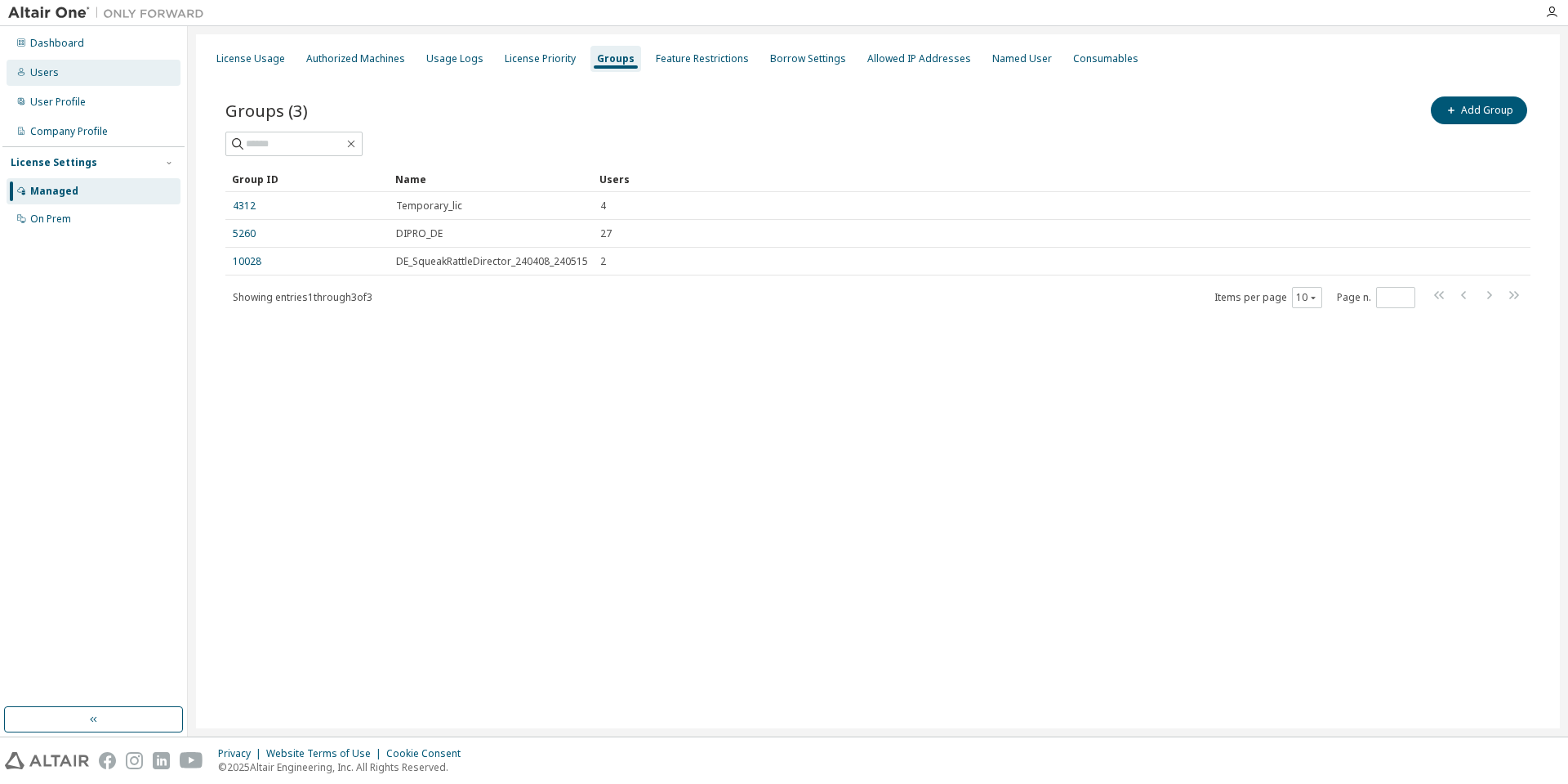
click at [90, 69] on div "Users" at bounding box center [93, 72] width 174 height 26
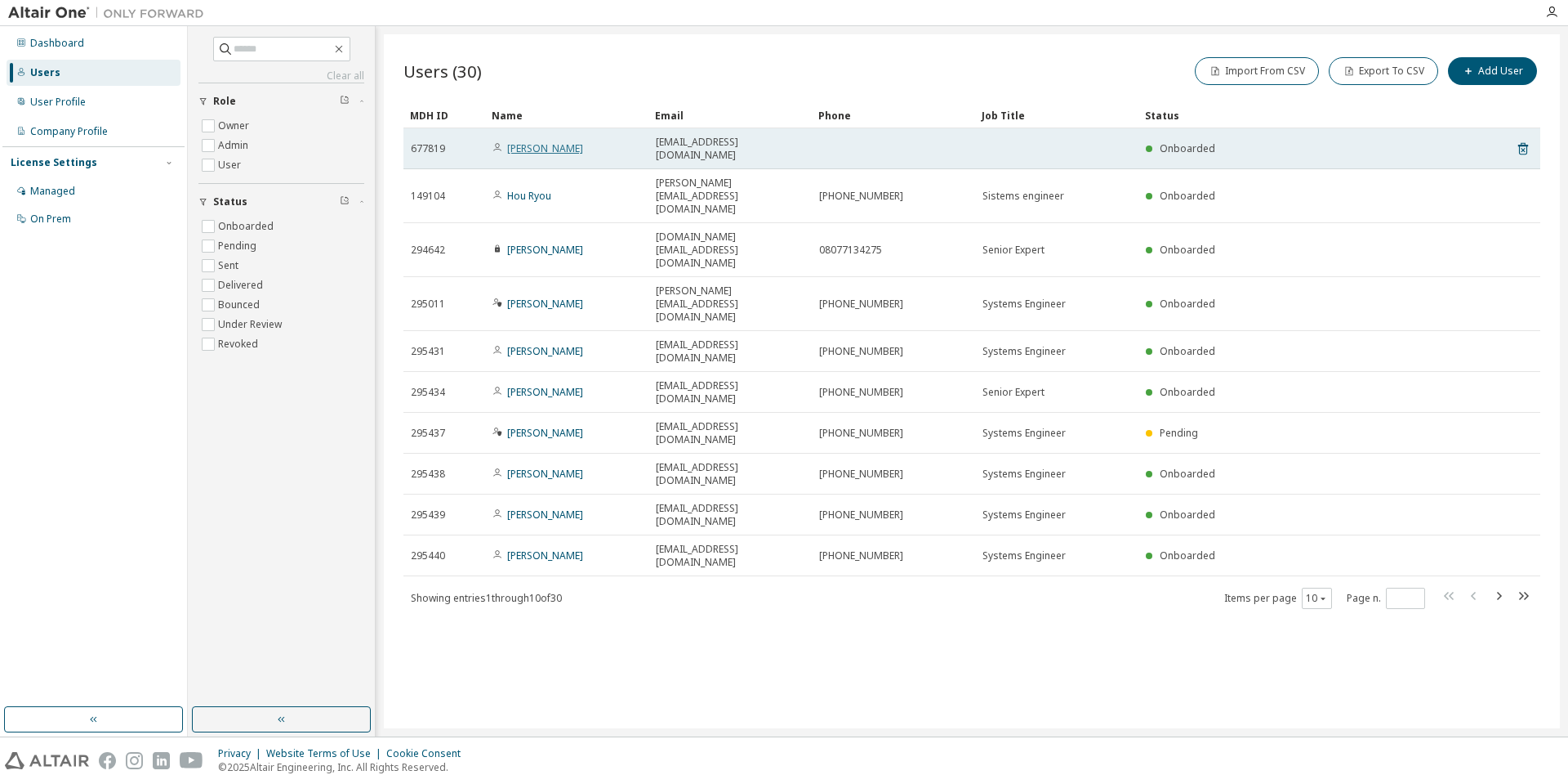
click at [553, 142] on link "Takashi Yamagajo" at bounding box center [545, 148] width 76 height 13
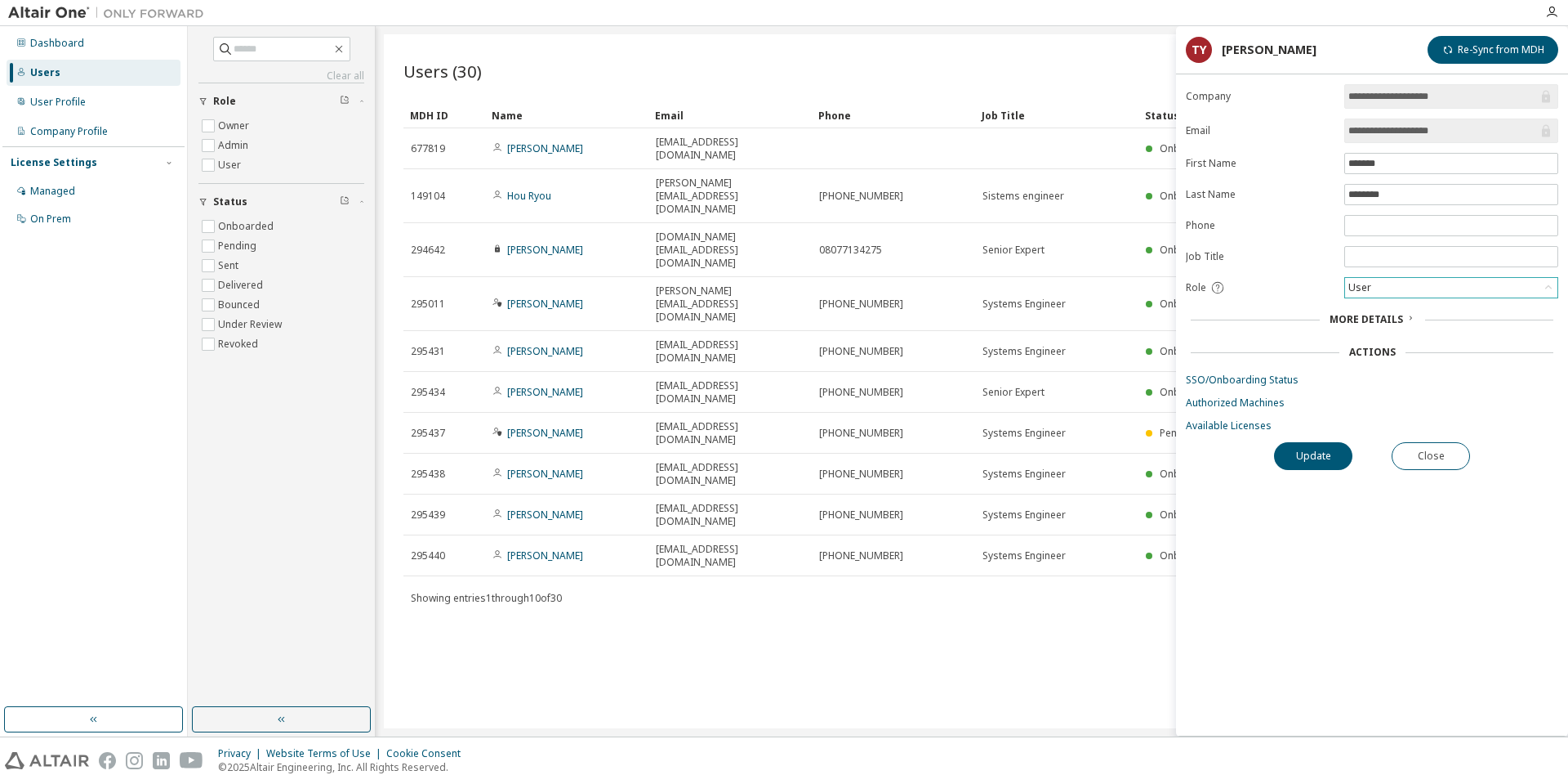
click at [1555, 289] on icon at bounding box center [1548, 288] width 16 height 16
click at [1407, 317] on icon at bounding box center [1410, 318] width 10 height 10
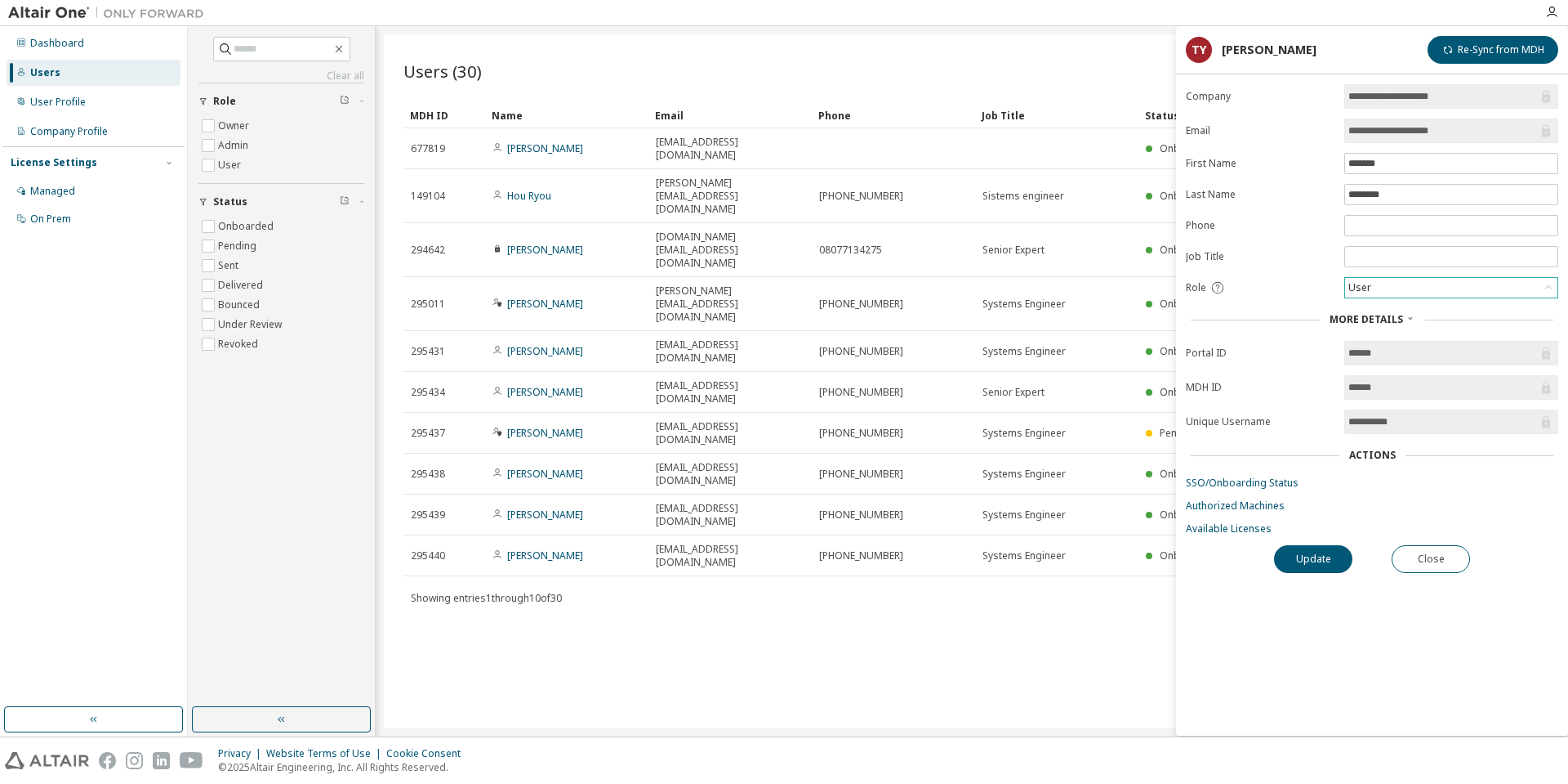
click at [1407, 317] on icon at bounding box center [1410, 318] width 10 height 10
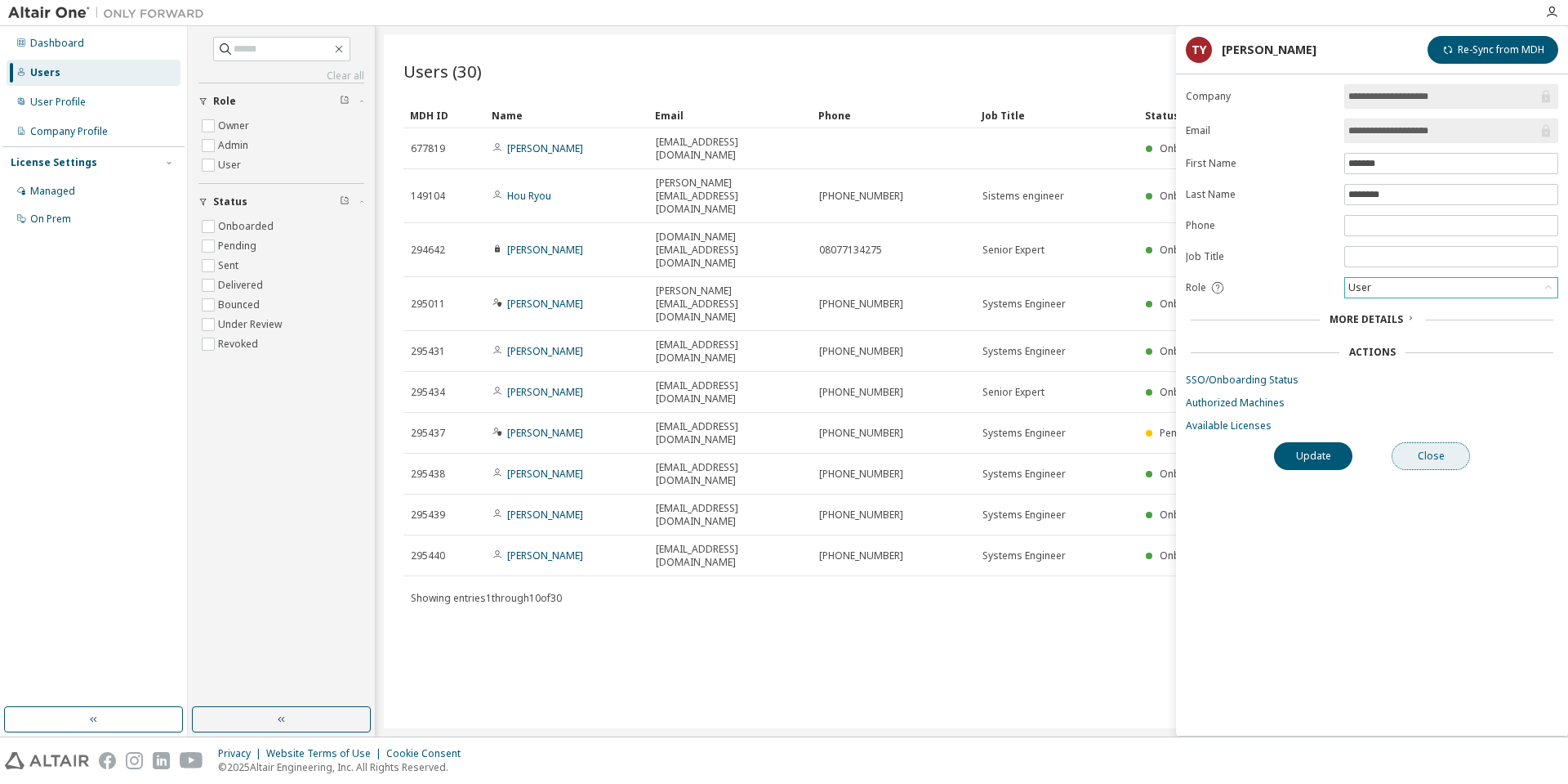
click at [1440, 456] on button "Close" at bounding box center [1430, 456] width 78 height 28
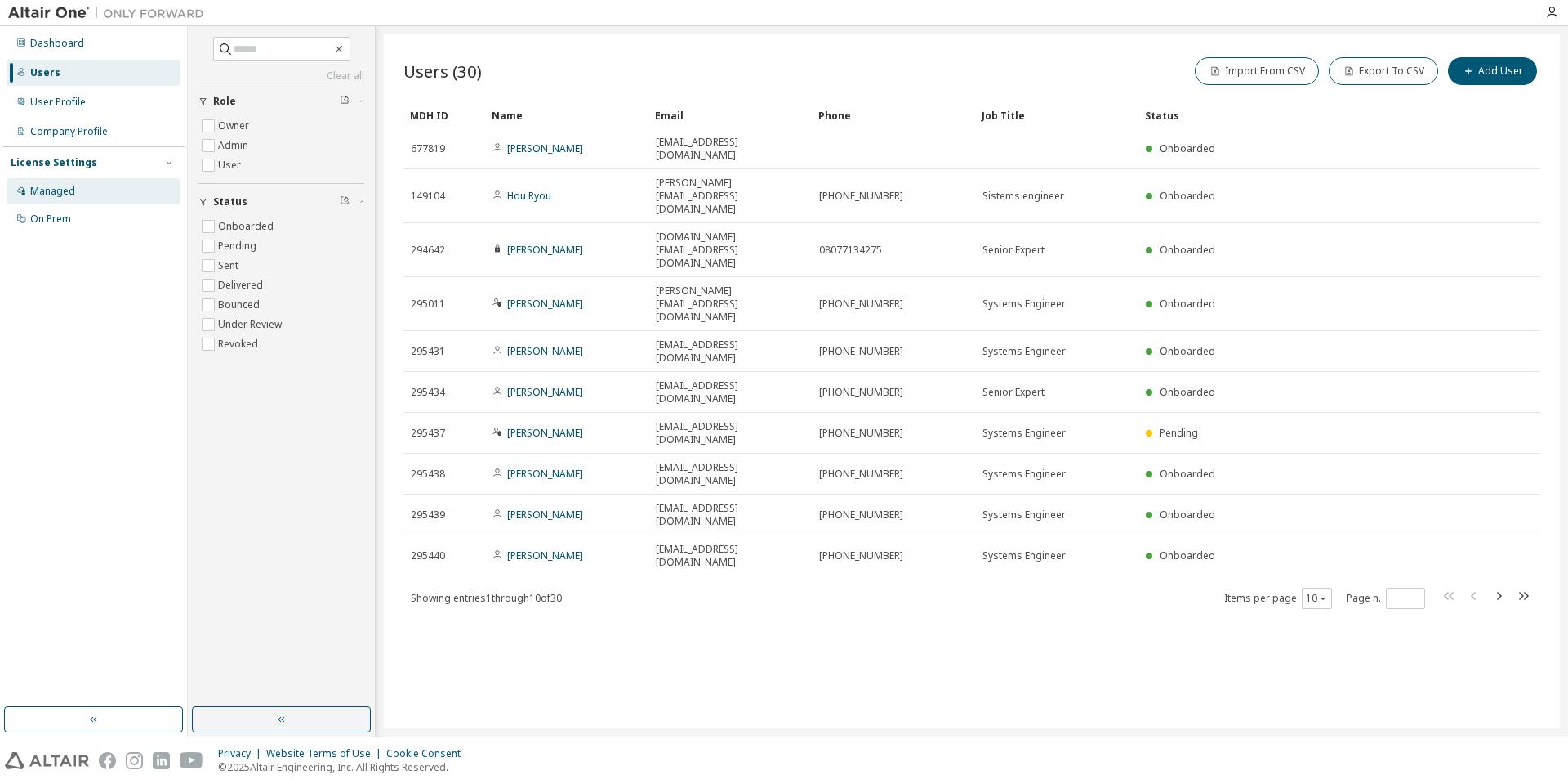
click at [54, 187] on div "Managed" at bounding box center [53, 191] width 45 height 13
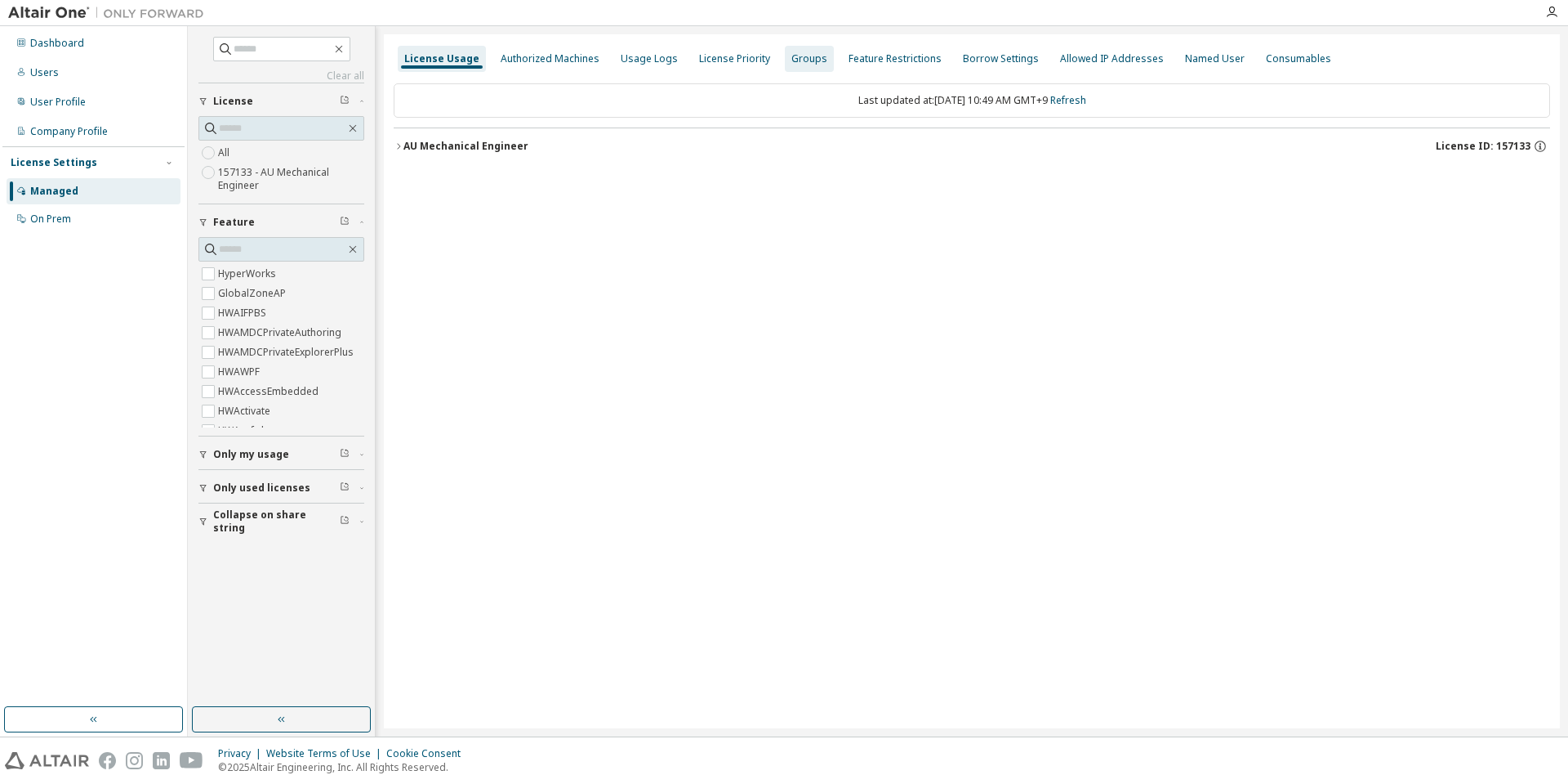
click at [792, 58] on div "Groups" at bounding box center [810, 58] width 36 height 13
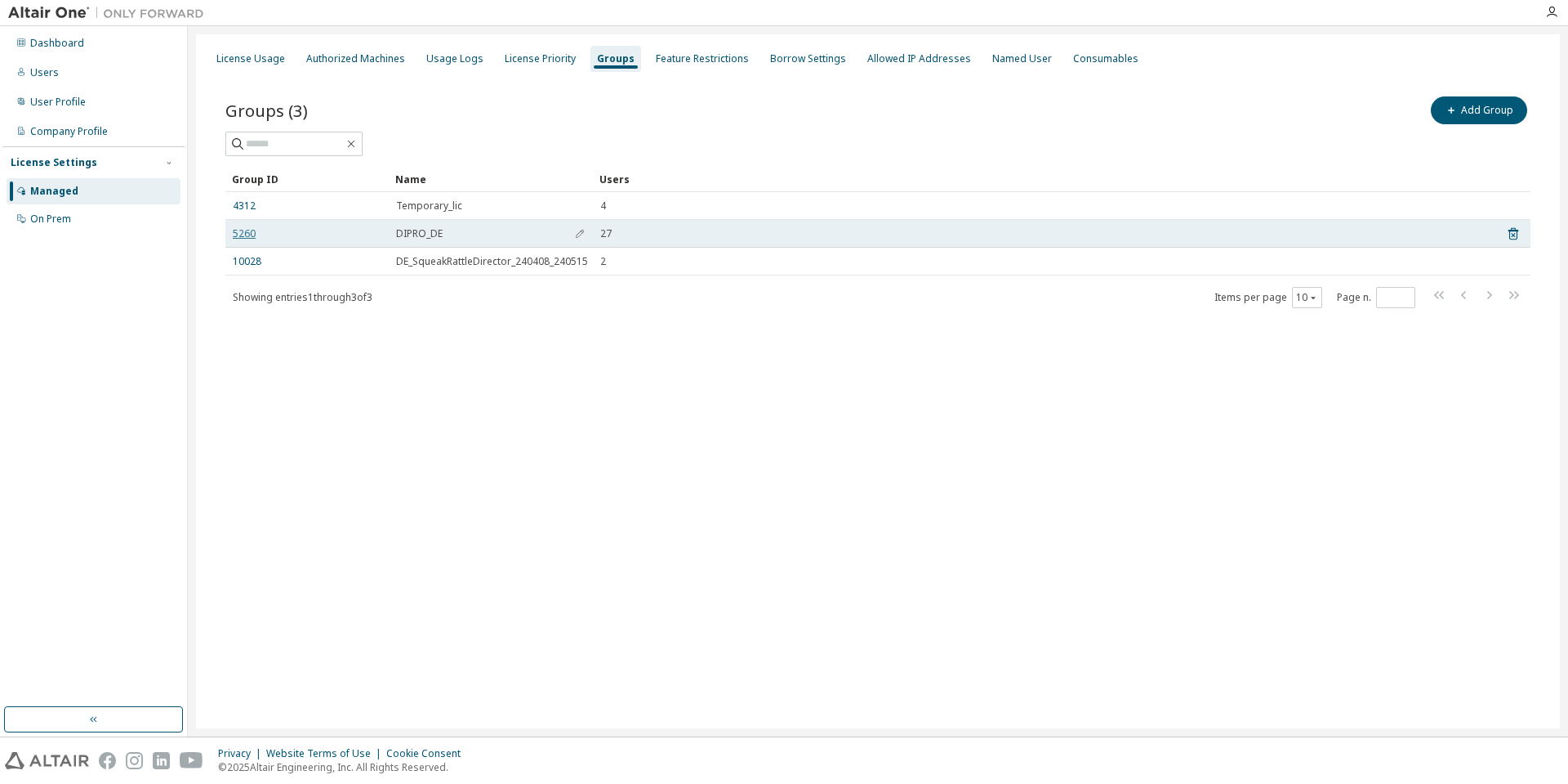
click at [248, 230] on link "5260" at bounding box center [245, 233] width 23 height 13
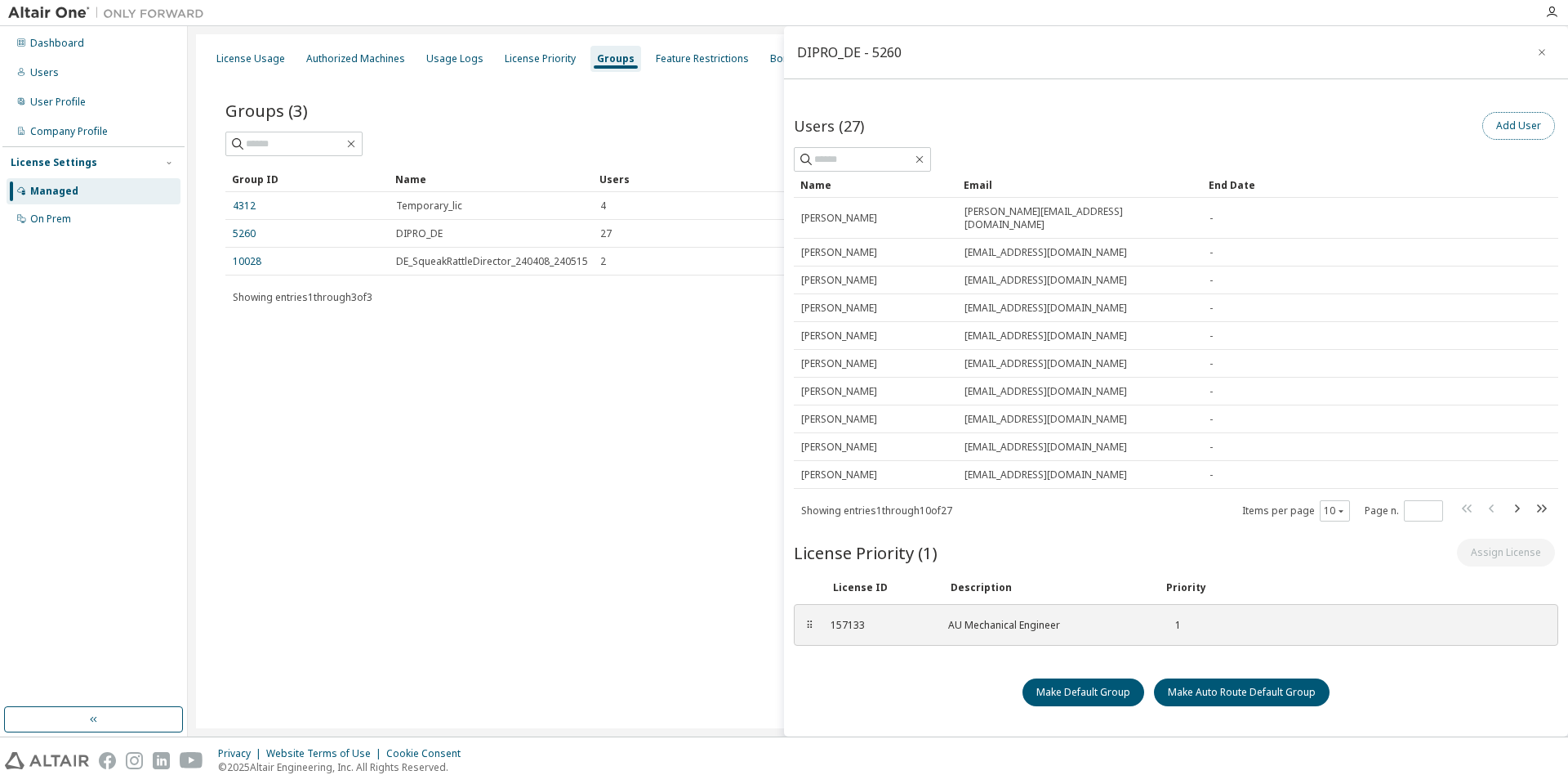
click at [1511, 133] on button "Add User" at bounding box center [1518, 126] width 73 height 28
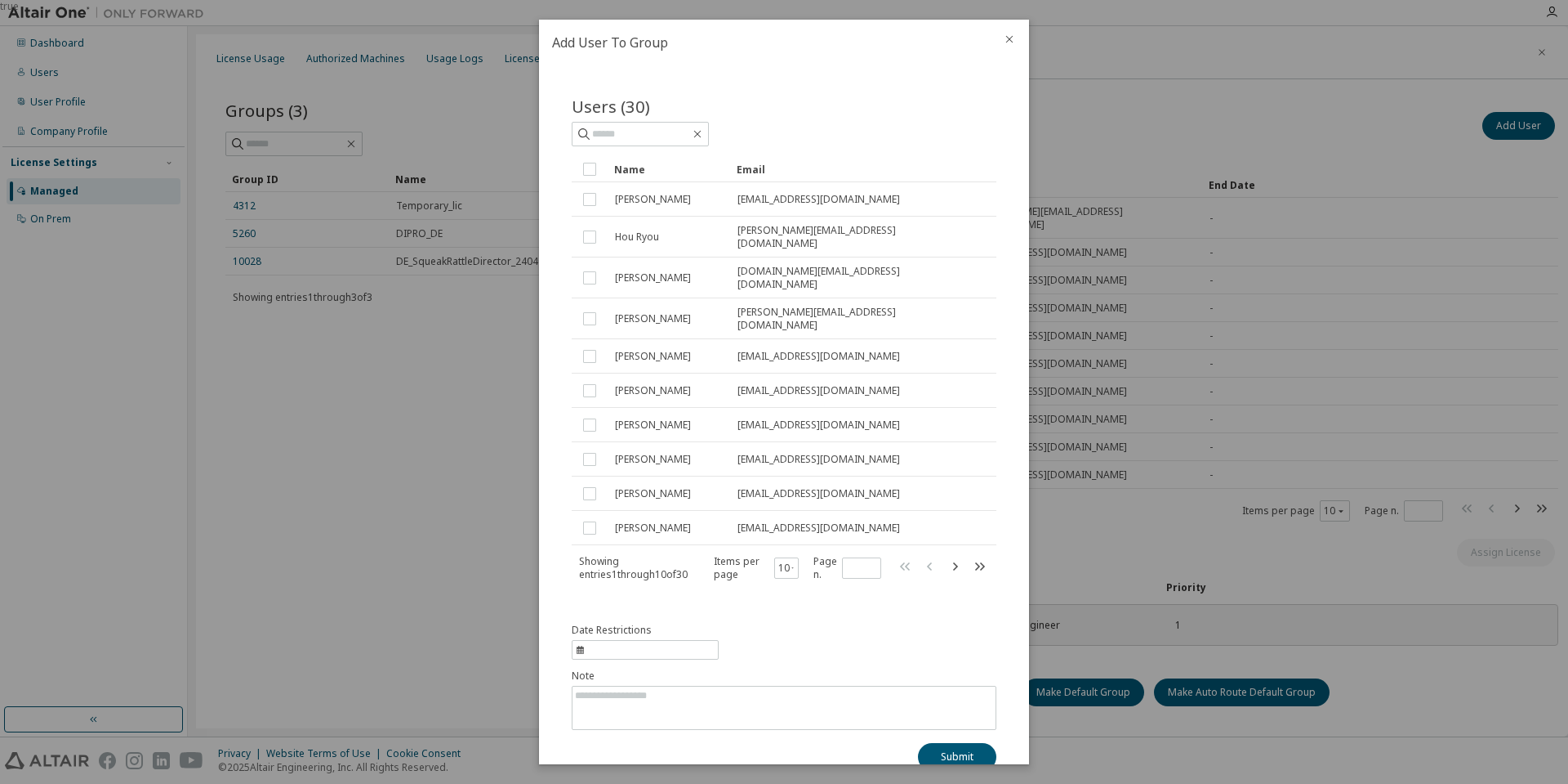
click at [1009, 41] on icon "close" at bounding box center [1009, 39] width 13 height 13
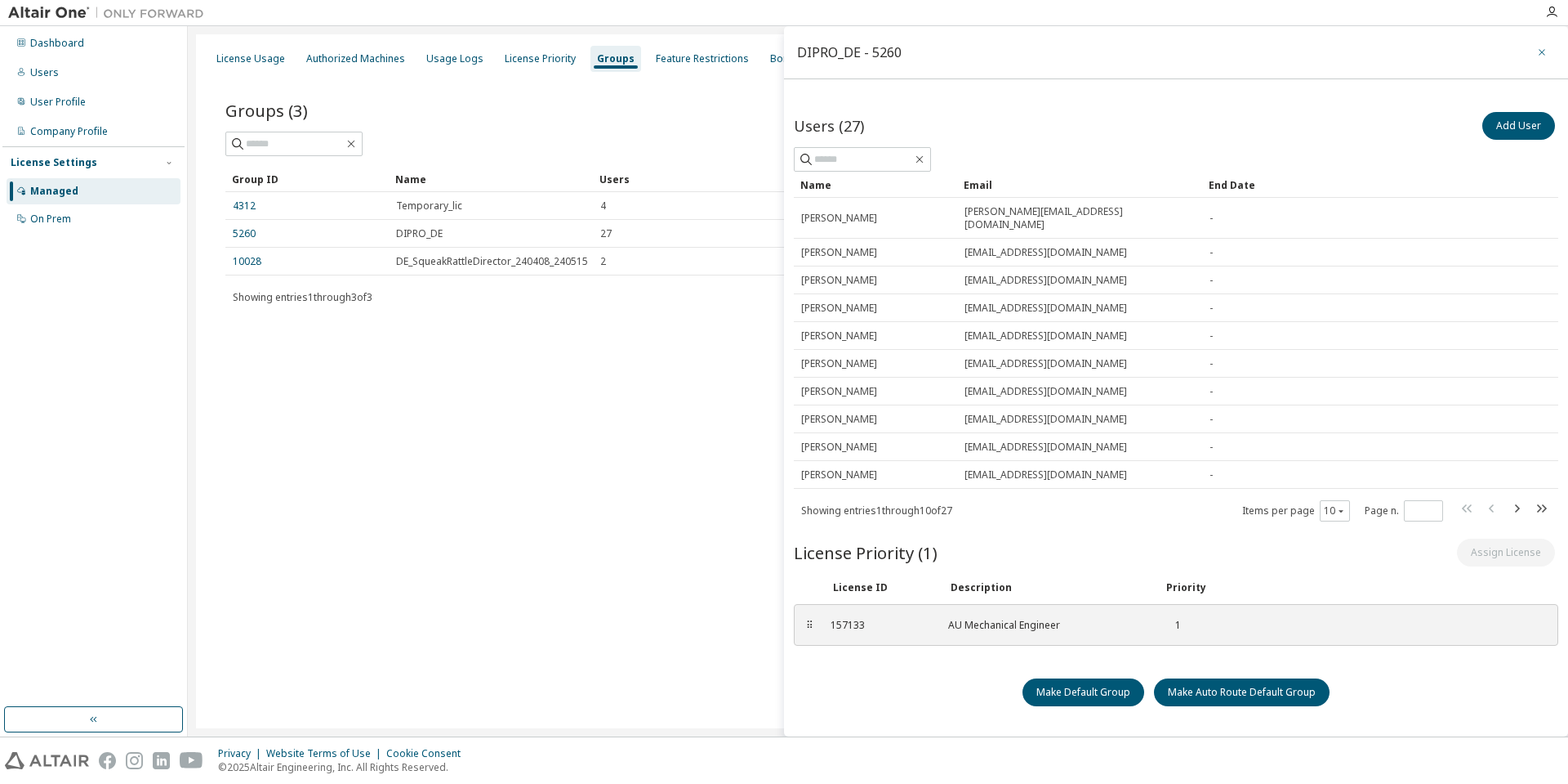
click at [1545, 53] on icon "button" at bounding box center [1541, 52] width 12 height 13
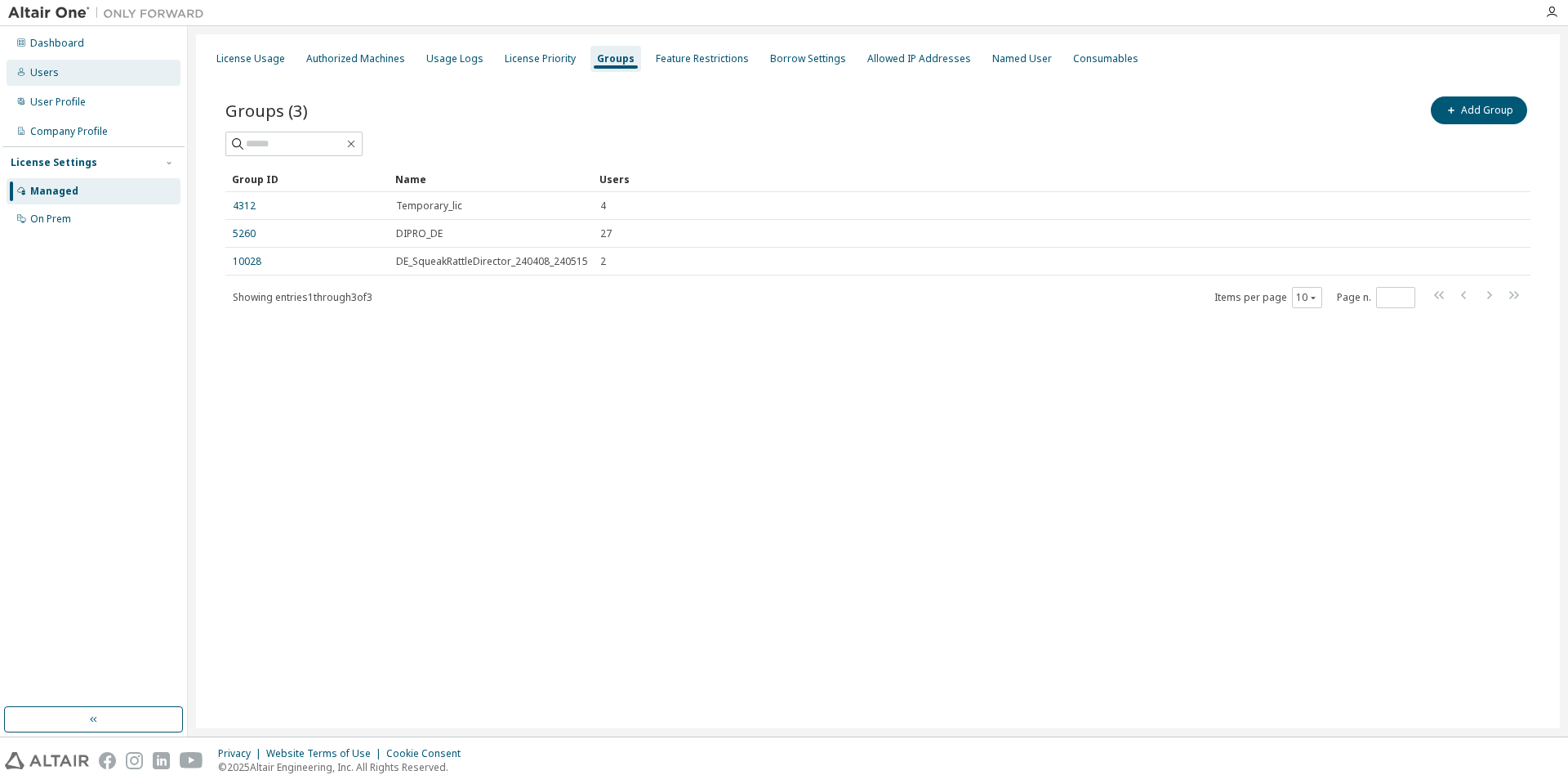
click at [95, 66] on div "Users" at bounding box center [93, 72] width 174 height 26
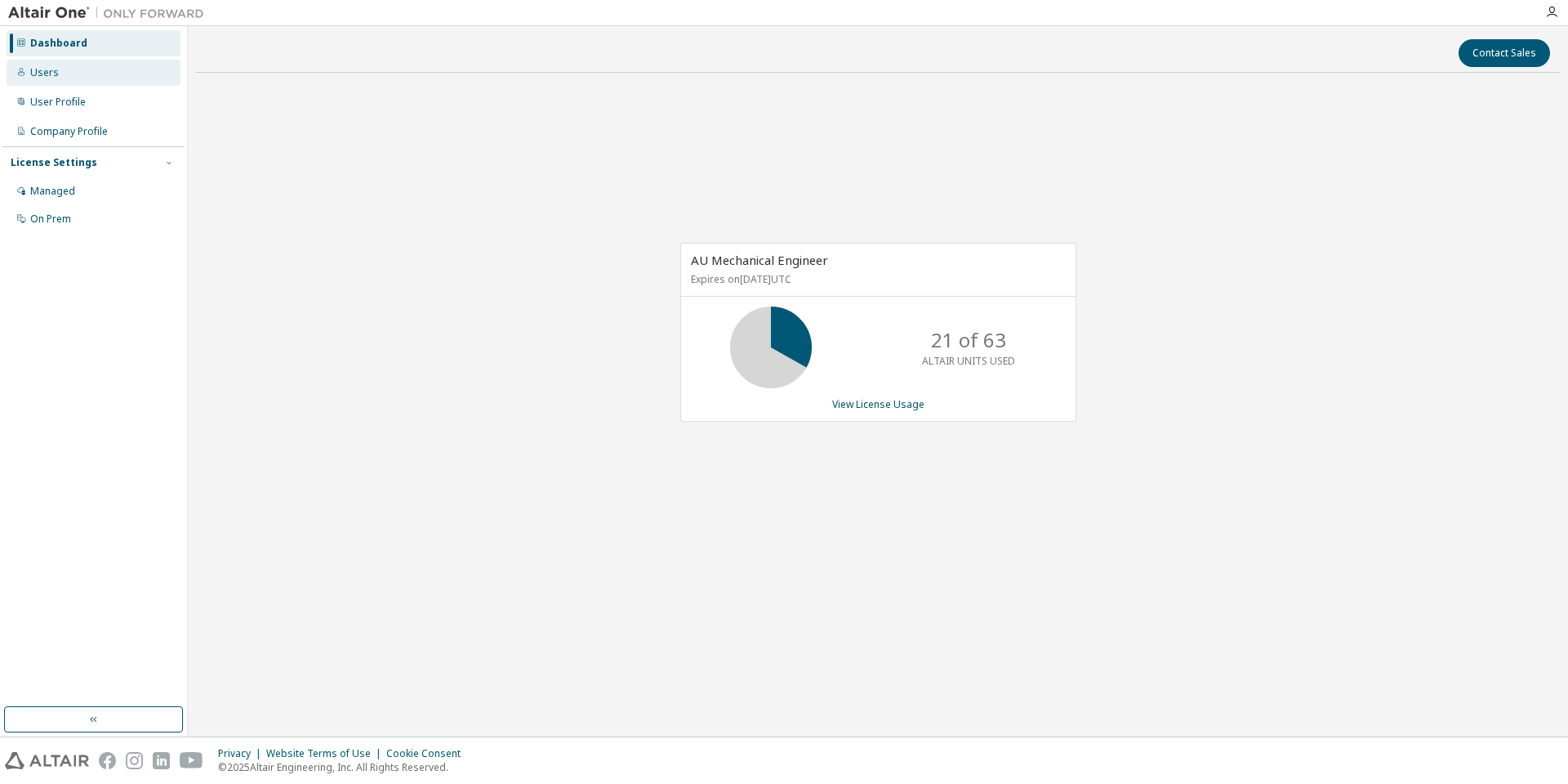
click at [78, 76] on div "Users" at bounding box center [93, 72] width 174 height 26
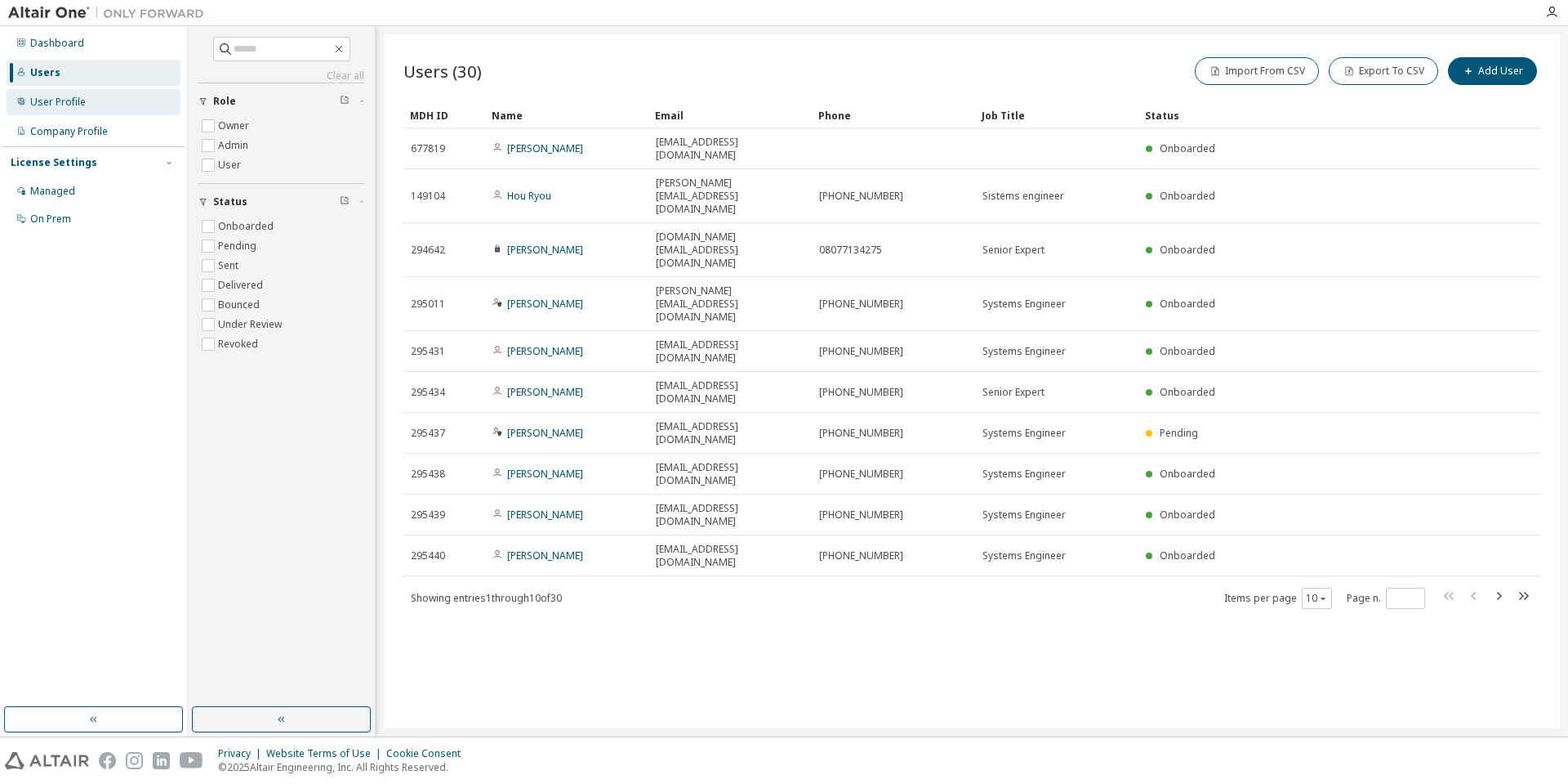
click at [60, 108] on div "User Profile" at bounding box center [58, 102] width 56 height 13
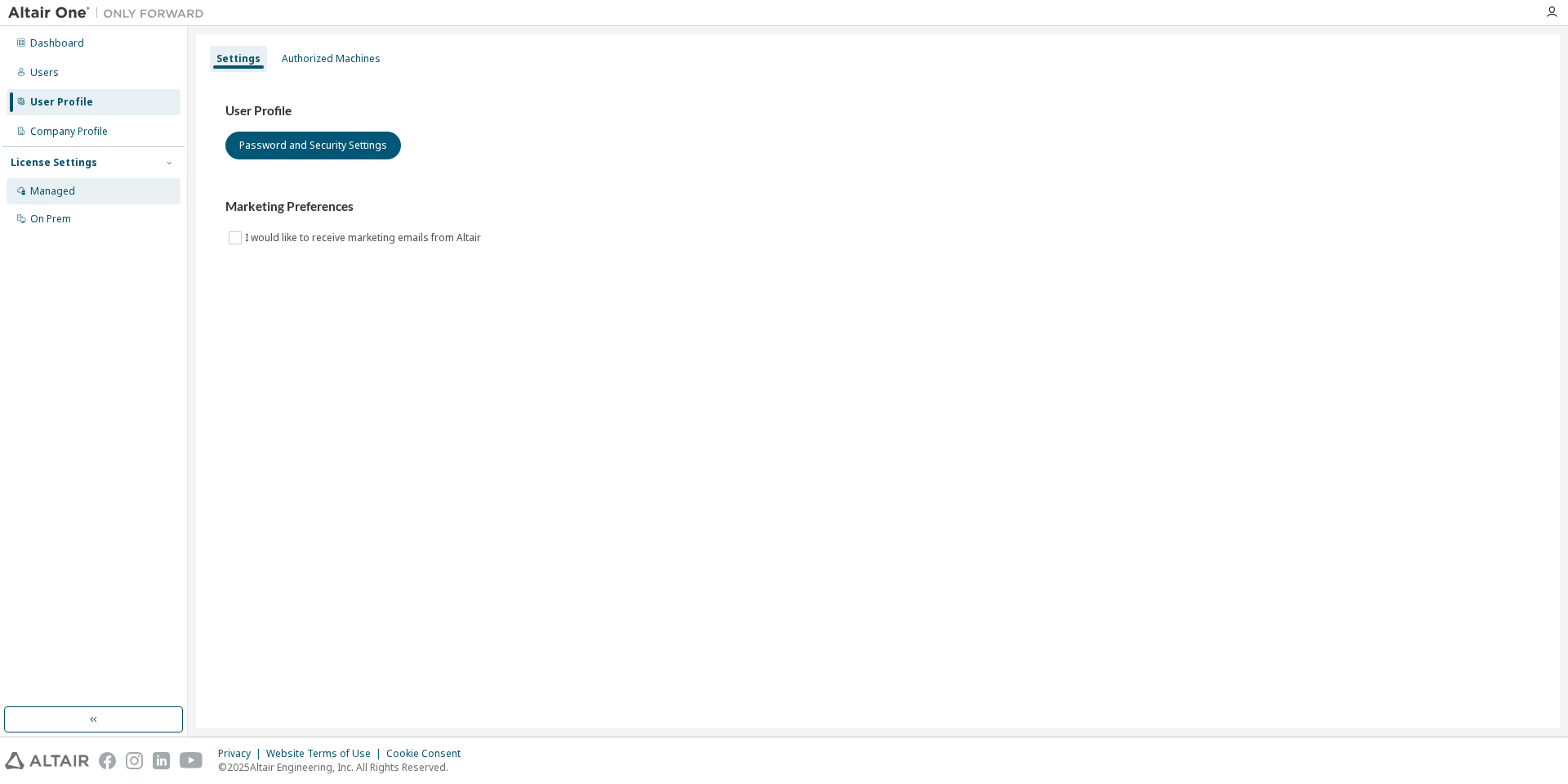
click at [84, 192] on div "Managed" at bounding box center [93, 191] width 174 height 26
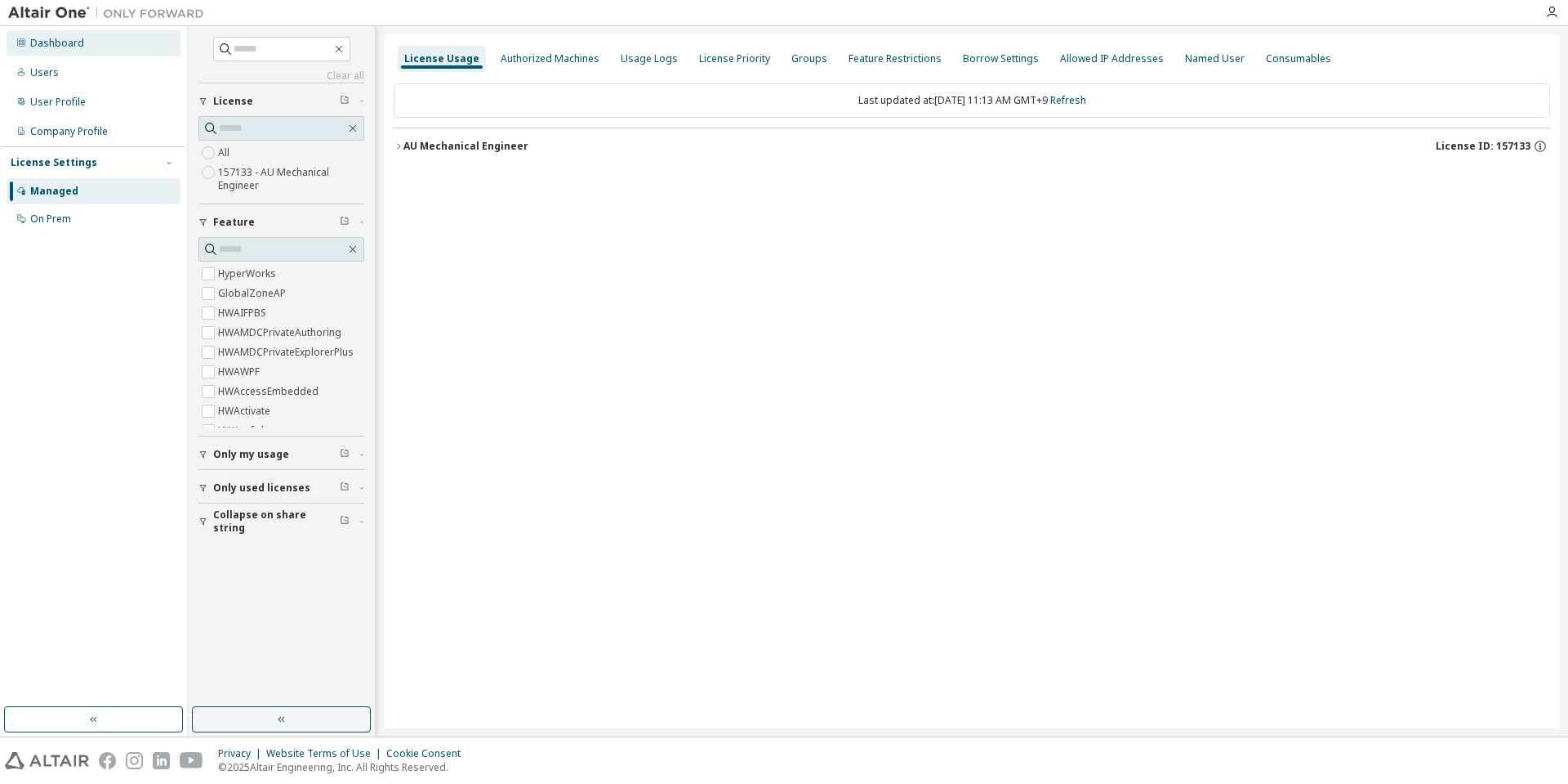
click at [117, 49] on div "Dashboard" at bounding box center [93, 43] width 174 height 26
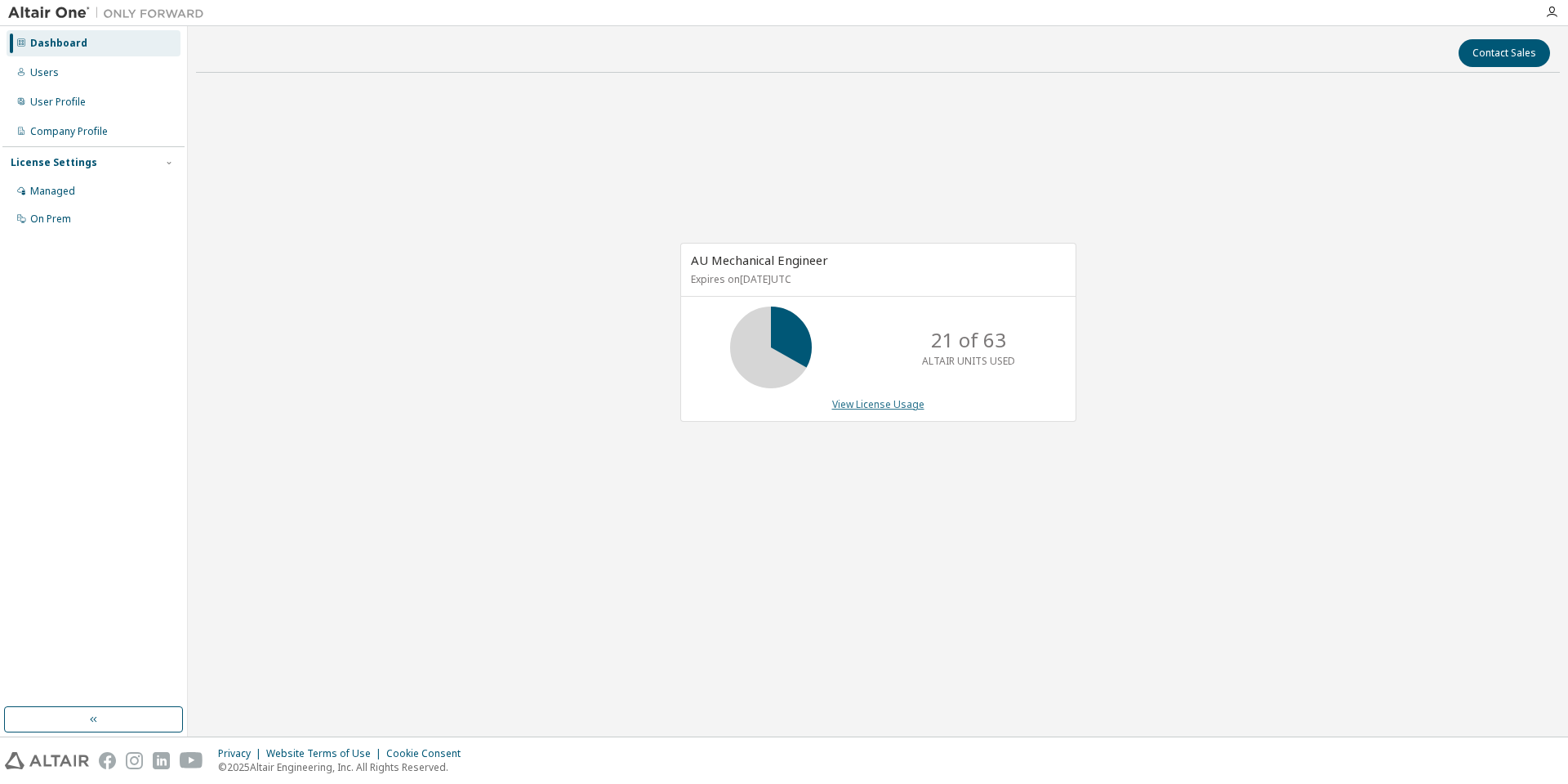
click at [891, 405] on link "View License Usage" at bounding box center [878, 404] width 92 height 13
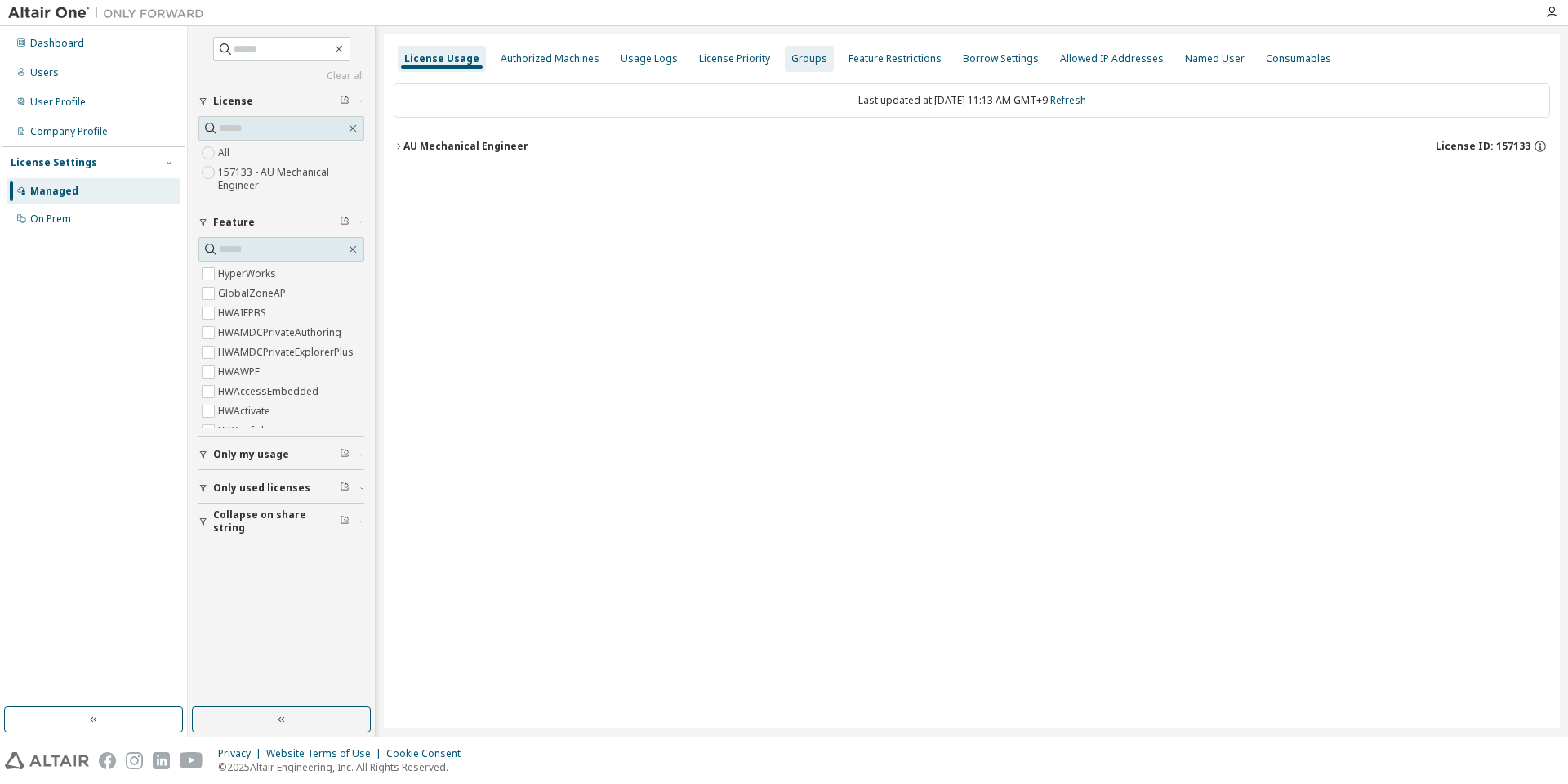
click at [797, 55] on div "Groups" at bounding box center [810, 58] width 36 height 13
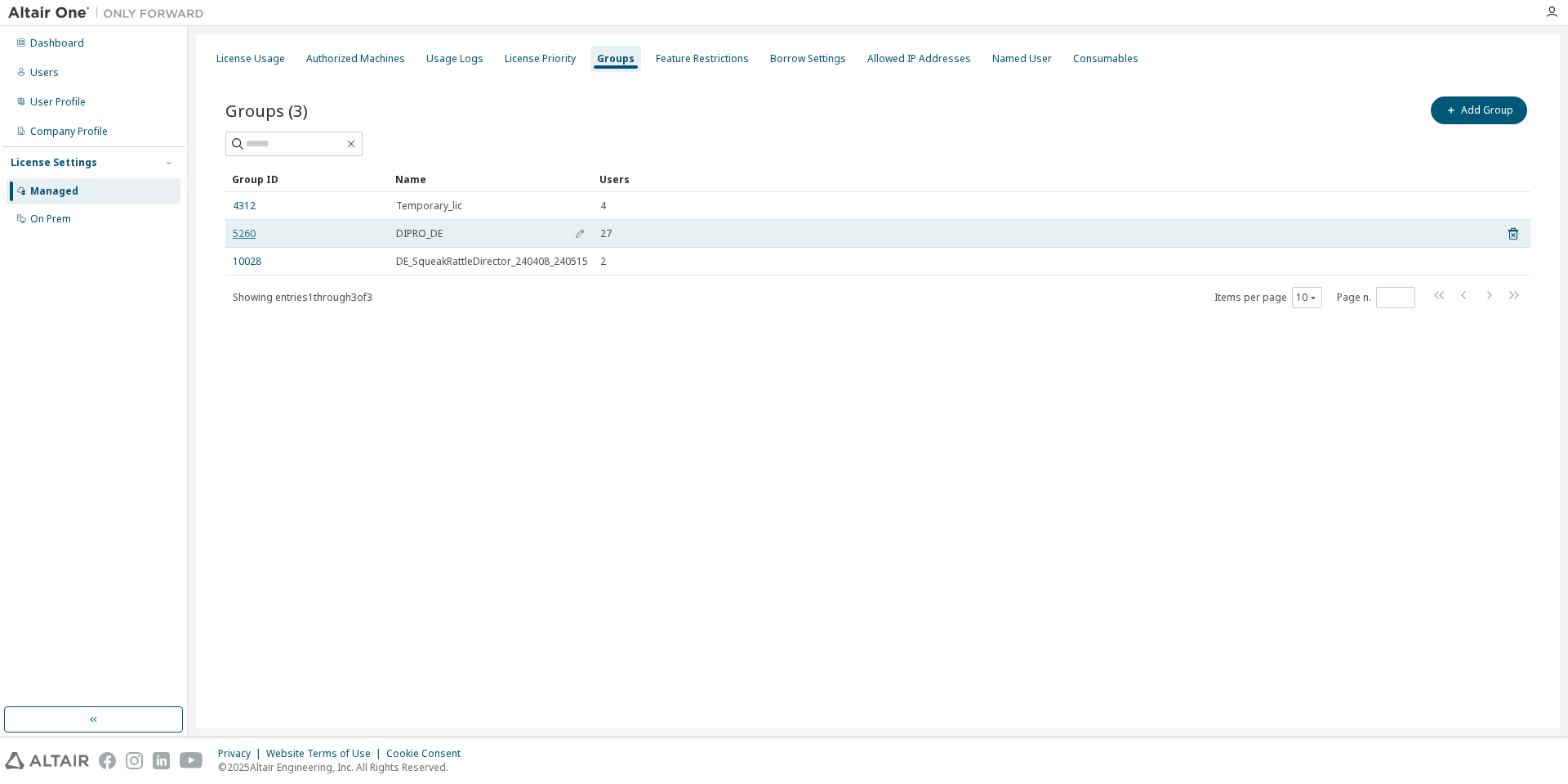
click at [244, 231] on link "5260" at bounding box center [245, 233] width 23 height 13
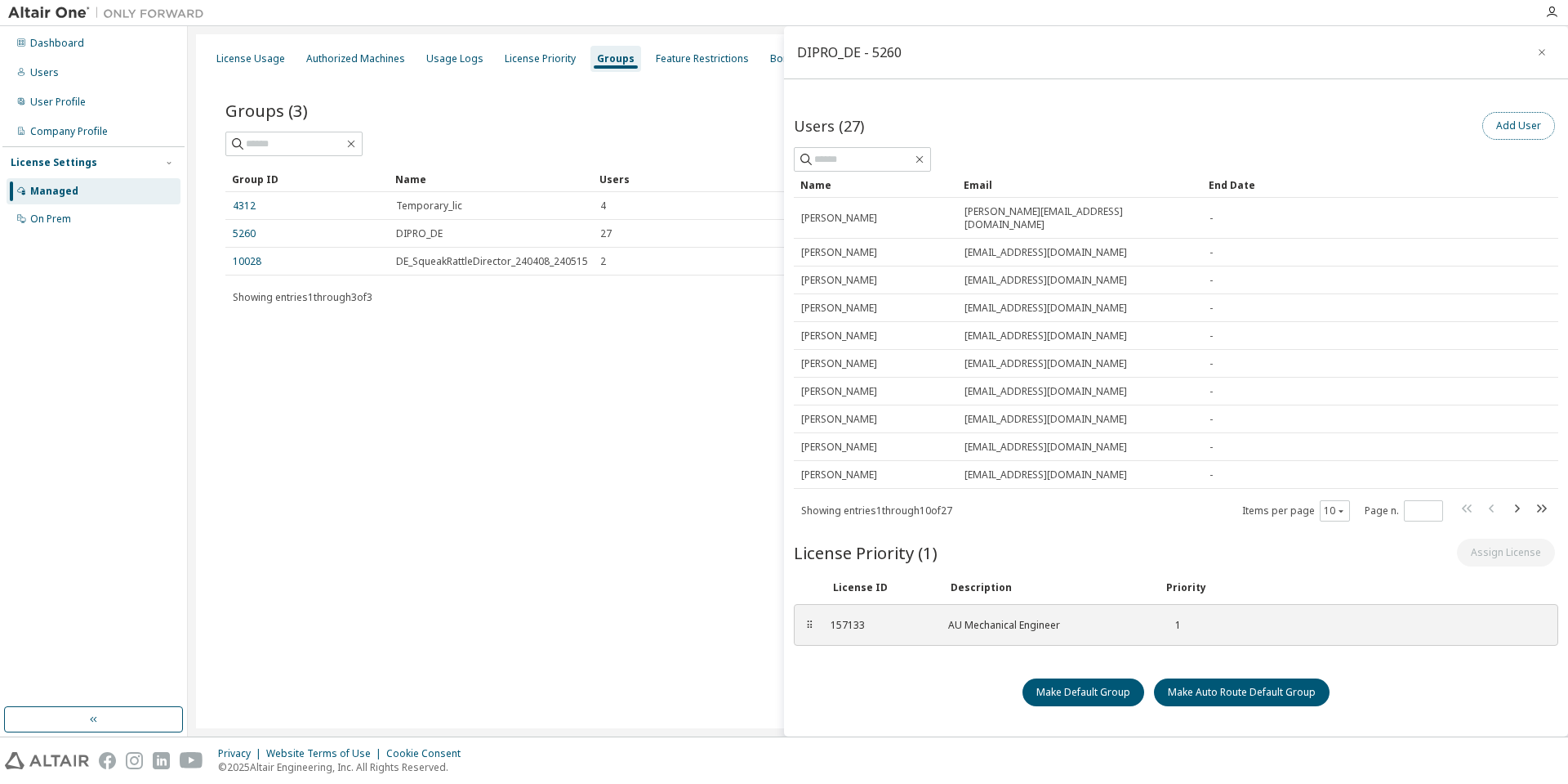
click at [1508, 123] on button "Add User" at bounding box center [1518, 126] width 73 height 28
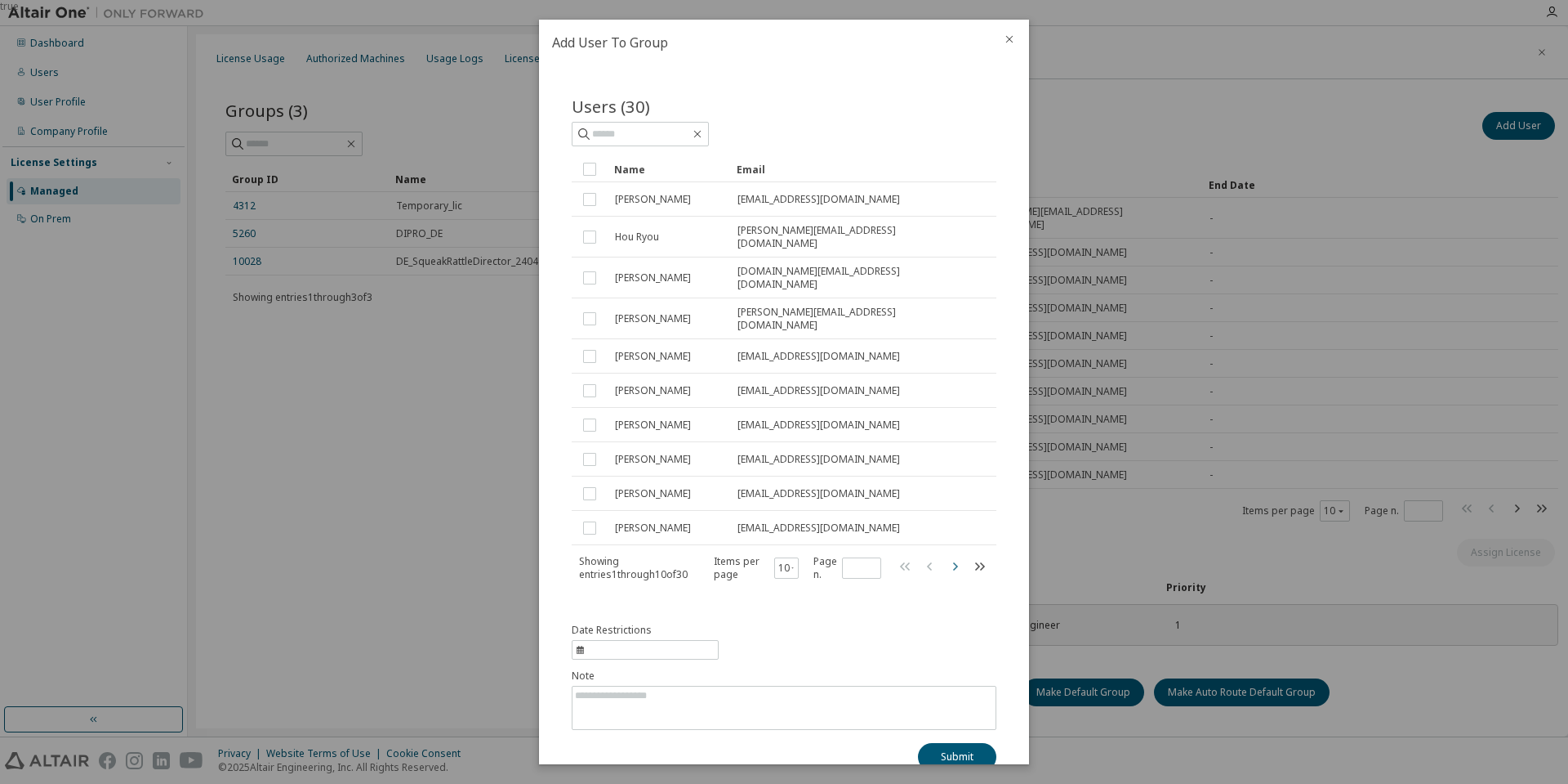
click at [945, 556] on icon "button" at bounding box center [955, 566] width 20 height 20
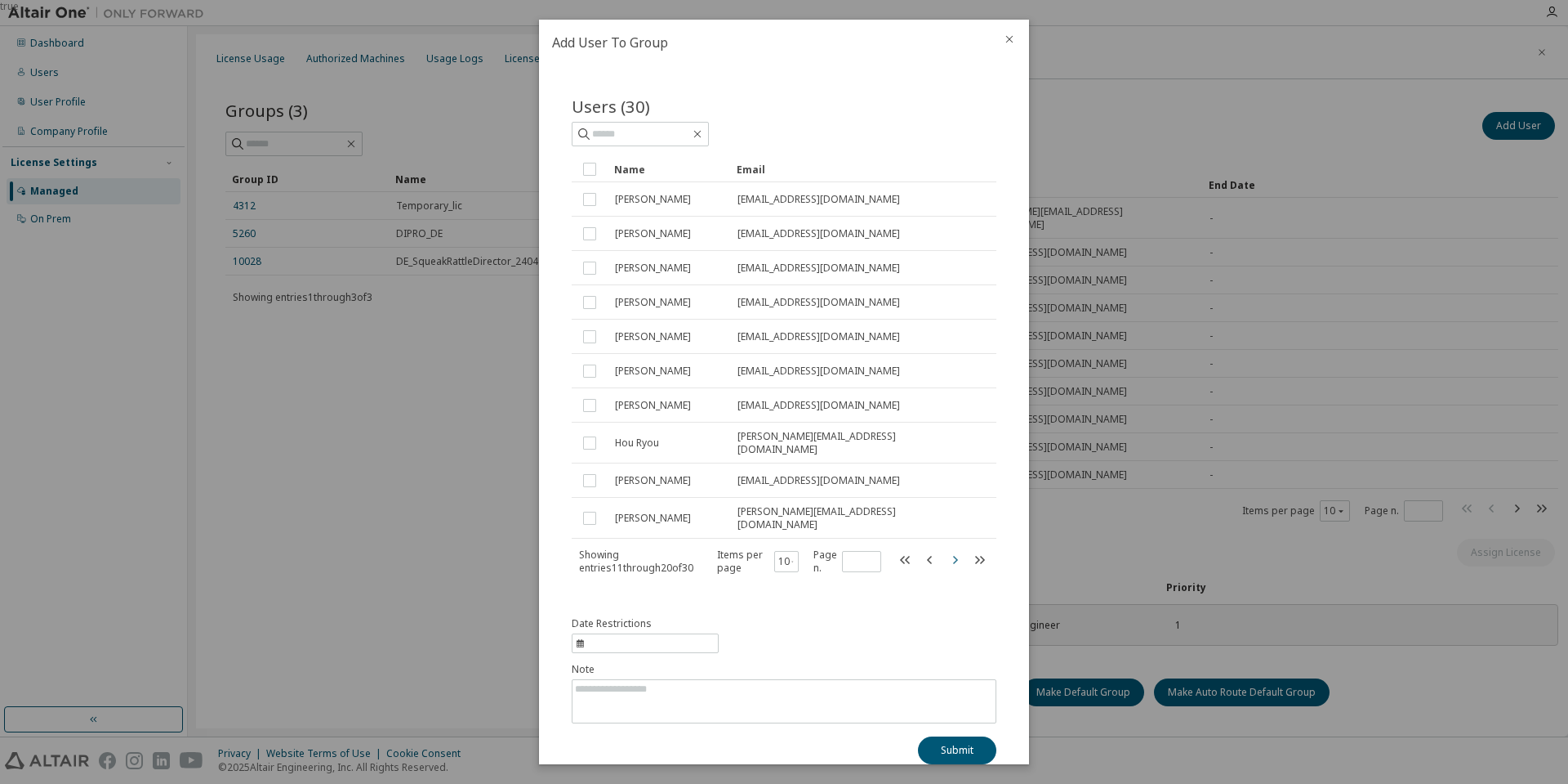
click at [945, 550] on icon "button" at bounding box center [955, 560] width 20 height 20
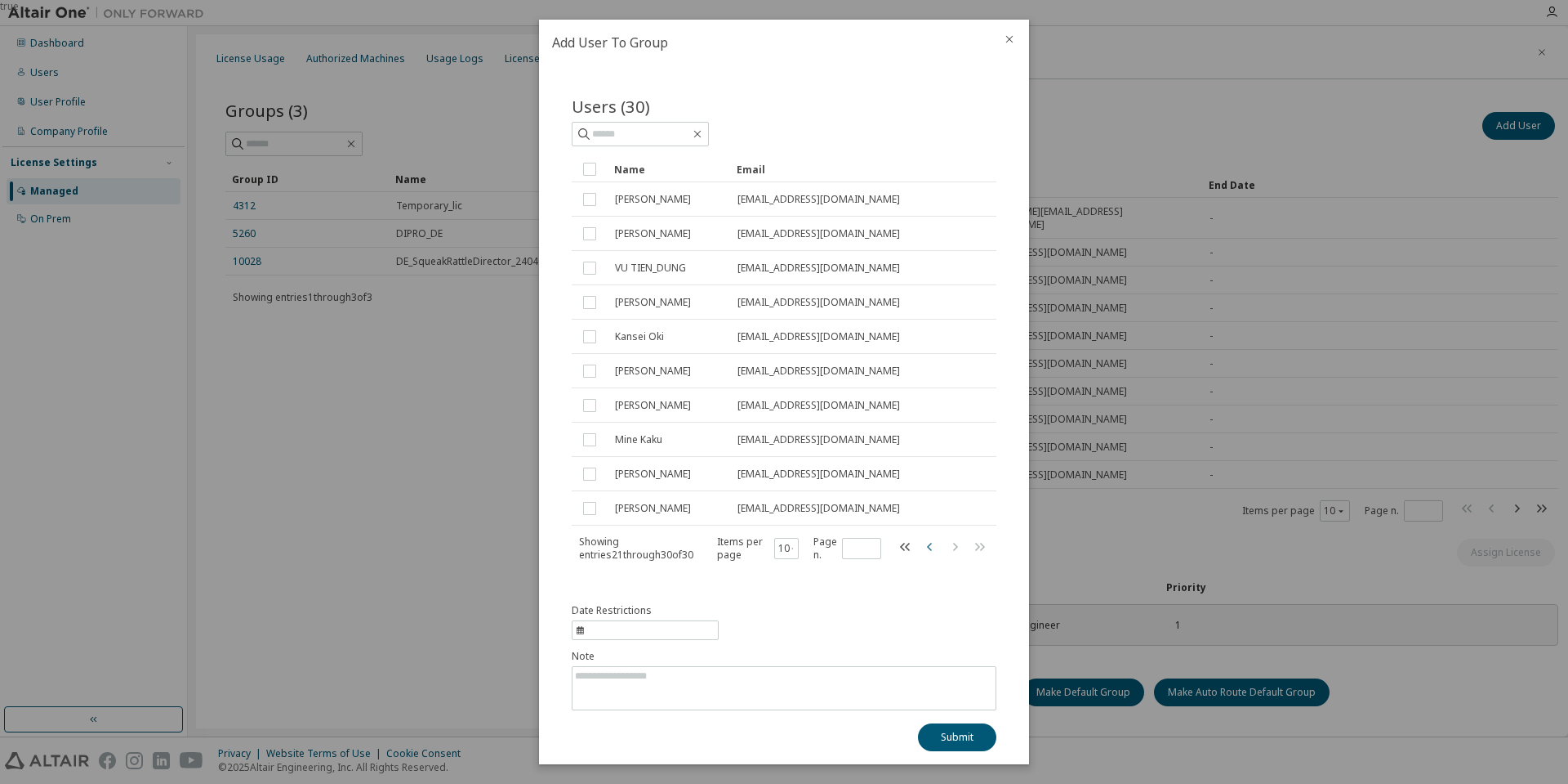
click at [923, 546] on icon "button" at bounding box center [931, 546] width 20 height 20
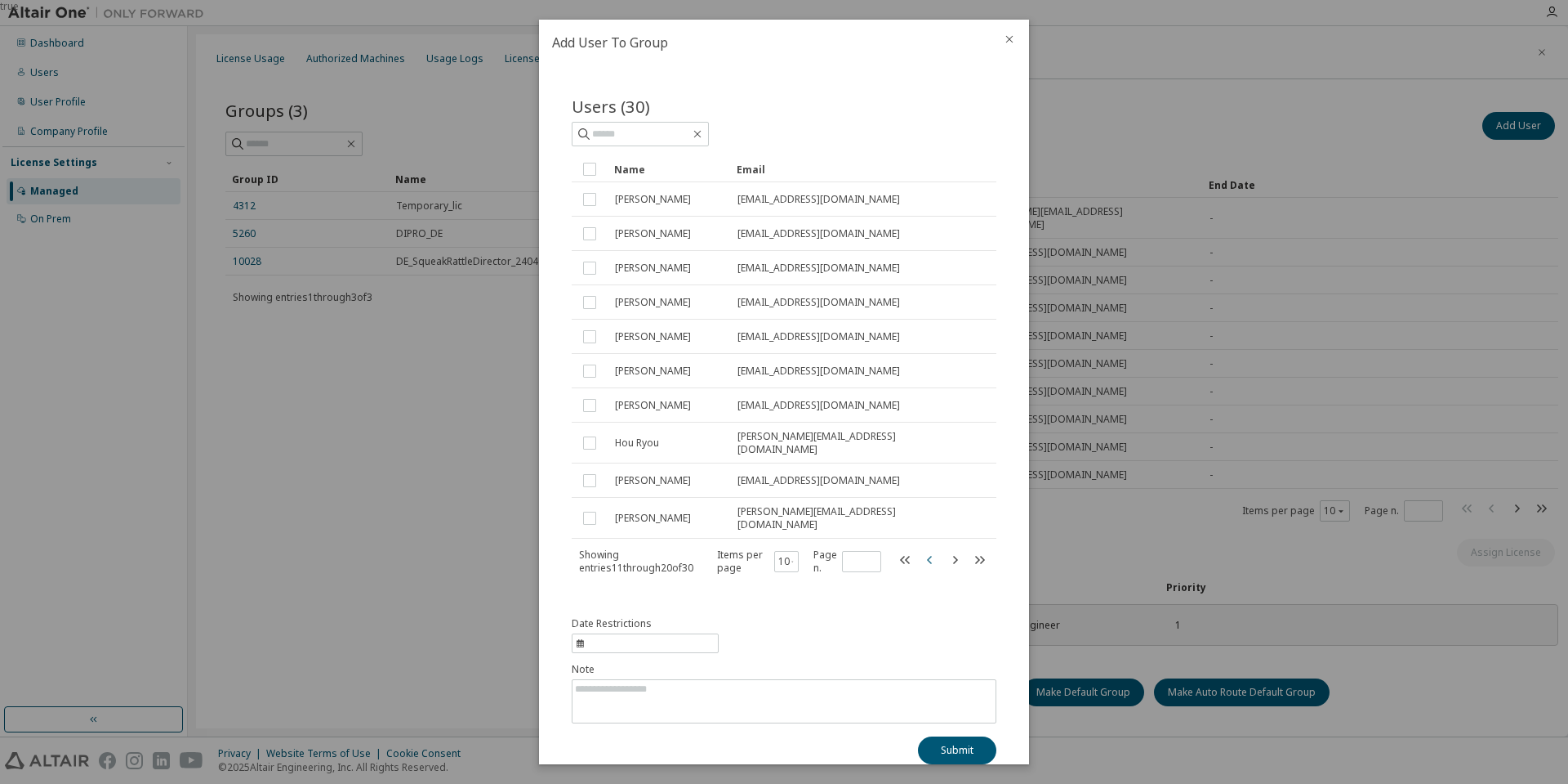
click at [923, 550] on icon "button" at bounding box center [931, 560] width 20 height 20
type input "*"
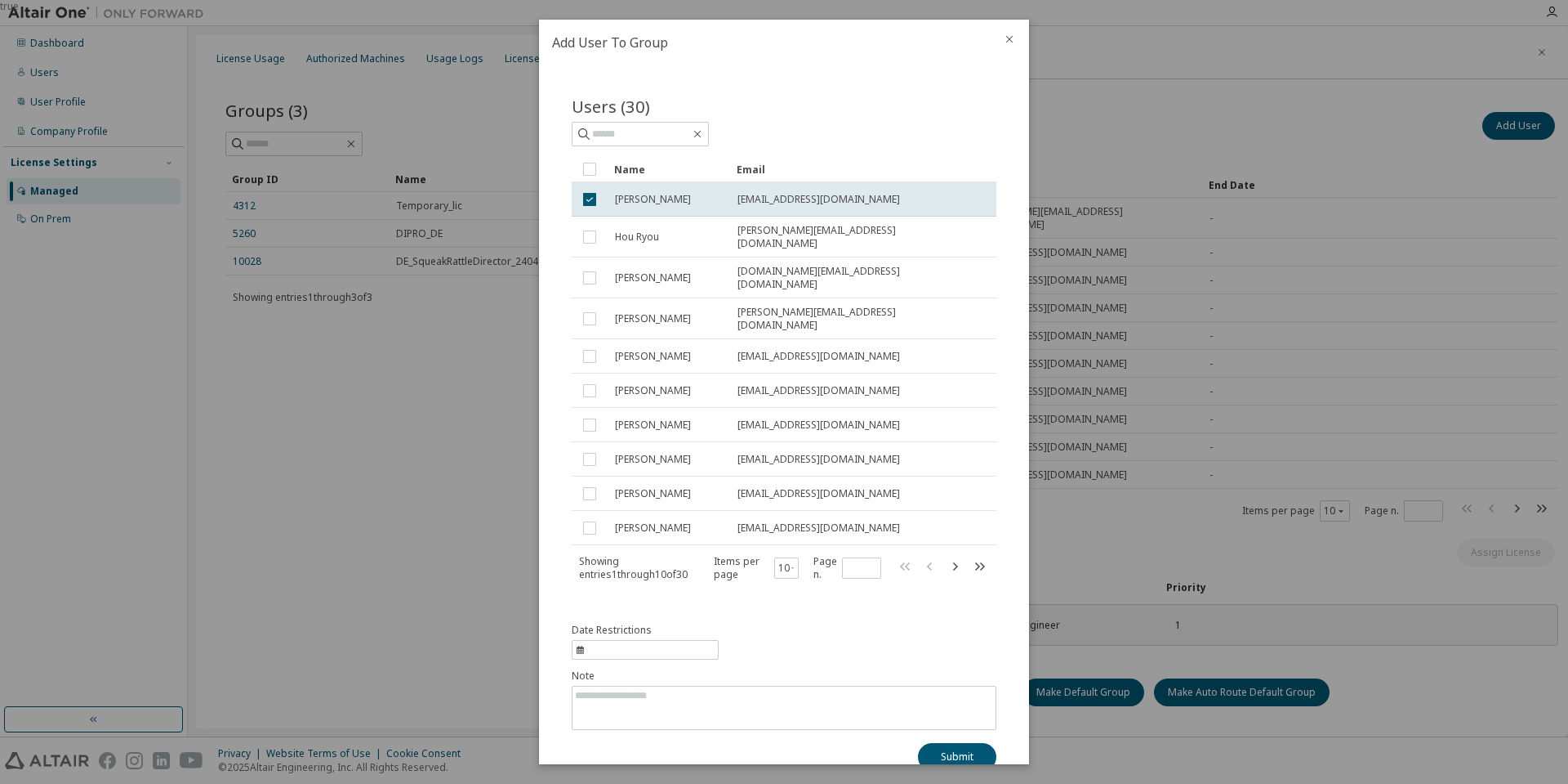
click at [583, 645] on icon "information" at bounding box center [580, 649] width 9 height 10
select select "*"
select select "****"
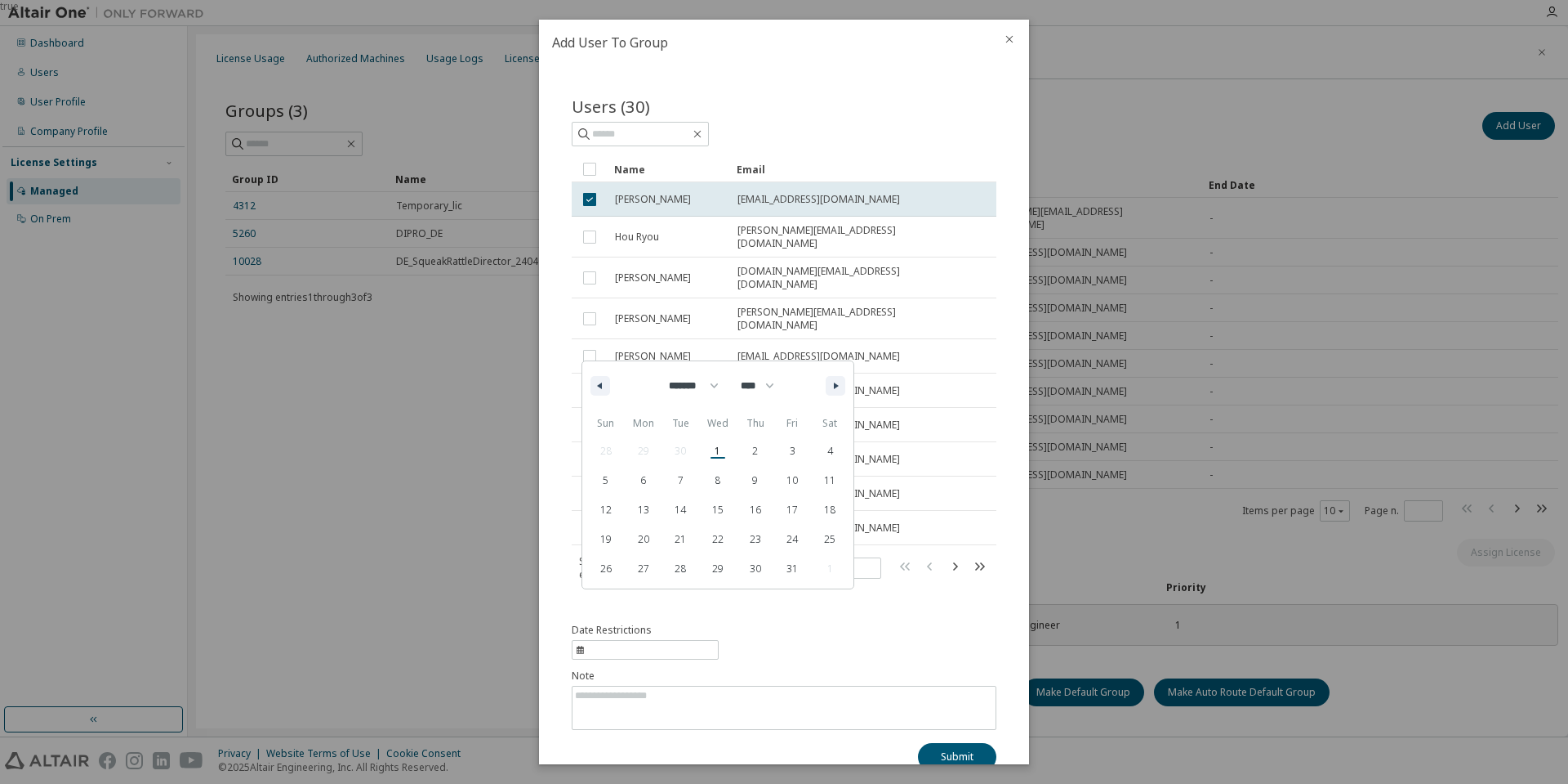
click at [786, 629] on div "Date Restrictions ******* ******** ***** ***** *** **** **** ****** ********* *…" at bounding box center [784, 697] width 425 height 147
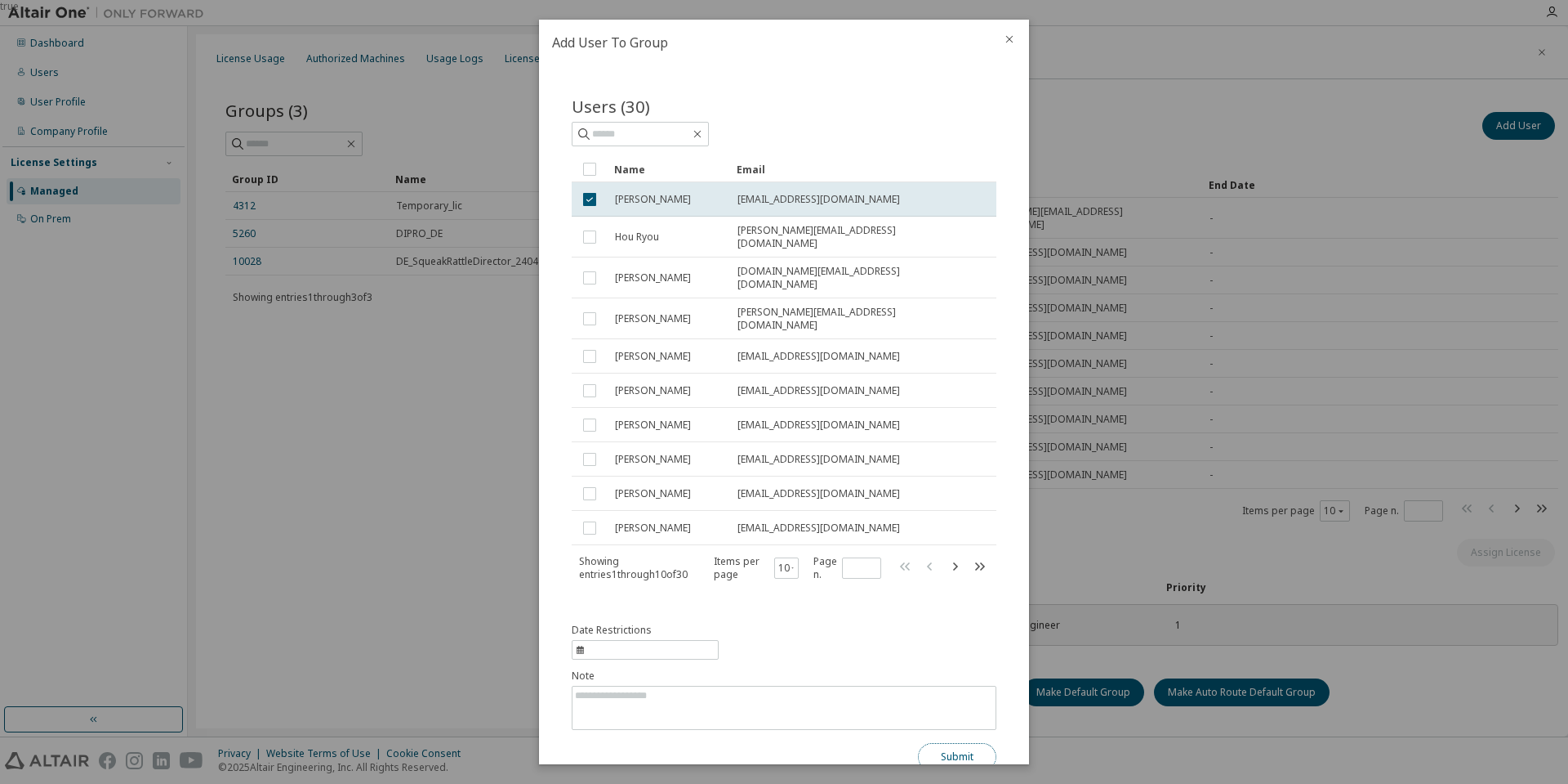
click at [957, 748] on button "Submit" at bounding box center [957, 756] width 78 height 28
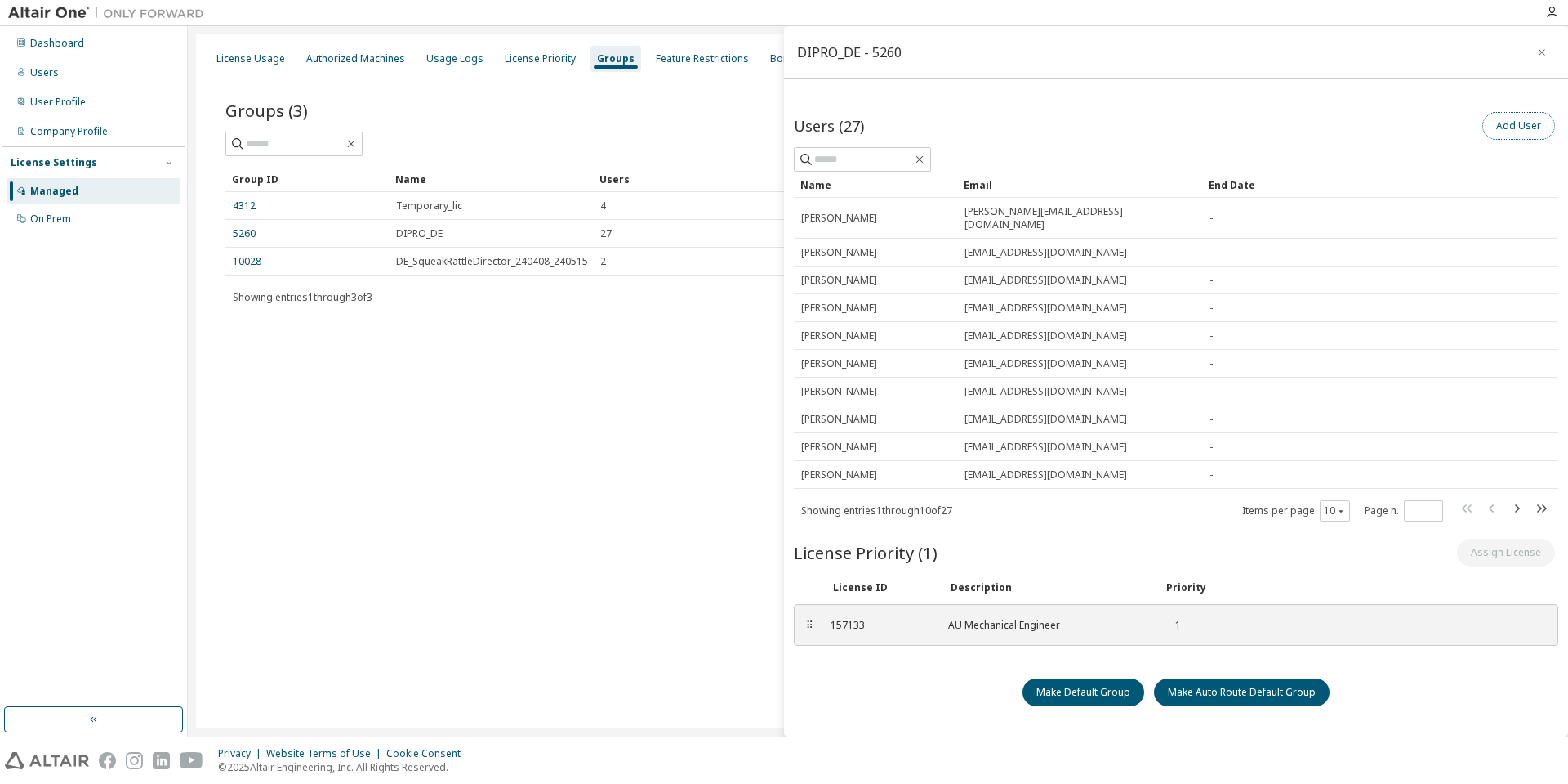
click at [1532, 127] on button "Add User" at bounding box center [1518, 126] width 73 height 28
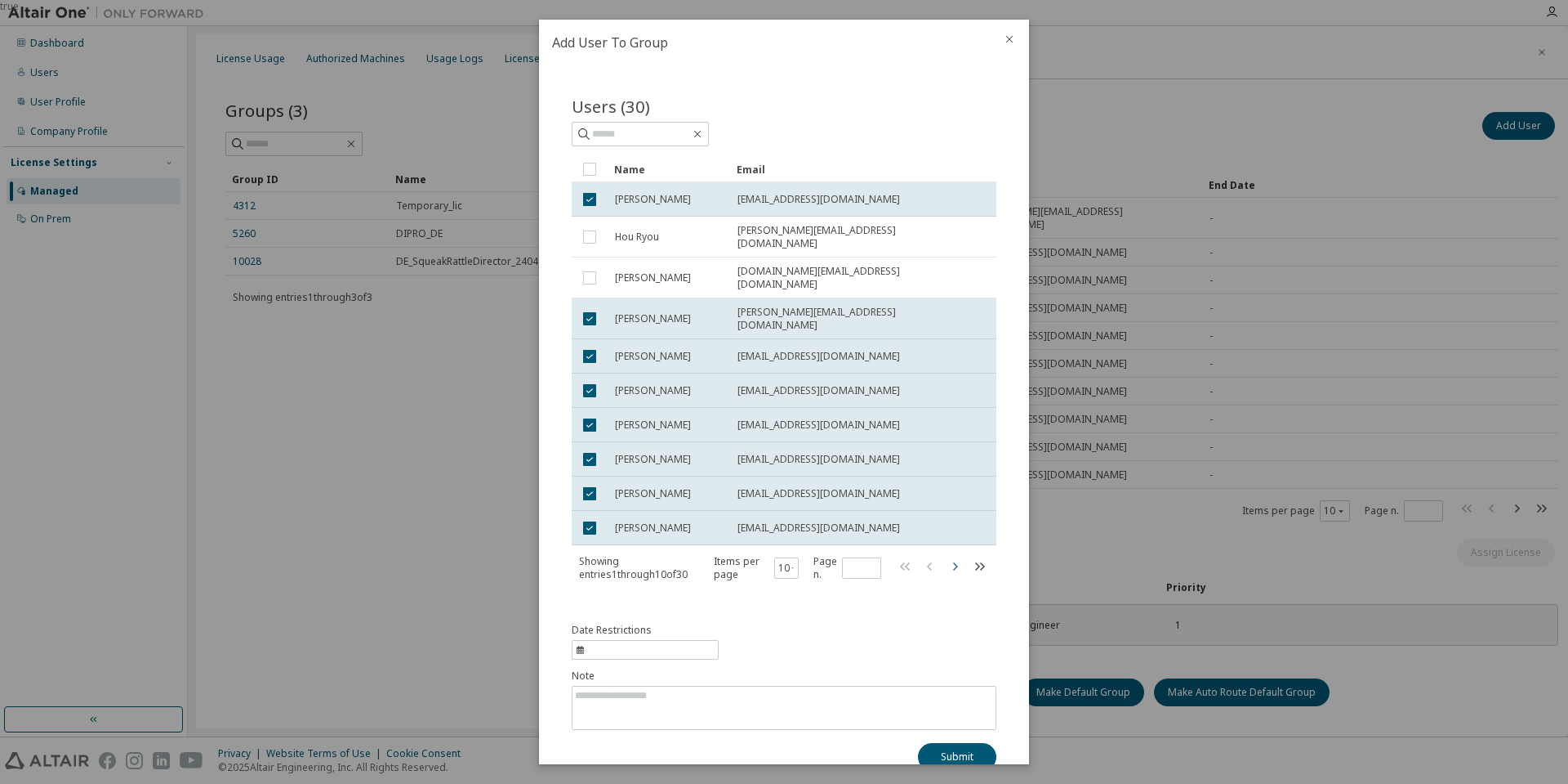
click at [951, 556] on icon "button" at bounding box center [955, 566] width 20 height 20
type input "*"
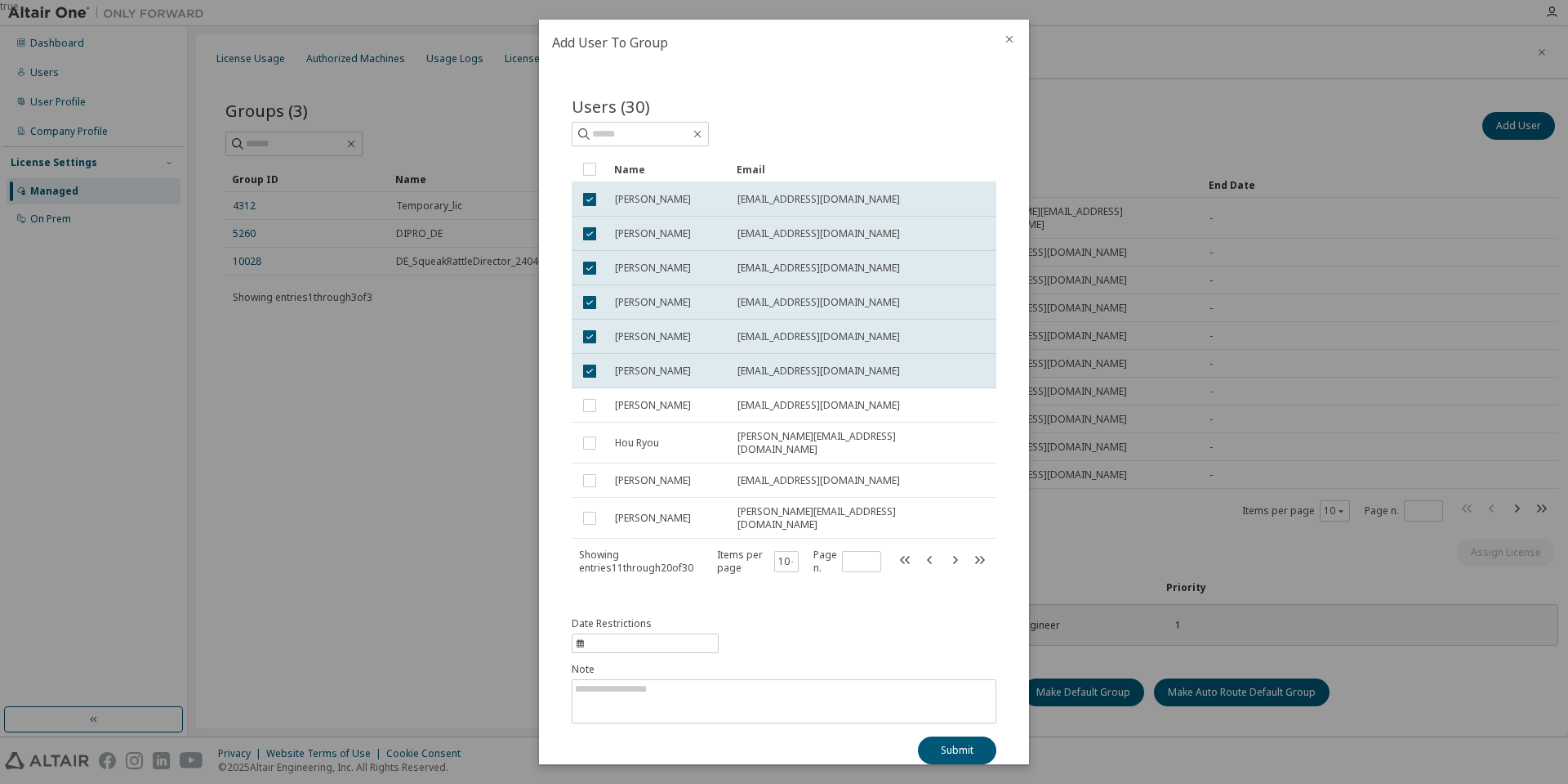
click at [1007, 38] on icon "close" at bounding box center [1009, 39] width 13 height 13
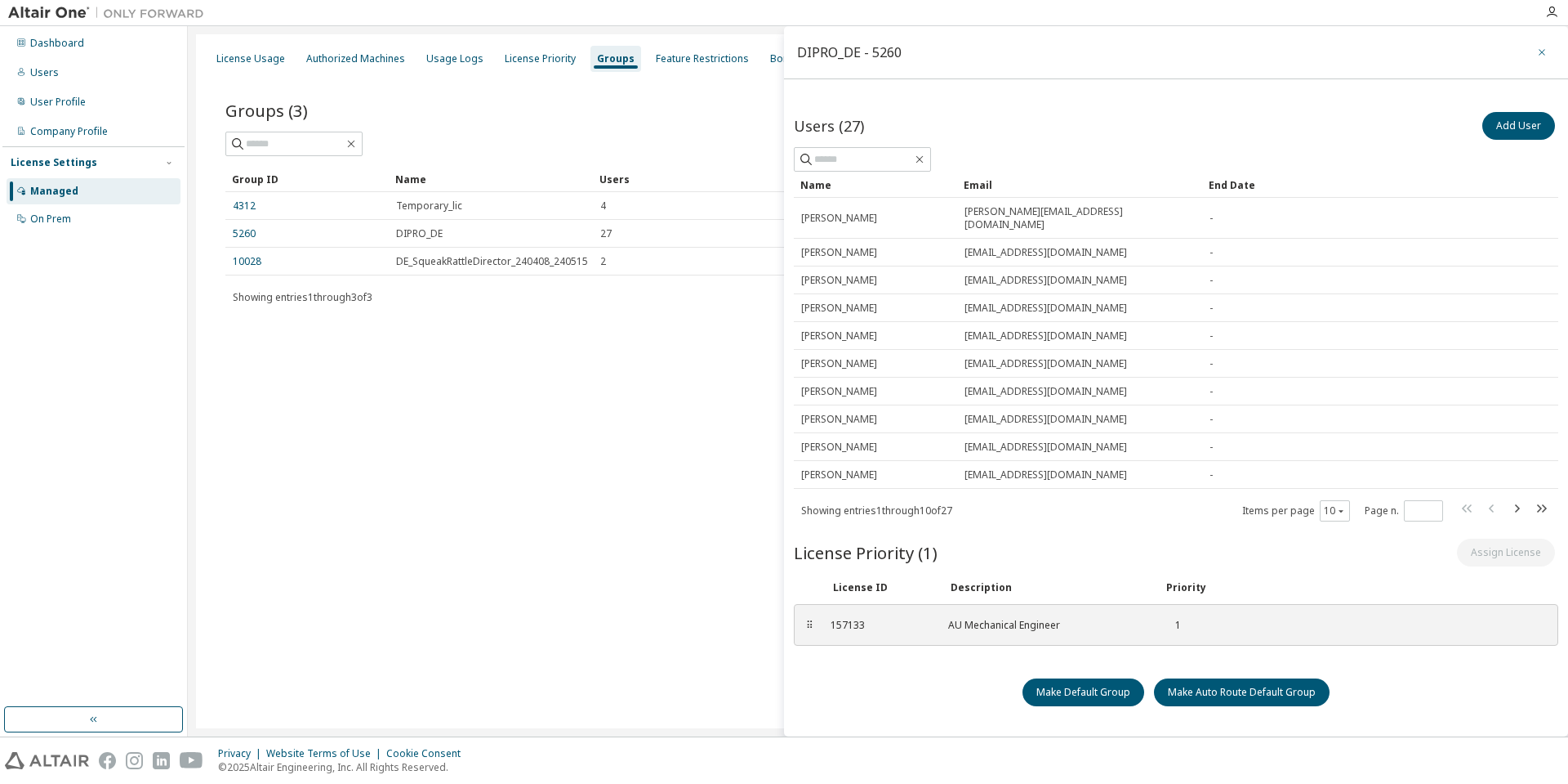
click at [1546, 53] on icon "button" at bounding box center [1541, 52] width 12 height 13
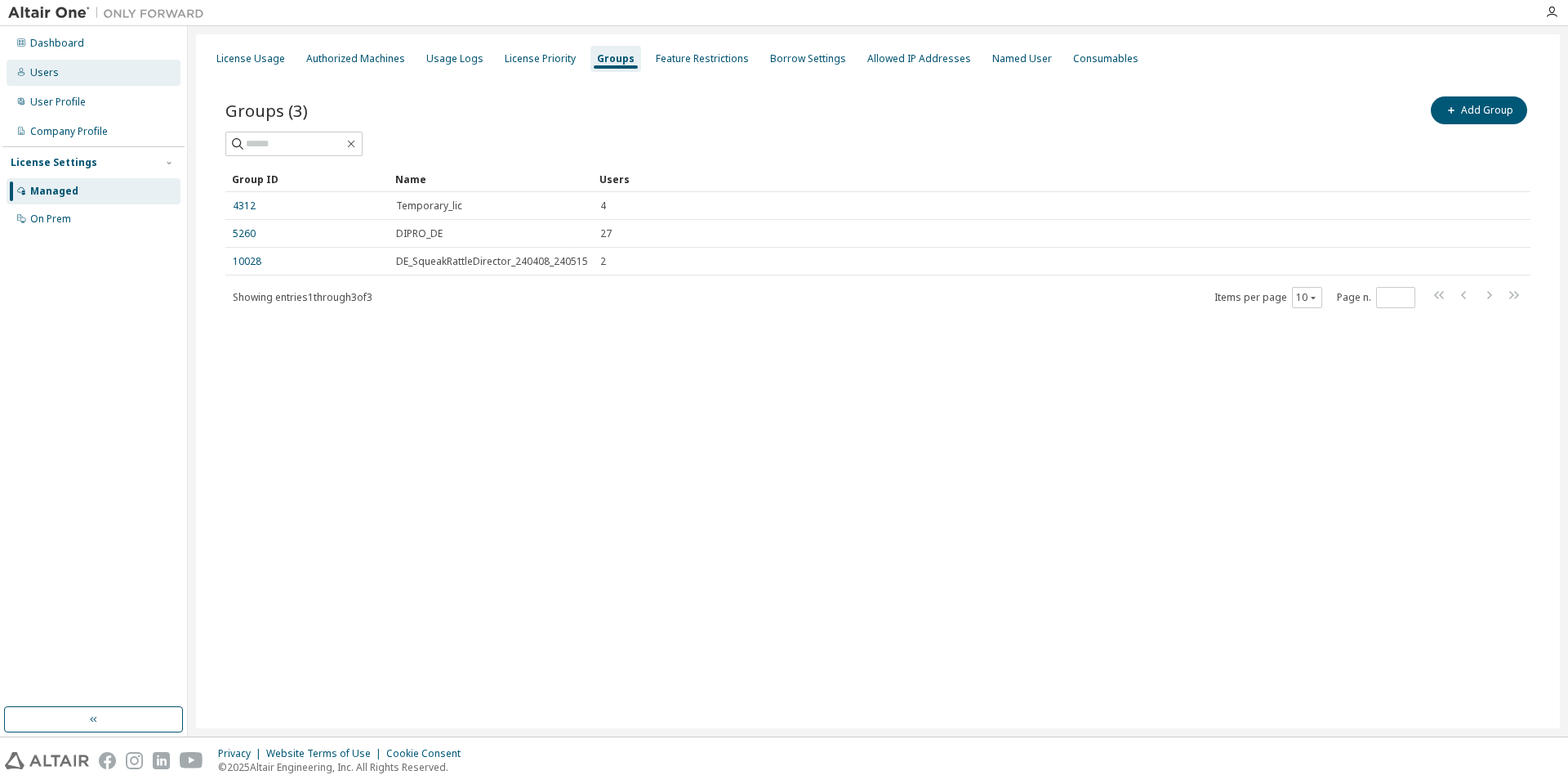
click at [63, 74] on div "Users" at bounding box center [93, 72] width 174 height 26
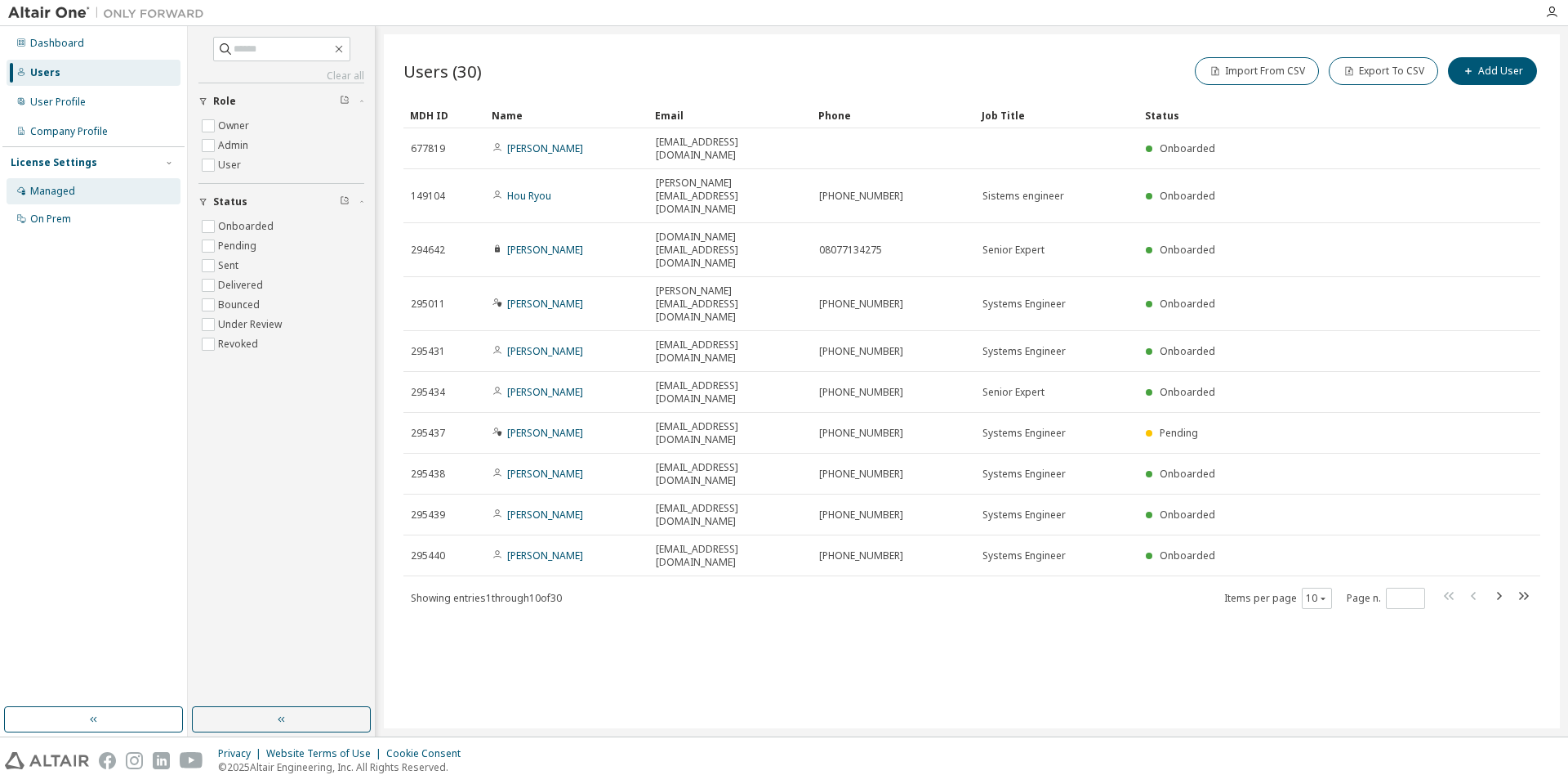
click at [66, 188] on div "Managed" at bounding box center [53, 191] width 45 height 13
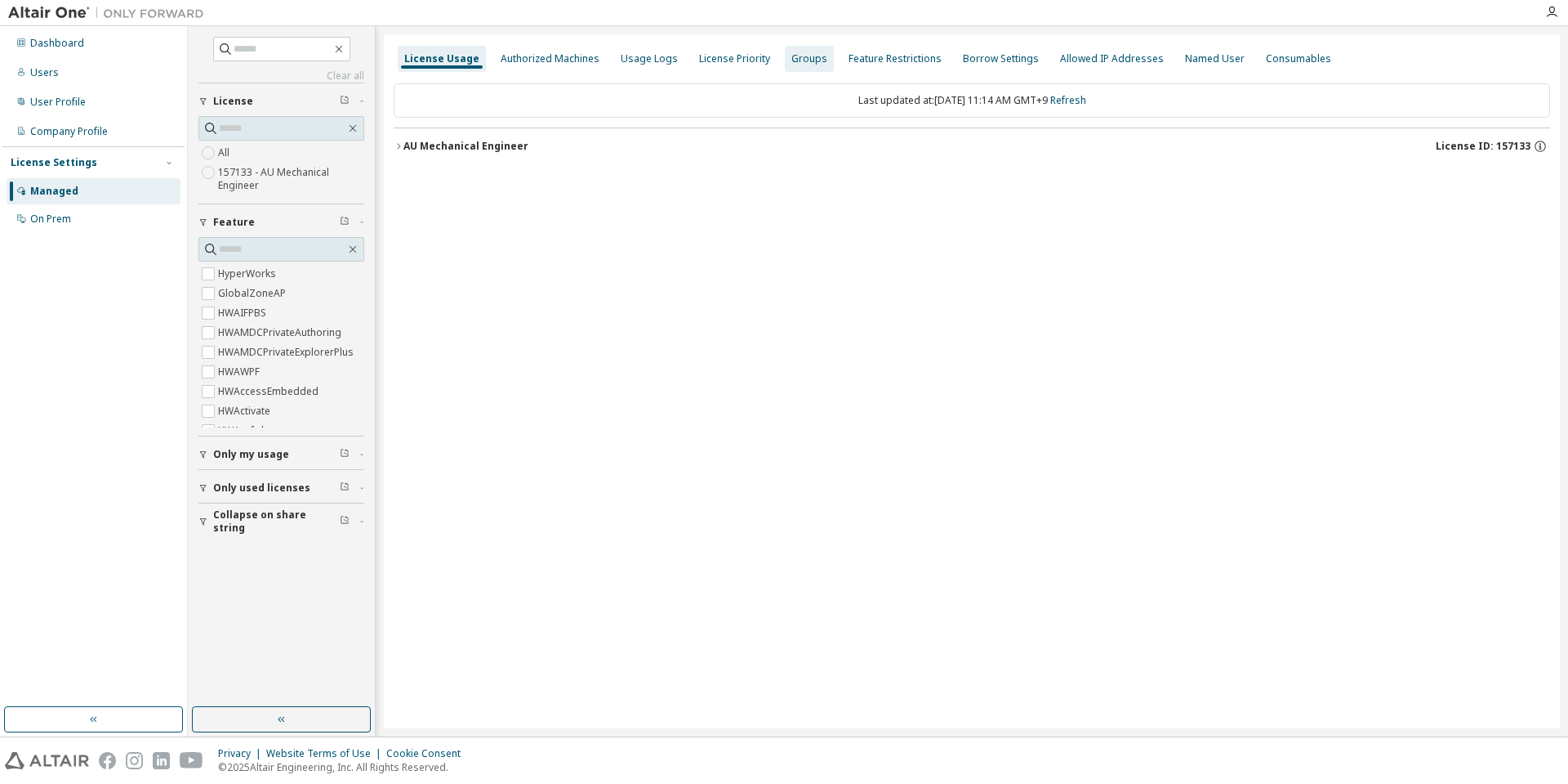
click at [792, 60] on div "Groups" at bounding box center [810, 58] width 36 height 13
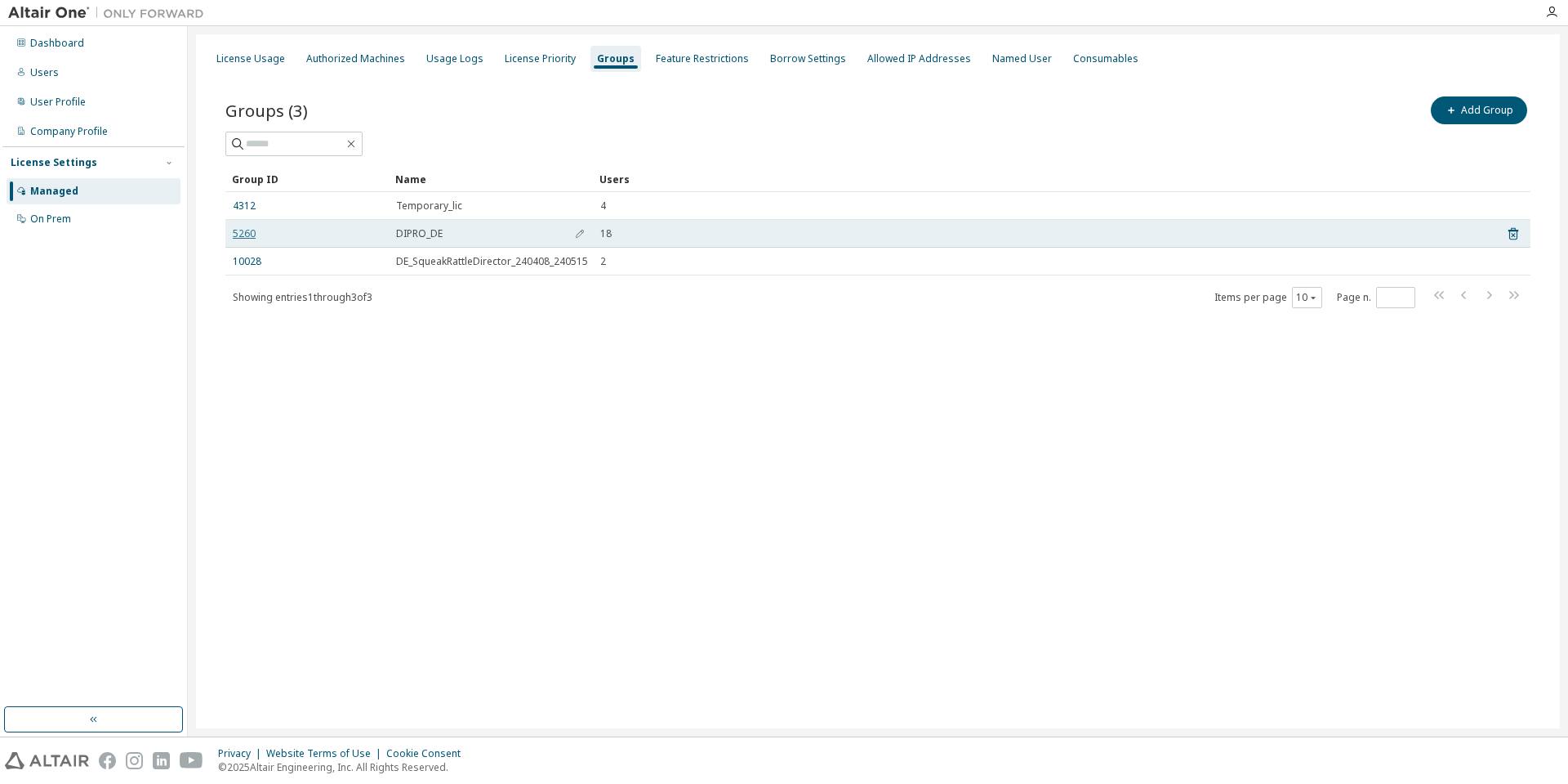
click at [248, 233] on link "5260" at bounding box center [245, 233] width 23 height 13
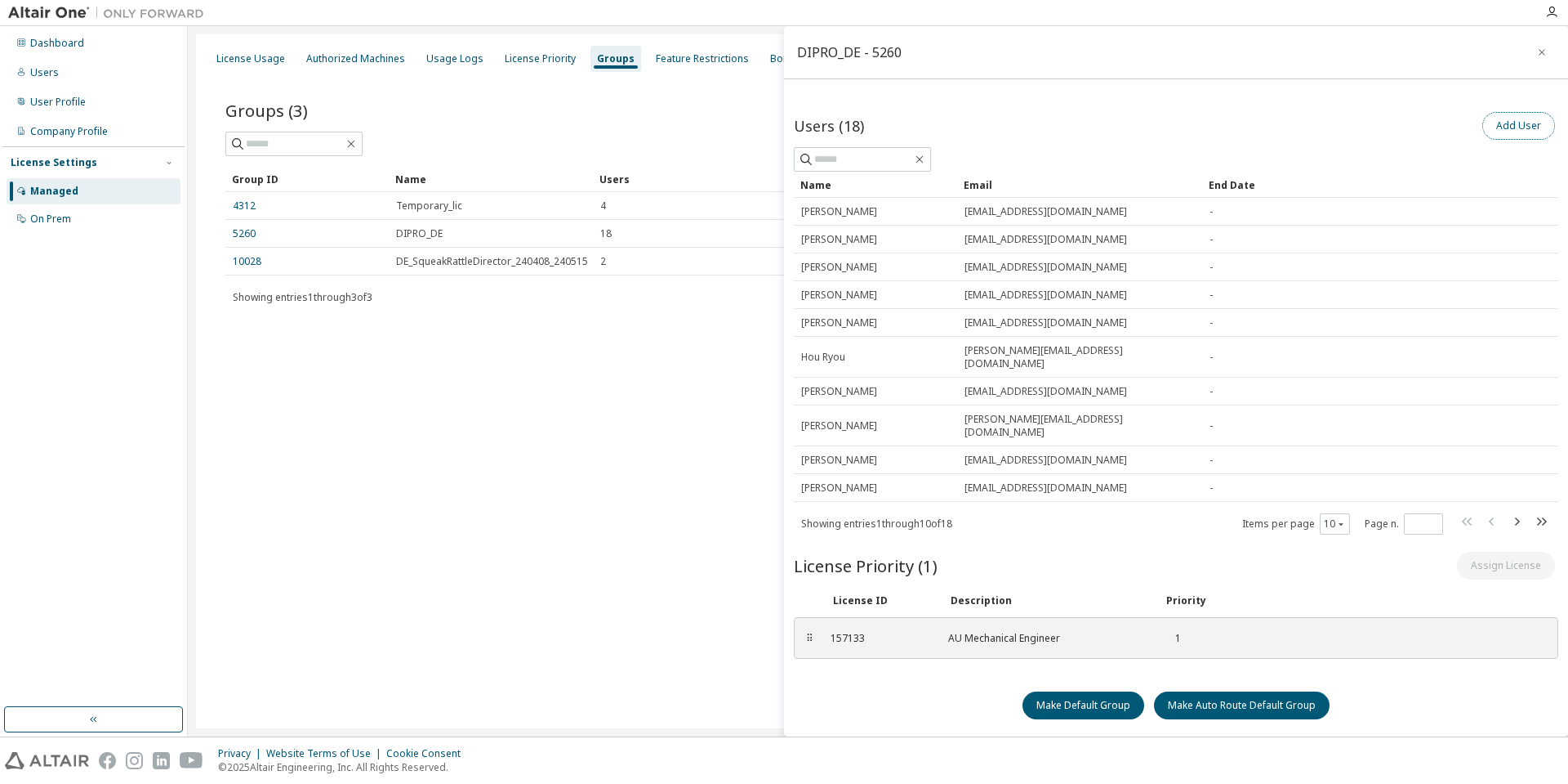
click at [1516, 127] on button "Add User" at bounding box center [1518, 126] width 73 height 28
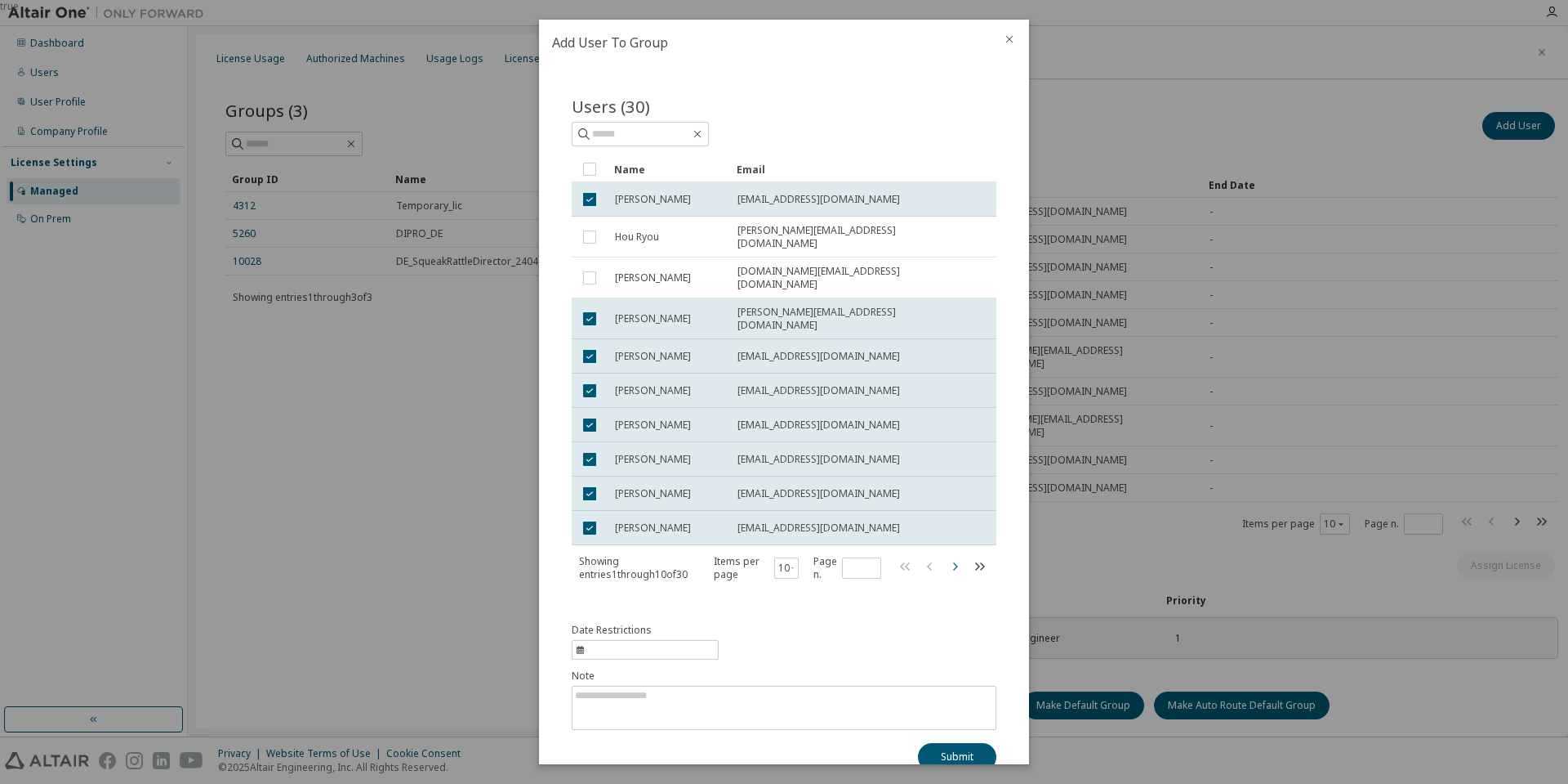
click at [950, 556] on icon "button" at bounding box center [955, 566] width 20 height 20
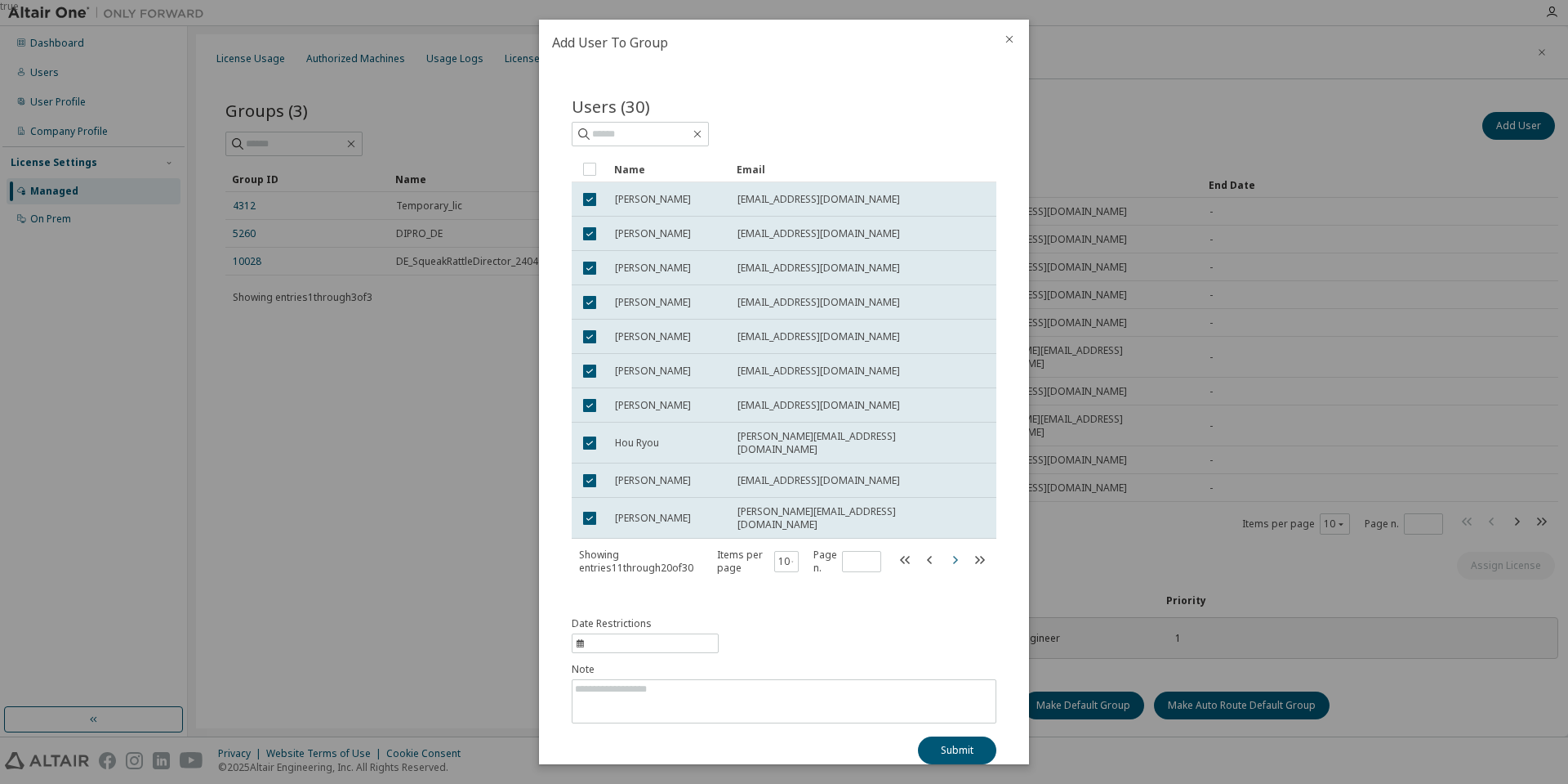
click at [945, 550] on icon "button" at bounding box center [955, 560] width 20 height 20
type input "*"
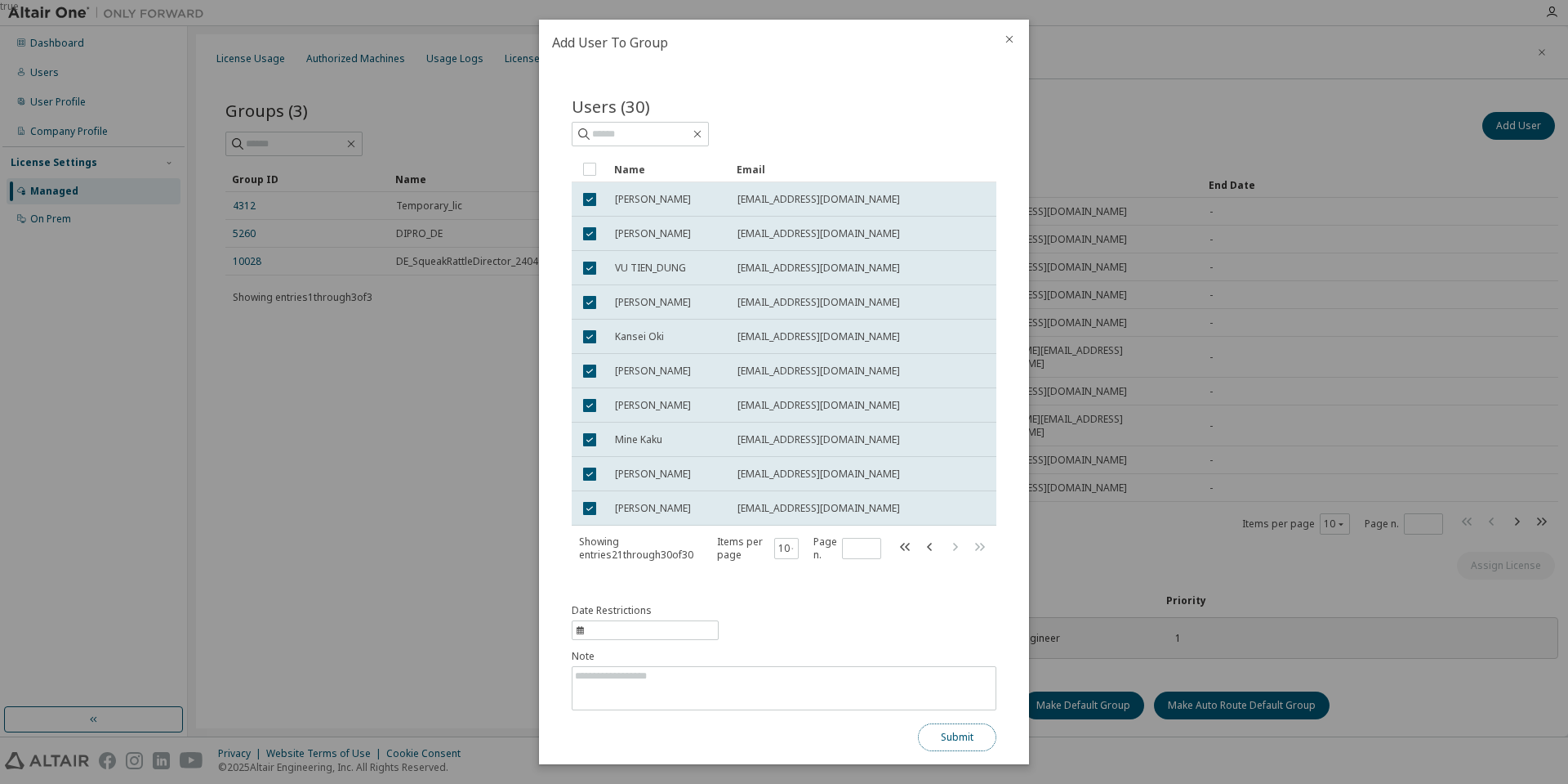
click at [948, 745] on button "Submit" at bounding box center [957, 736] width 78 height 28
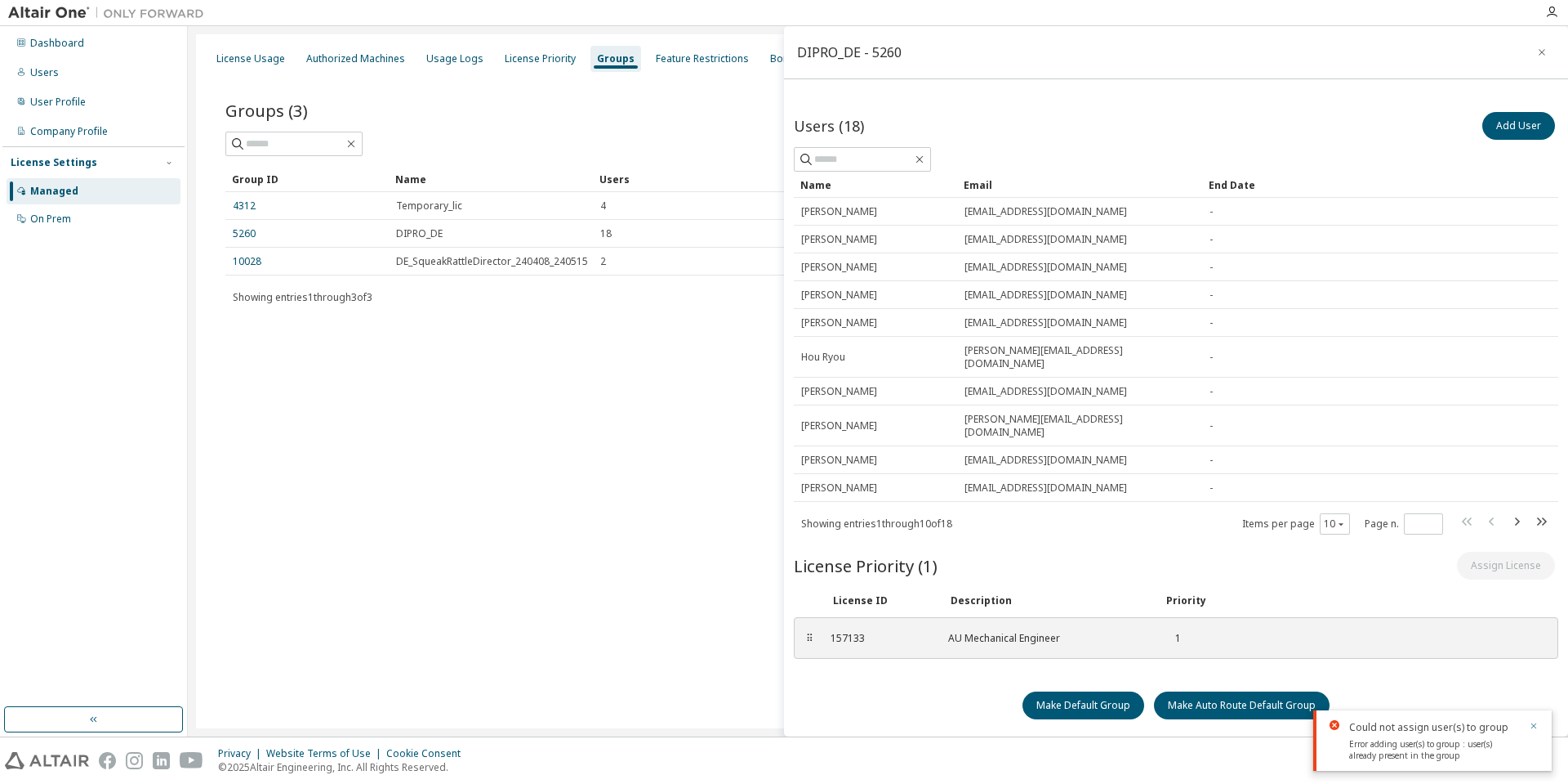
click at [1533, 723] on icon "button" at bounding box center [1533, 725] width 10 height 10
click at [1546, 57] on icon "button" at bounding box center [1541, 52] width 12 height 13
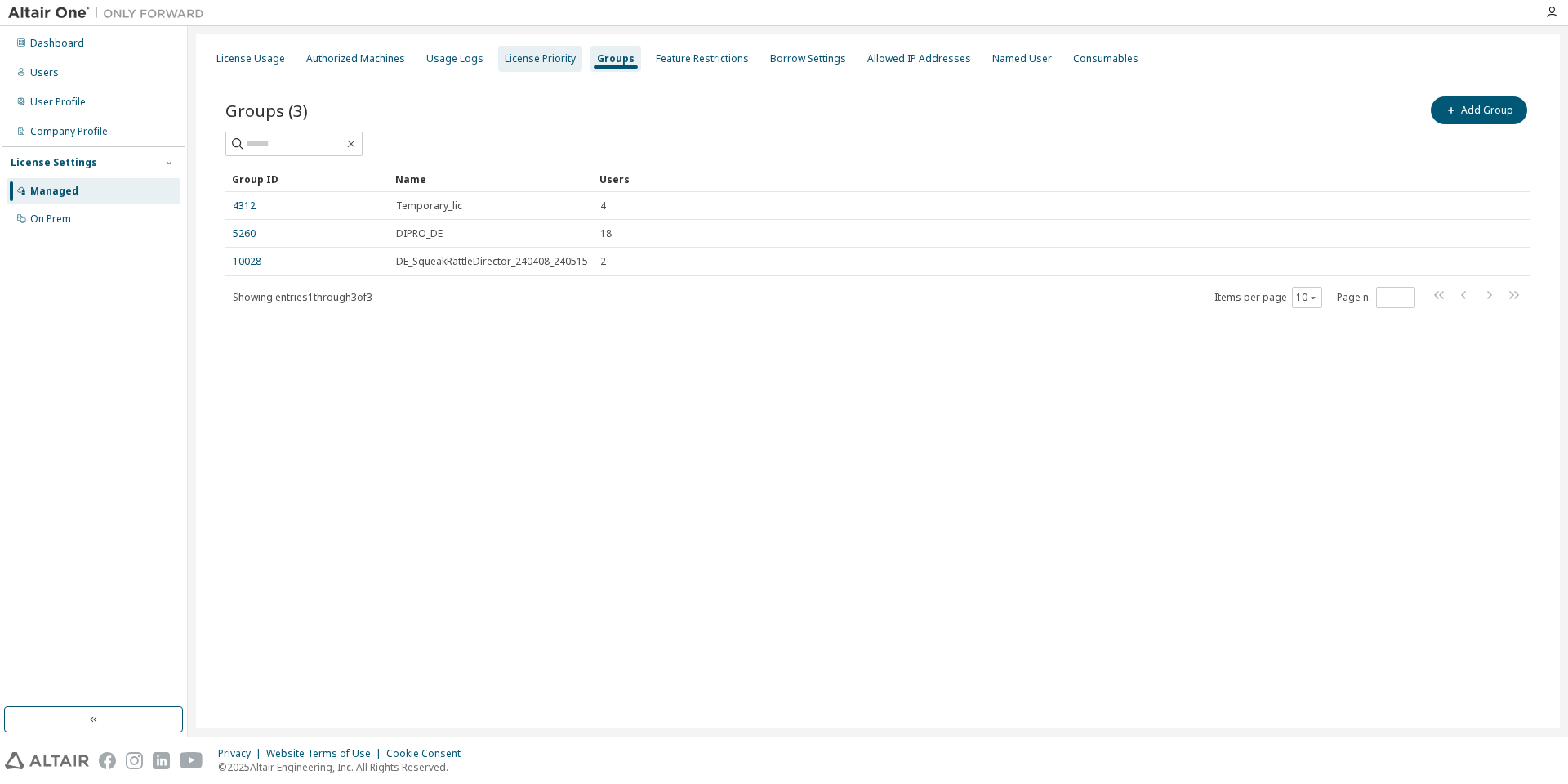
click at [559, 56] on div "License Priority" at bounding box center [540, 58] width 71 height 13
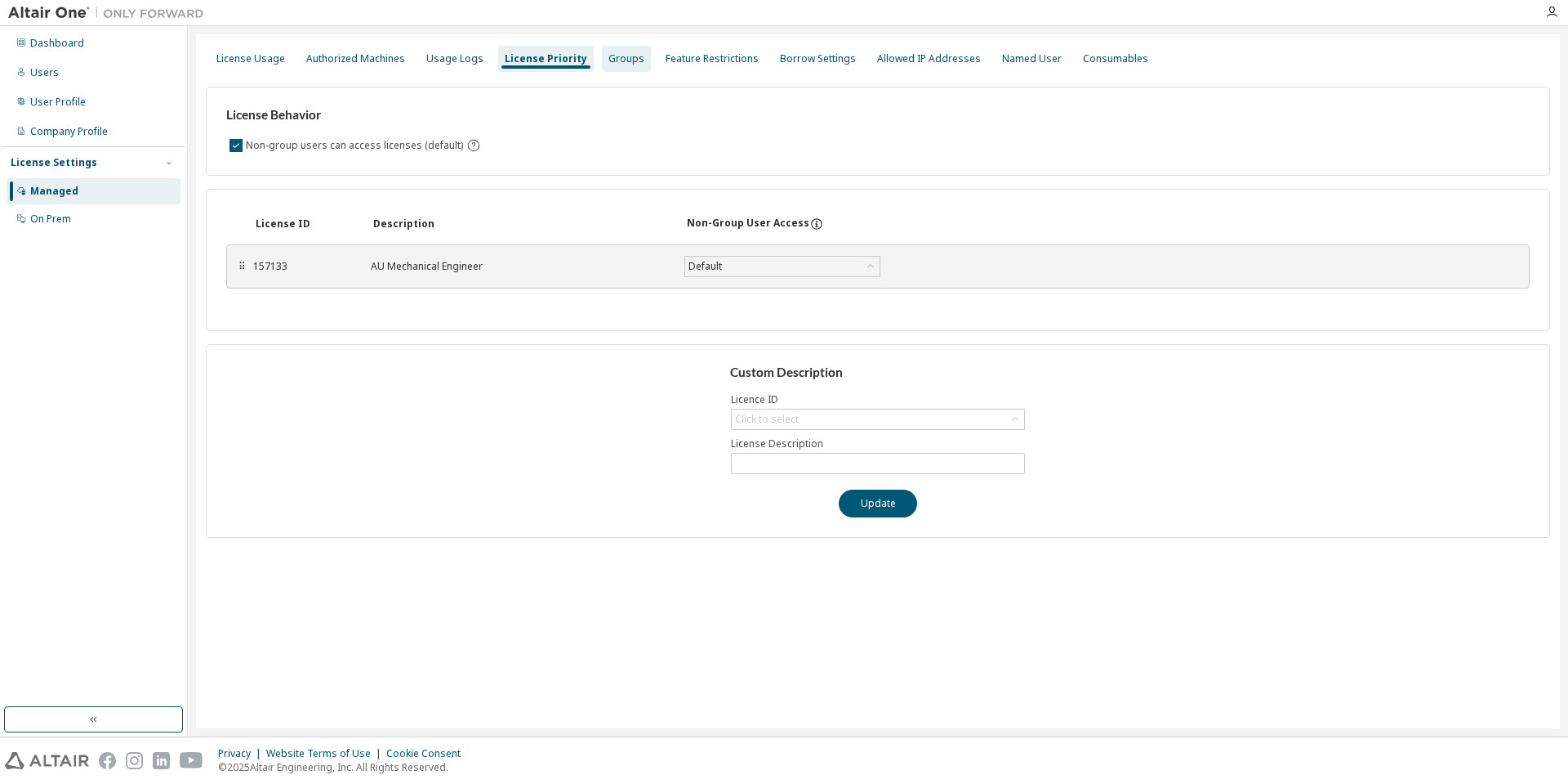
click at [611, 57] on div "Groups" at bounding box center [627, 58] width 36 height 13
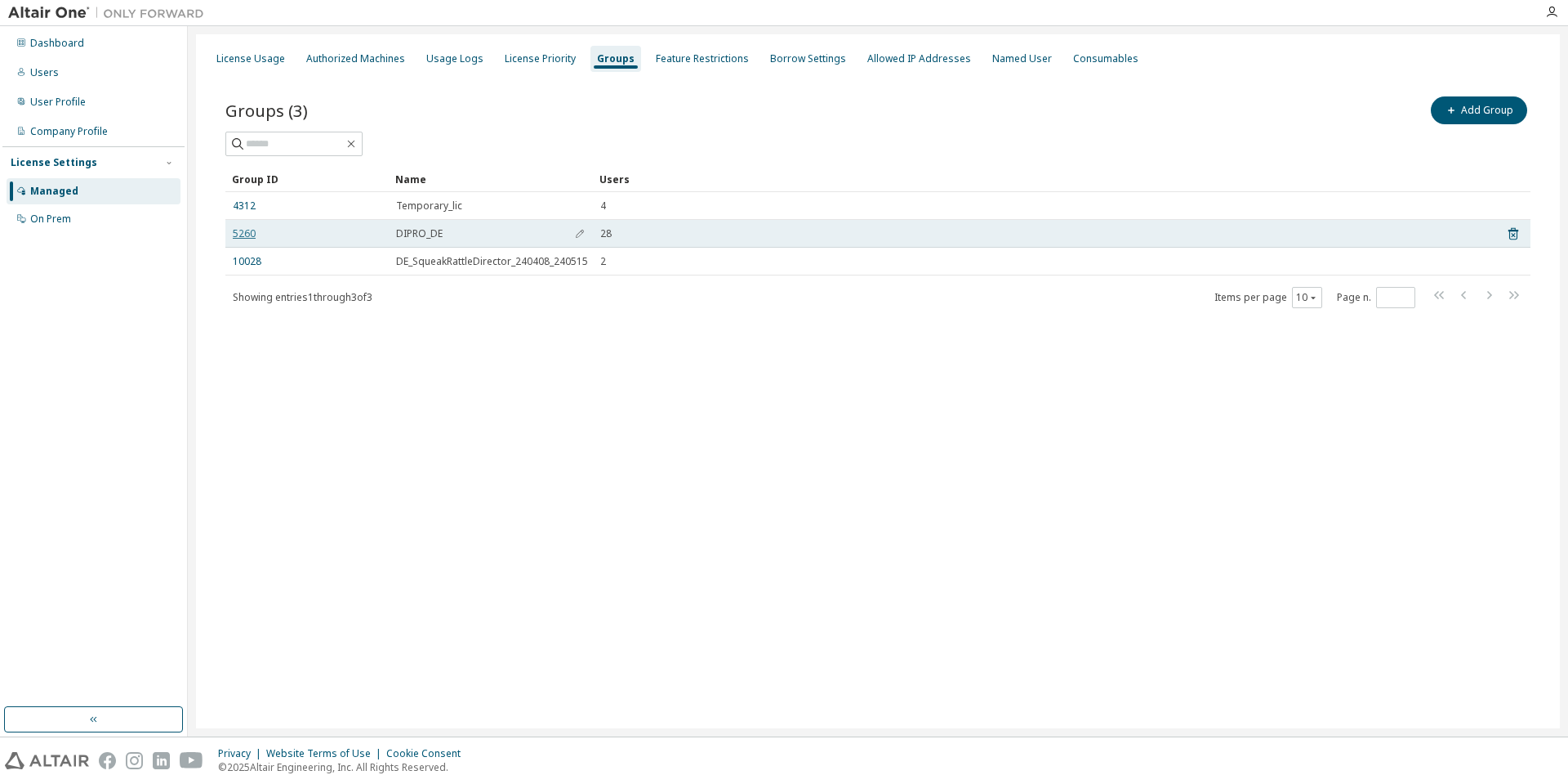
click at [252, 233] on link "5260" at bounding box center [245, 233] width 23 height 13
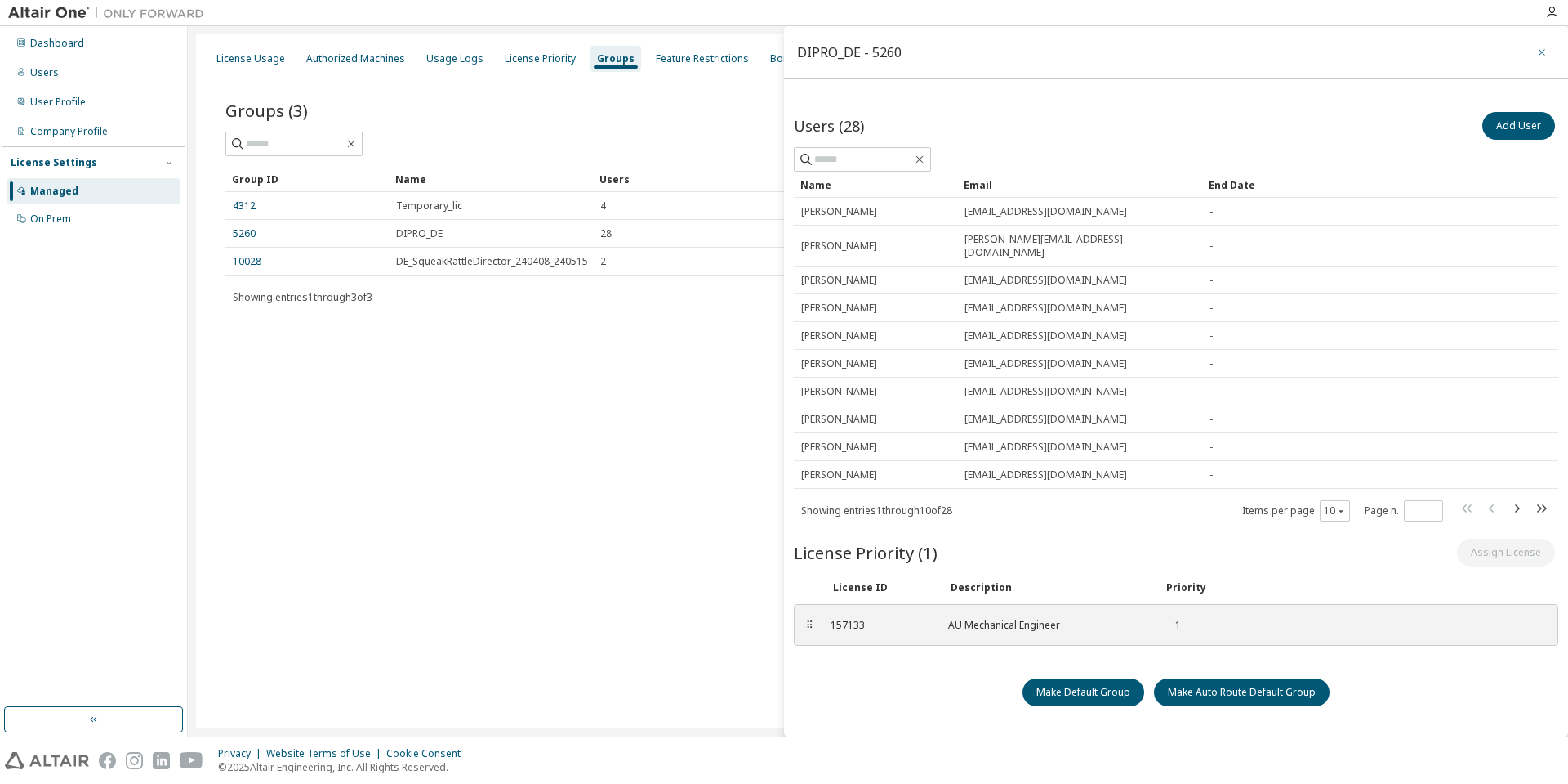
click at [1542, 50] on icon "button" at bounding box center [1541, 52] width 12 height 13
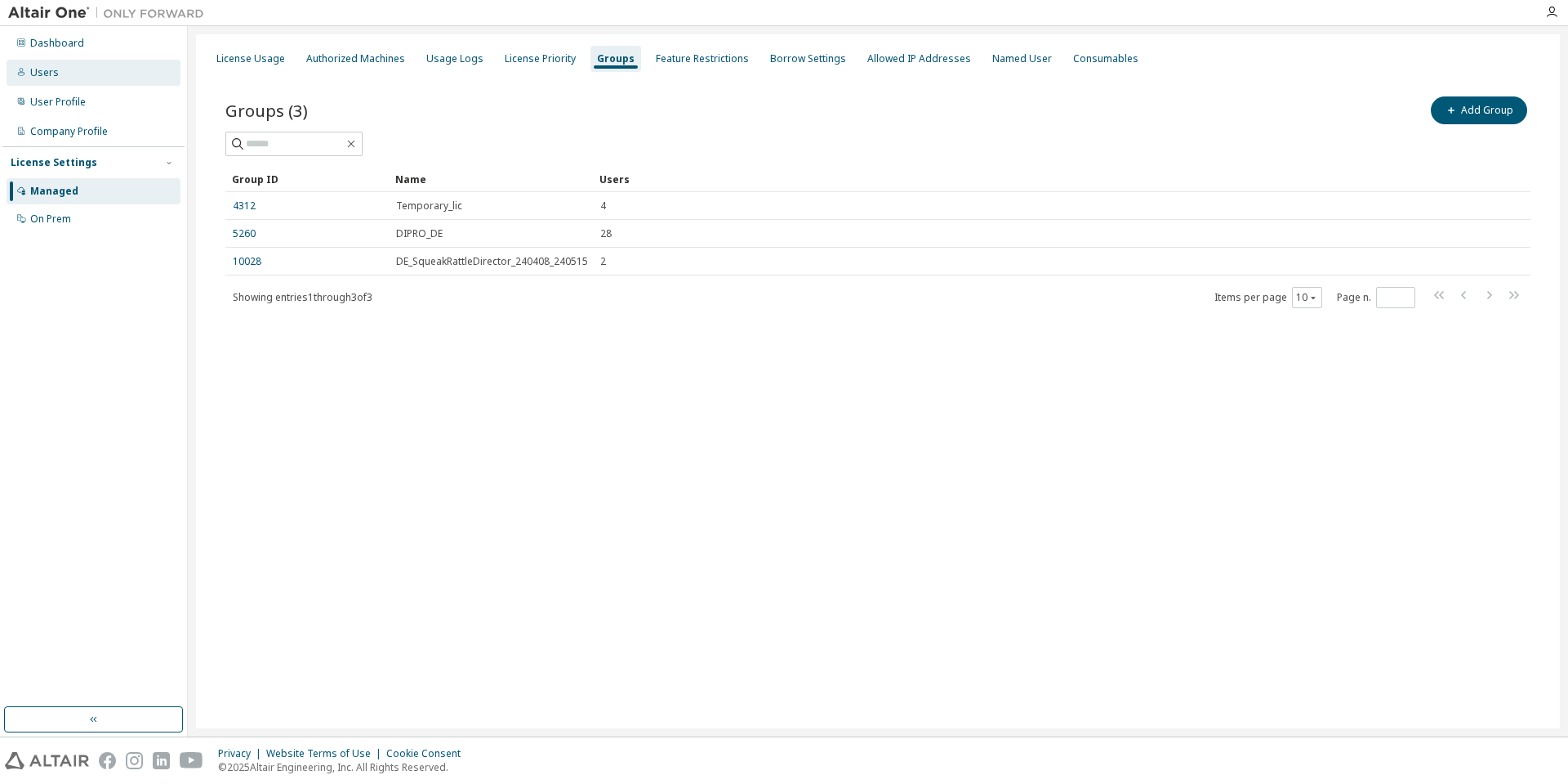
click at [105, 64] on div "Users" at bounding box center [93, 72] width 174 height 26
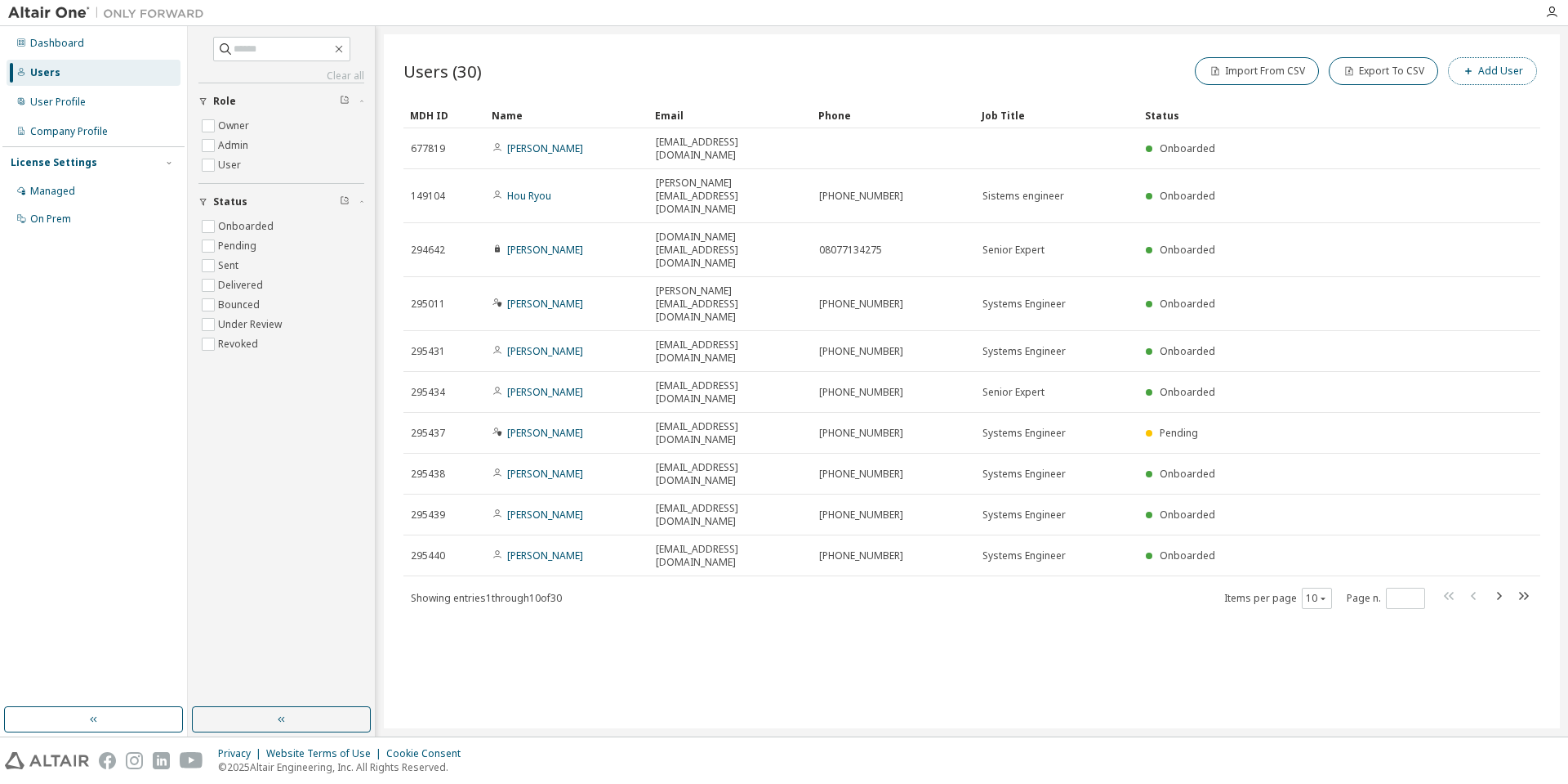
click at [1506, 74] on button "Add User" at bounding box center [1492, 71] width 89 height 28
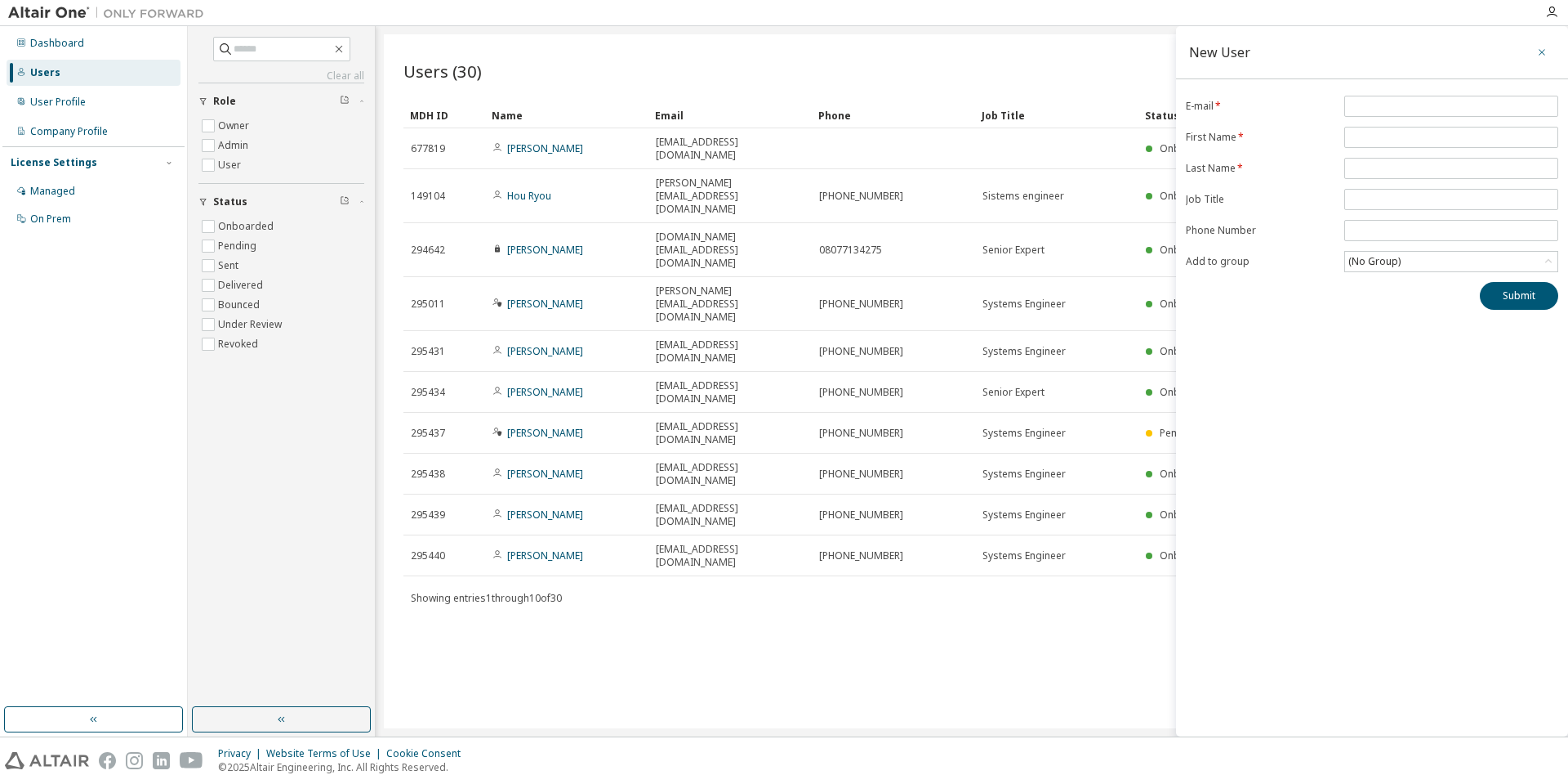
click at [1537, 48] on icon "button" at bounding box center [1541, 52] width 12 height 13
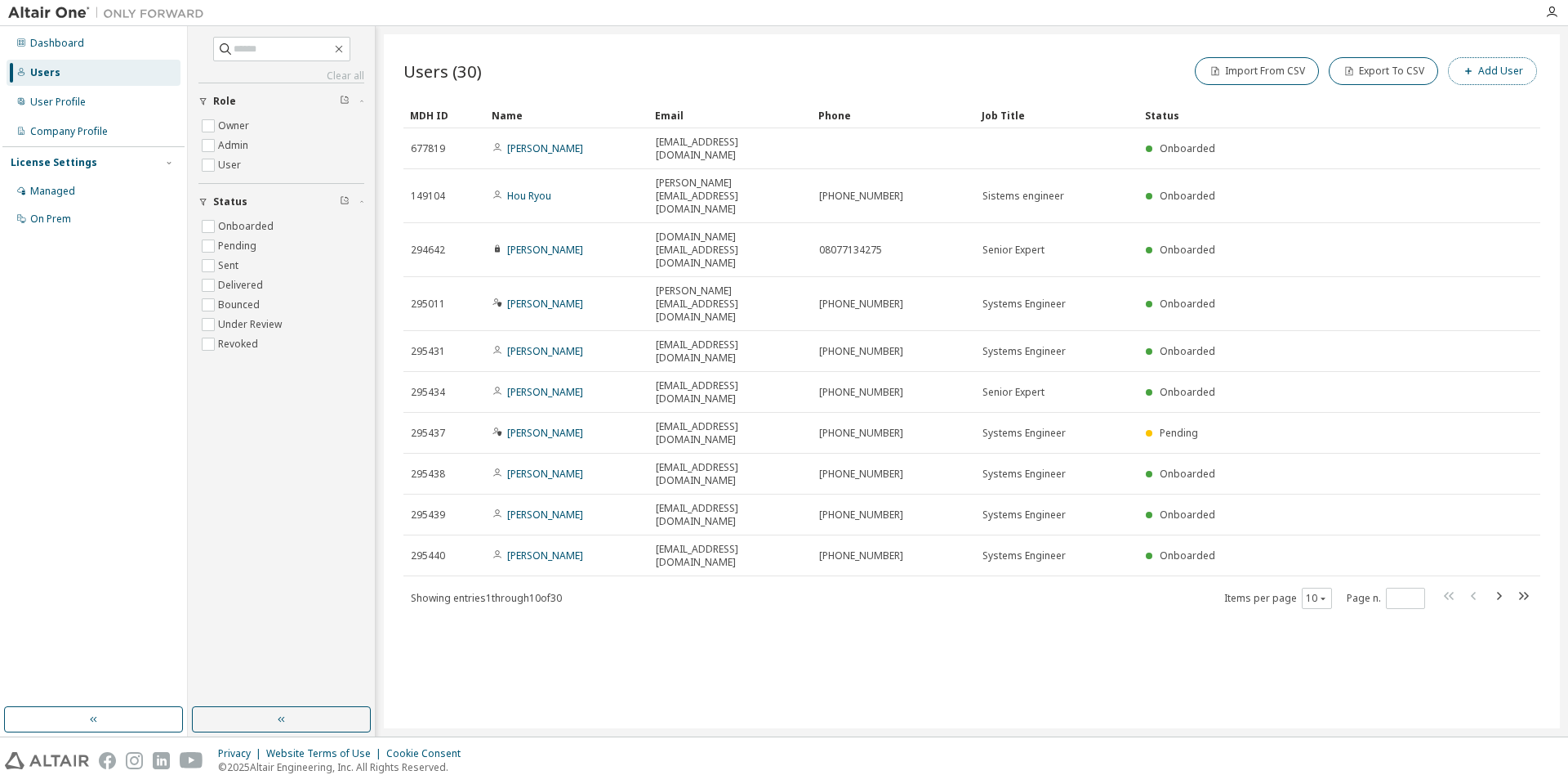
click at [1508, 77] on button "Add User" at bounding box center [1492, 71] width 89 height 28
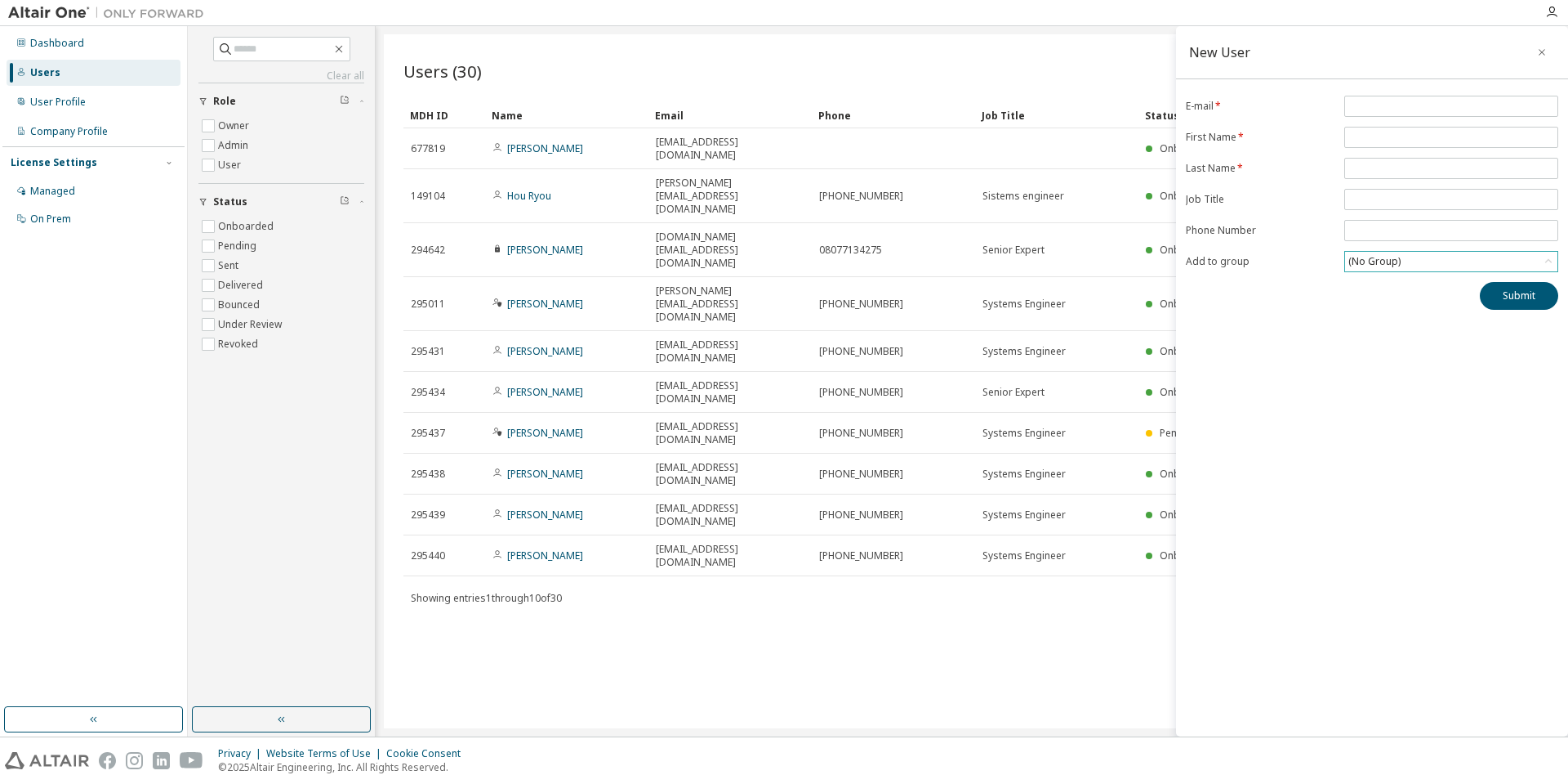
click at [1551, 257] on icon at bounding box center [1548, 261] width 16 height 16
click at [1545, 48] on icon "button" at bounding box center [1541, 52] width 12 height 13
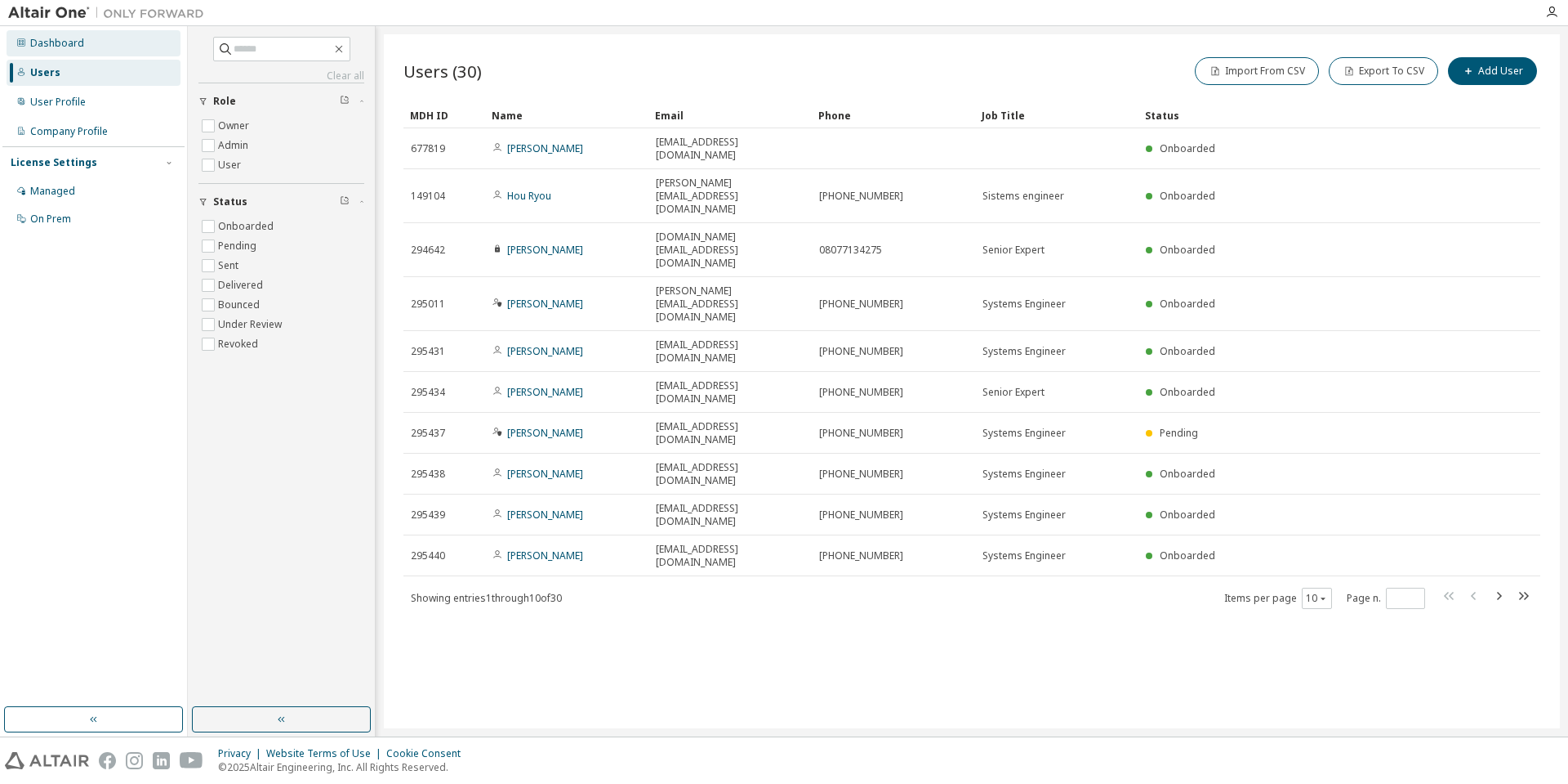
click at [90, 48] on div "Dashboard" at bounding box center [93, 43] width 174 height 26
